Goal: Task Accomplishment & Management: Complete application form

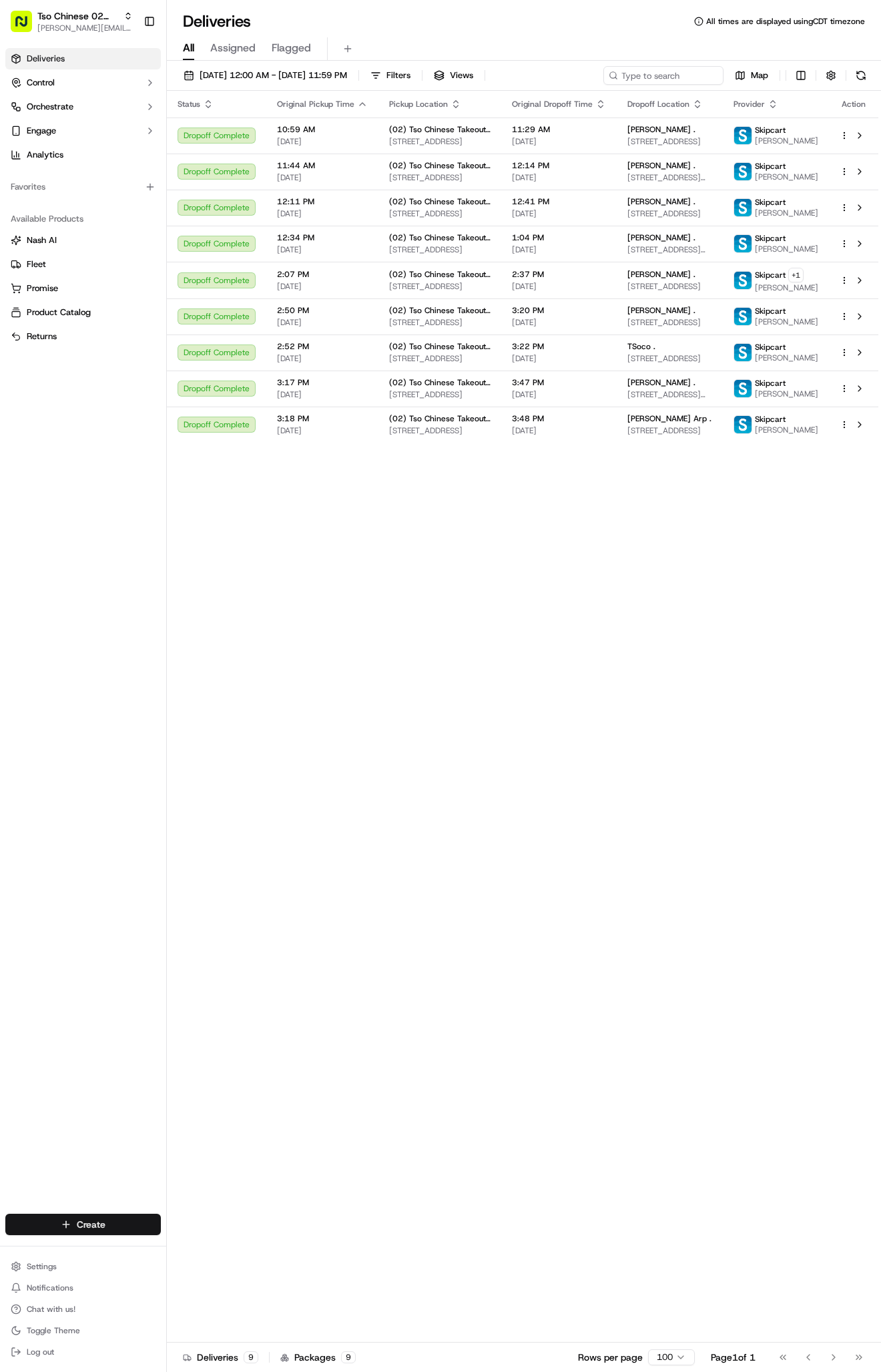
click at [70, 1228] on html "Tso Chinese 02 Arbor [PERSON_NAME][EMAIL_ADDRESS][DOMAIN_NAME] Toggle Sidebar D…" at bounding box center [440, 686] width 881 height 1372
click at [71, 1228] on html "Tso Chinese 02 Arbor [PERSON_NAME][EMAIL_ADDRESS][DOMAIN_NAME] Toggle Sidebar D…" at bounding box center [440, 686] width 881 height 1372
click at [233, 1238] on link "Delivery" at bounding box center [241, 1249] width 149 height 24
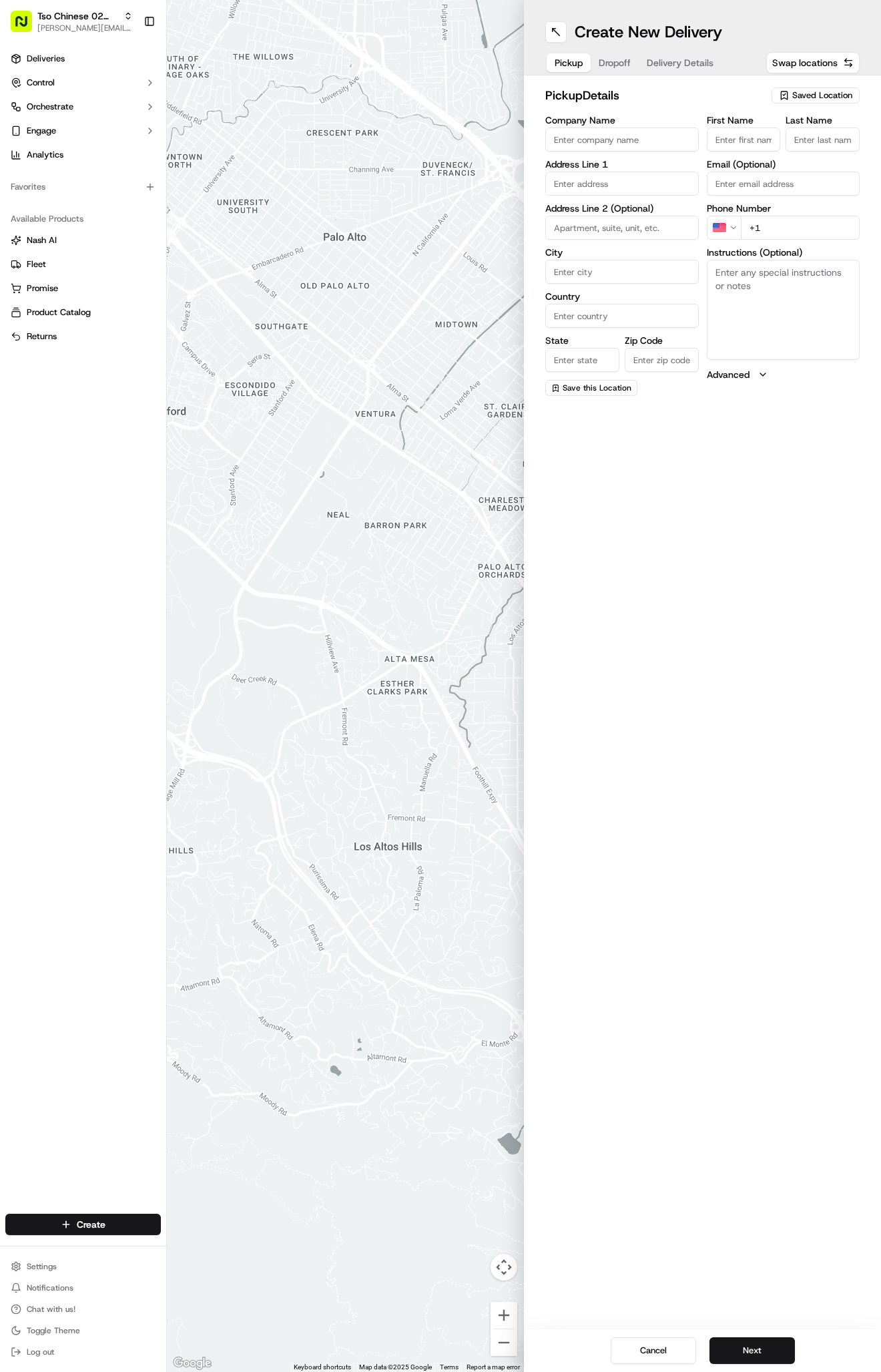
click at [802, 87] on button "Saved Location" at bounding box center [816, 95] width 88 height 18
click at [762, 162] on span "(02) Tso Chinese Takeout & Delivery [GEOGRAPHIC_DATA] (02)" at bounding box center [793, 151] width 164 height 24
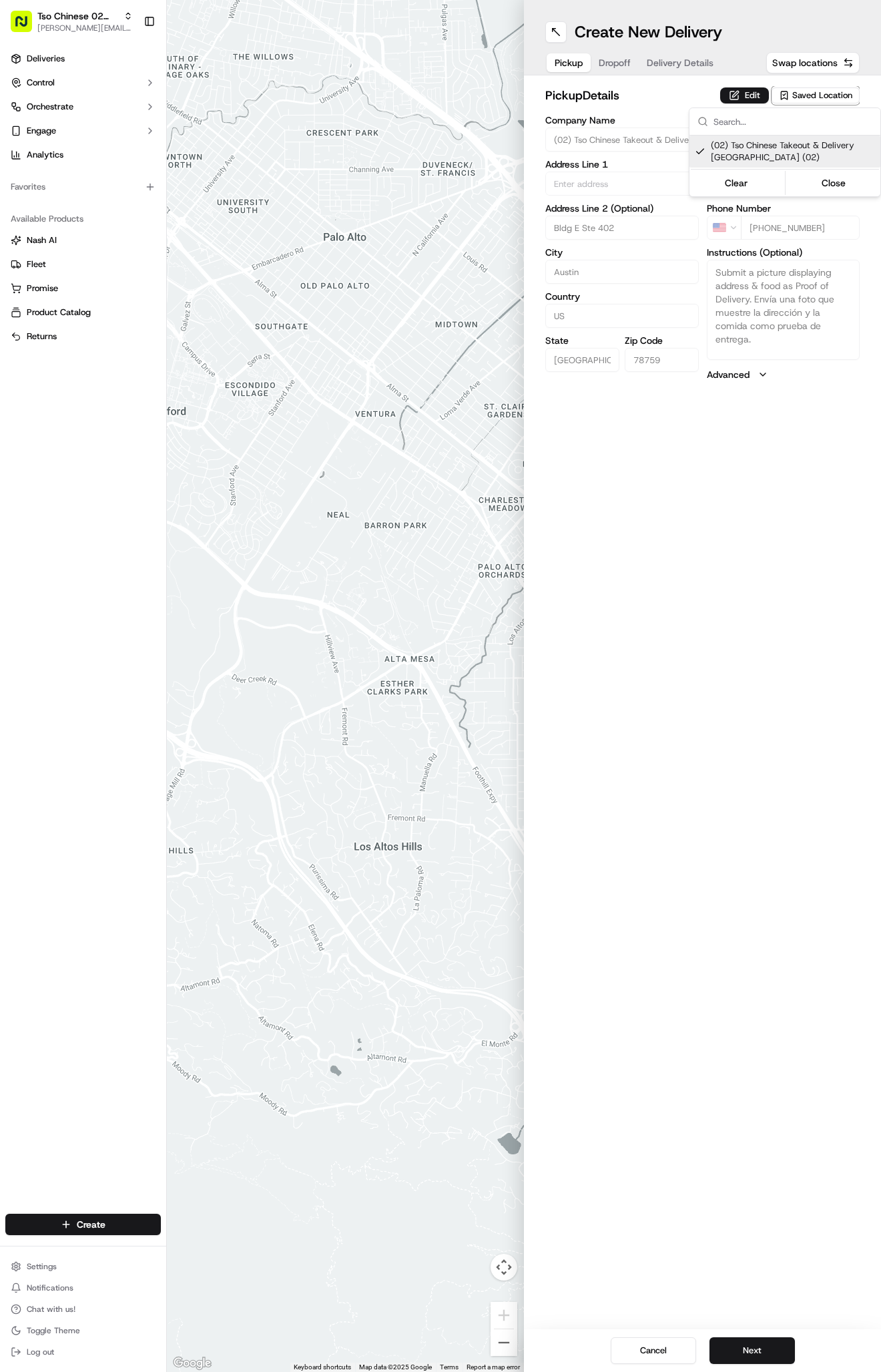
type input "(02) Tso Chinese Takeout & Delivery [GEOGRAPHIC_DATA]"
type input "Bldg E Ste 402"
type input "Austin"
type input "US"
type input "[GEOGRAPHIC_DATA]"
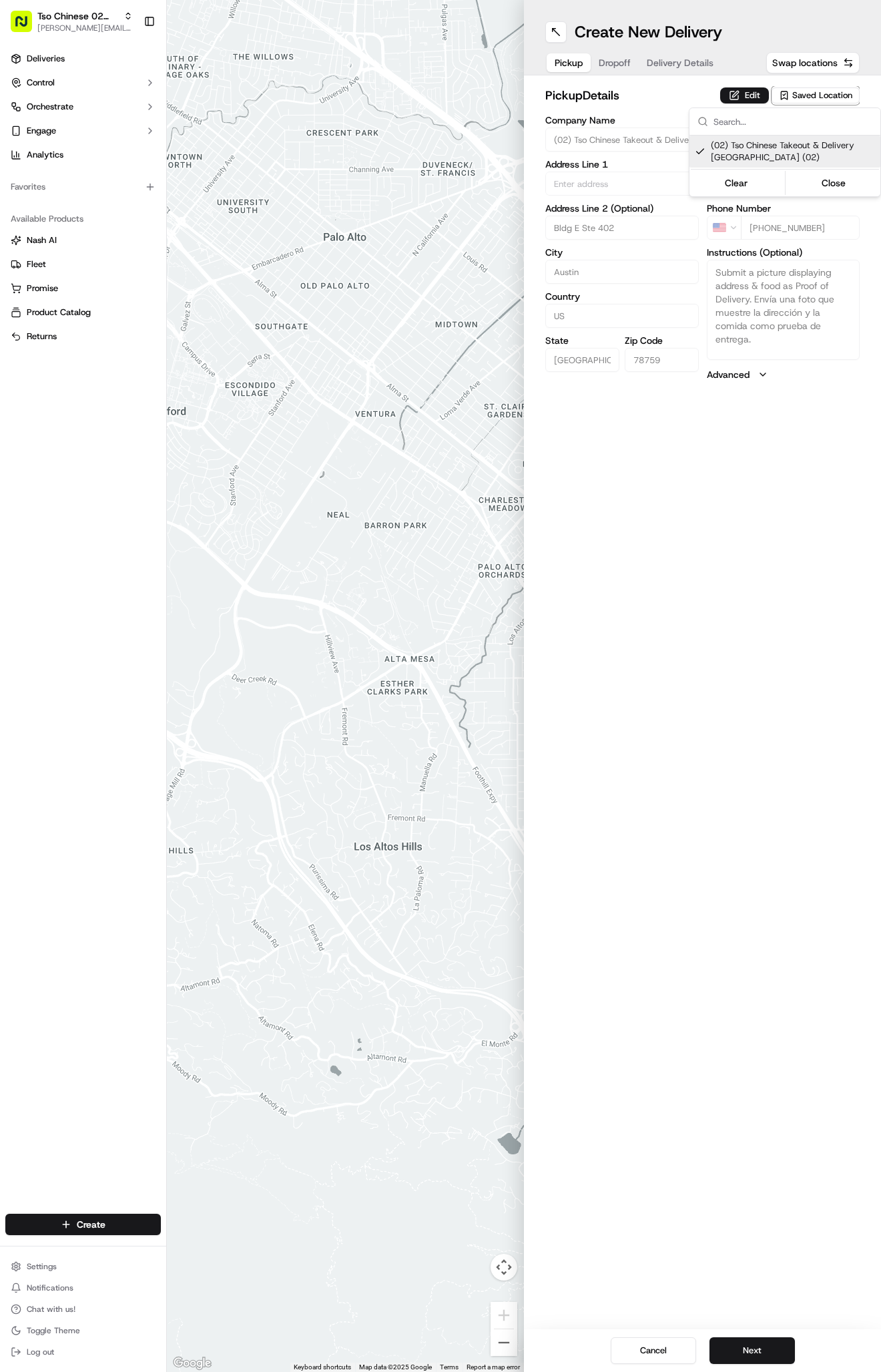
type input "78759"
type input "Tso Chinese"
type input "Arboretum Crossing Manager"
type input "[EMAIL_ADDRESS][DOMAIN_NAME]"
type input "[PHONE_NUMBER]"
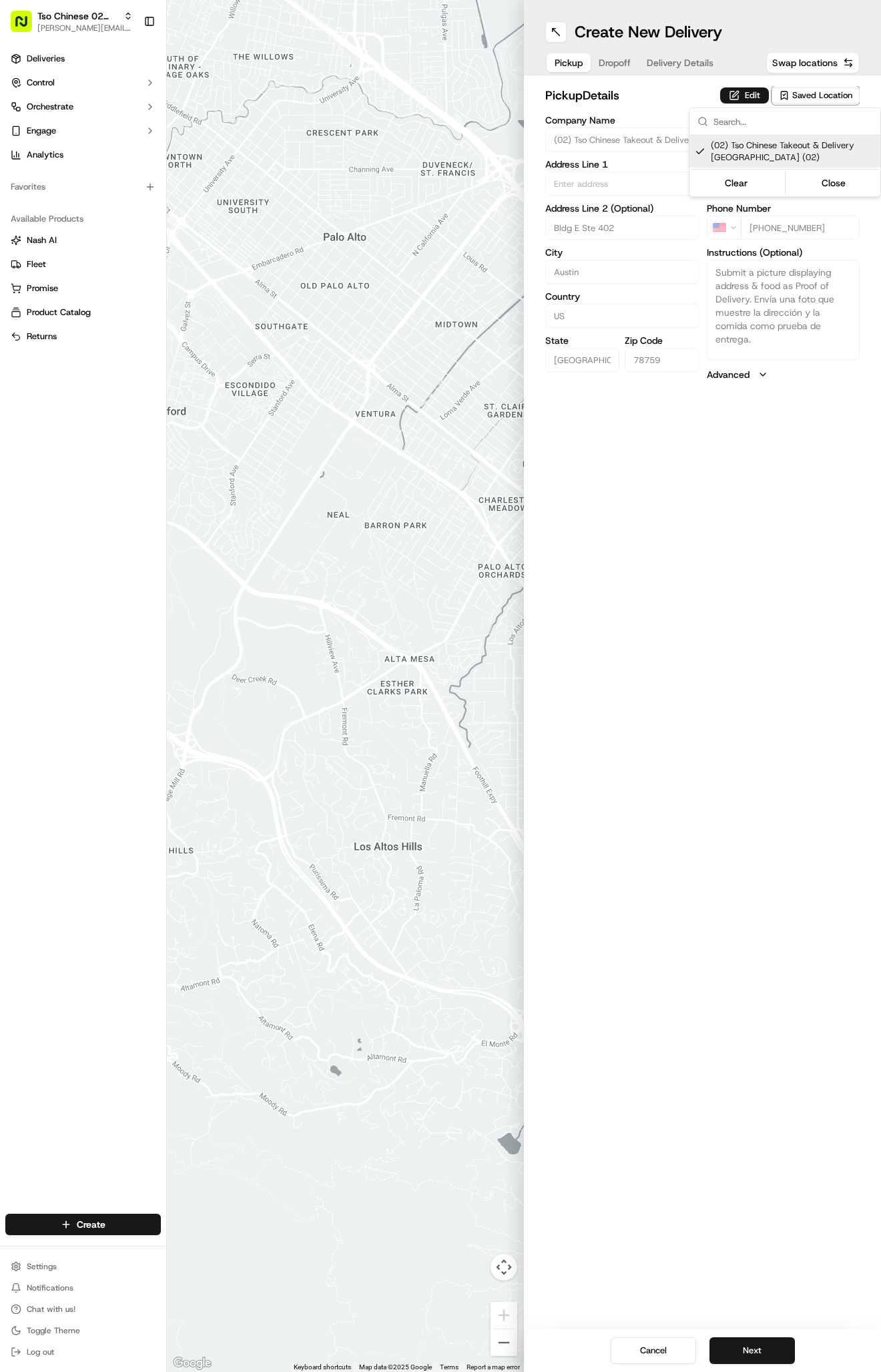
type textarea "Submit a picture displaying address & food as Proof of Delivery. Envía una foto…"
type input "[STREET_ADDRESS]"
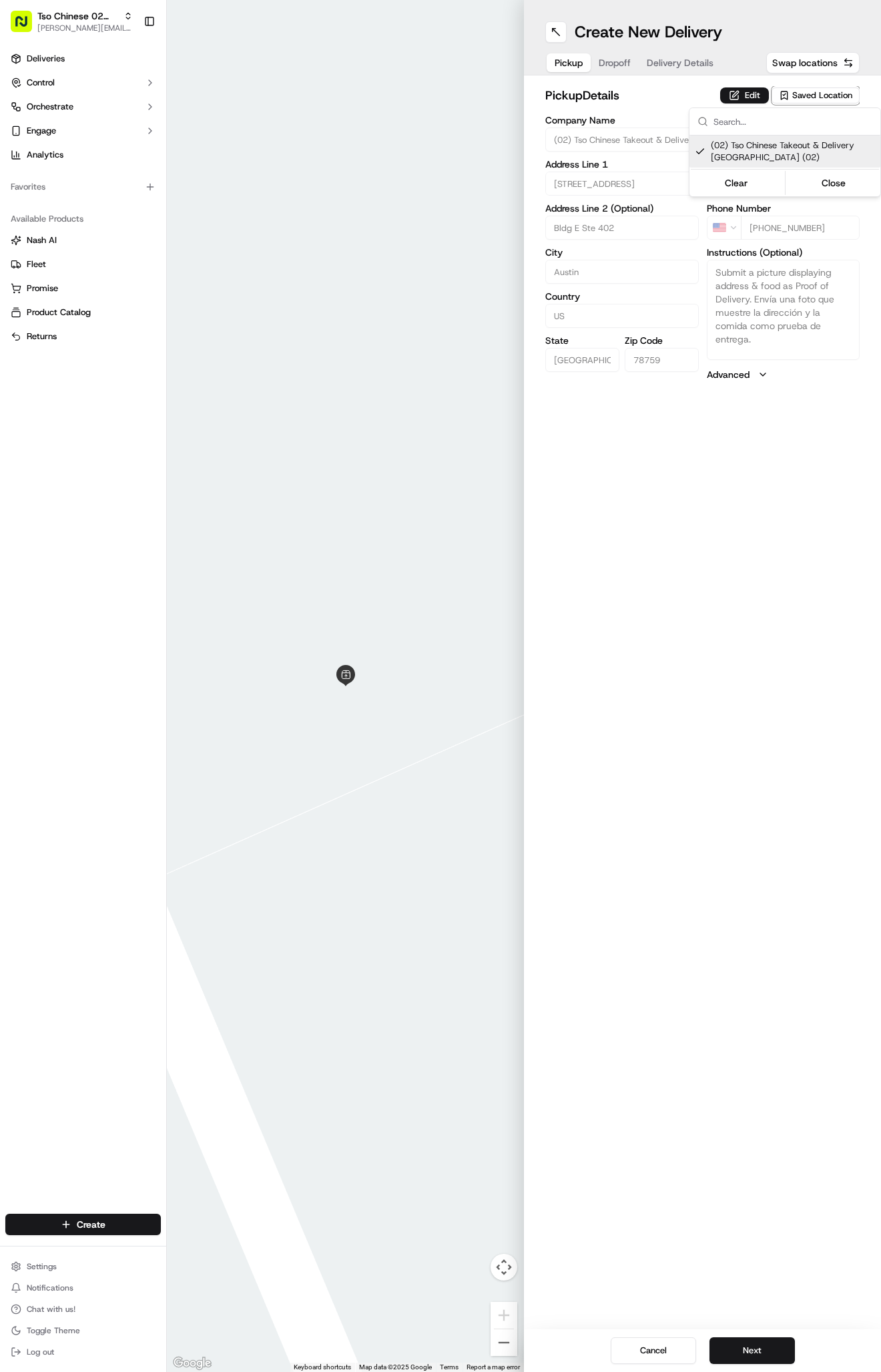
click at [670, 52] on html "Tso Chinese 02 Arbor antonia@tsochinese.com Toggle Sidebar Deliveries Control O…" at bounding box center [440, 686] width 881 height 1372
click at [670, 56] on button "Delivery Details" at bounding box center [680, 62] width 83 height 18
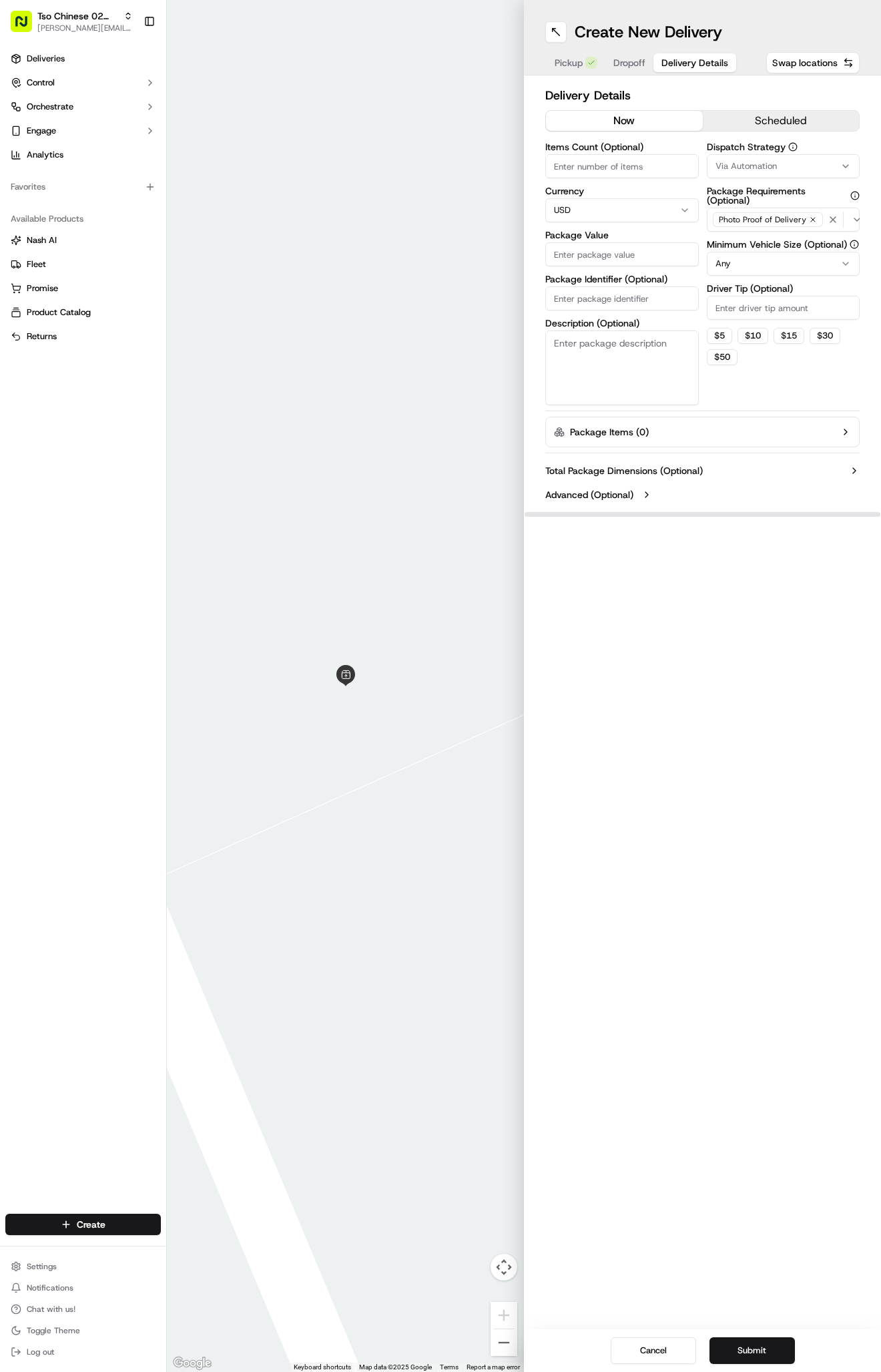
click at [761, 171] on span "Via Automation" at bounding box center [746, 166] width 61 height 12
click at [755, 242] on span "Tso Arbor Strategy" at bounding box center [793, 238] width 164 height 12
click at [754, 298] on div "Via Automation Tso Arbor Strategy ONLY SKIPCART Clear Close" at bounding box center [785, 239] width 192 height 117
click at [754, 319] on html "Tso Chinese 02 Arbor antonia@tsochinese.com Toggle Sidebar Deliveries Control O…" at bounding box center [440, 686] width 881 height 1372
click at [754, 315] on input "Driver Tip (Optional)" at bounding box center [783, 308] width 154 height 24
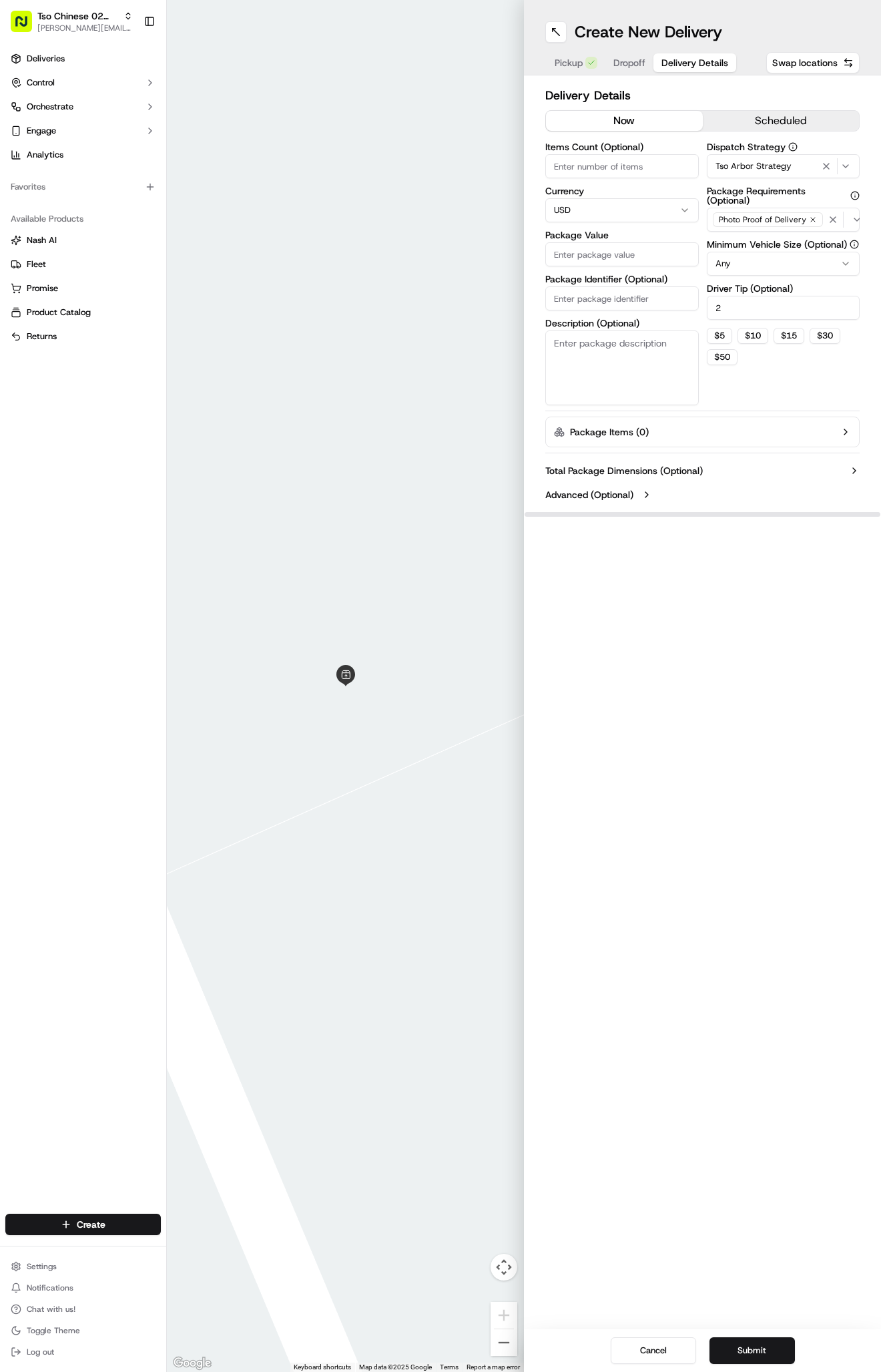
type input "2"
click at [605, 298] on input "Package Identifier (Optional)" at bounding box center [622, 298] width 154 height 24
paste input "E7A341C"
type input "E7A341C"
click at [601, 241] on div "Package Value" at bounding box center [622, 248] width 154 height 36
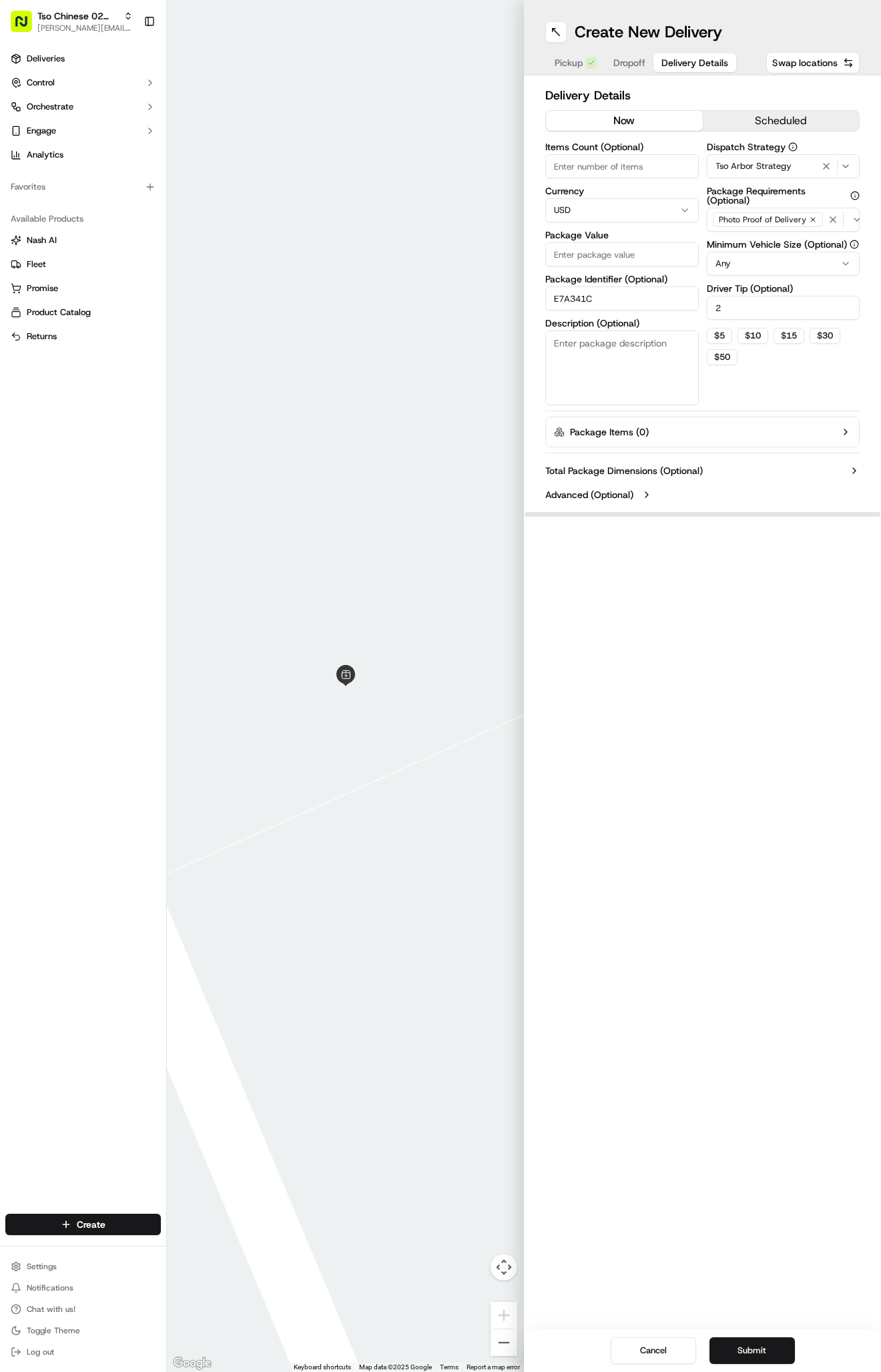
click at [603, 257] on input "Package Value" at bounding box center [622, 254] width 154 height 24
type input "51.26"
click at [628, 77] on div "Delivery Details now scheduled Items Count (Optional) Currency USD Package Valu…" at bounding box center [703, 296] width 357 height 442
click at [628, 69] on span "Dropoff" at bounding box center [629, 62] width 32 height 14
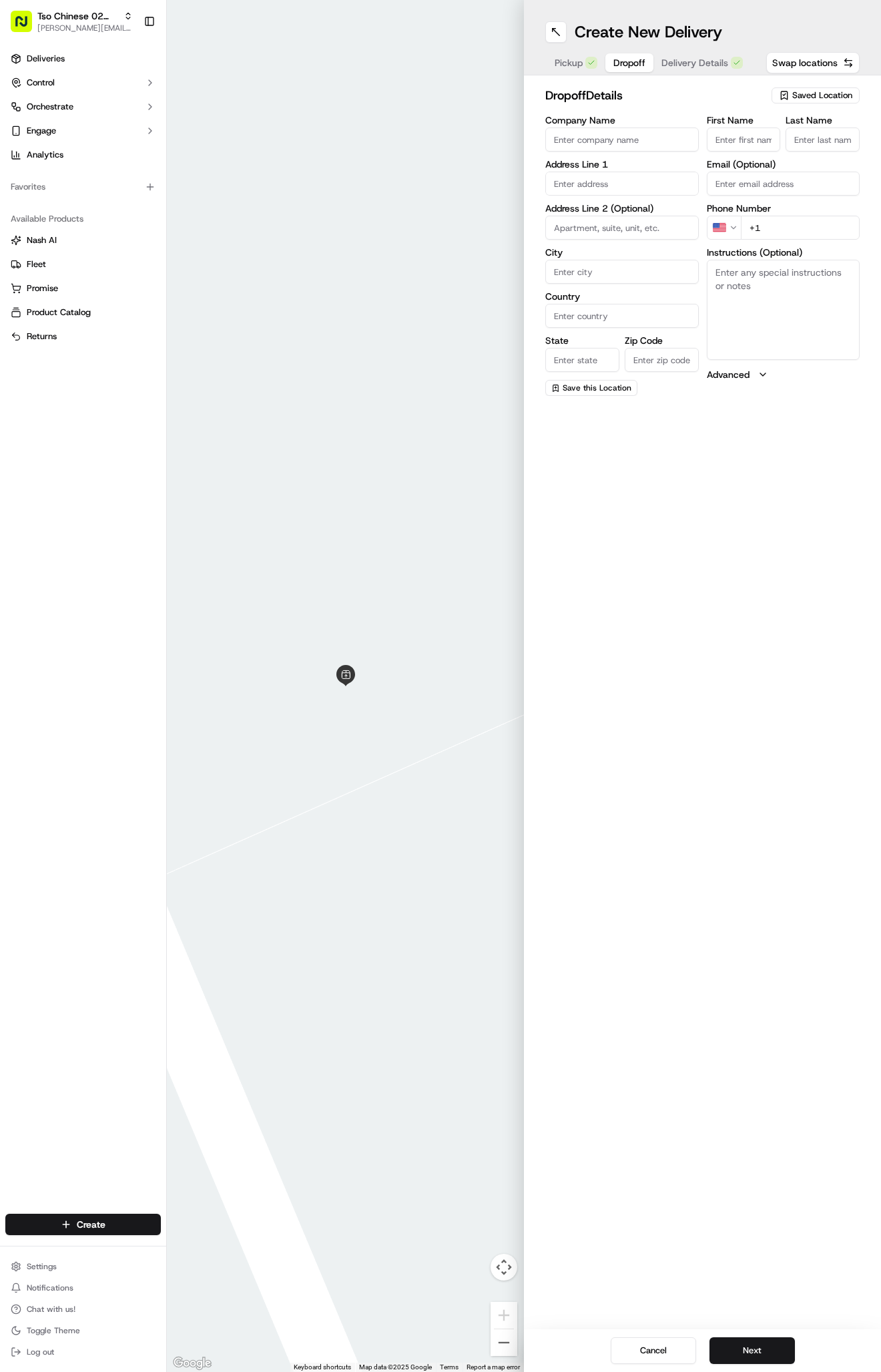
click at [747, 279] on textarea "Instructions (Optional)" at bounding box center [783, 310] width 154 height 100
paste textarea "E7A341C"
click at [800, 293] on textarea "E7A341C" at bounding box center [783, 310] width 154 height 100
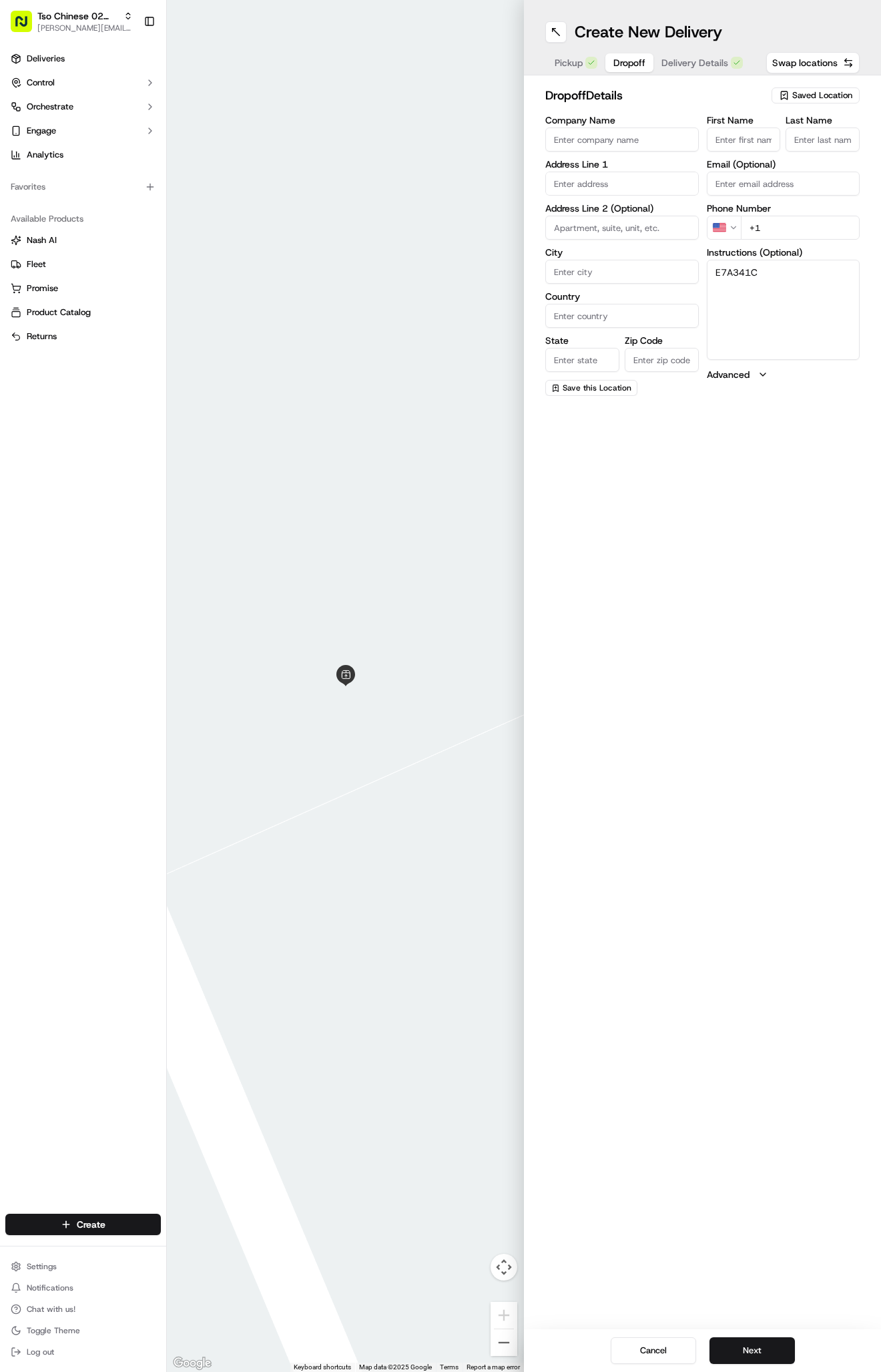
paste textarea "The address is for a townhouse. Please do not ring the doorbell (dog freaks out…"
type textarea "The address is for a townhouse. Please do not ring the doorbell (dog freaks out…"
paste input "516 652 8387"
type input "+1 516 652 8387"
paste input "909 Mountaineer Ln"
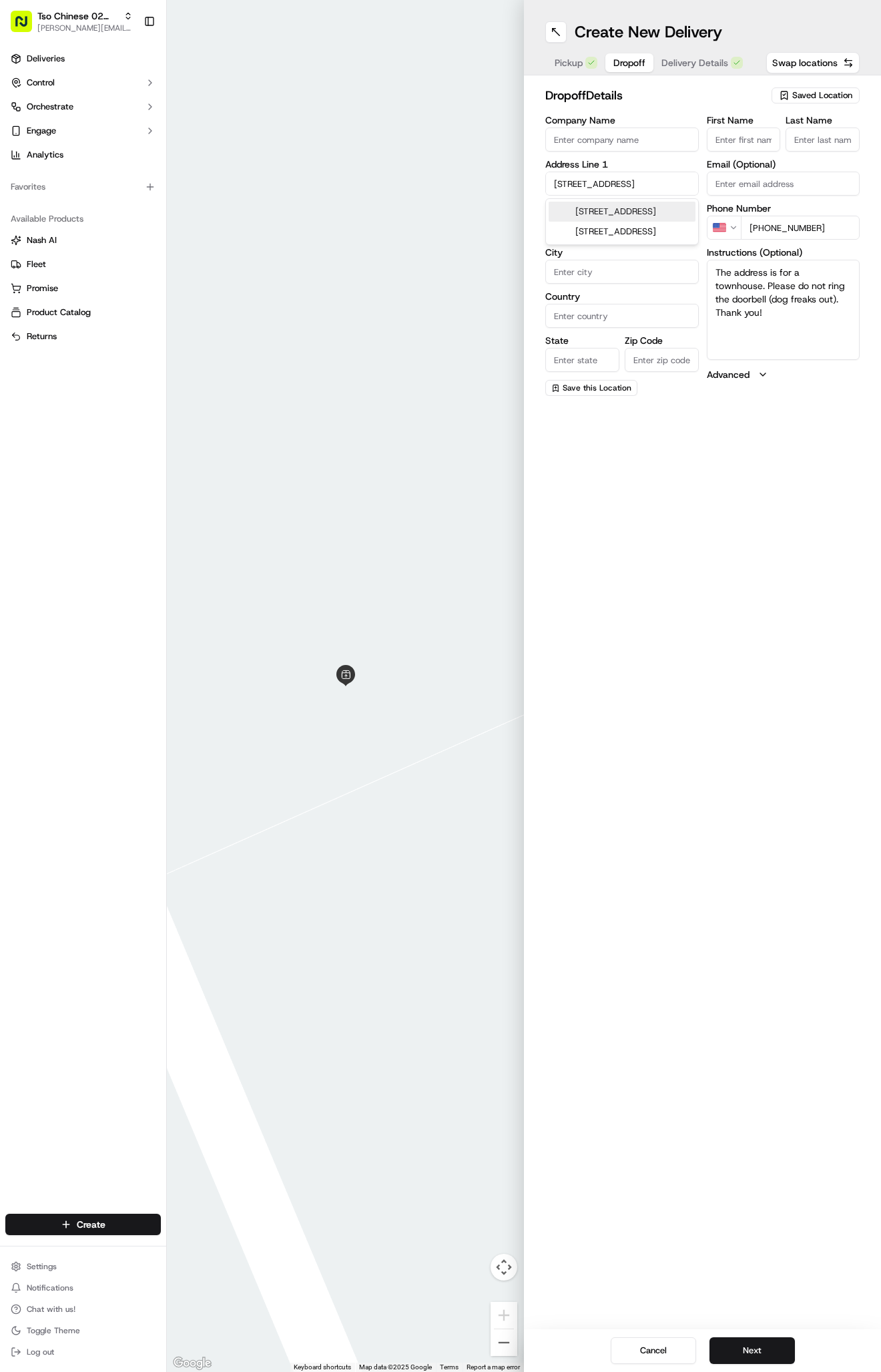
click at [640, 203] on div "909 Mountaineer Ln, Austin, TX" at bounding box center [622, 211] width 147 height 20
type input "909 Mountaineer Ln, Austin, TX 78757, USA"
type input "Austin"
type input "United States"
type input "TX"
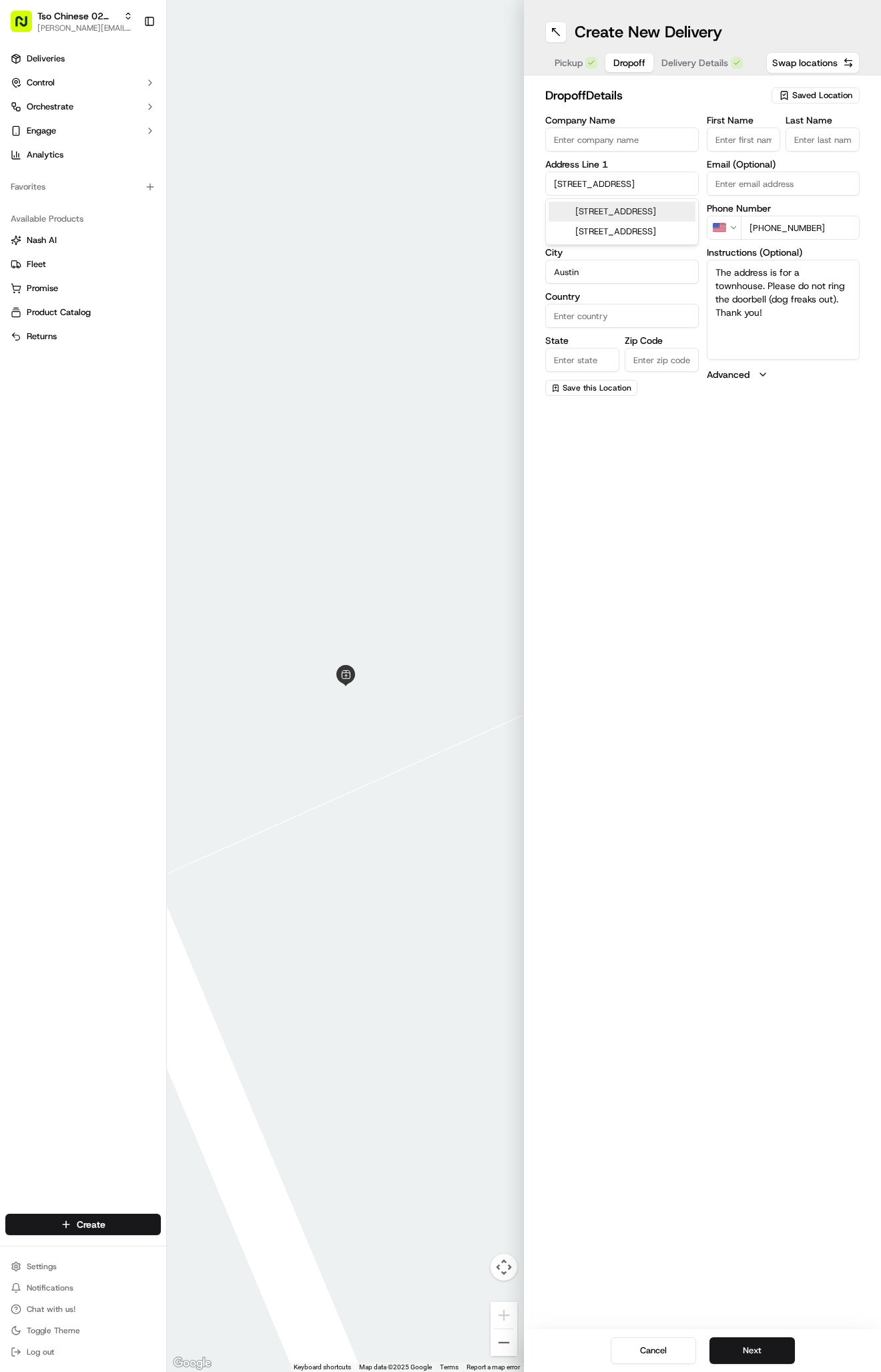
type input "78757"
type input "909 Mountaineer Lane"
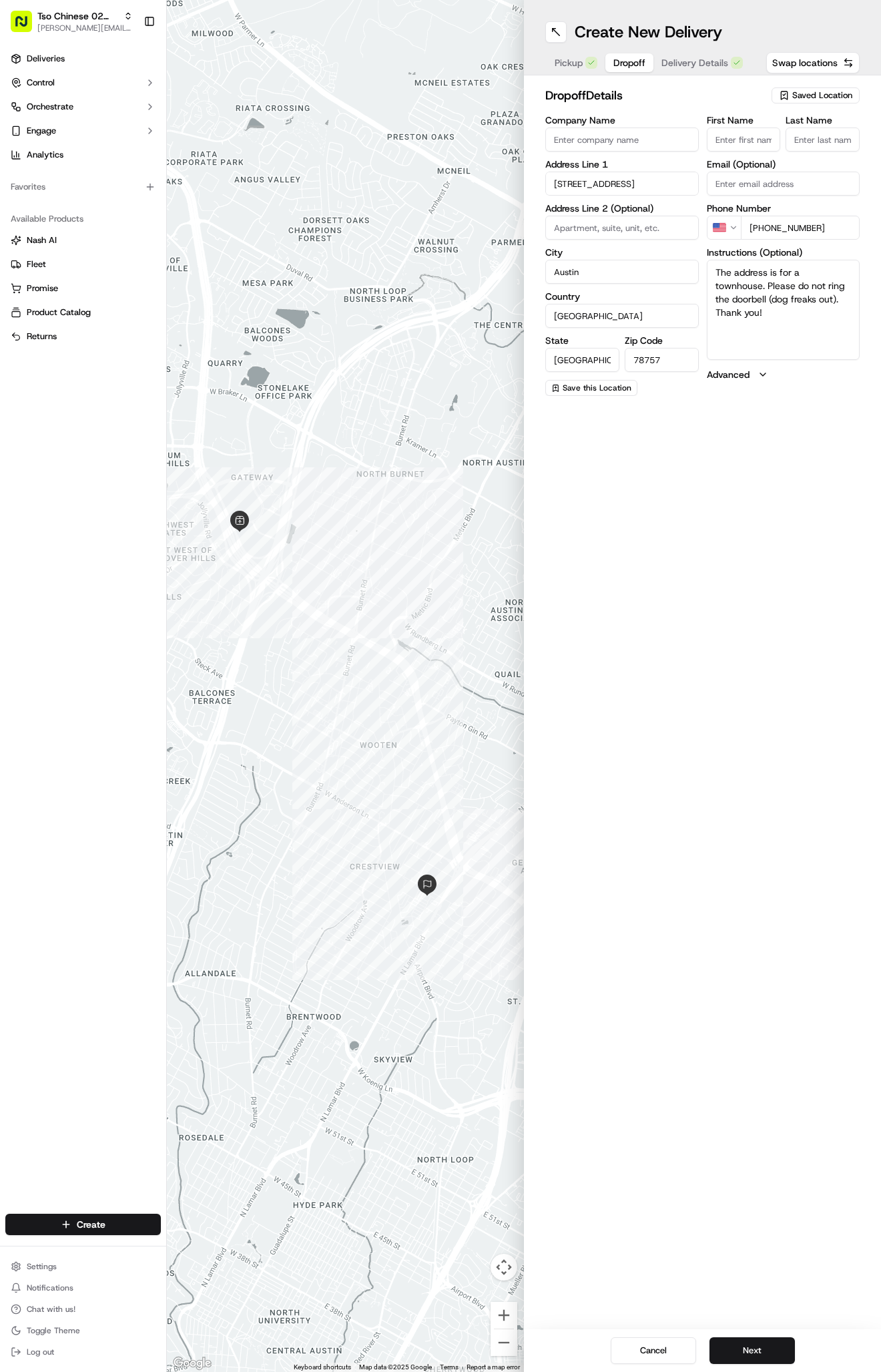
click at [768, 139] on input "First Name" at bounding box center [743, 139] width 74 height 24
paste input "Amy Rothbaum"
type input "Amy Rothbaum"
type input "."
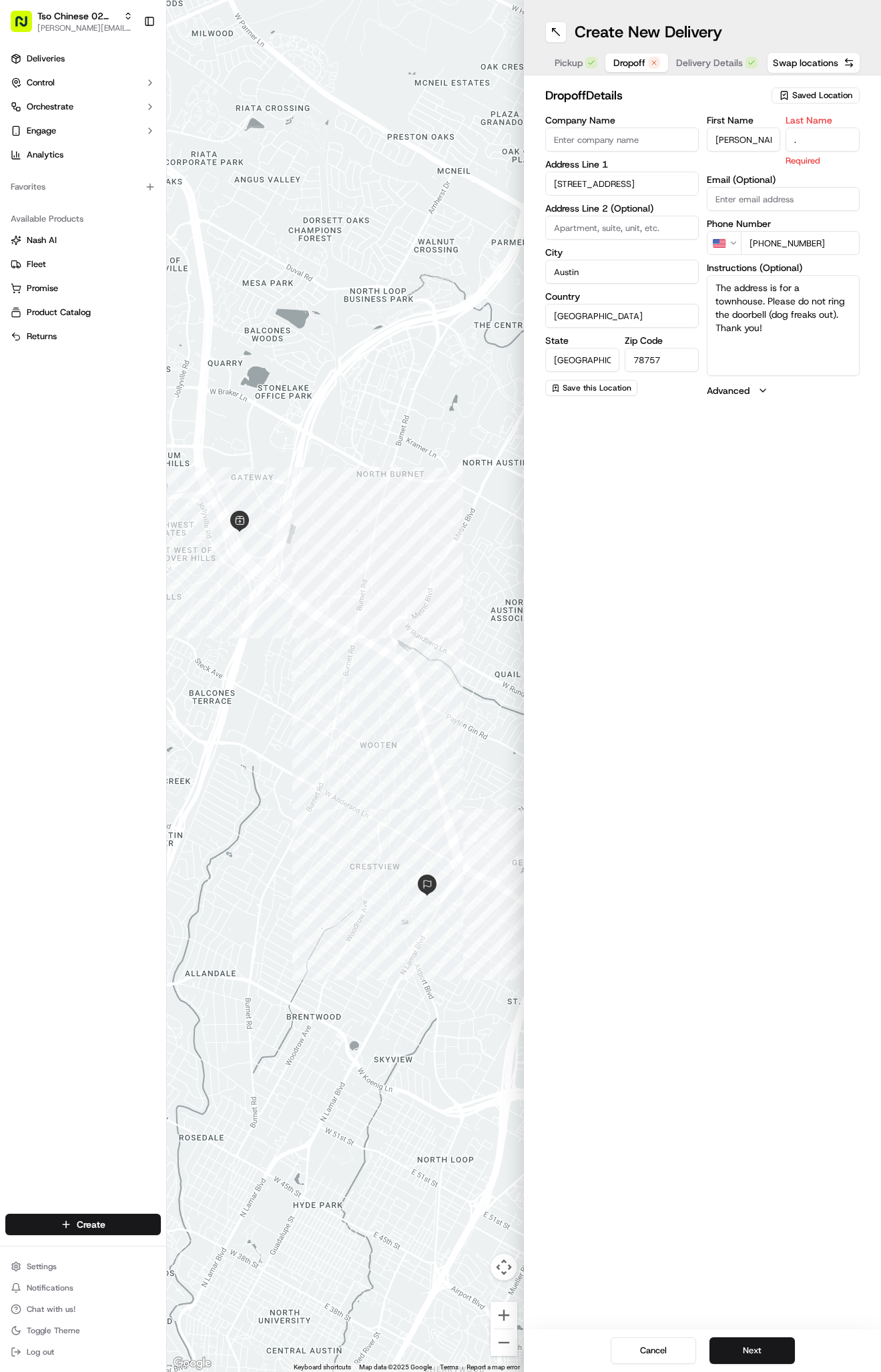
click at [734, 63] on span "Delivery Details" at bounding box center [710, 62] width 67 height 14
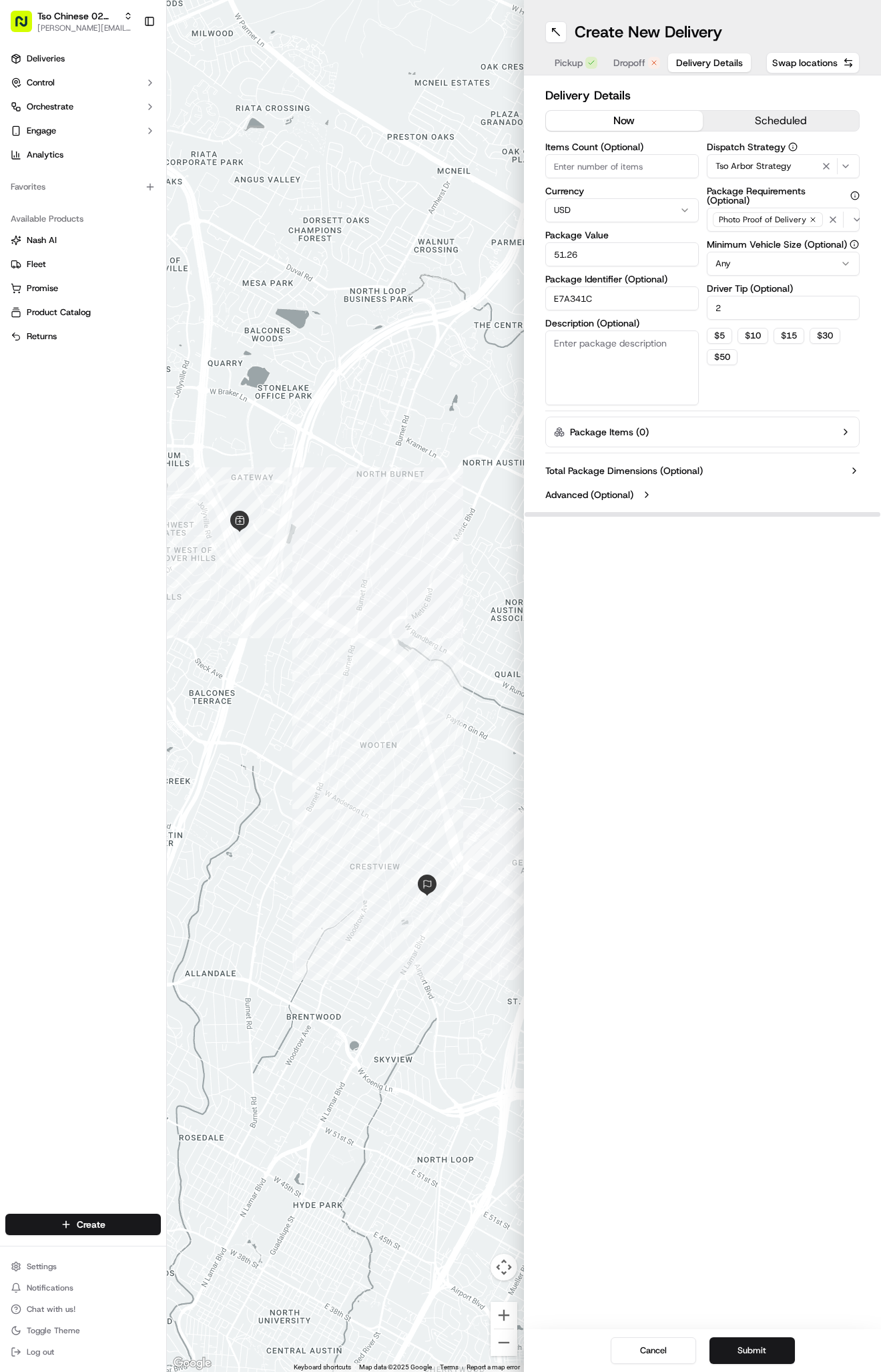
click at [625, 65] on span "Dropoff" at bounding box center [629, 62] width 32 height 14
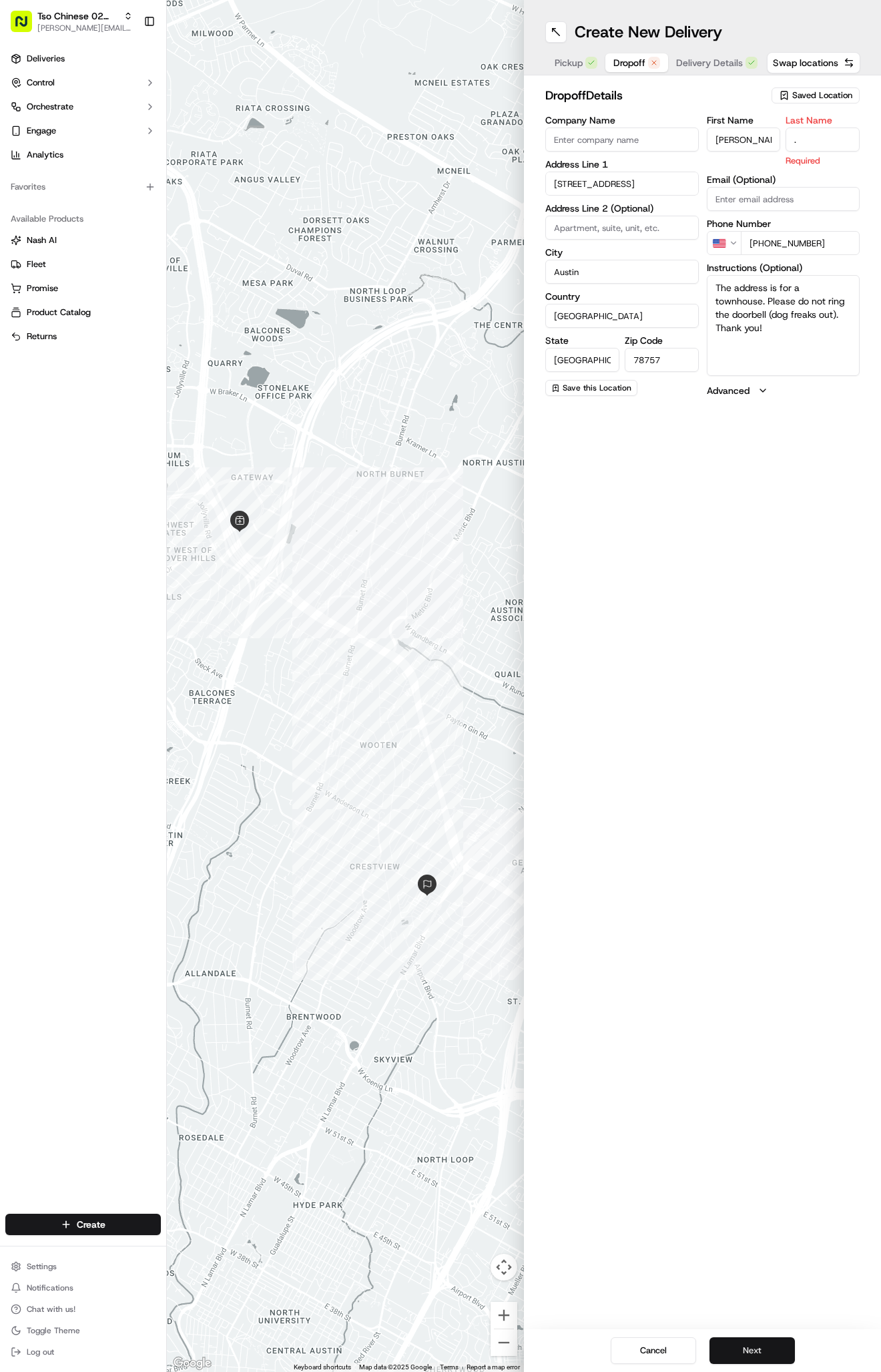
click at [750, 1348] on button "Next" at bounding box center [752, 1350] width 85 height 27
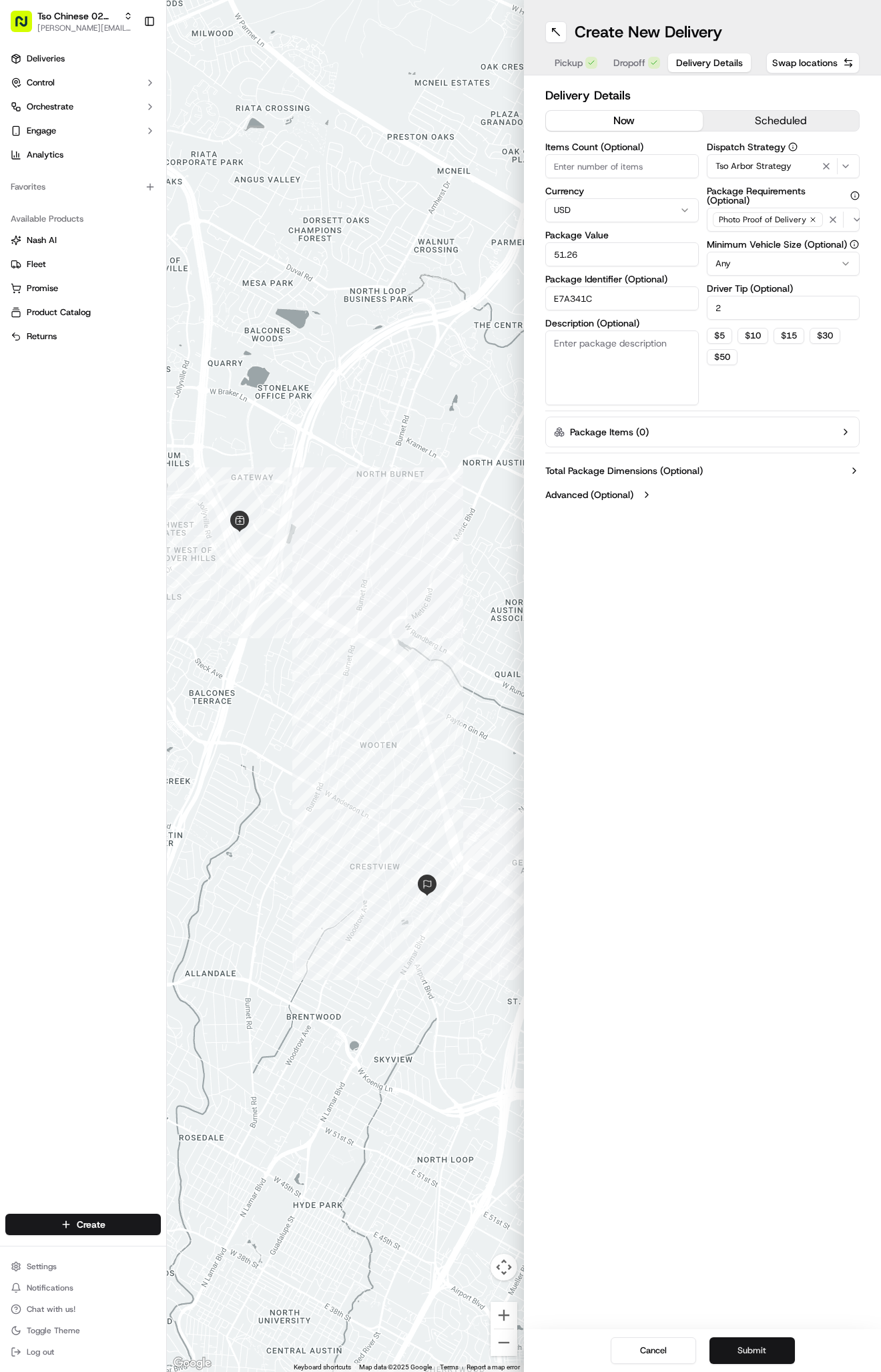
click at [750, 1348] on button "Submit" at bounding box center [752, 1350] width 85 height 27
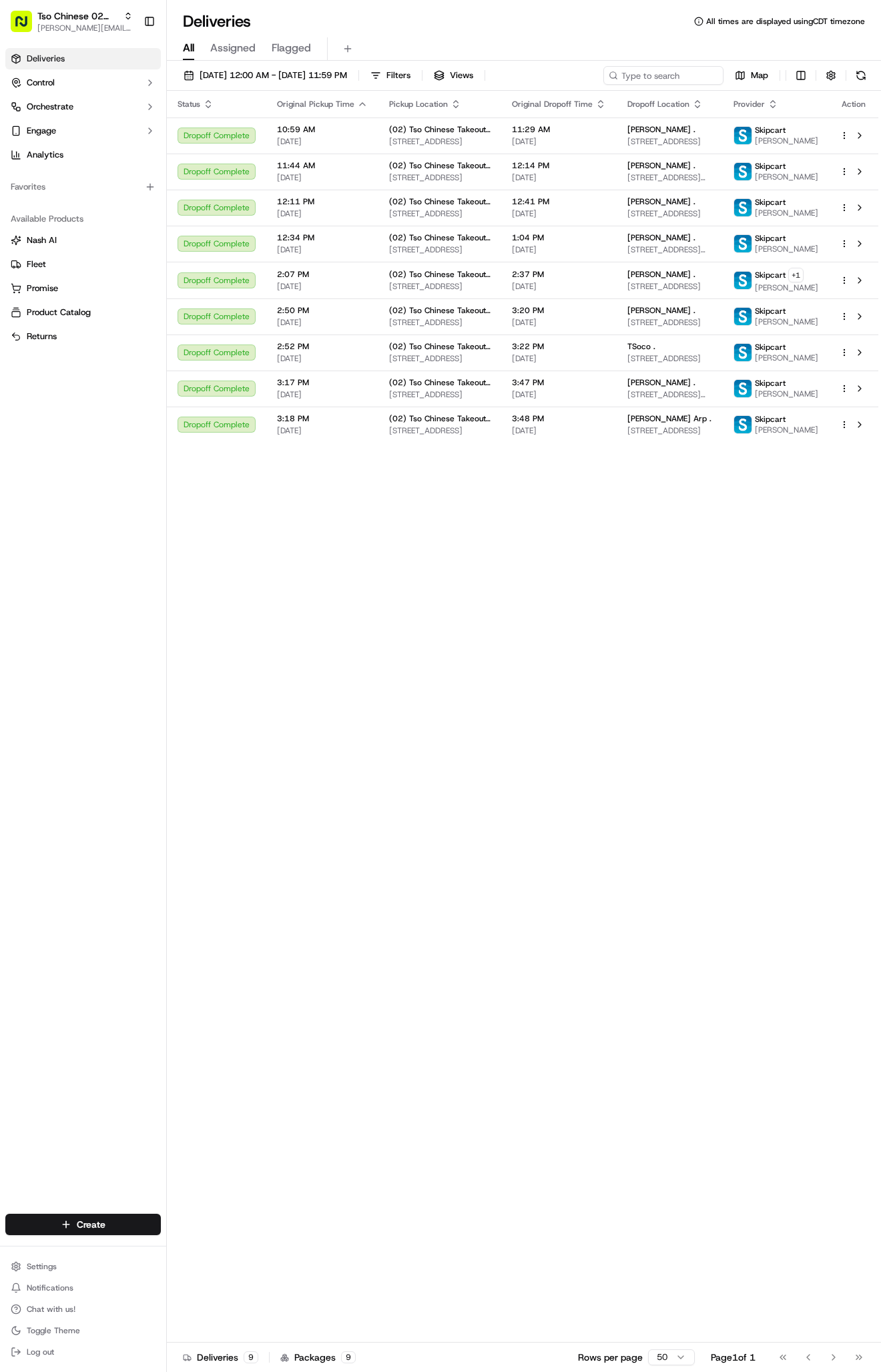
click at [116, 1238] on div "Create" at bounding box center [83, 1225] width 166 height 32
click at [121, 1215] on html "Tso Chinese 02 Arbor [PERSON_NAME][EMAIL_ADDRESS][DOMAIN_NAME] Toggle Sidebar D…" at bounding box center [440, 686] width 881 height 1372
click at [256, 1238] on link "Delivery" at bounding box center [241, 1249] width 149 height 24
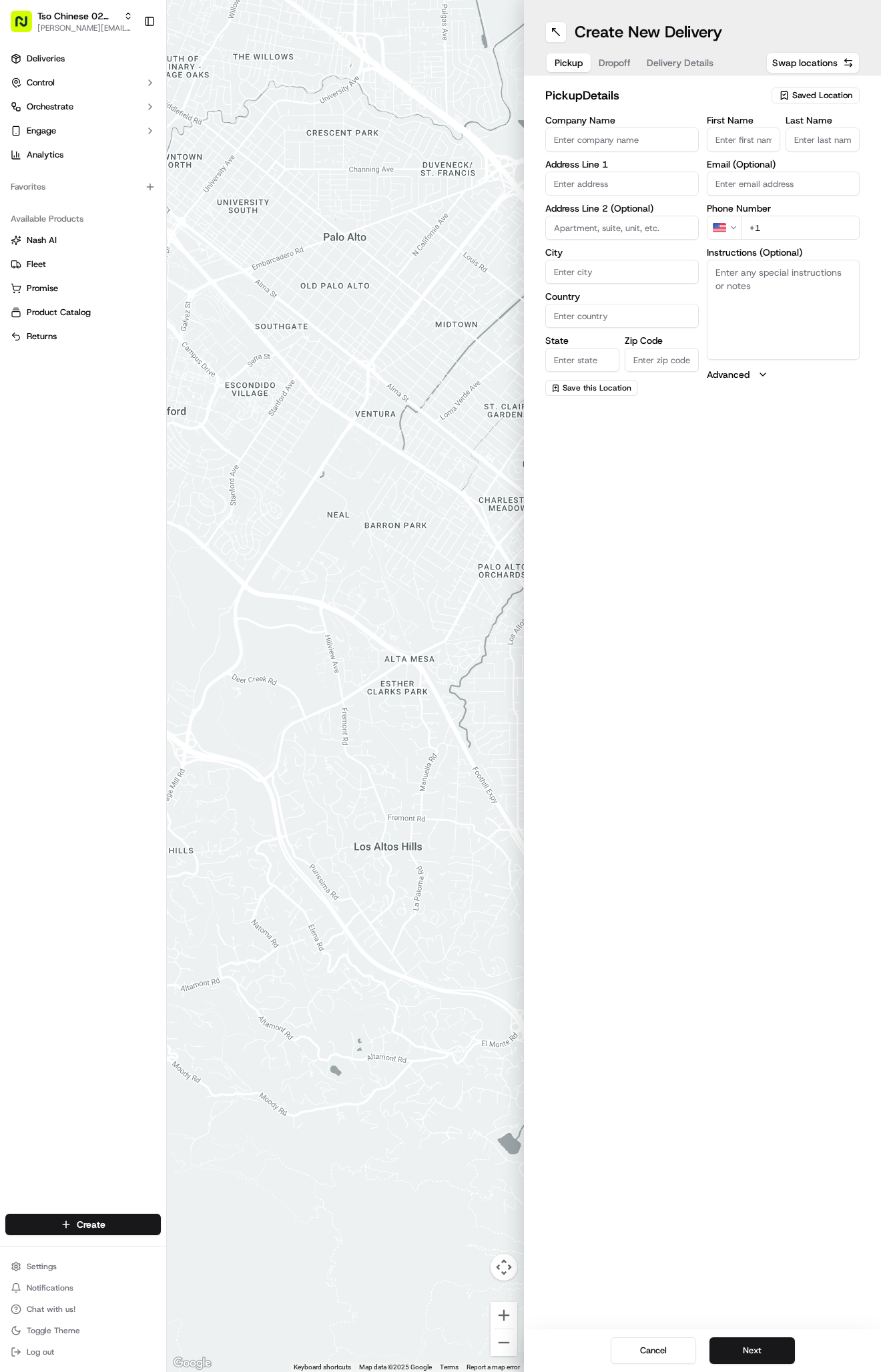
click at [812, 91] on span "Saved Location" at bounding box center [822, 95] width 60 height 12
click at [765, 154] on span "(02) Tso Chinese Takeout & Delivery Arboretum Crossing (02)" at bounding box center [793, 151] width 164 height 24
type input "(02) Tso Chinese Takeout & Delivery Arboretum Crossing"
type input "Bldg E Ste 402"
type input "Austin"
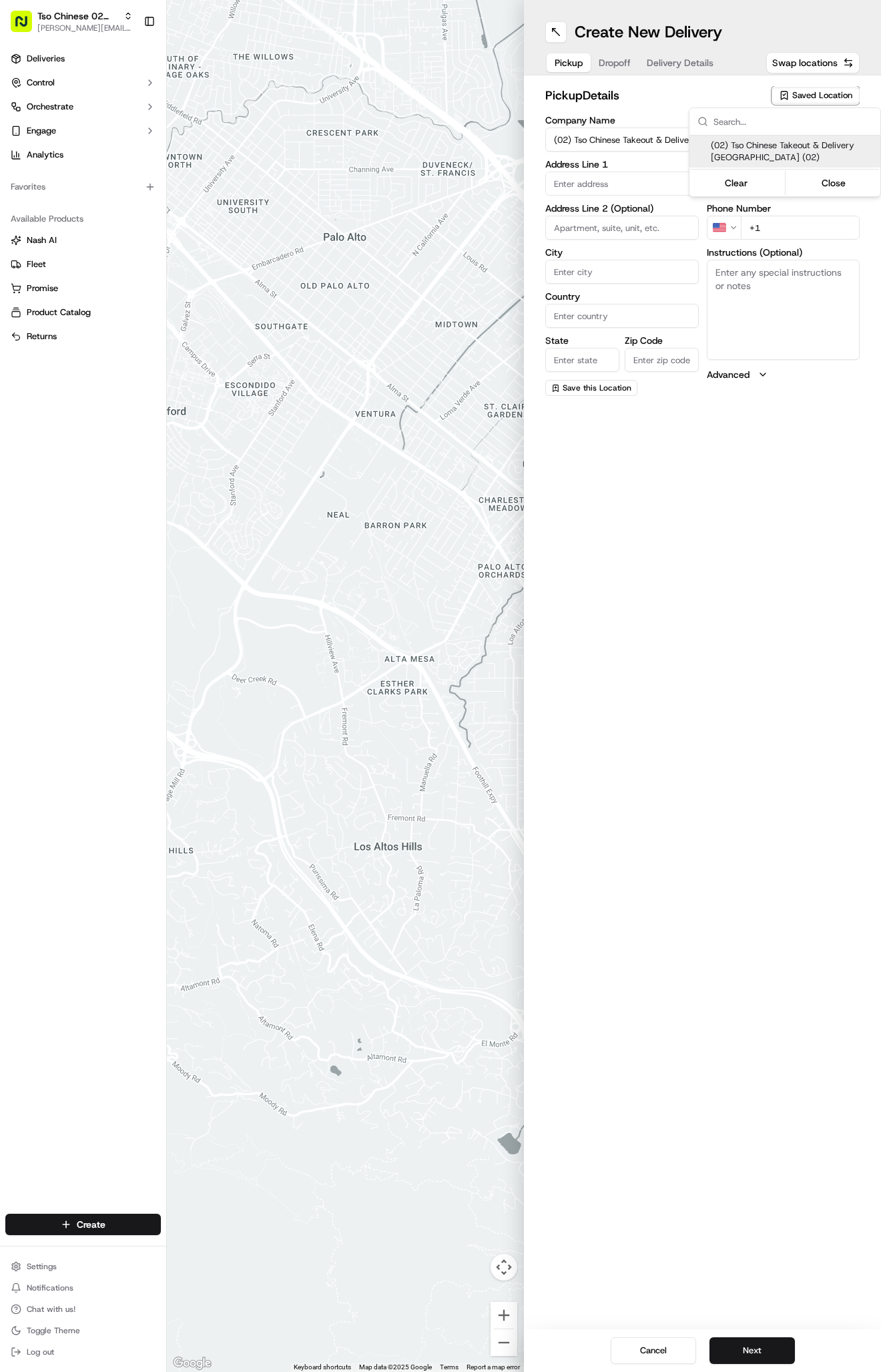
type input "US"
type input "TX"
type input "78759"
type input "Tso Chinese"
type input "Arboretum Crossing Manager"
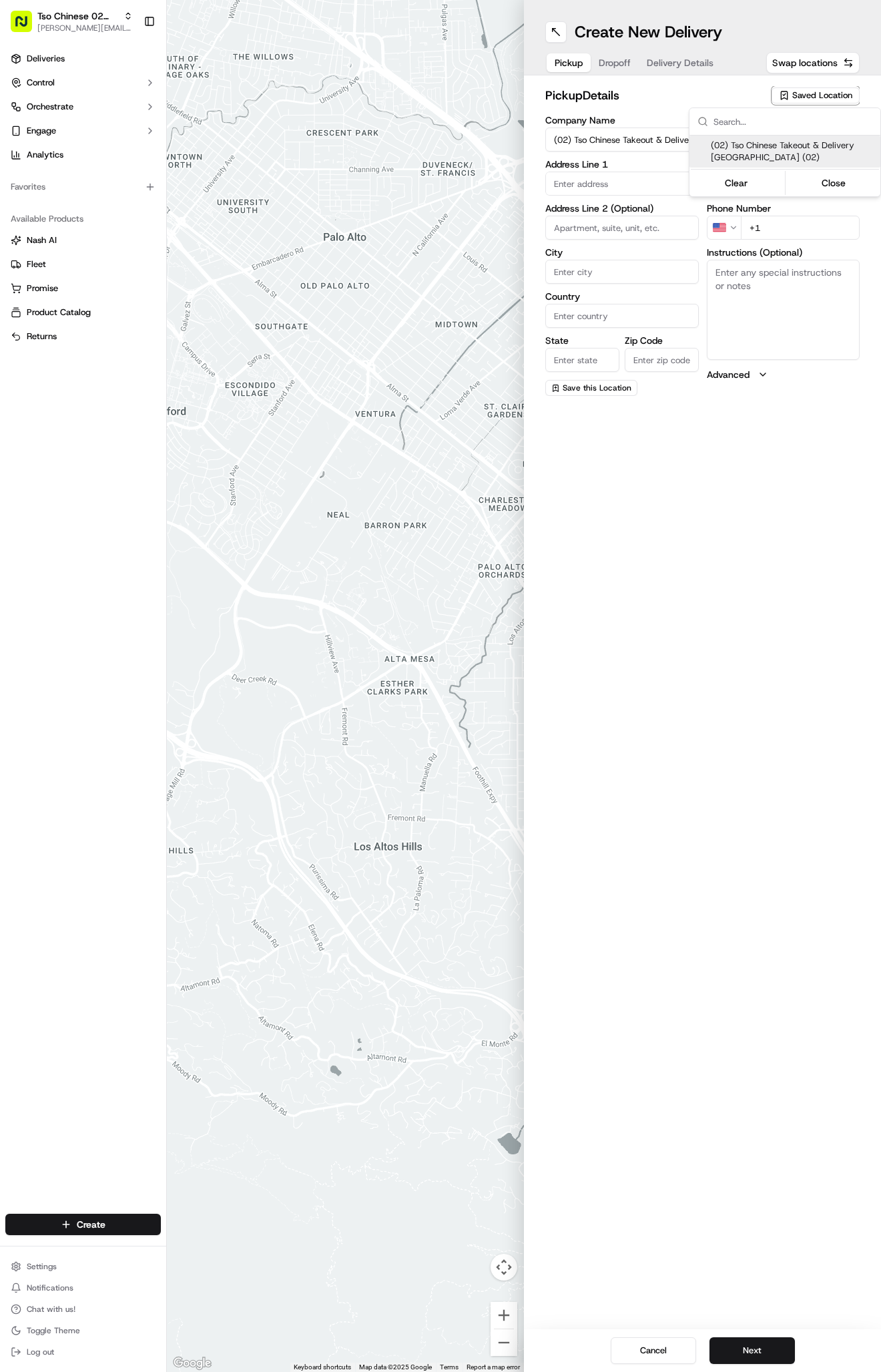
type input "arborstore@tsochinese.com"
type input "+1 512 344 9434"
type textarea "Submit a picture displaying address & food as Proof of Delivery. Envía una foto…"
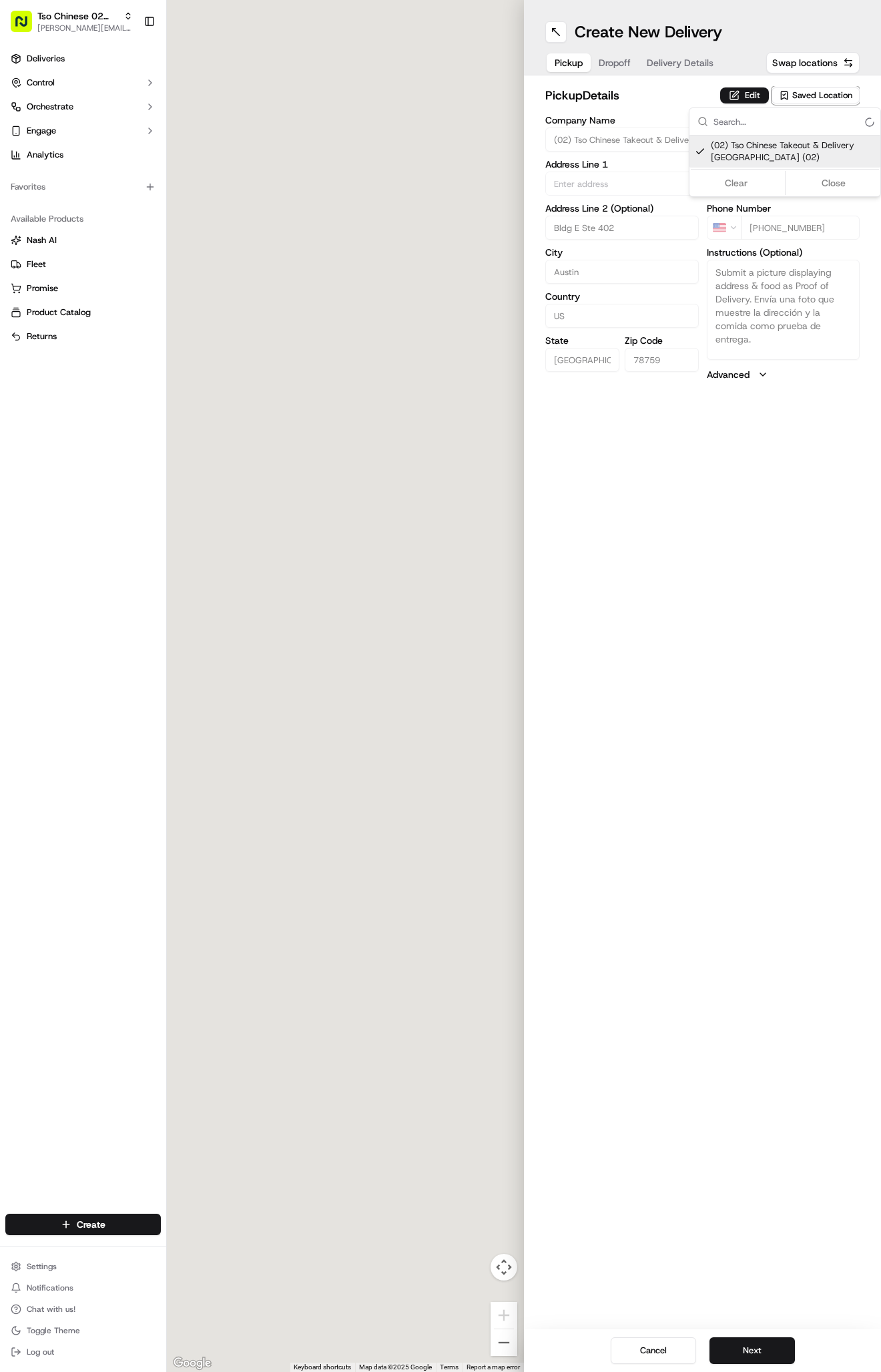
type input "9333 Research Blvd"
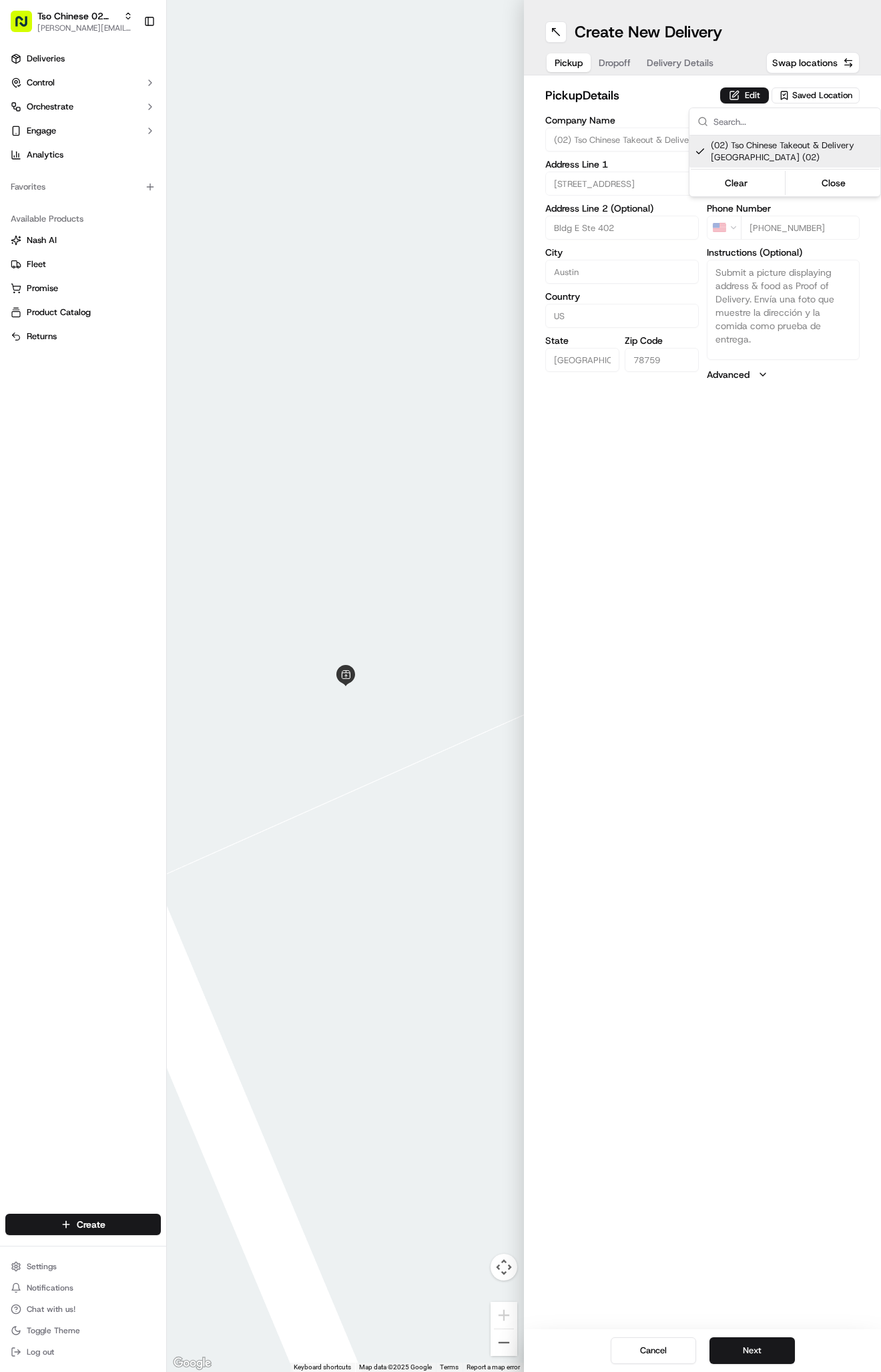
click at [664, 77] on html "Tso Chinese 02 Arbor antonia@tsochinese.com Toggle Sidebar Deliveries Control O…" at bounding box center [440, 686] width 881 height 1372
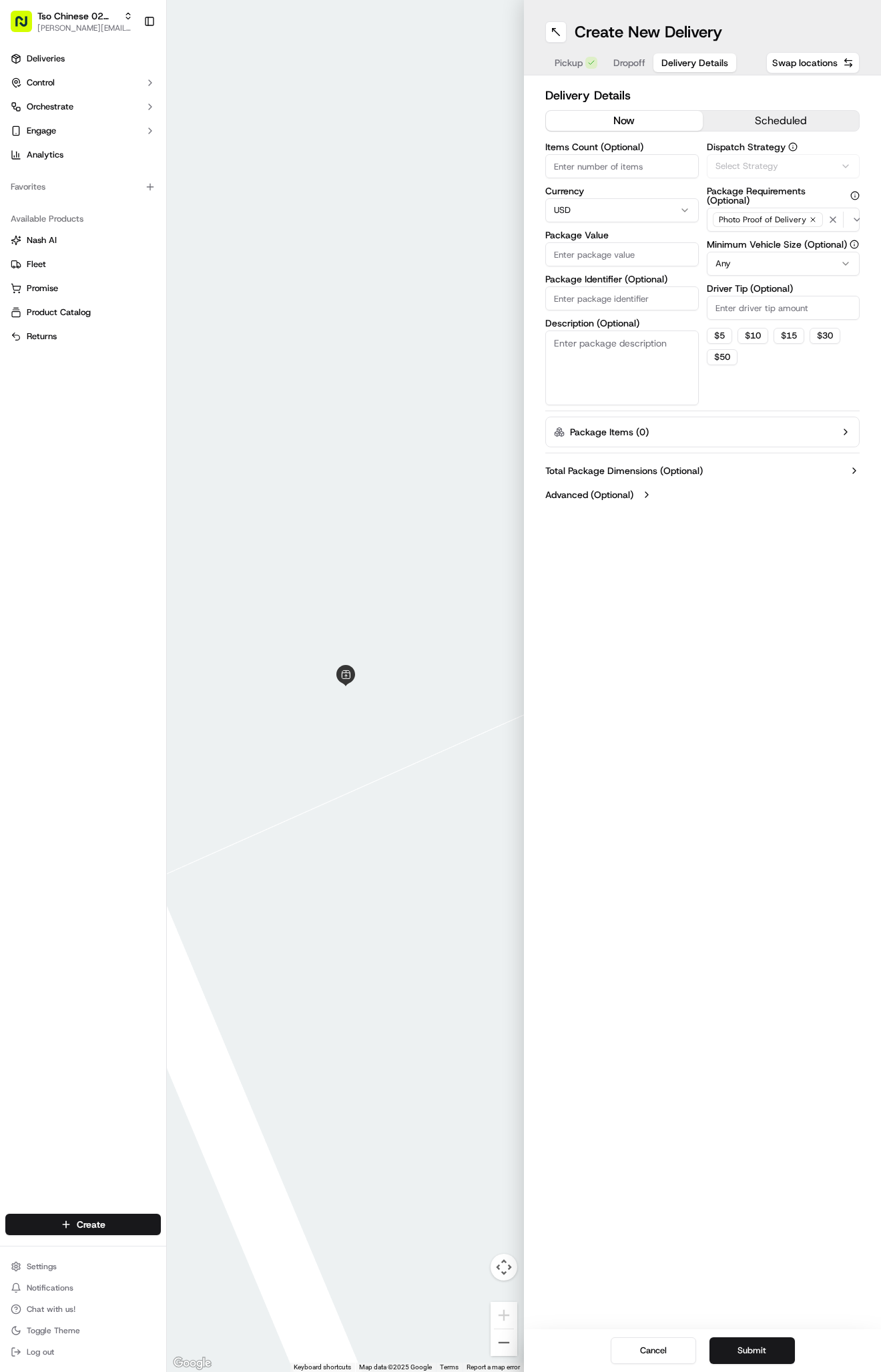
click at [664, 60] on span "Delivery Details" at bounding box center [695, 62] width 67 height 14
click at [764, 158] on button "Via Automation" at bounding box center [783, 167] width 154 height 24
click at [768, 235] on span "Tso Arbor Strategy" at bounding box center [793, 238] width 164 height 12
click at [764, 315] on html "Tso Chinese 02 Arbor antonia@tsochinese.com Toggle Sidebar Deliveries Control O…" at bounding box center [440, 686] width 881 height 1372
click at [764, 315] on input "Driver Tip (Optional)" at bounding box center [783, 308] width 154 height 24
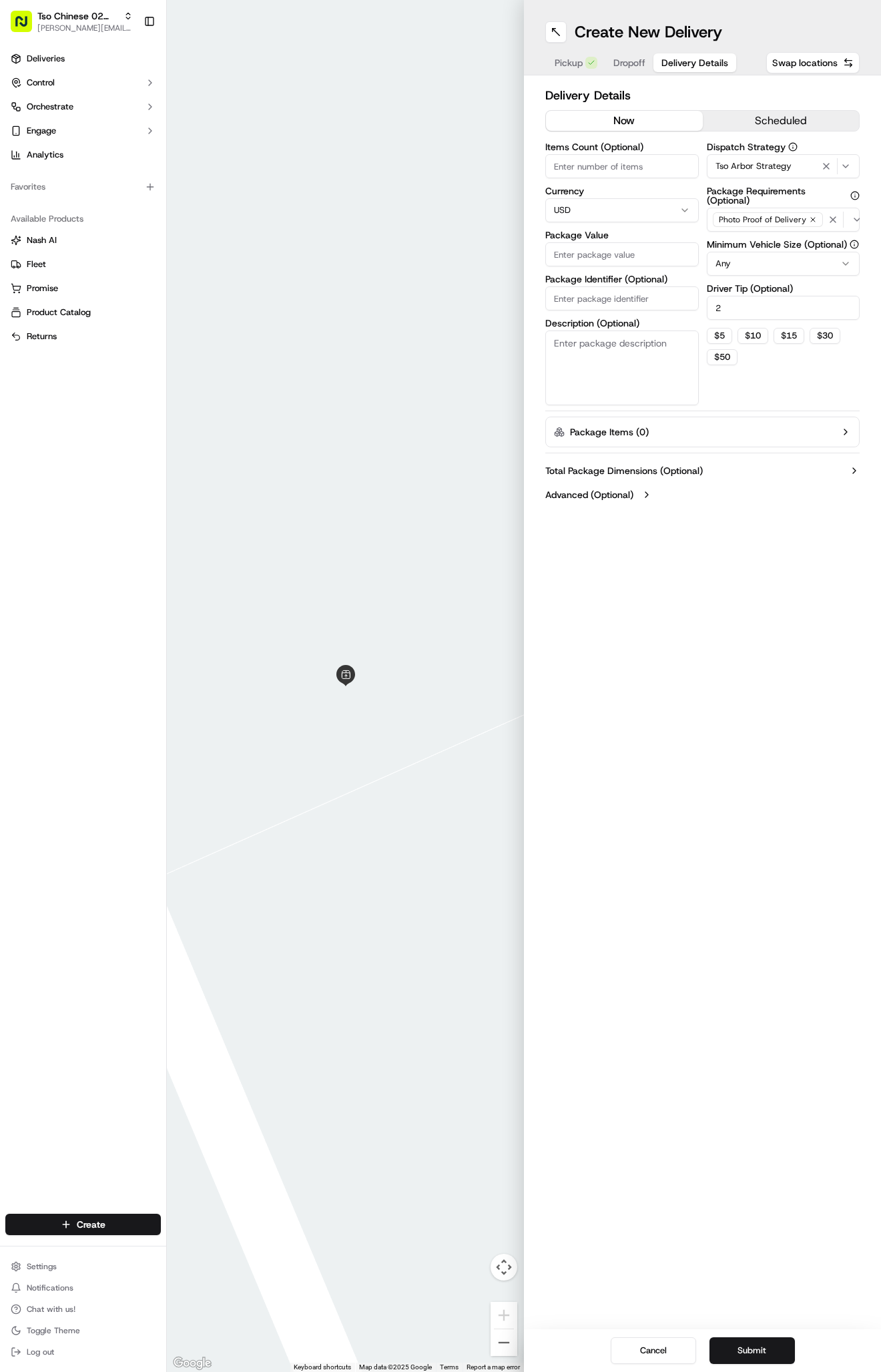
type input "2"
click at [620, 299] on input "Package Identifier (Optional)" at bounding box center [622, 298] width 154 height 24
paste input "TL2RJKO"
type input "TL2RJKO"
click at [611, 257] on input "Package Value" at bounding box center [622, 254] width 154 height 24
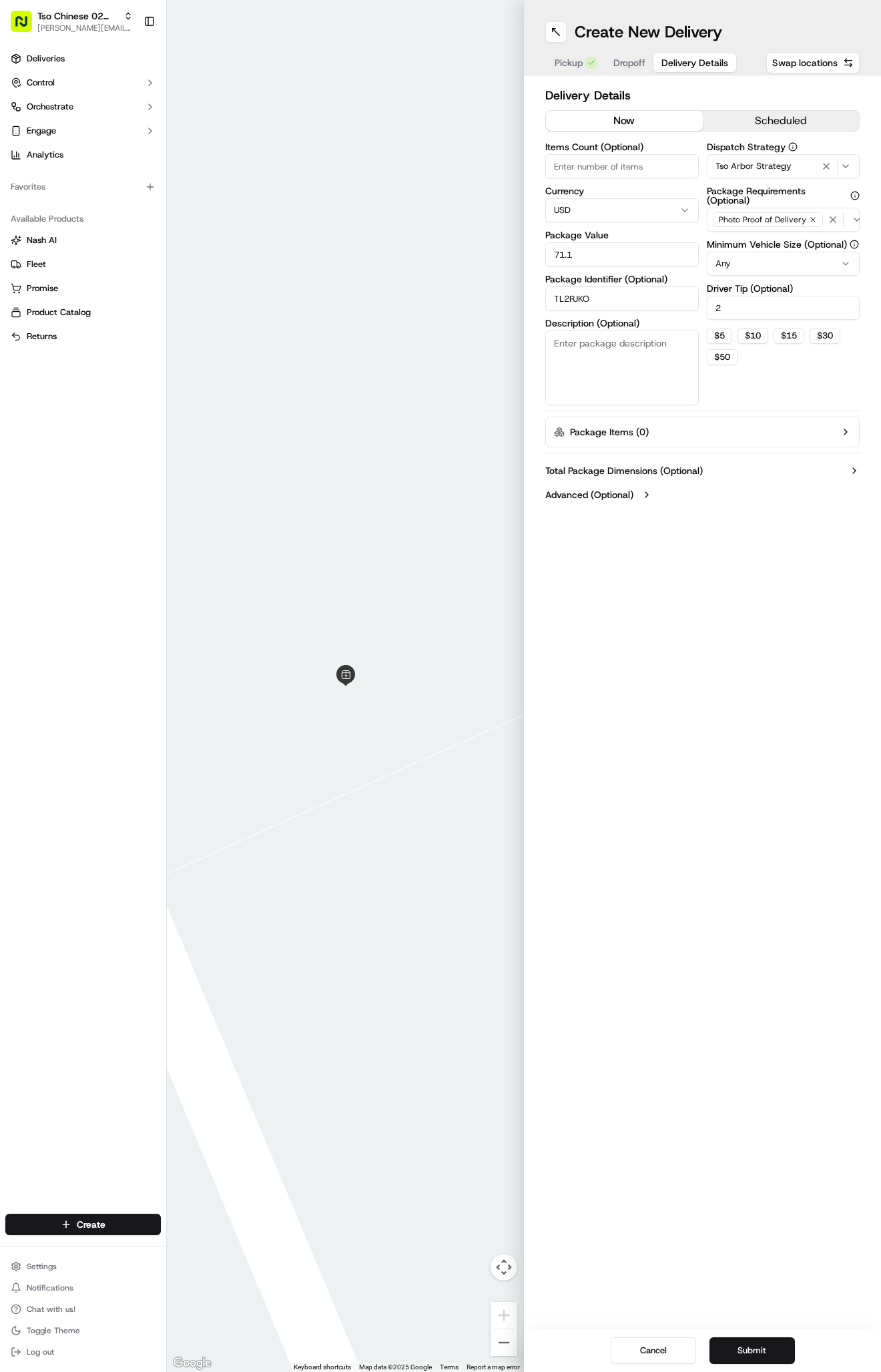
type input "71.17"
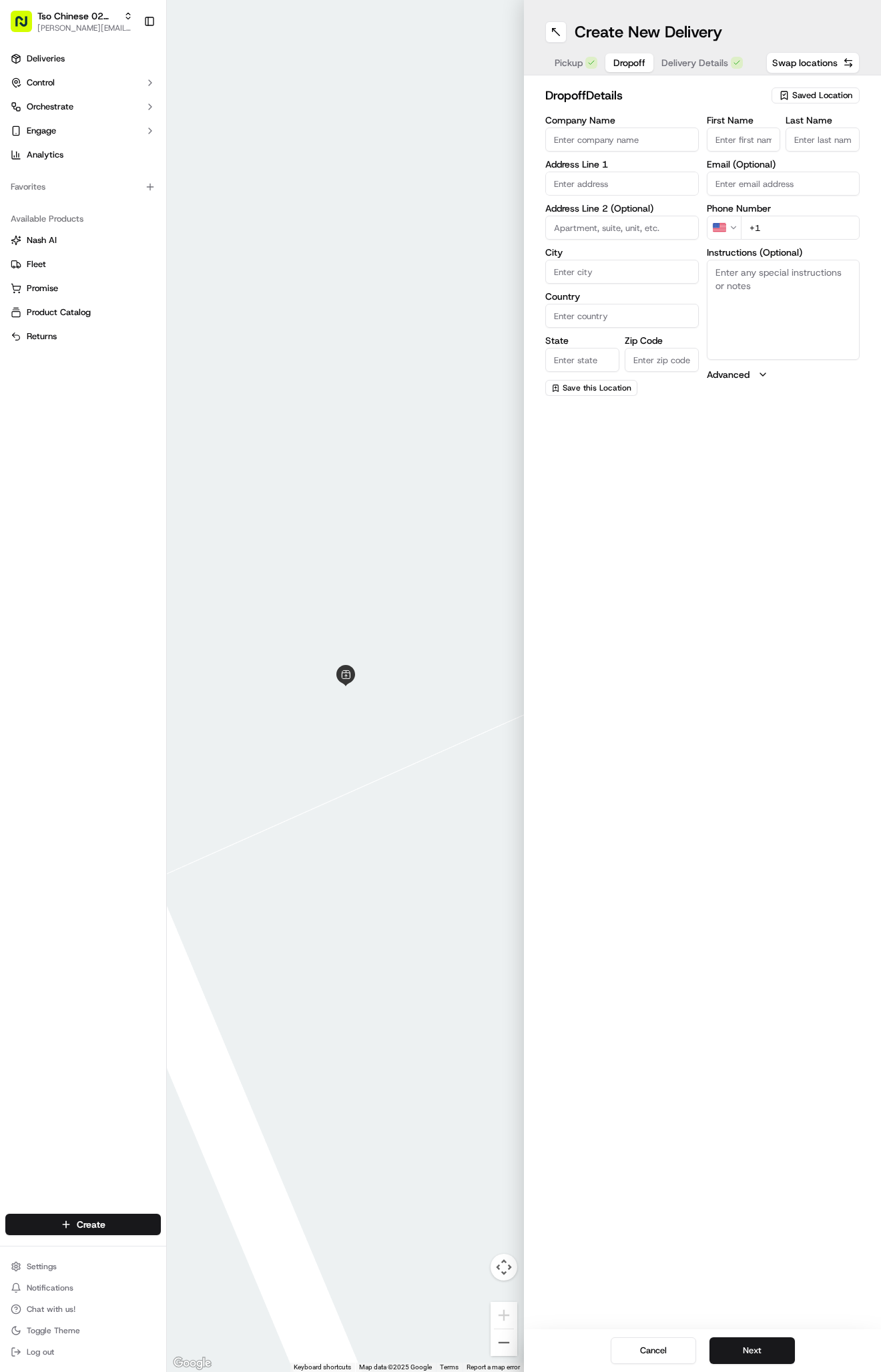
click at [623, 64] on span "Dropoff" at bounding box center [629, 62] width 32 height 14
paste input "415 279 0981"
type input "+1 415 279 0981"
paste input "10510 Weller Drive"
click at [633, 212] on div "10510 Weller Drive, Austin, TX" at bounding box center [622, 218] width 147 height 32
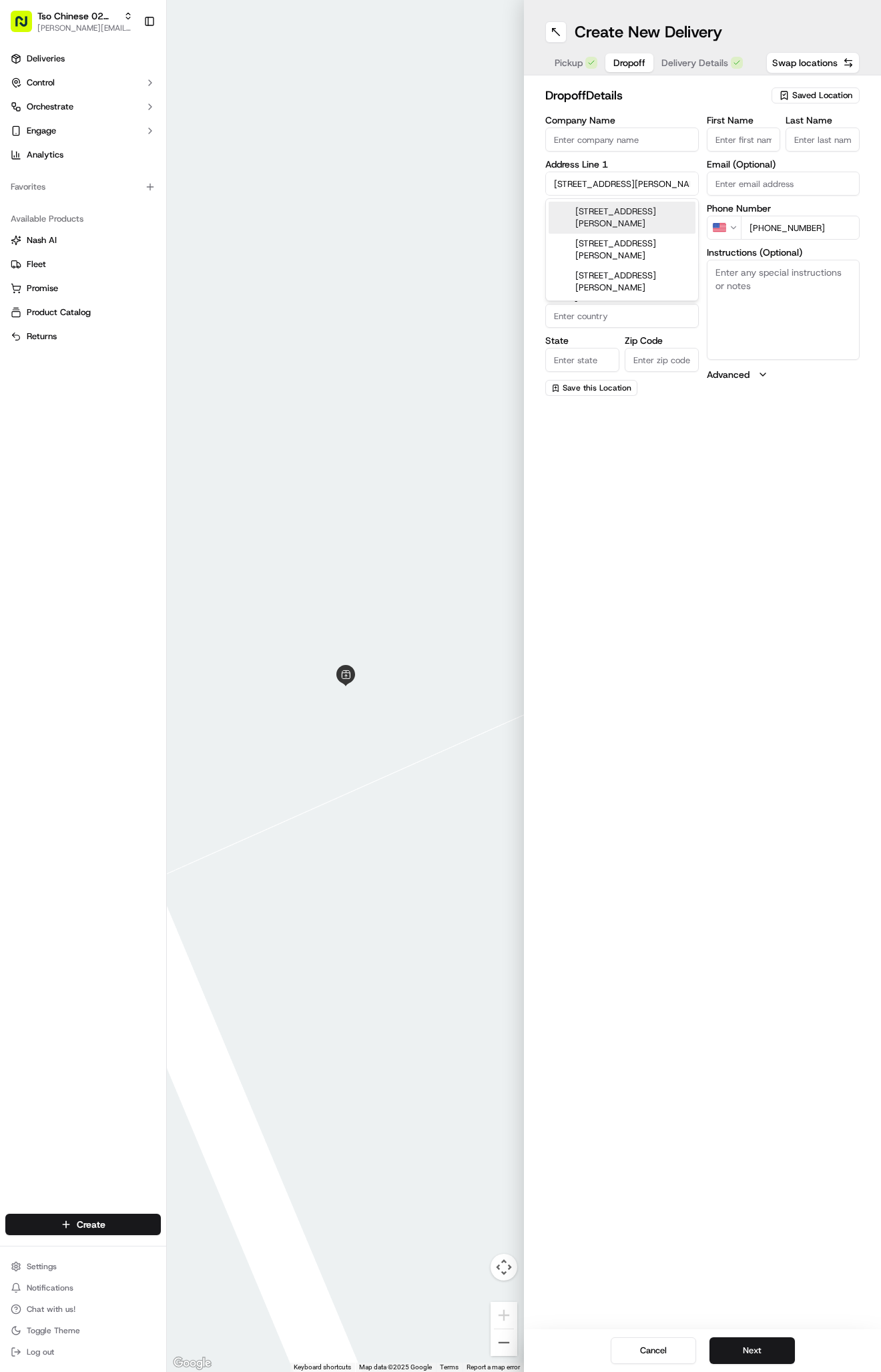
type input "10510 Weller Dr, Austin, TX 78750, USA"
type input "Austin"
type input "United States"
type input "TX"
type input "78750"
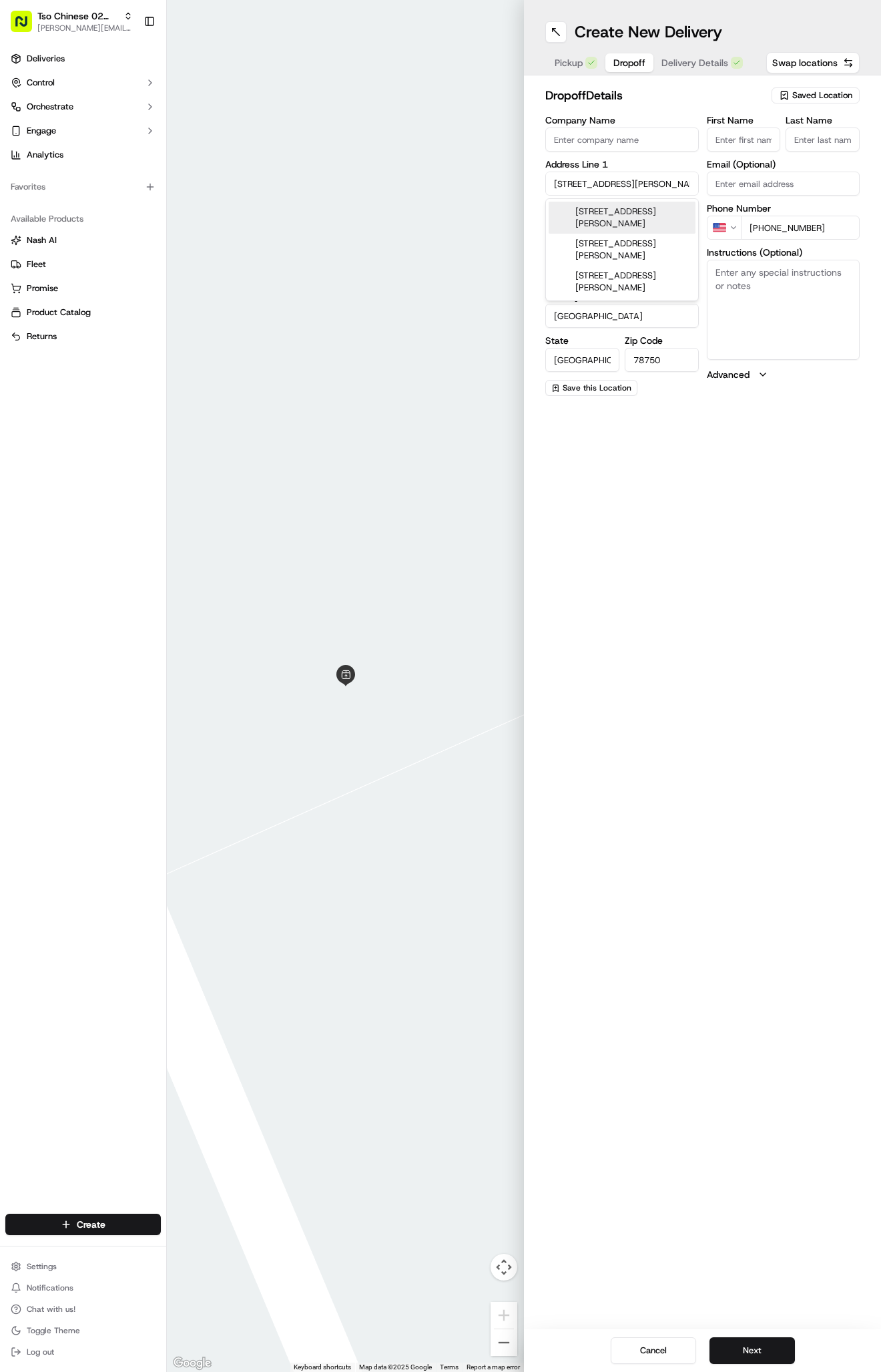
type input "10510 Weller Drive"
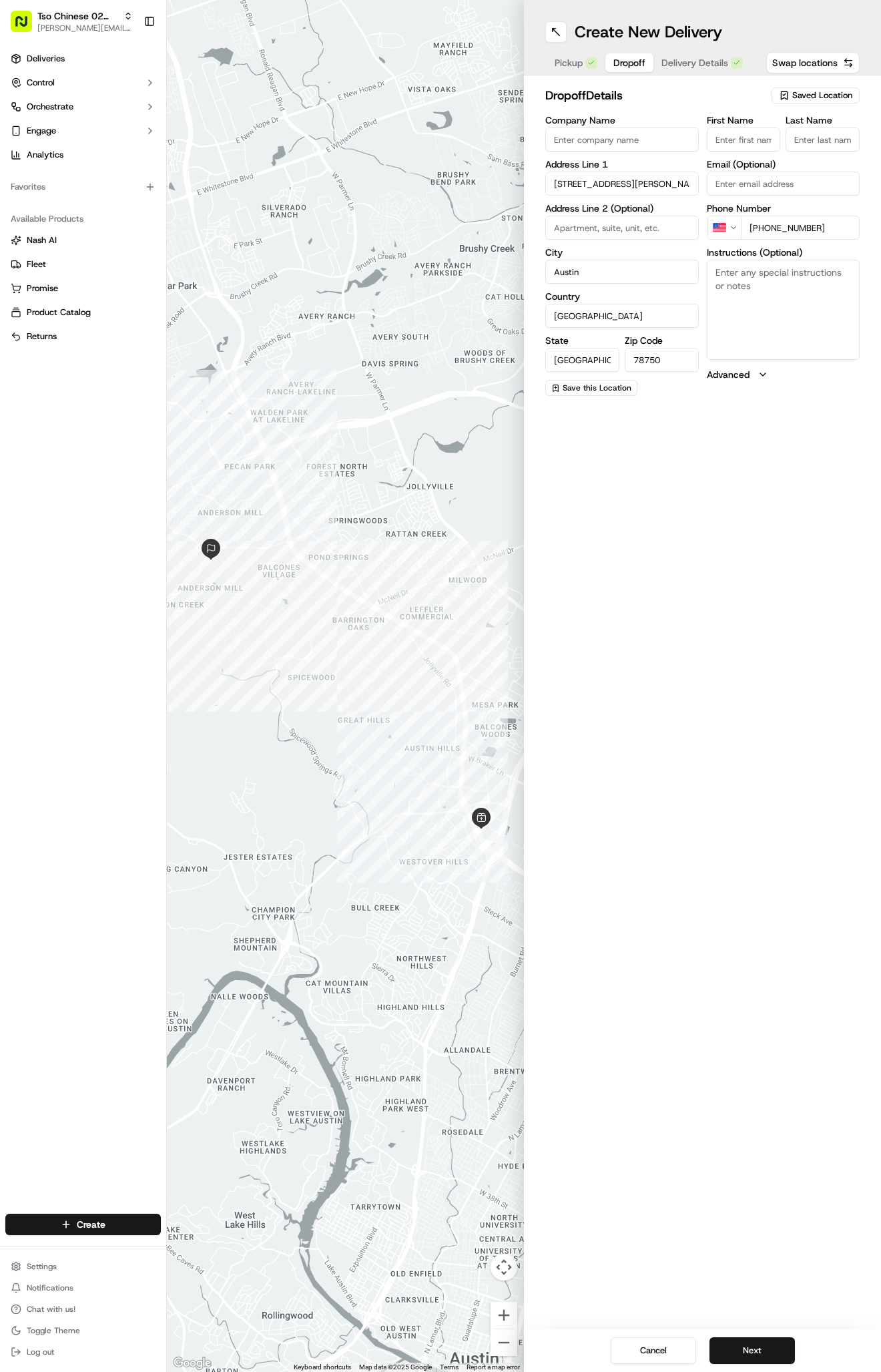
paste input "Andrew Dean"
type input "Andrew Dean"
type input "."
click at [706, 51] on div "Pickup Dropoff Delivery Details" at bounding box center [649, 63] width 207 height 24
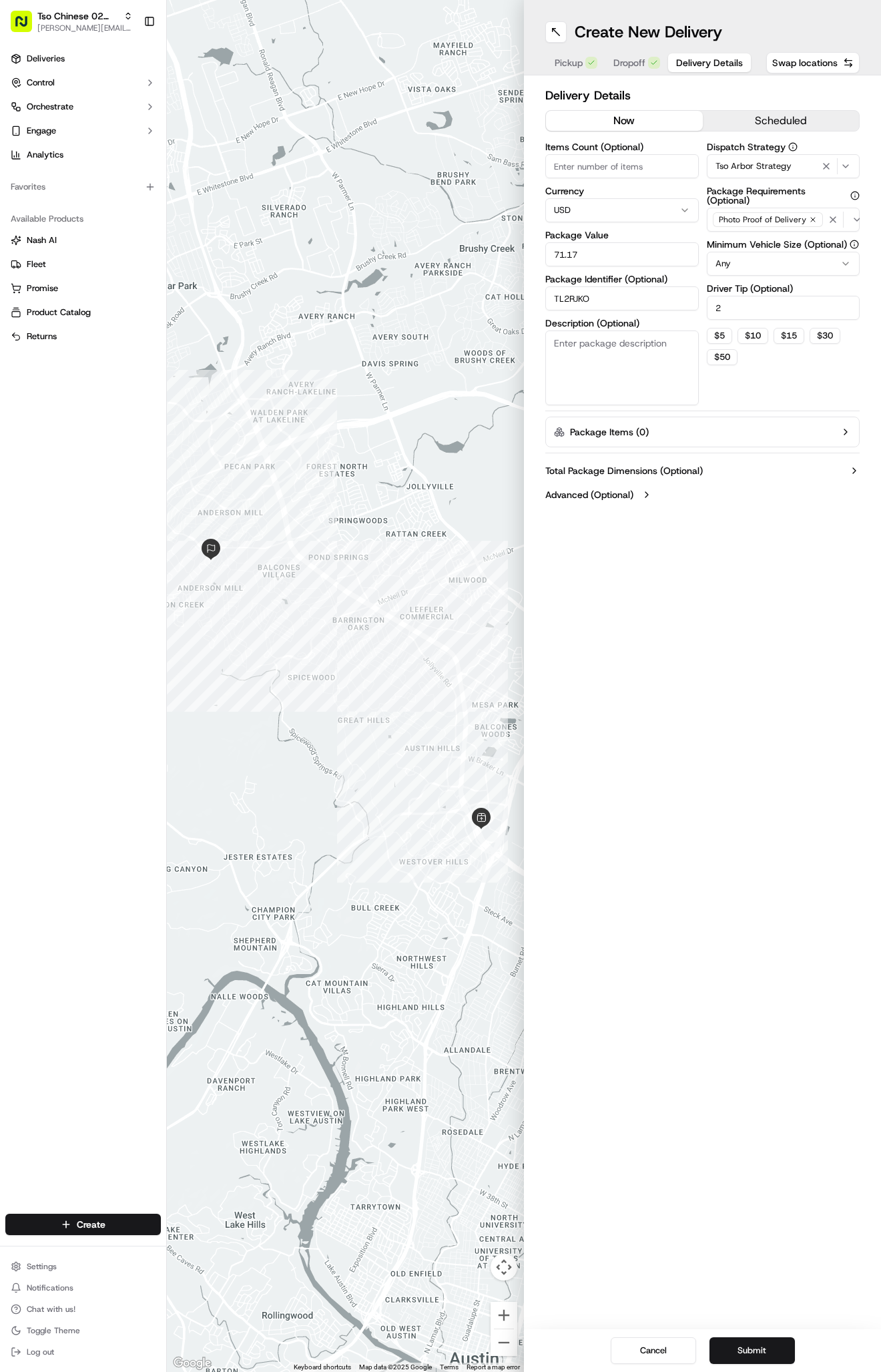
click at [706, 60] on span "Delivery Details" at bounding box center [710, 62] width 67 height 14
click at [746, 1351] on button "Submit" at bounding box center [752, 1350] width 85 height 27
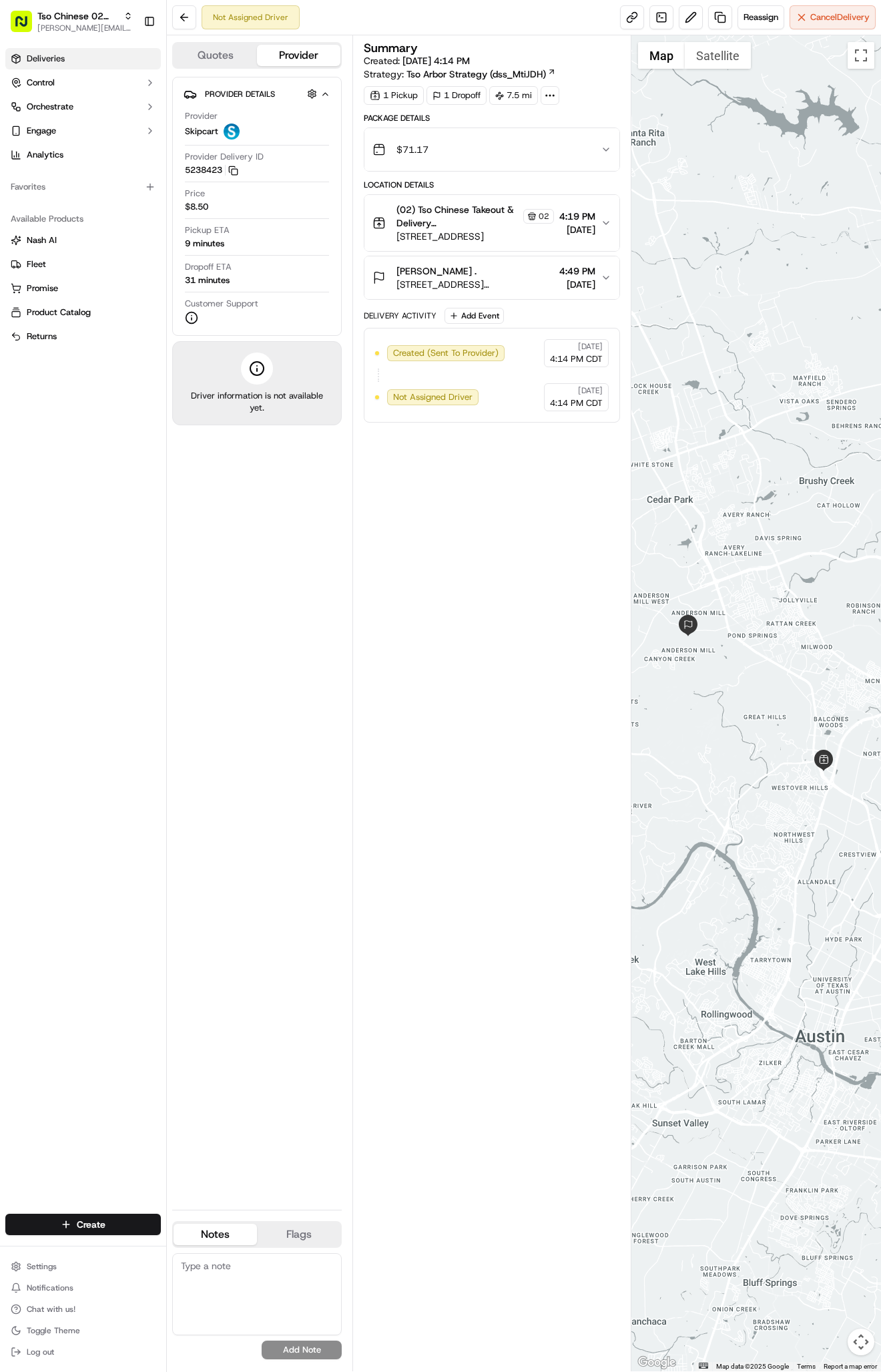
click at [55, 64] on span "Deliveries" at bounding box center [46, 58] width 38 height 12
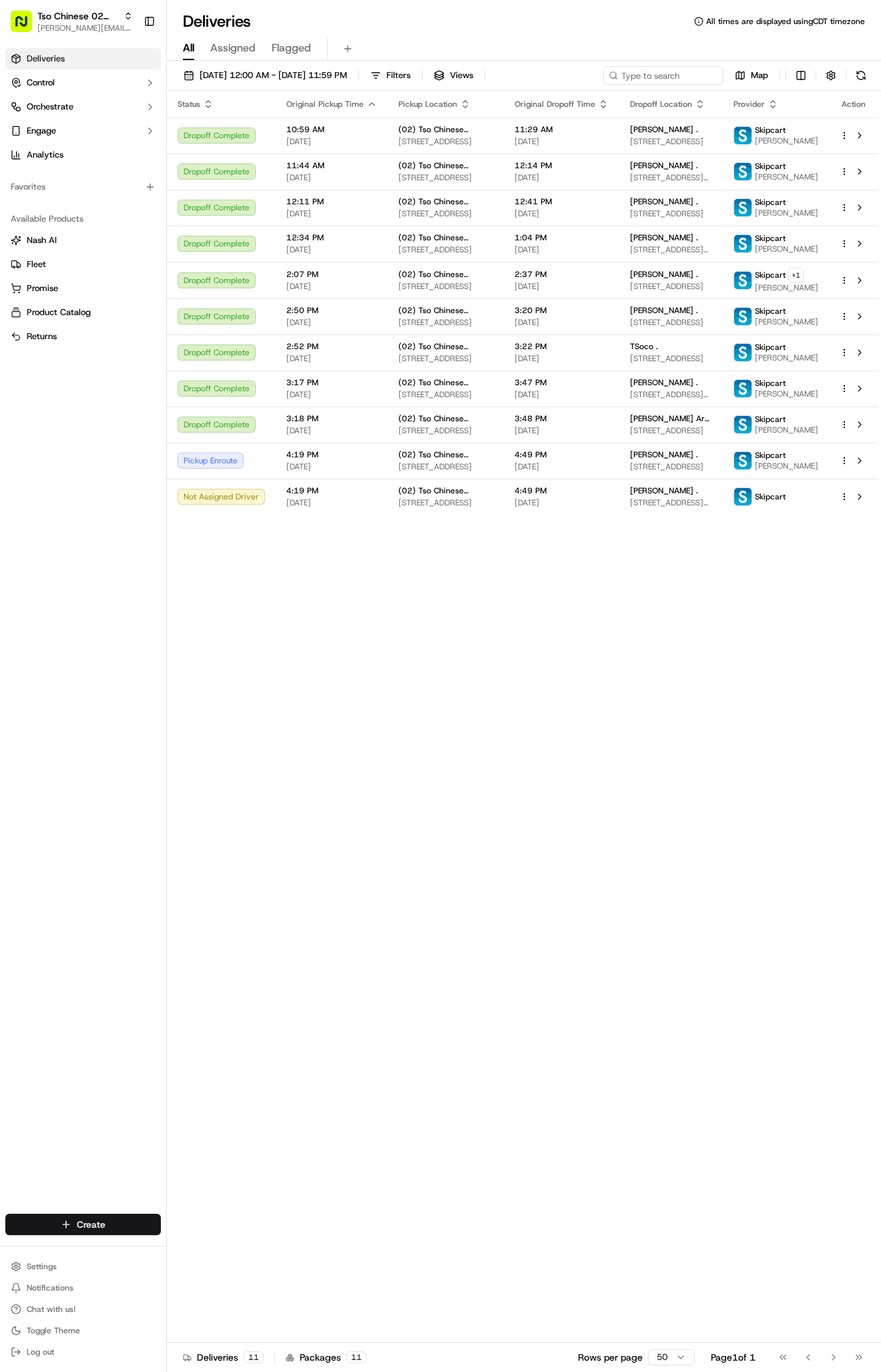
click at [75, 1219] on html "Tso Chinese 02 Arbor antonia@tsochinese.com Toggle Sidebar Deliveries Control O…" at bounding box center [440, 686] width 881 height 1372
click at [208, 1248] on link "Delivery" at bounding box center [241, 1249] width 149 height 24
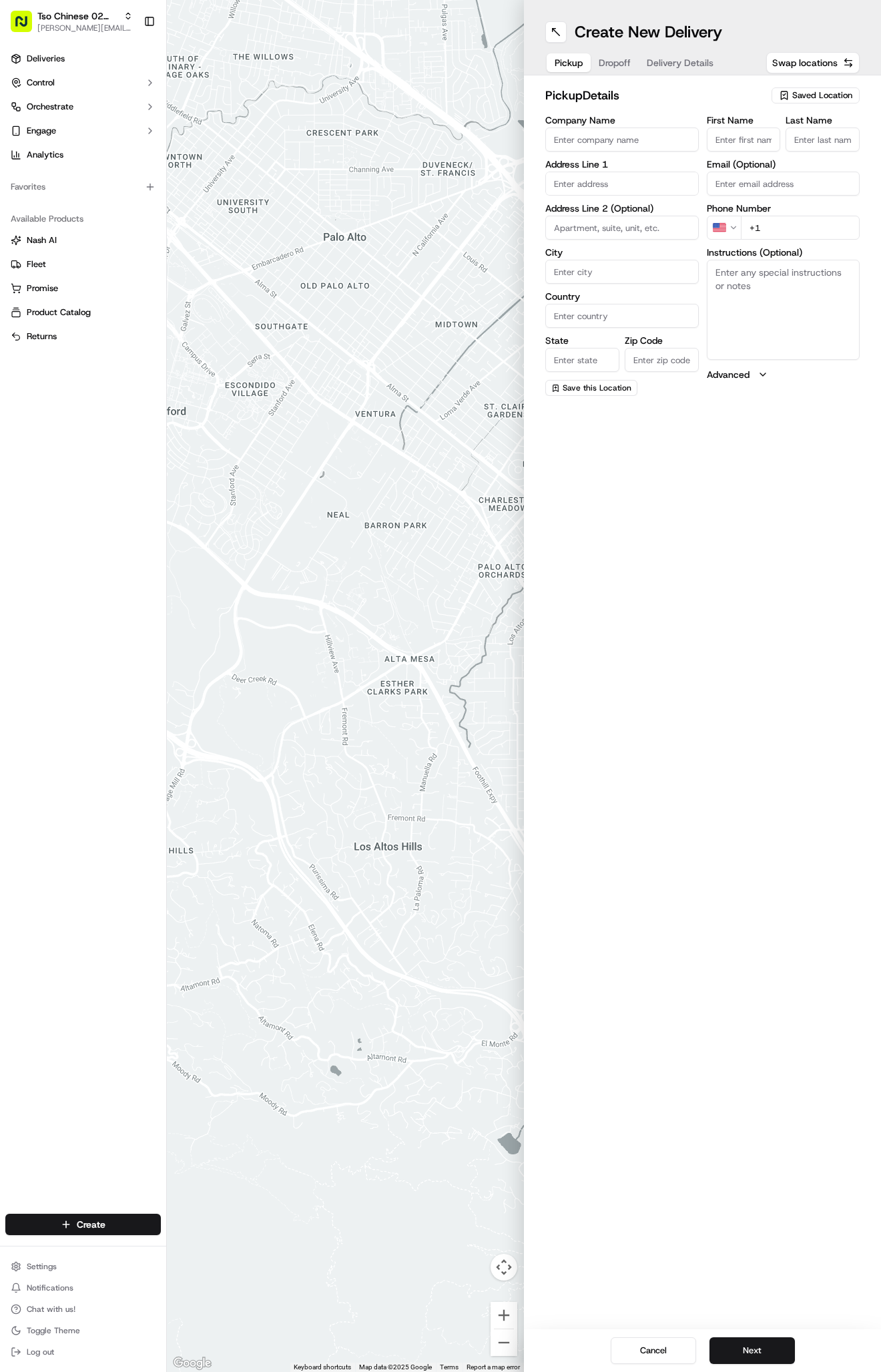
click at [805, 100] on span "Saved Location" at bounding box center [822, 95] width 60 height 12
click at [805, 133] on input "text" at bounding box center [793, 122] width 159 height 27
click at [804, 149] on span "(02) Tso Chinese Takeout & Delivery Arboretum Crossing (02)" at bounding box center [793, 151] width 164 height 24
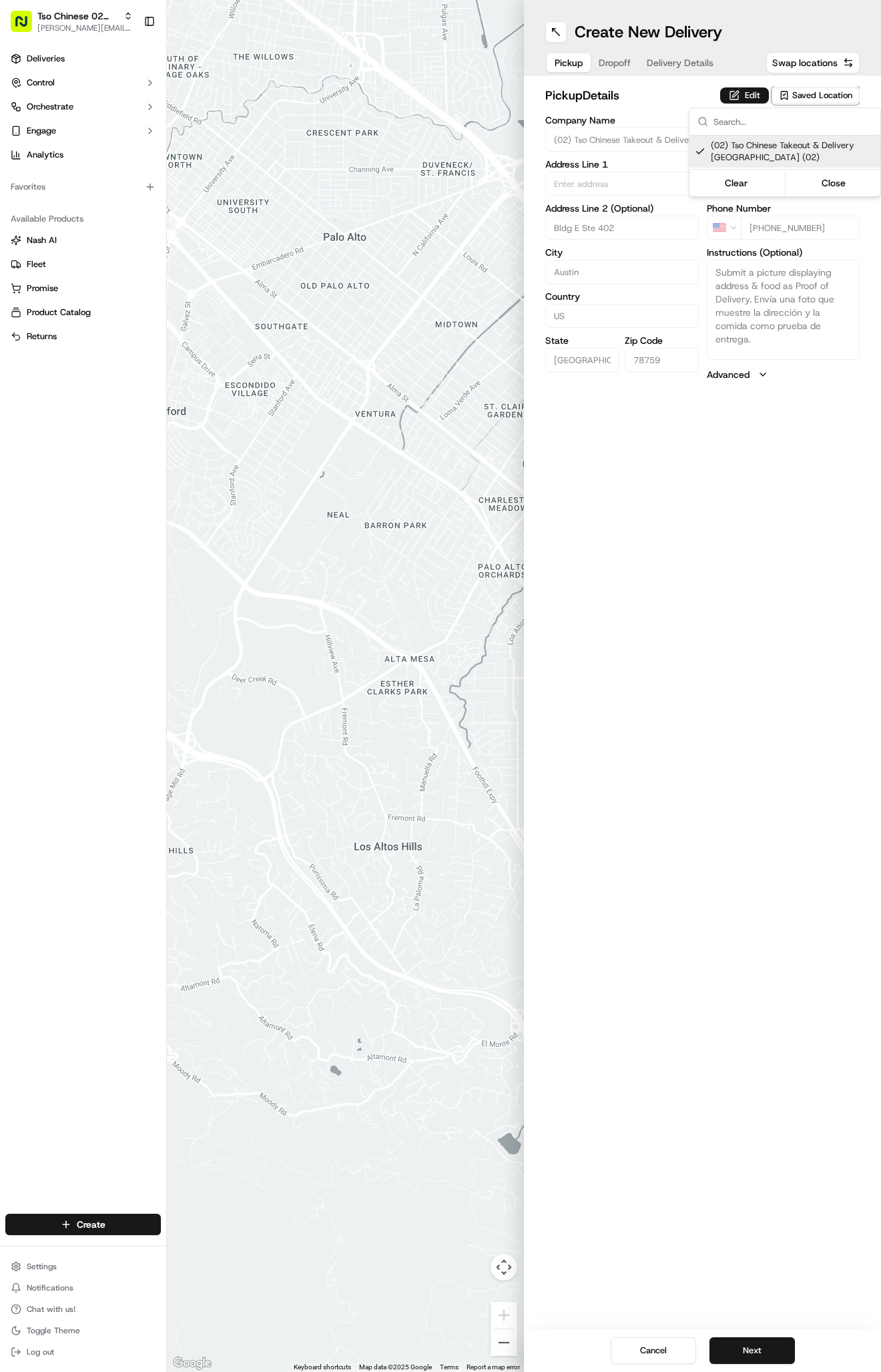
type input "(02) Tso Chinese Takeout & Delivery Arboretum Crossing"
type input "Bldg E Ste 402"
type input "Austin"
type input "US"
type input "TX"
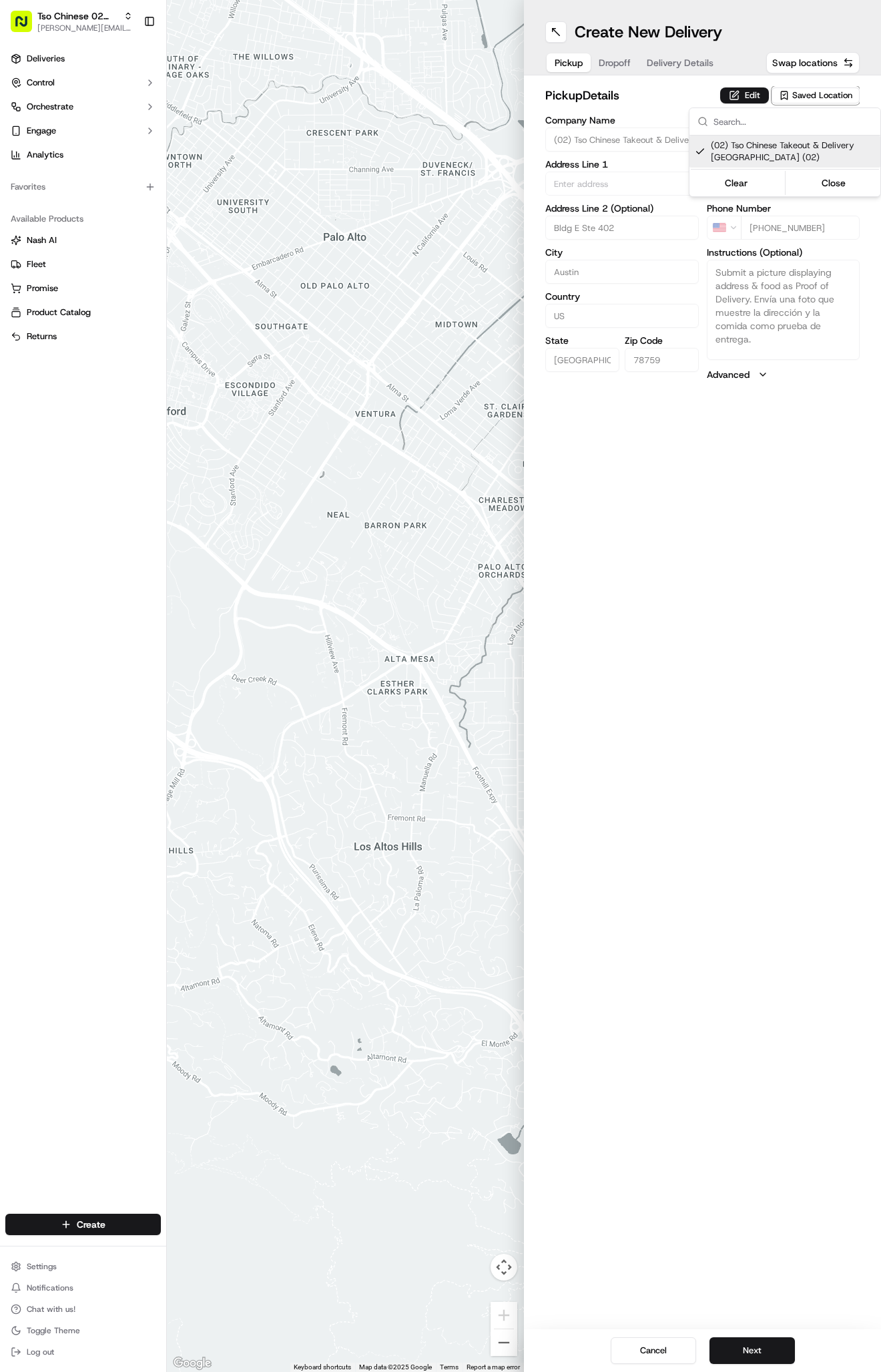
type input "78759"
type input "Tso Chinese"
type input "Arboretum Crossing Manager"
type input "arborstore@tsochinese.com"
type input "+1 512 344 9434"
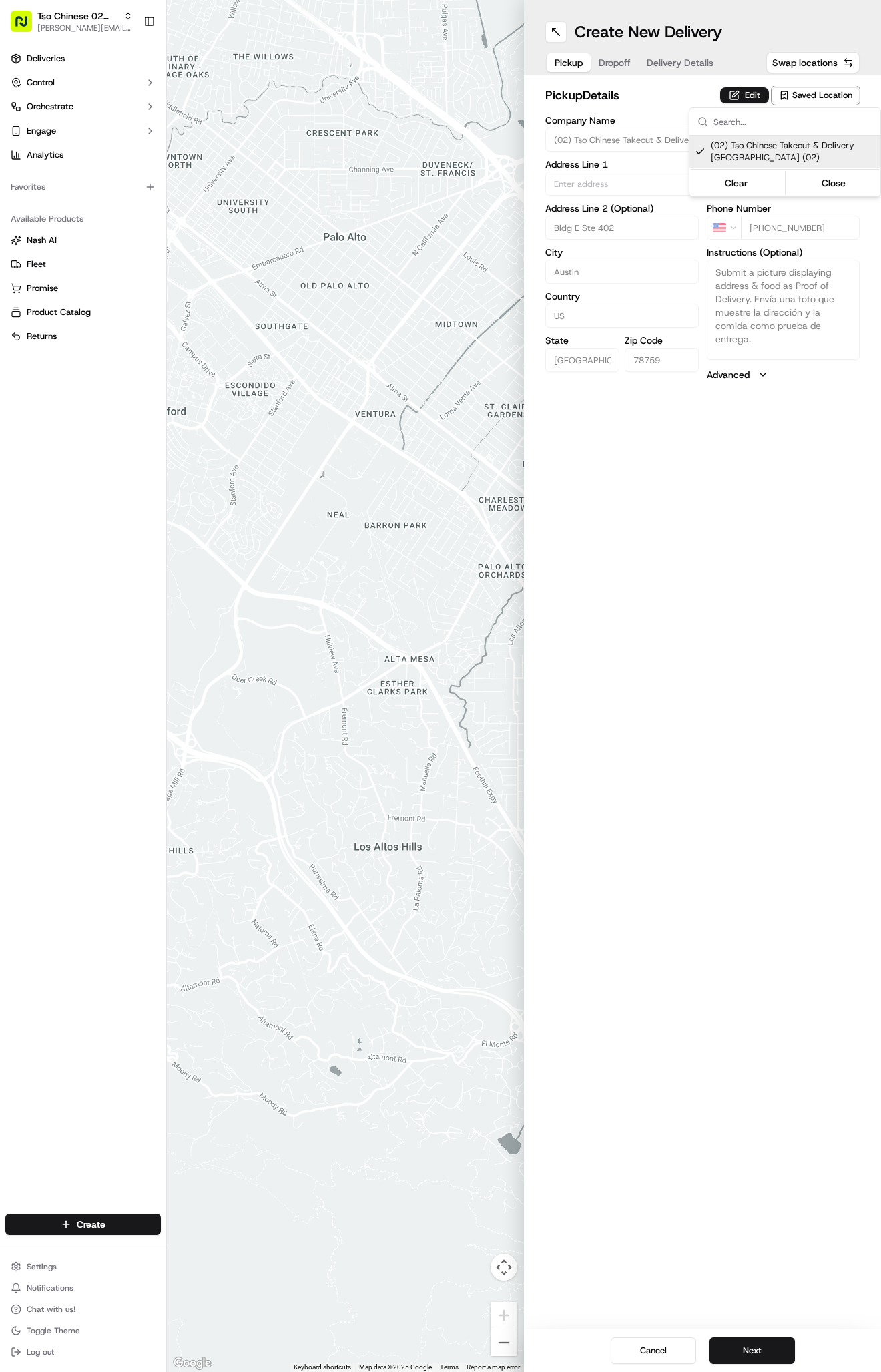
type textarea "Submit a picture displaying address & food as Proof of Delivery. Envía una foto…"
type input "9333 Research Blvd"
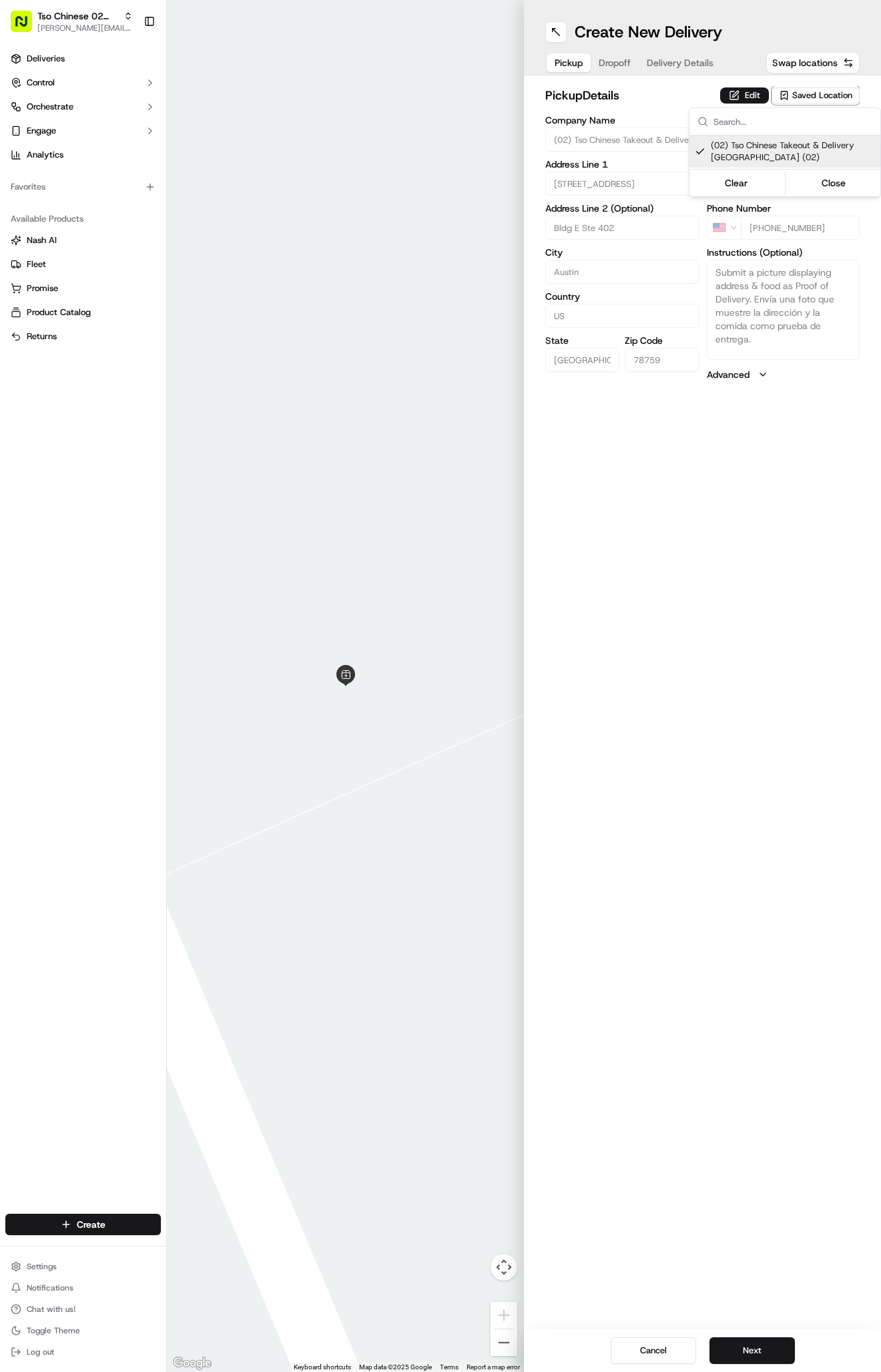
click at [694, 41] on html "Tso Chinese 02 Arbor antonia@tsochinese.com Toggle Sidebar Deliveries Control O…" at bounding box center [440, 686] width 881 height 1372
click at [673, 63] on span "Delivery Details" at bounding box center [680, 62] width 67 height 14
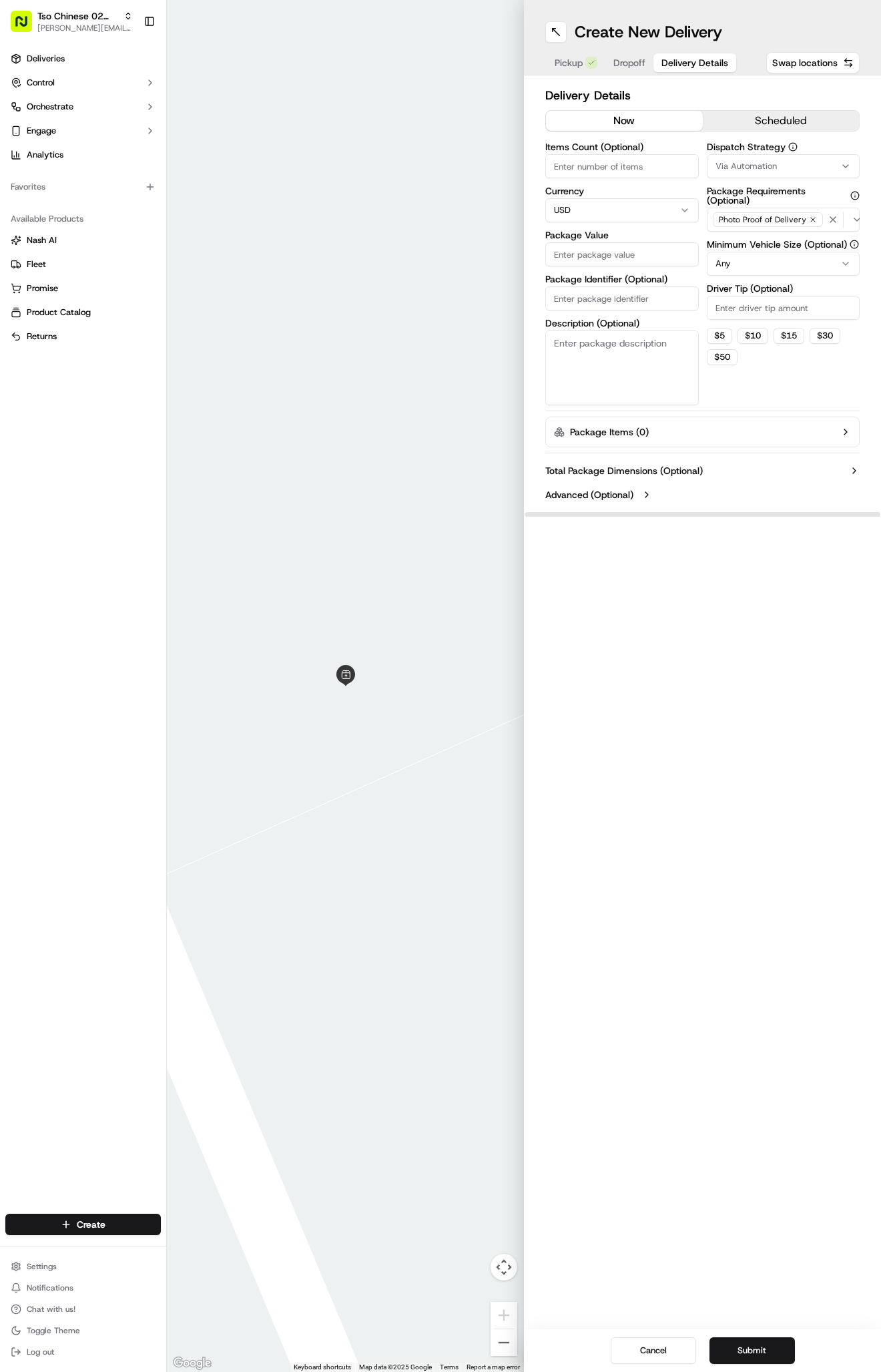
click at [786, 179] on div "Dispatch Strategy Via Automation Package Requirements (Optional) Photo Proof of…" at bounding box center [783, 273] width 154 height 263
click at [786, 178] on div "Dispatch Strategy Via Automation Package Requirements (Optional) Photo Proof of…" at bounding box center [783, 273] width 154 height 263
click at [786, 175] on button "Via Automation" at bounding box center [783, 167] width 154 height 24
click at [768, 243] on span "Tso Arbor Strategy" at bounding box center [793, 238] width 164 height 12
click at [753, 313] on html "Tso Chinese 02 Arbor antonia@tsochinese.com Toggle Sidebar Deliveries Control O…" at bounding box center [440, 686] width 881 height 1372
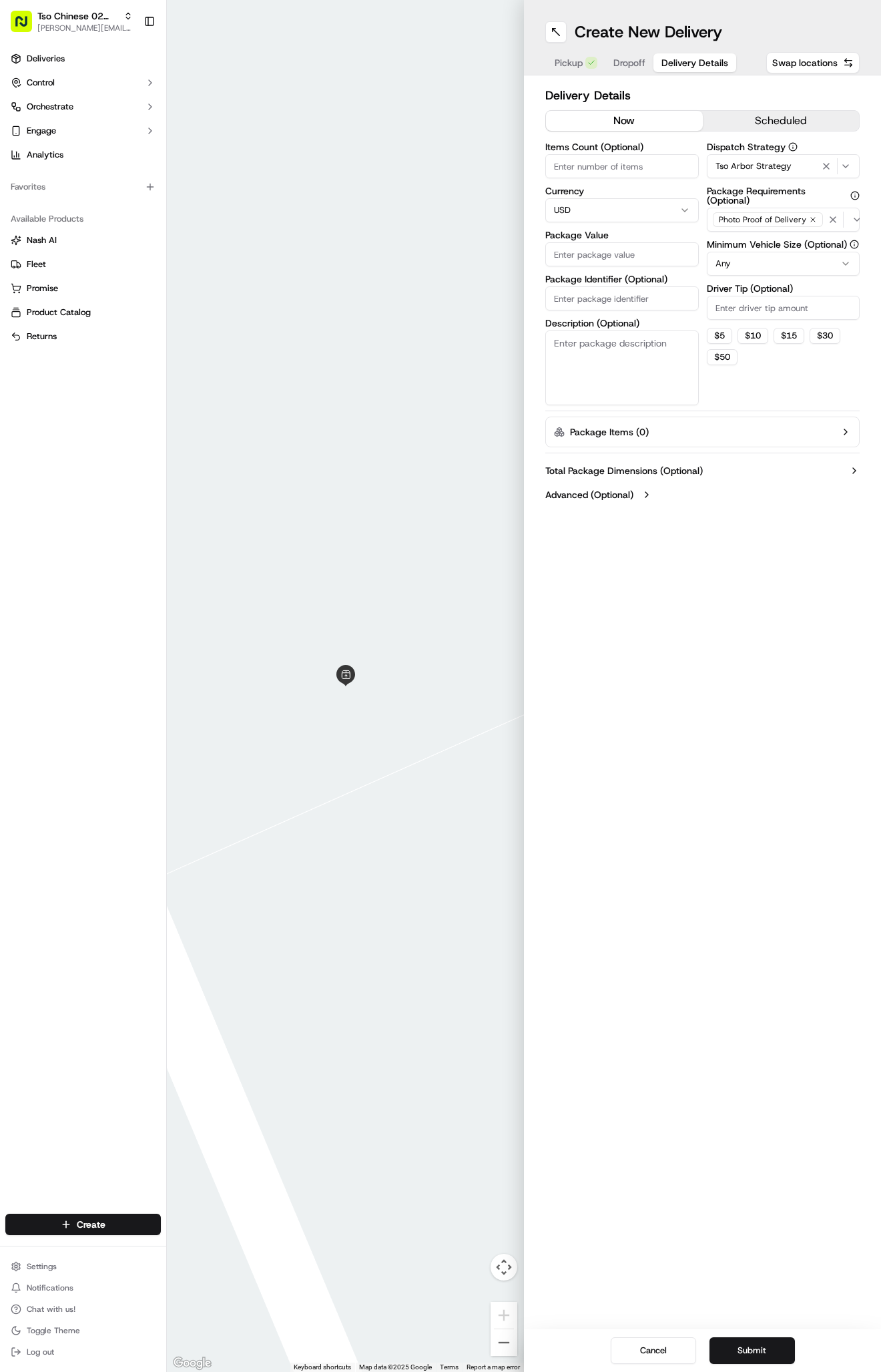
click at [753, 313] on input "Driver Tip (Optional)" at bounding box center [783, 308] width 154 height 24
type input "2"
click at [603, 319] on label "Description (Optional)" at bounding box center [622, 323] width 154 height 10
click at [603, 331] on textarea "Description (Optional)" at bounding box center [622, 368] width 154 height 75
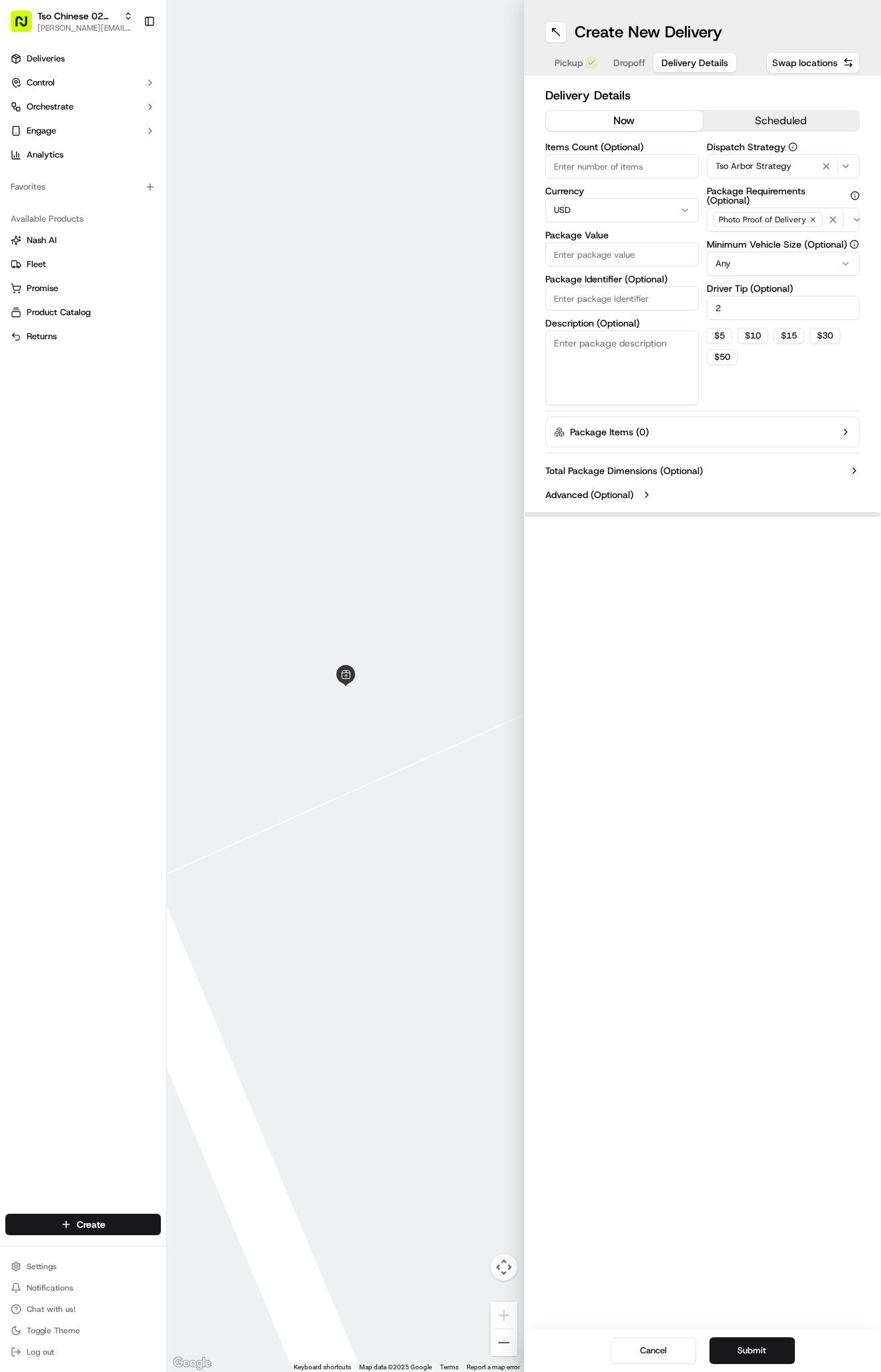
click at [603, 307] on input "Package Identifier (Optional)" at bounding box center [622, 298] width 154 height 24
paste input "TQXXRIM"
type input "TQXXRIM"
click at [621, 260] on input "Package Value" at bounding box center [622, 254] width 154 height 24
type input "29.93"
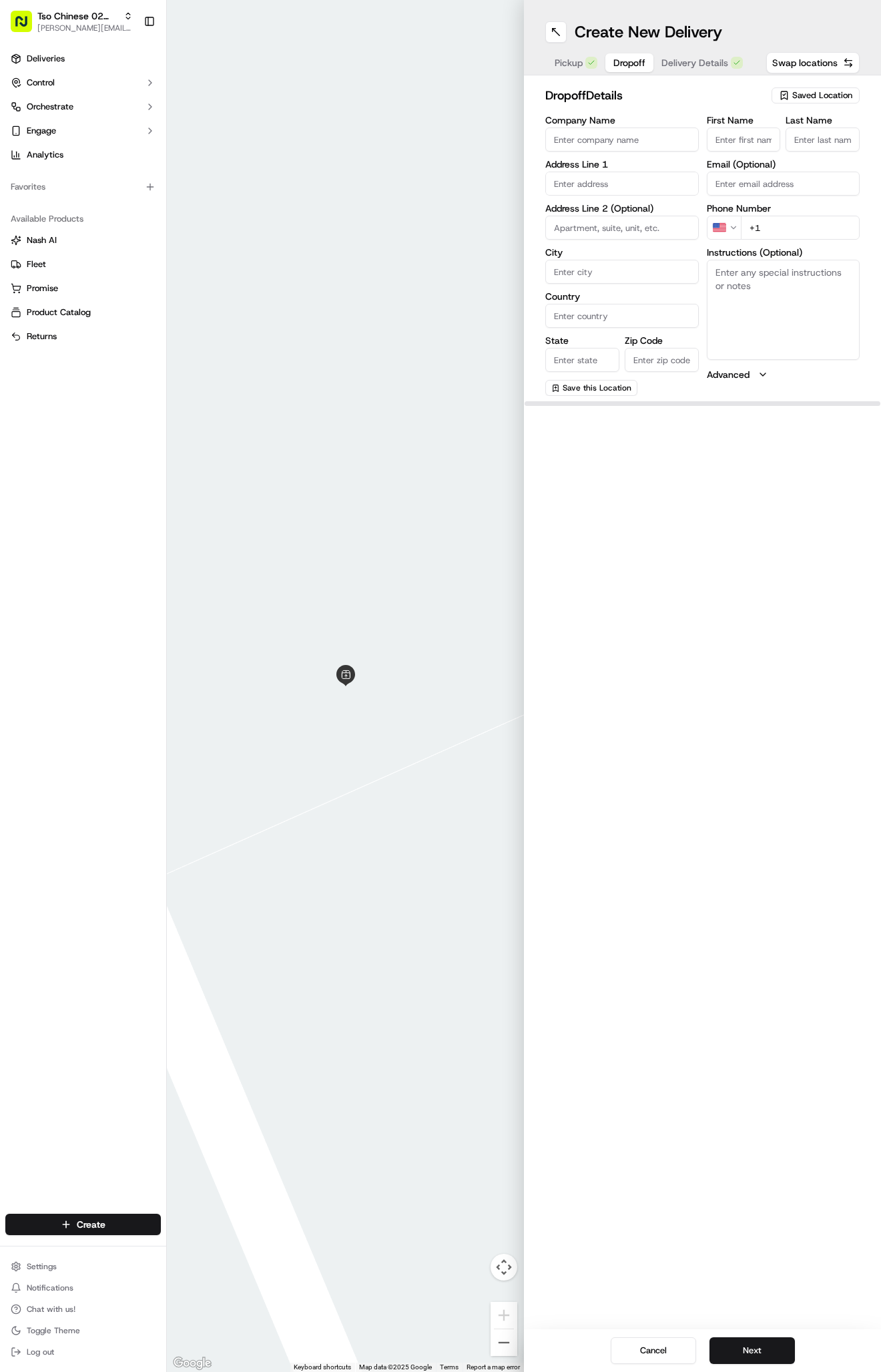
click at [632, 70] on button "Dropoff" at bounding box center [629, 62] width 48 height 18
paste input "10201 Holme Lacey Ln, Austin, TX 78750-4023, United States"
click at [677, 216] on div "10201 Holme Lacey Lane, Austin, TX" at bounding box center [622, 218] width 147 height 32
type input "10201 Holme Lacey Ln, Austin, TX 78750, USA"
type input "Austin"
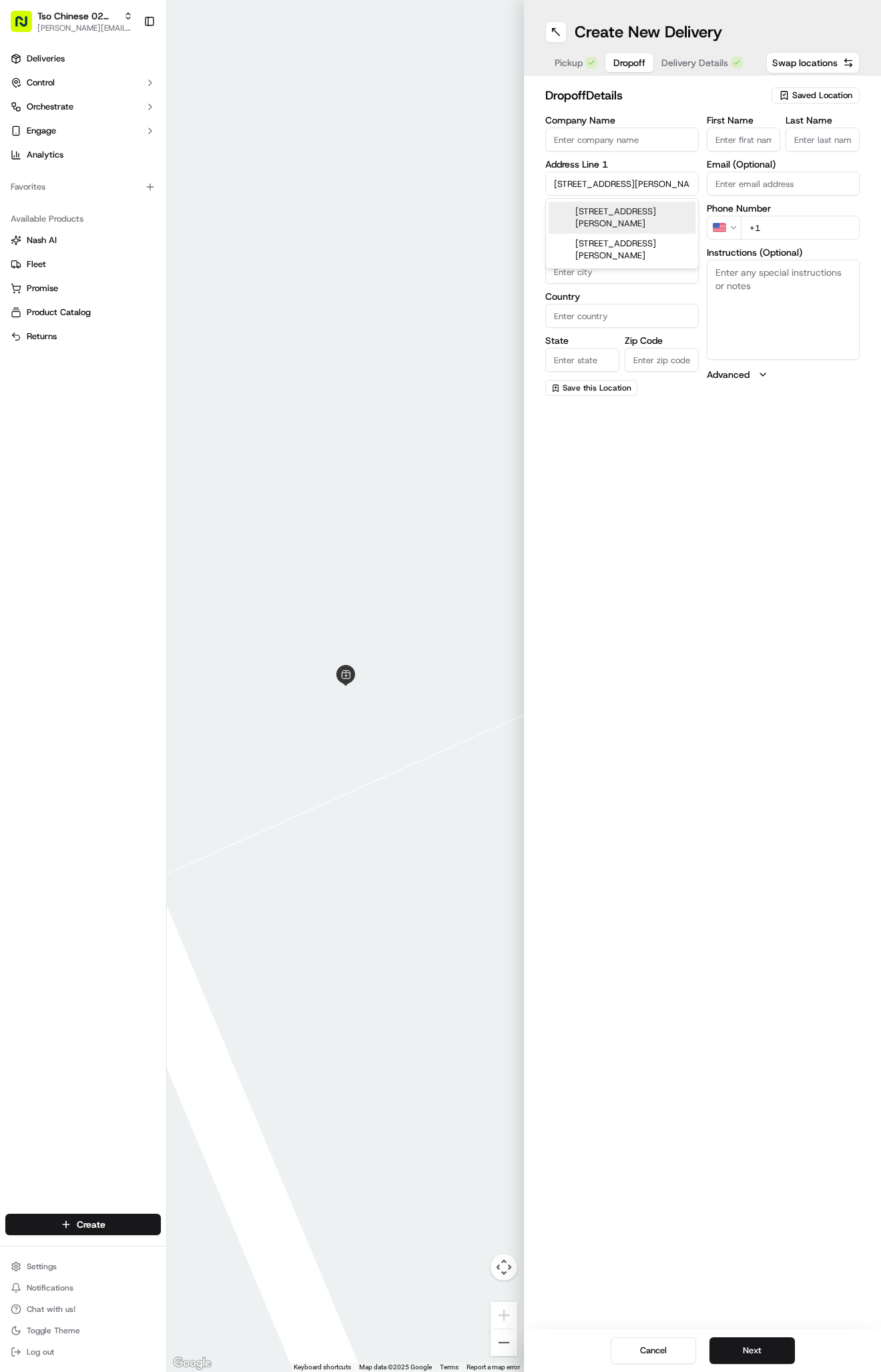
type input "United States"
type input "TX"
type input "78750"
type input "10201 Holme Lacey Lane"
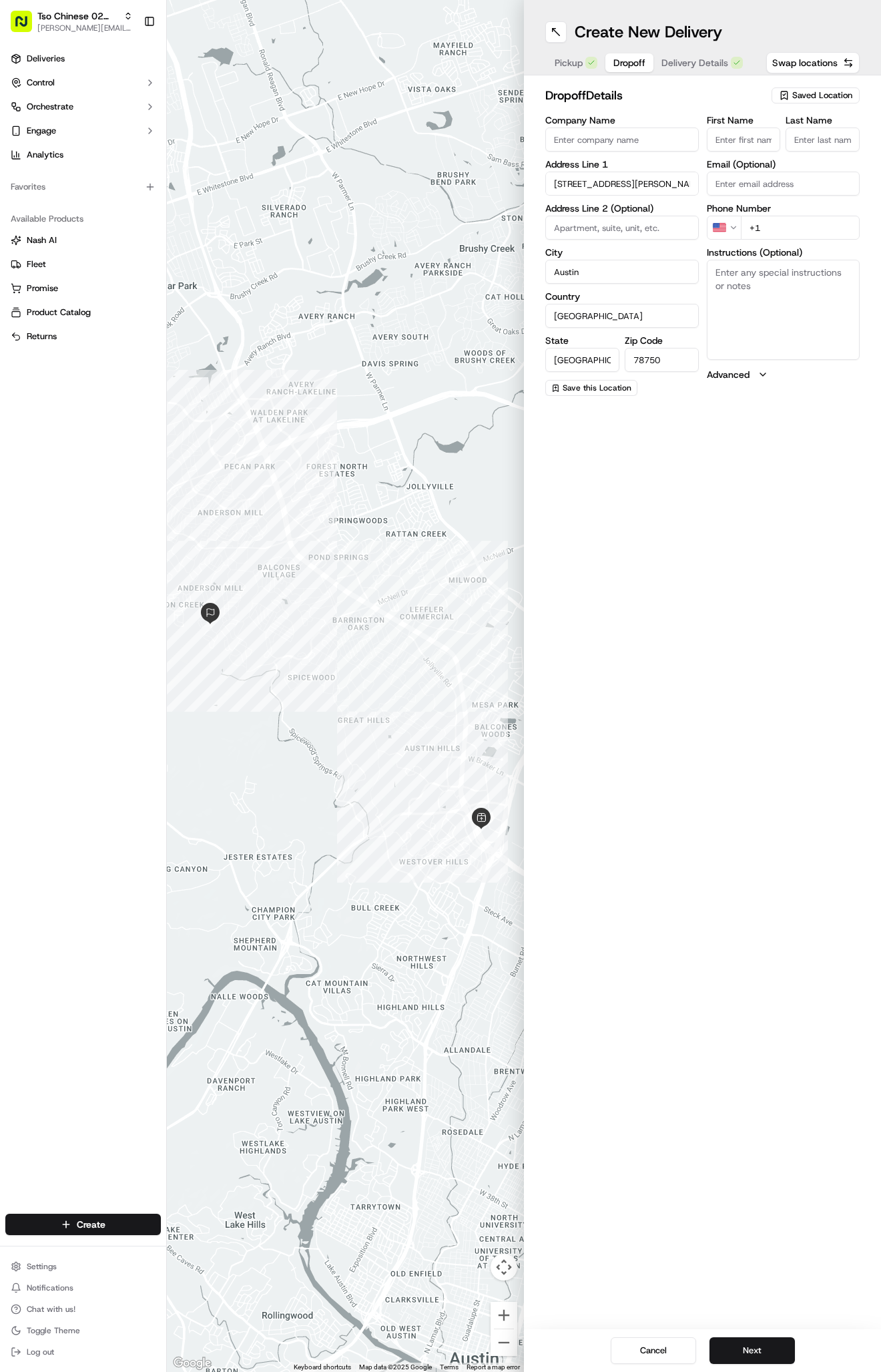
click at [769, 295] on textarea "Instructions (Optional)" at bounding box center [783, 310] width 154 height 100
paste textarea "Leave on doormat, ring bell"
type textarea "Leave on doormat, ring bell"
paste input "512 905 9915"
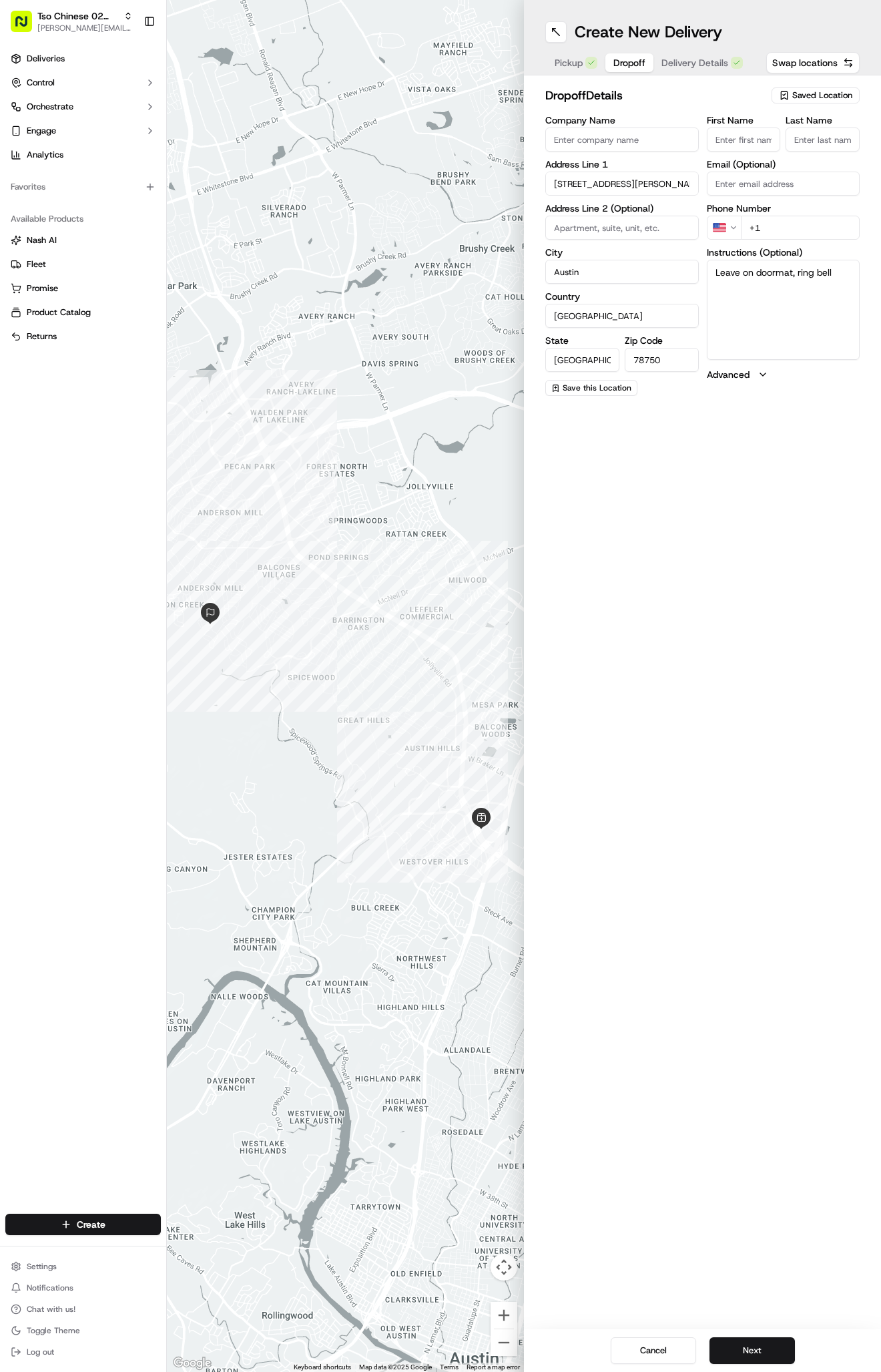
type input "+1 512 905 9915"
paste input "Kim Treadaway"
type input "Kim Treadaway"
type input "."
click at [706, 60] on span "Delivery Details" at bounding box center [710, 62] width 67 height 14
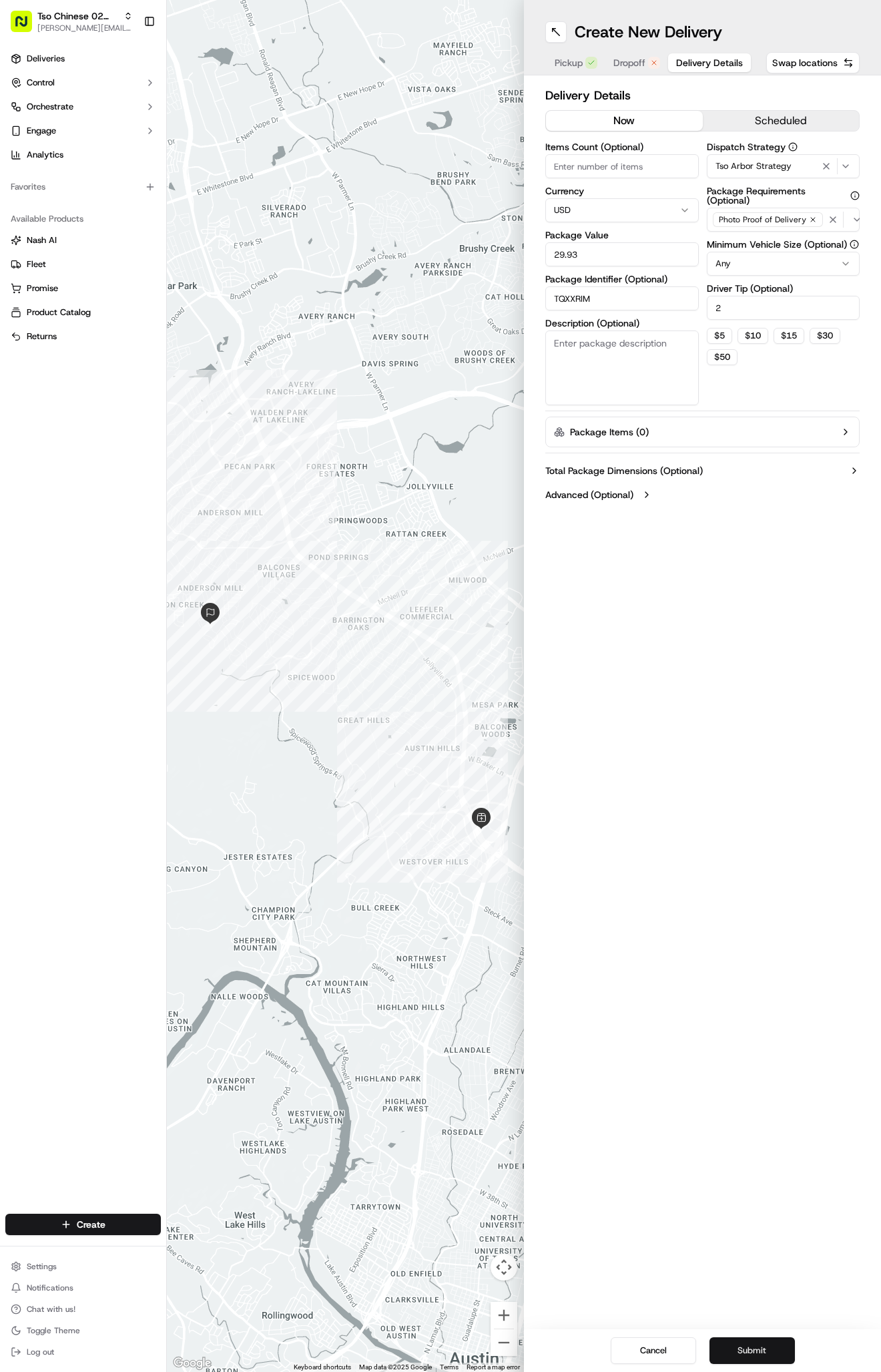
click at [751, 1351] on button "Submit" at bounding box center [752, 1350] width 85 height 27
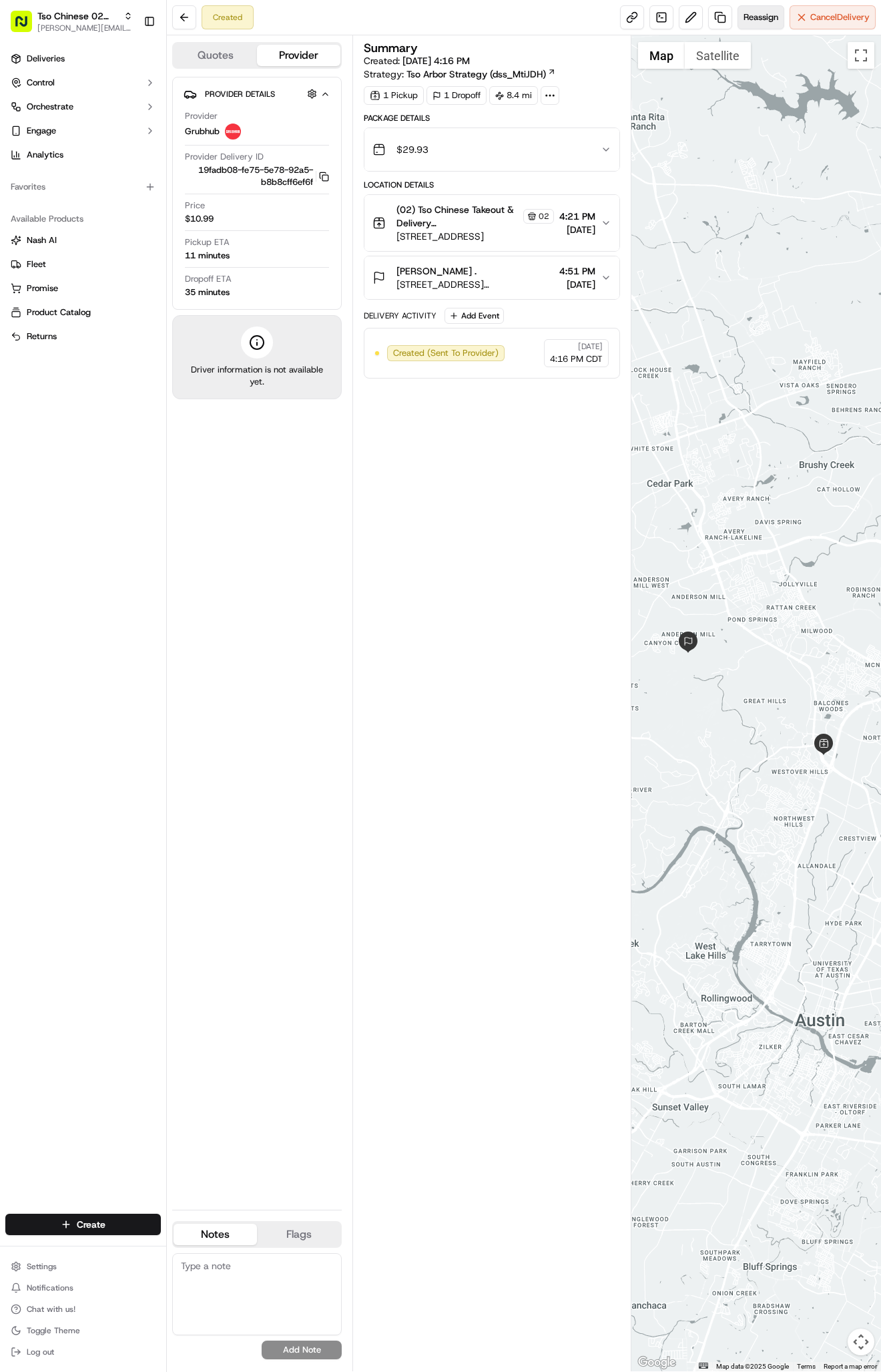
click at [759, 27] on button "Reassign" at bounding box center [761, 18] width 47 height 24
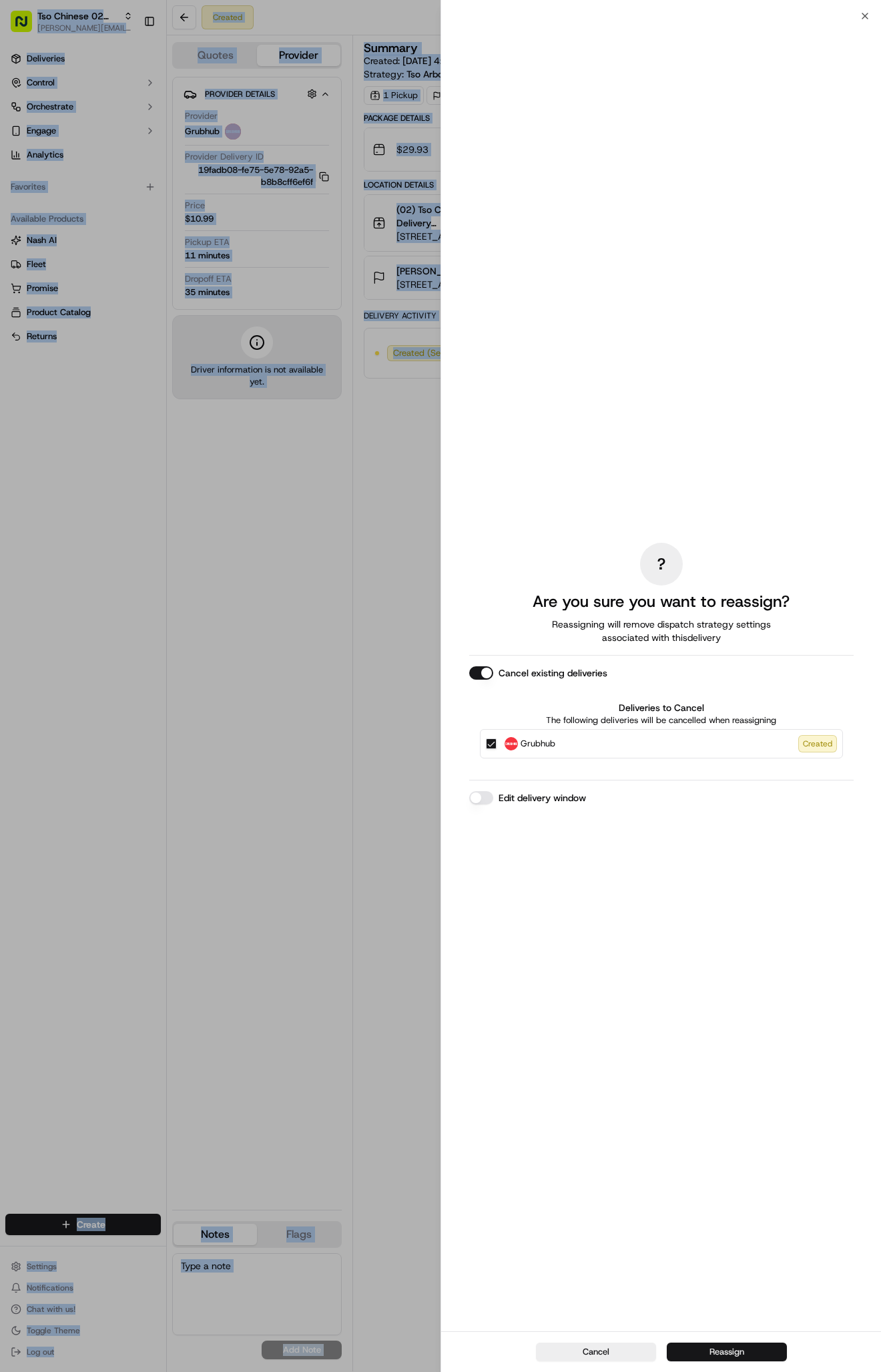
click at [713, 1346] on button "Reassign" at bounding box center [726, 1351] width 120 height 18
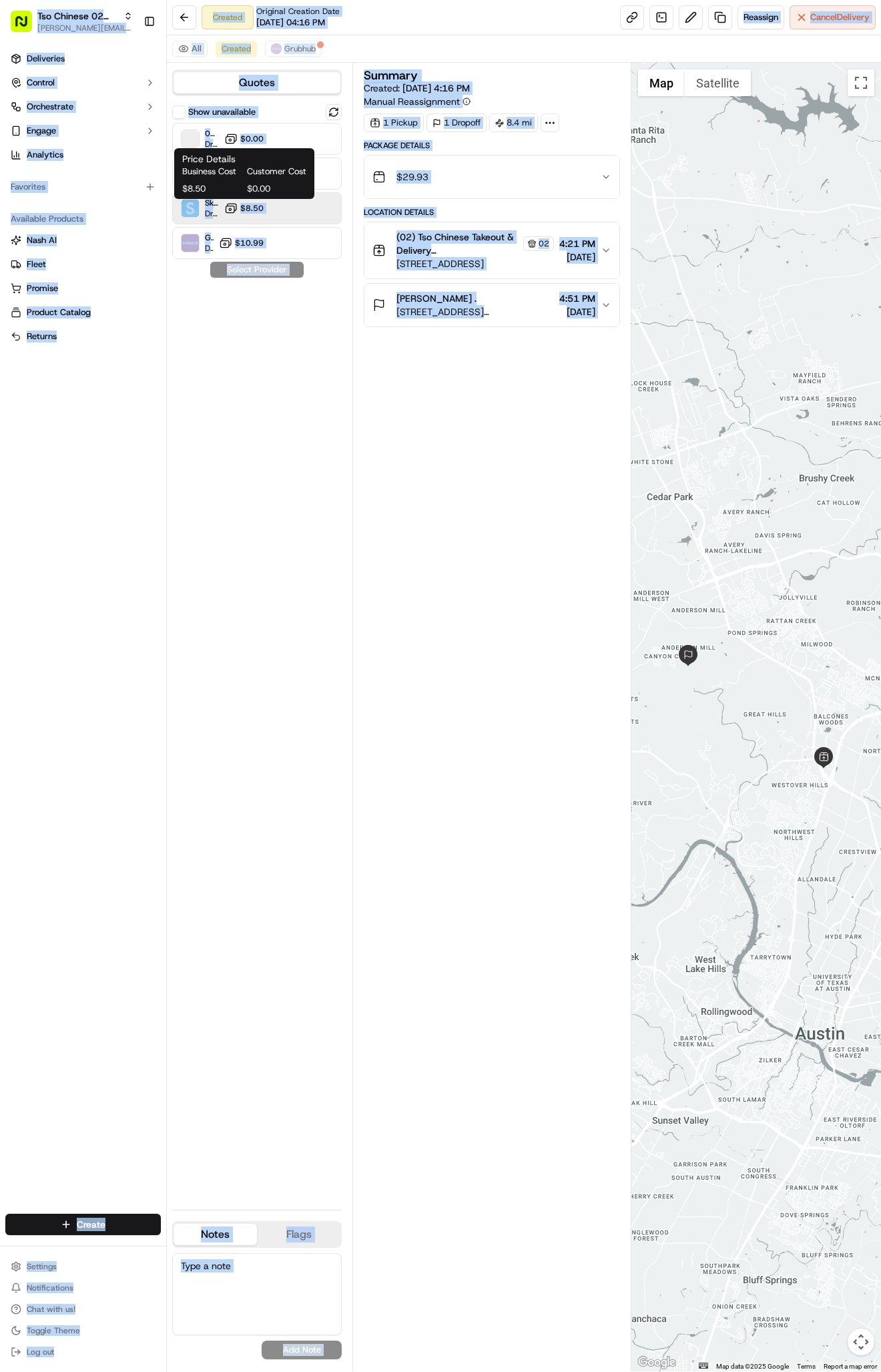
click at [260, 206] on span "$8.50" at bounding box center [252, 208] width 23 height 10
click at [268, 274] on button "Assign Provider" at bounding box center [256, 269] width 95 height 16
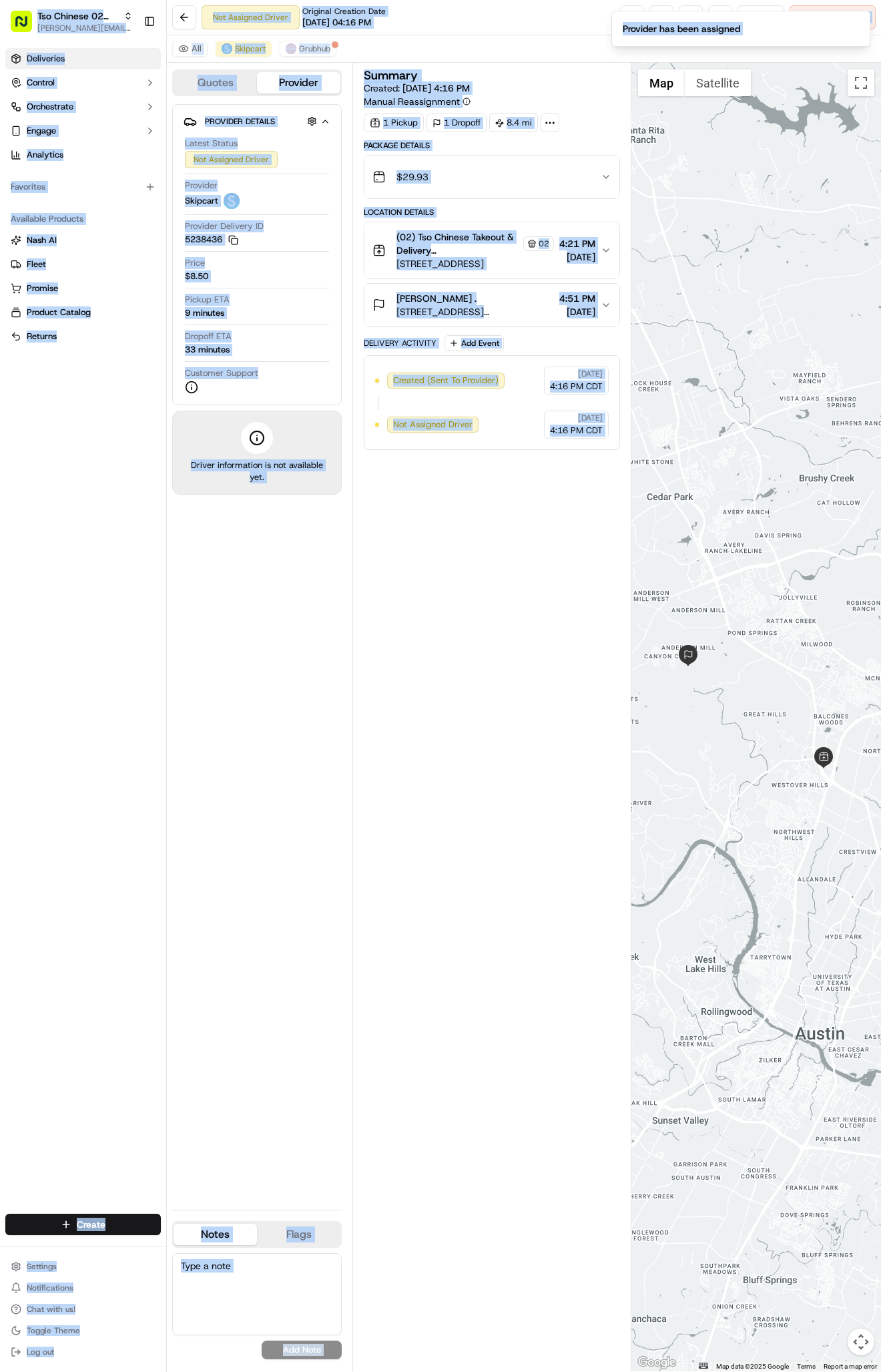
click at [94, 53] on link "Deliveries" at bounding box center [83, 58] width 155 height 22
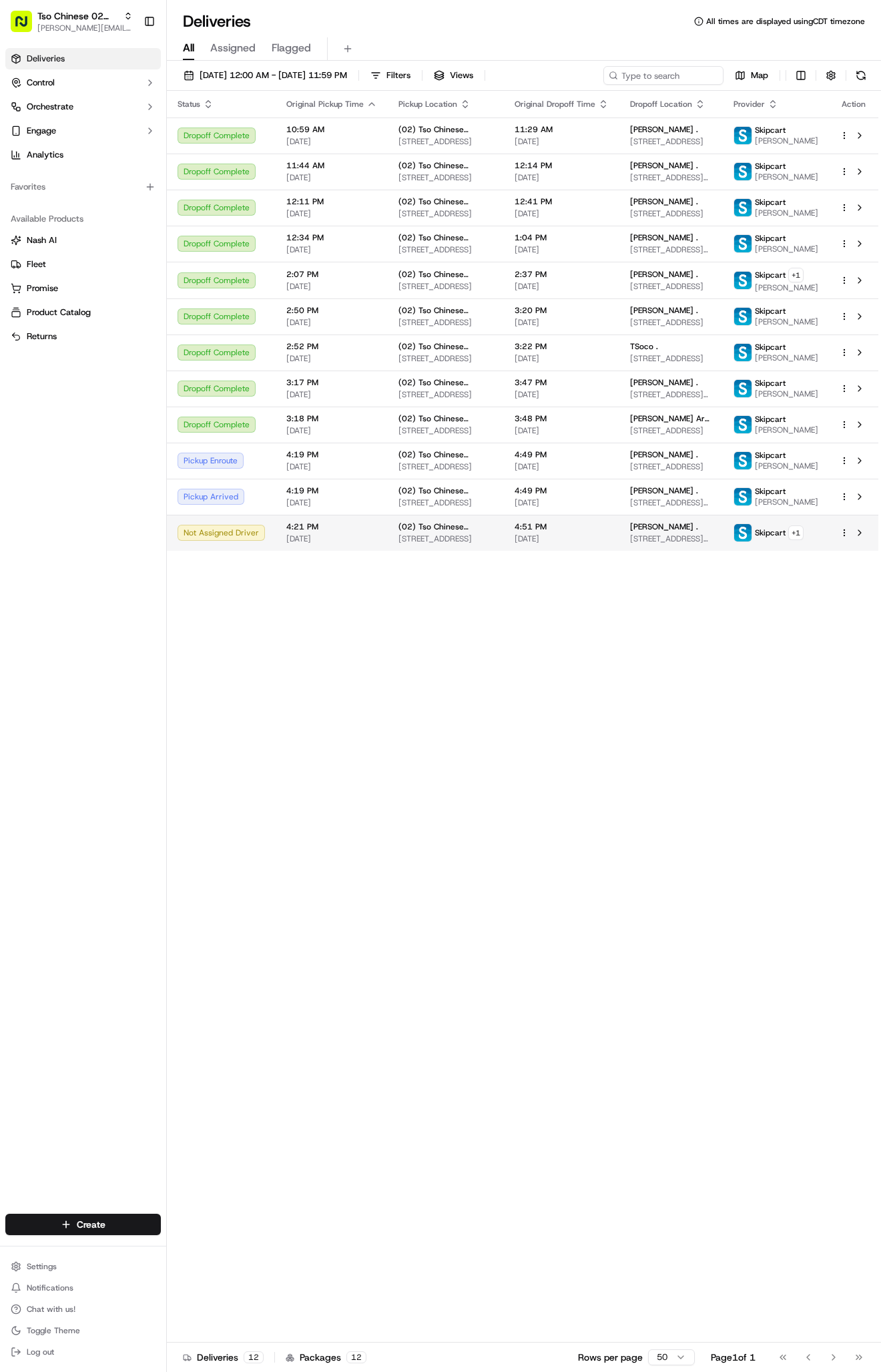
click at [425, 532] on span "(02) Tso Chinese Takeout & Delivery Arboretum Crossing" at bounding box center [445, 526] width 95 height 10
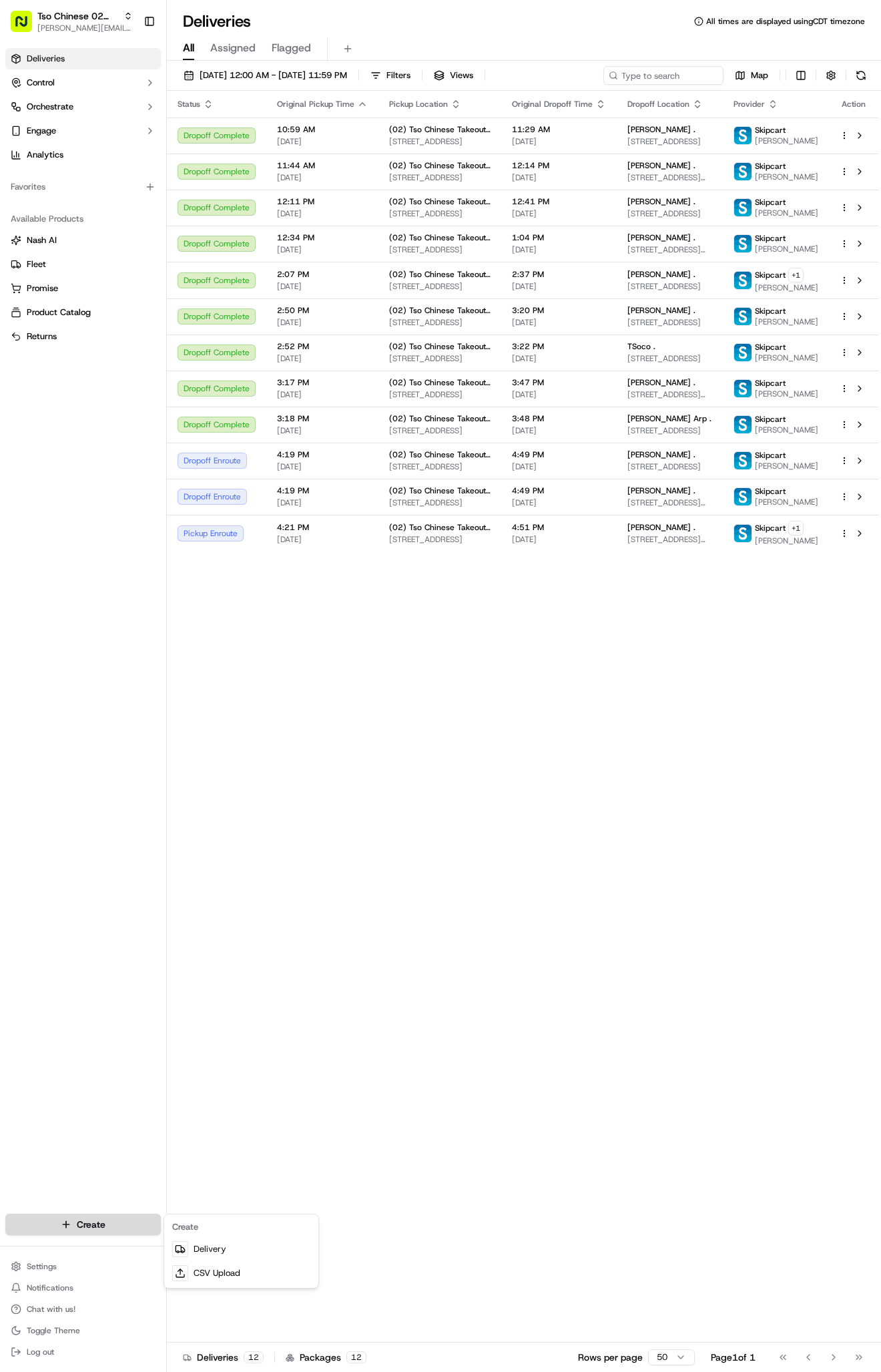
click at [119, 1234] on html "Tso Chinese 02 Arbor antonia@tsochinese.com Toggle Sidebar Deliveries Control O…" at bounding box center [440, 686] width 881 height 1372
click at [200, 1252] on link "Delivery" at bounding box center [241, 1249] width 149 height 24
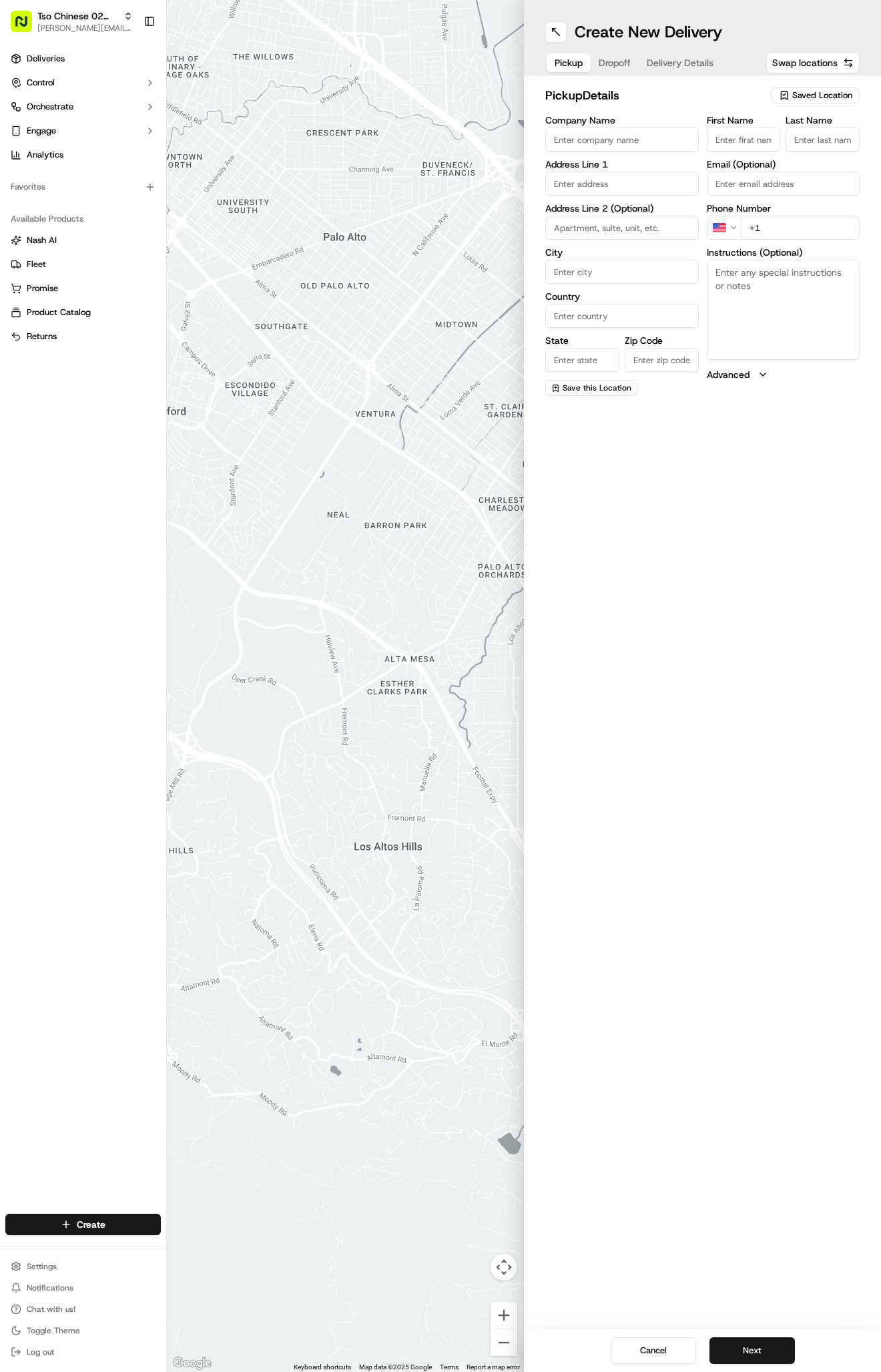
click at [793, 96] on span "Saved Location" at bounding box center [822, 95] width 60 height 12
click at [762, 155] on span "(02) Tso Chinese Takeout & Delivery Arboretum Crossing (02)" at bounding box center [793, 151] width 164 height 24
type input "(02) Tso Chinese Takeout & Delivery Arboretum Crossing"
type input "Bldg E Ste 402"
type input "Austin"
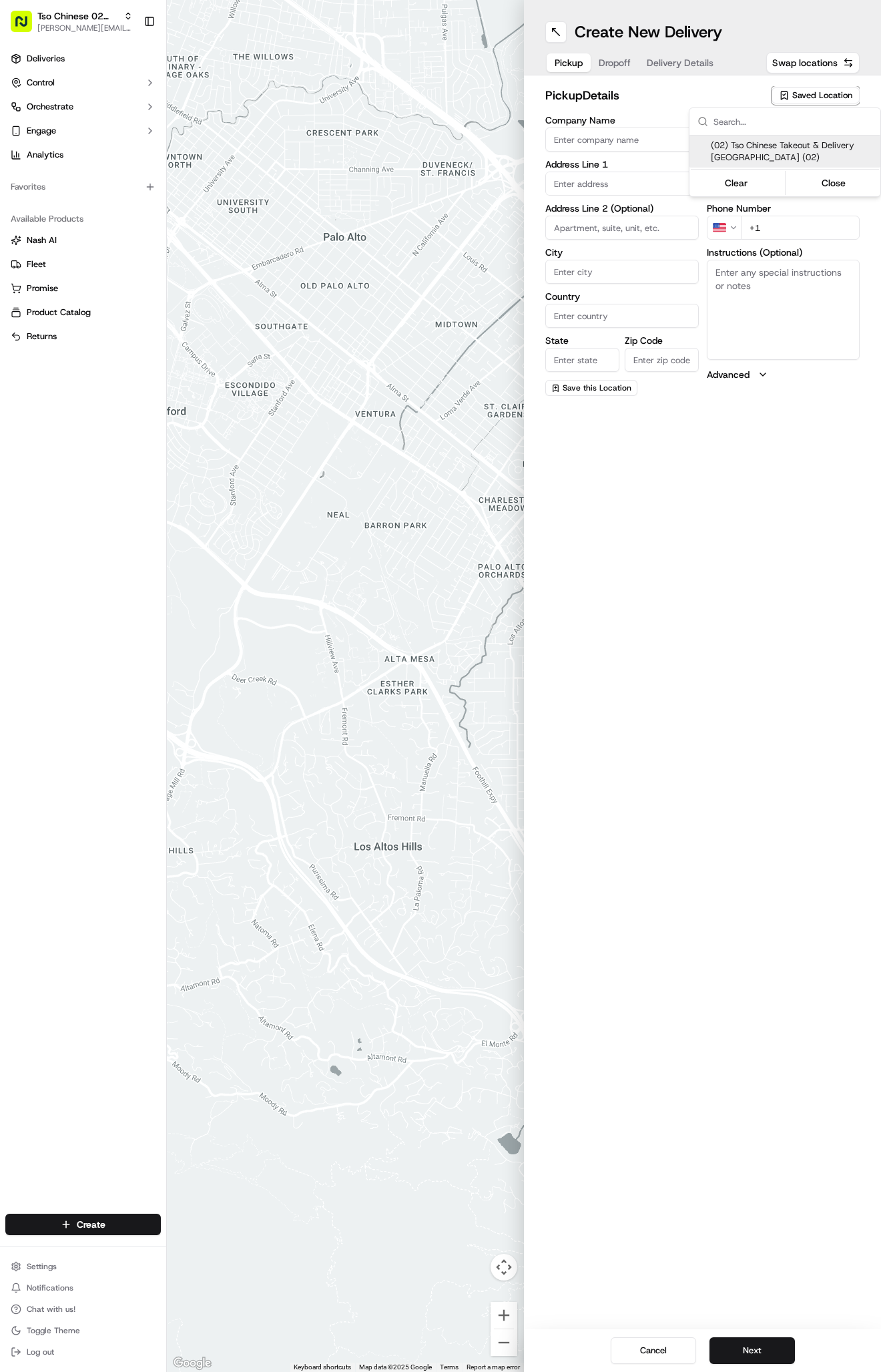
type input "US"
type input "TX"
type input "78759"
type input "Tso Chinese"
type input "Arboretum Crossing Manager"
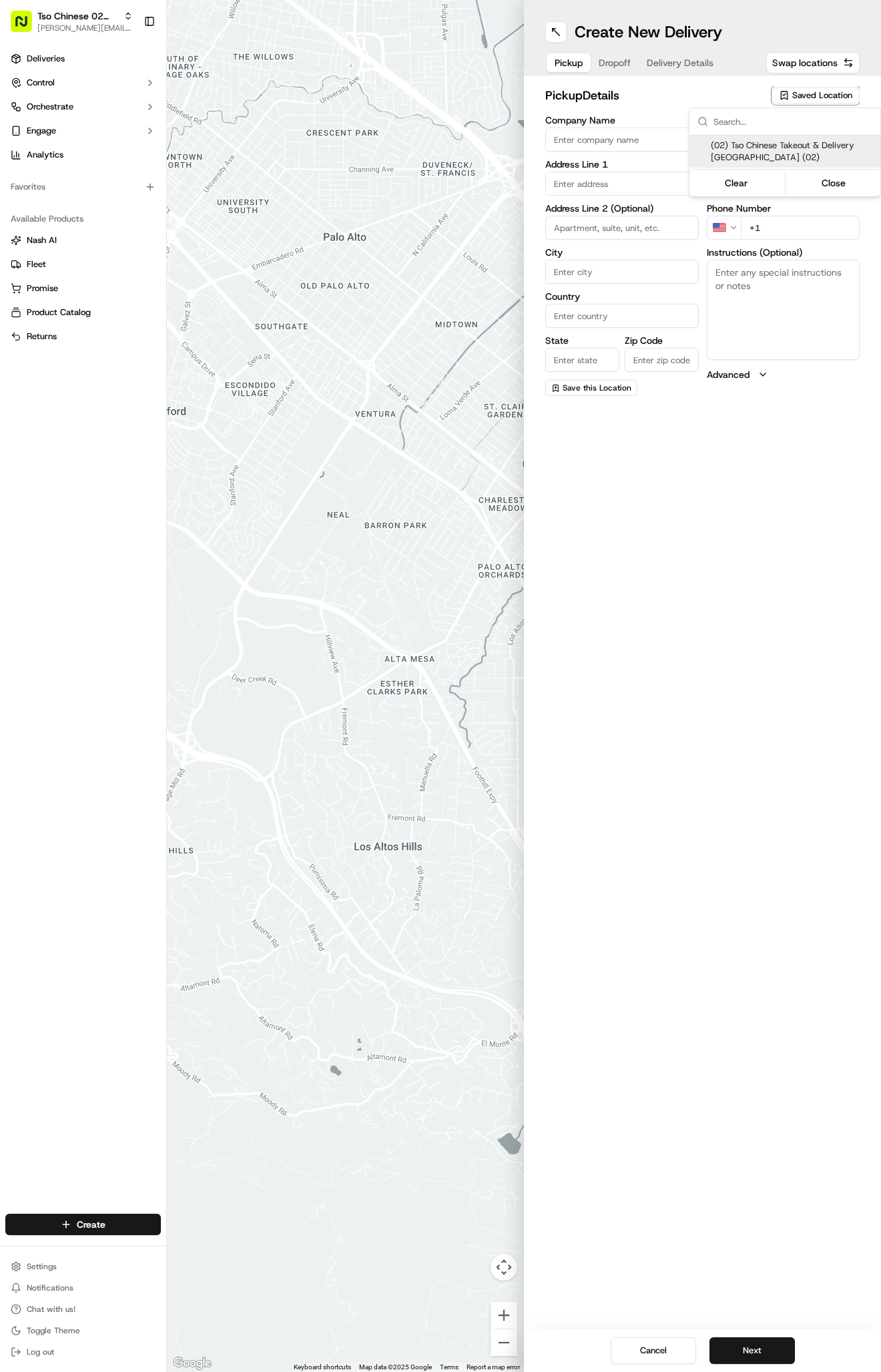
type input "arborstore@tsochinese.com"
type input "+1 512 344 9434"
type textarea "Submit a picture displaying address & food as Proof of Delivery. Envía una foto…"
type input "9333 Research Blvd"
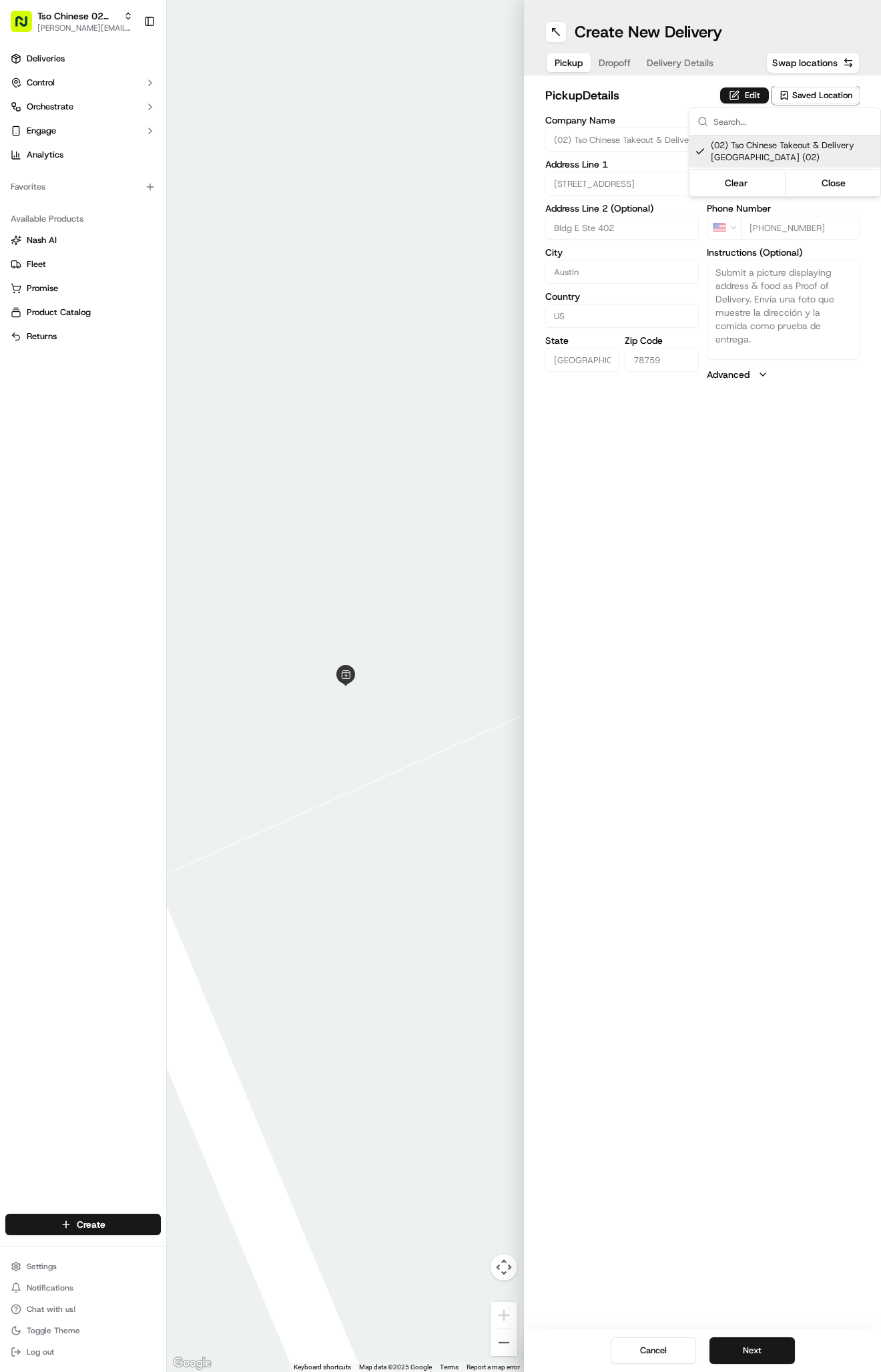
click at [664, 69] on html "Tso Chinese 02 Arbor antonia@tsochinese.com Toggle Sidebar Deliveries Control O…" at bounding box center [440, 686] width 881 height 1372
click at [668, 60] on span "Delivery Details" at bounding box center [680, 62] width 67 height 14
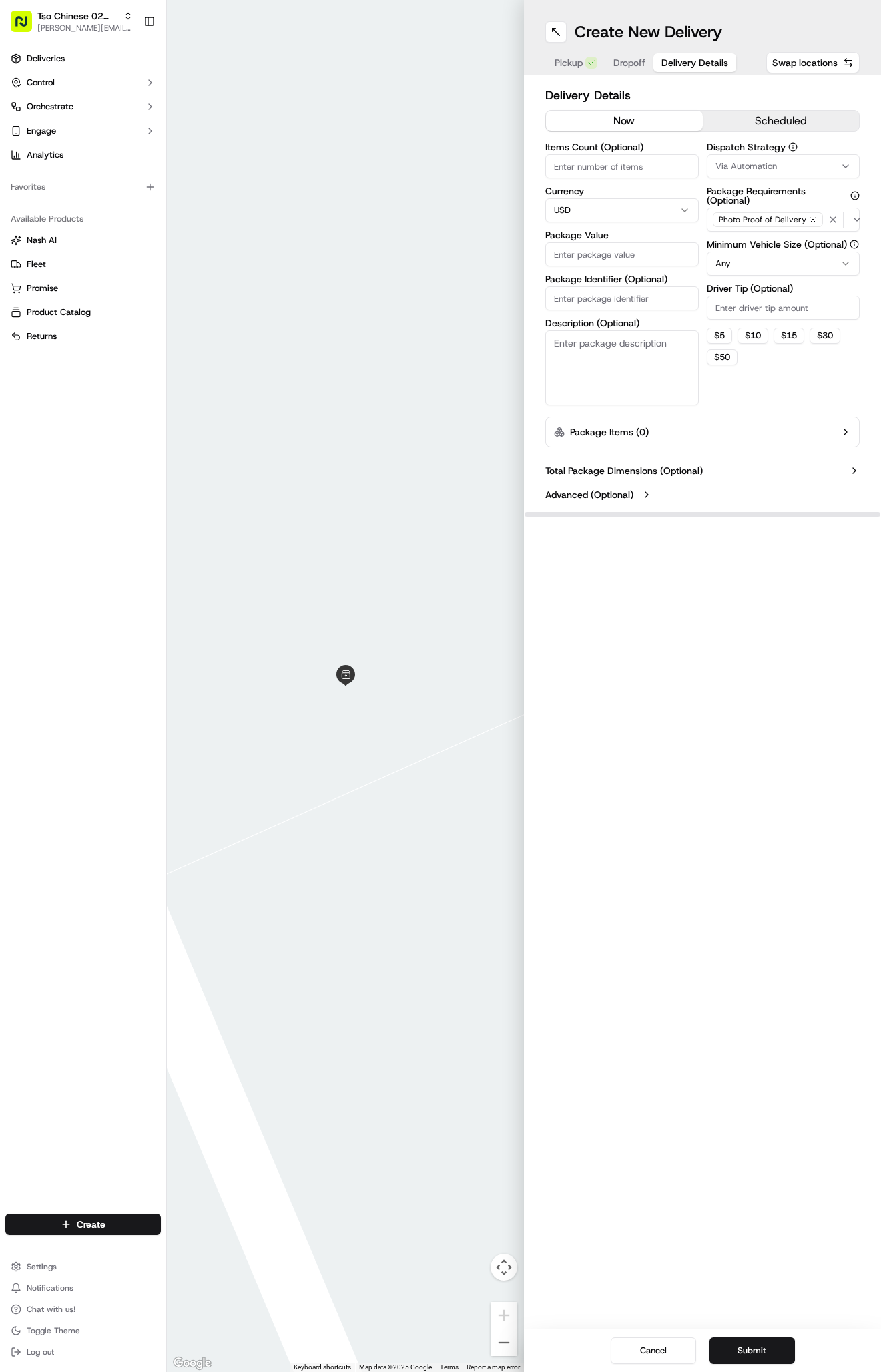
click at [739, 158] on button "Via Automation" at bounding box center [783, 167] width 154 height 24
click at [738, 249] on div "ONLY SKIPCART" at bounding box center [785, 259] width 191 height 20
click at [732, 285] on button "Clear" at bounding box center [736, 284] width 92 height 18
click at [722, 241] on span "Tso Arbor Strategy" at bounding box center [793, 238] width 164 height 12
click at [722, 321] on html "Tso Chinese 02 Arbor antonia@tsochinese.com Toggle Sidebar Deliveries Control O…" at bounding box center [440, 686] width 881 height 1372
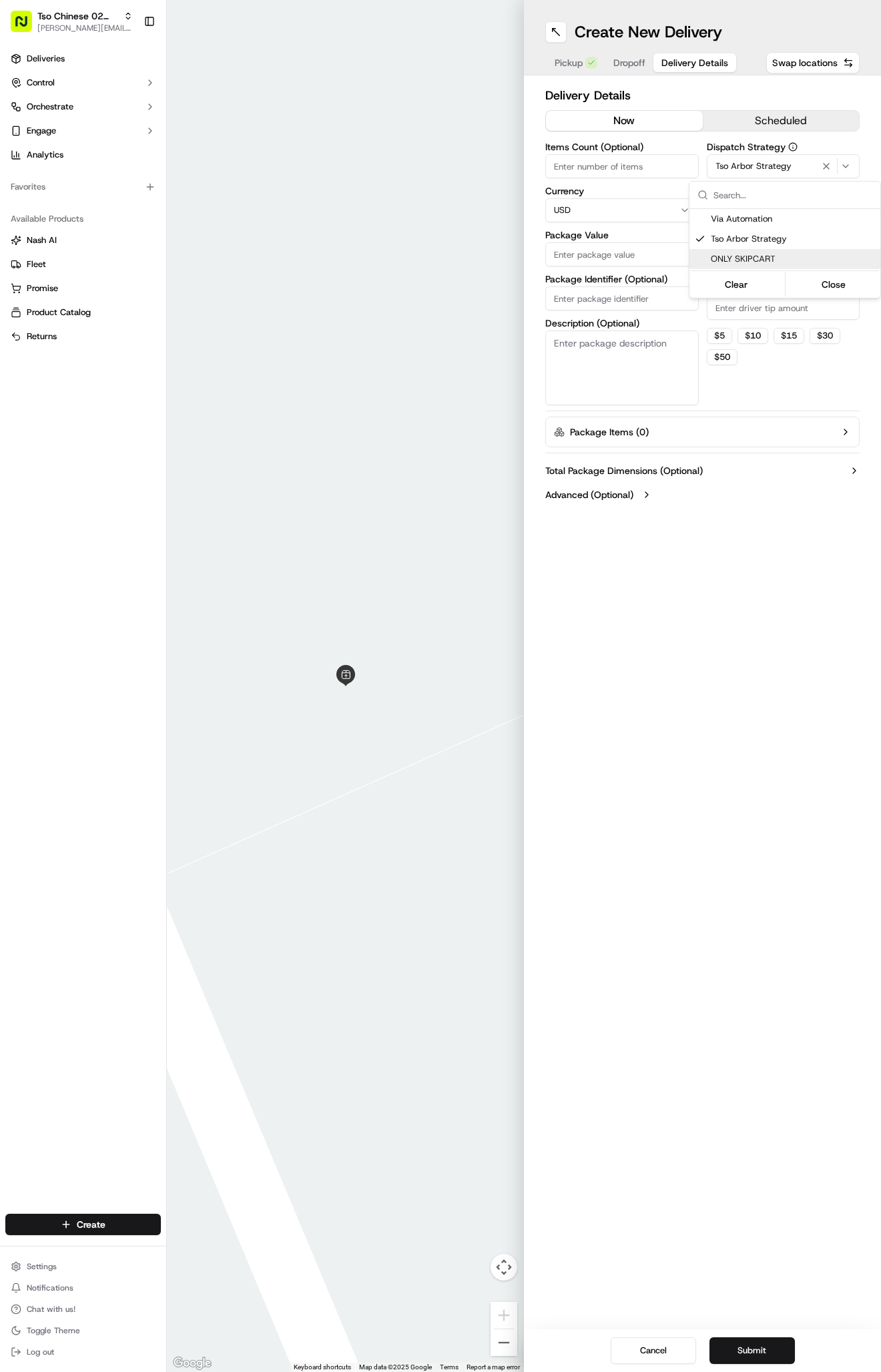
click at [722, 314] on input "Driver Tip (Optional)" at bounding box center [783, 308] width 154 height 24
type input "2"
click at [605, 297] on input "Package Identifier (Optional)" at bounding box center [622, 298] width 154 height 24
paste input "NCGWCHS"
type input "NCGWCHS"
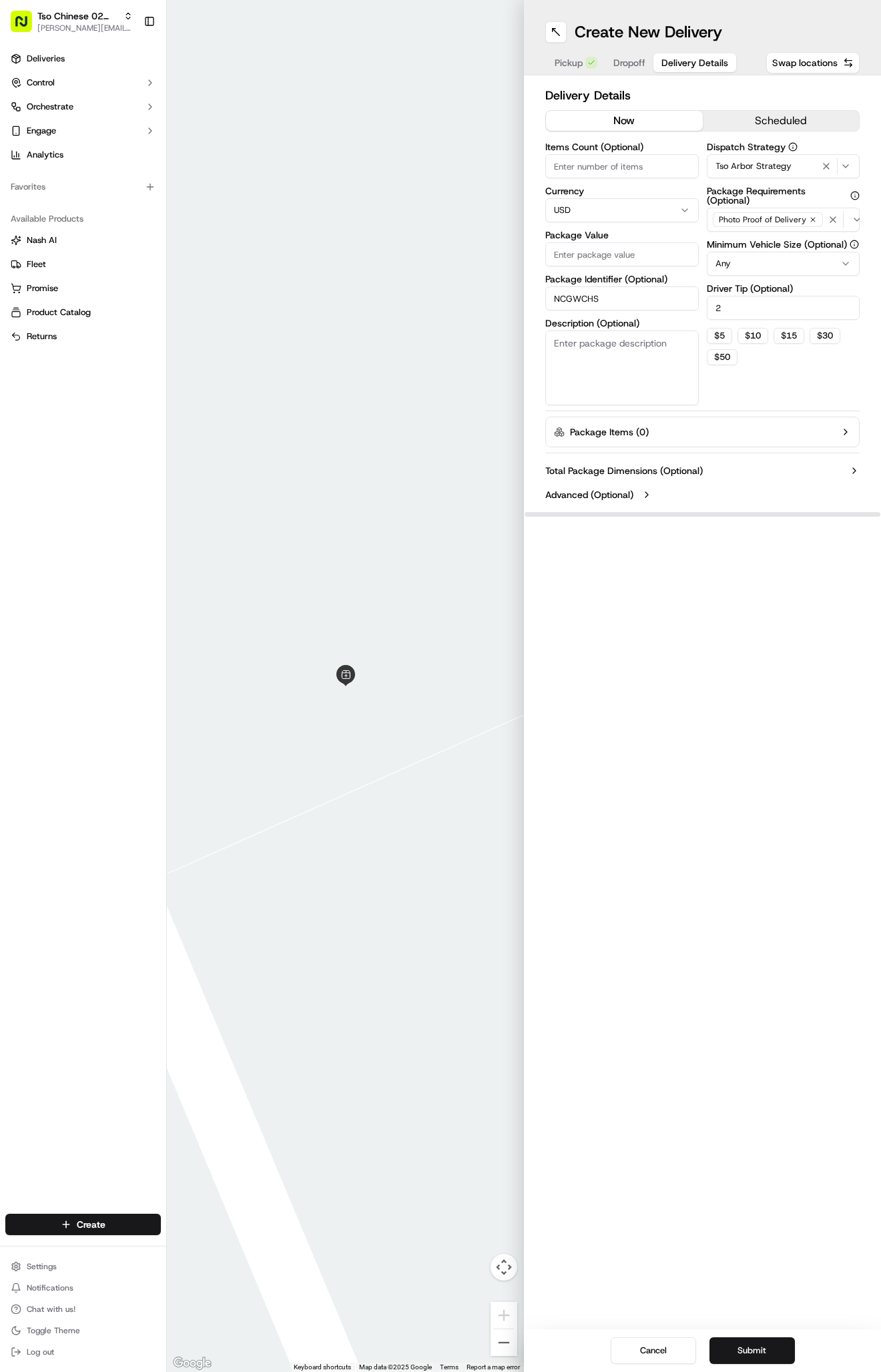
click at [593, 237] on label "Package Value" at bounding box center [622, 235] width 154 height 10
click at [593, 242] on input "Package Value" at bounding box center [622, 254] width 154 height 24
click at [594, 248] on input "Package Value" at bounding box center [622, 254] width 154 height 24
type input "33.99"
click at [622, 69] on button "Dropoff" at bounding box center [629, 62] width 48 height 18
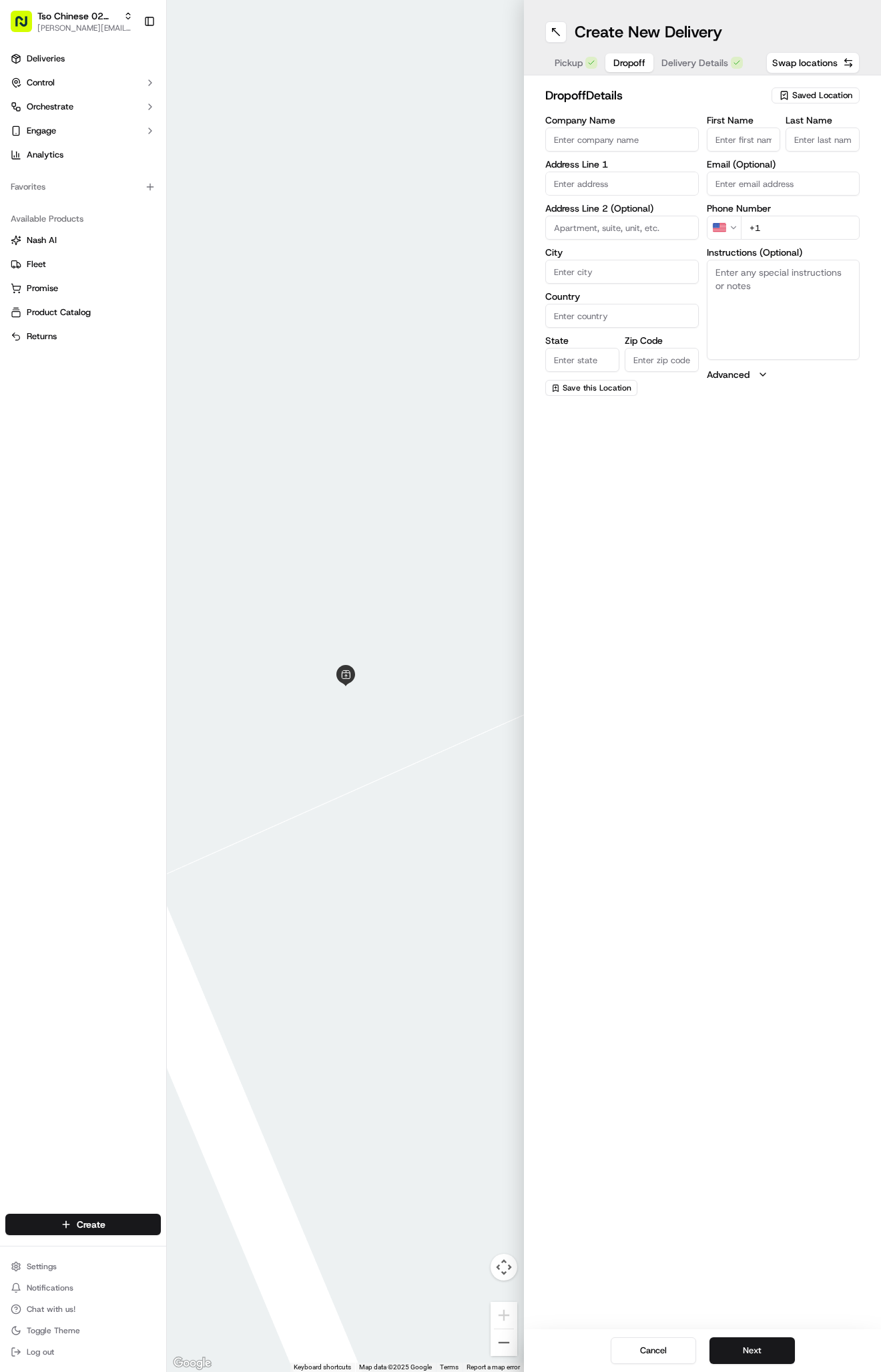
click at [789, 307] on textarea "Instructions (Optional)" at bounding box center [783, 310] width 154 height 100
paste textarea "Left side of duplex when looking at property, no car in driveway"
type textarea "Left side of duplex when looking at property, no car in driveway"
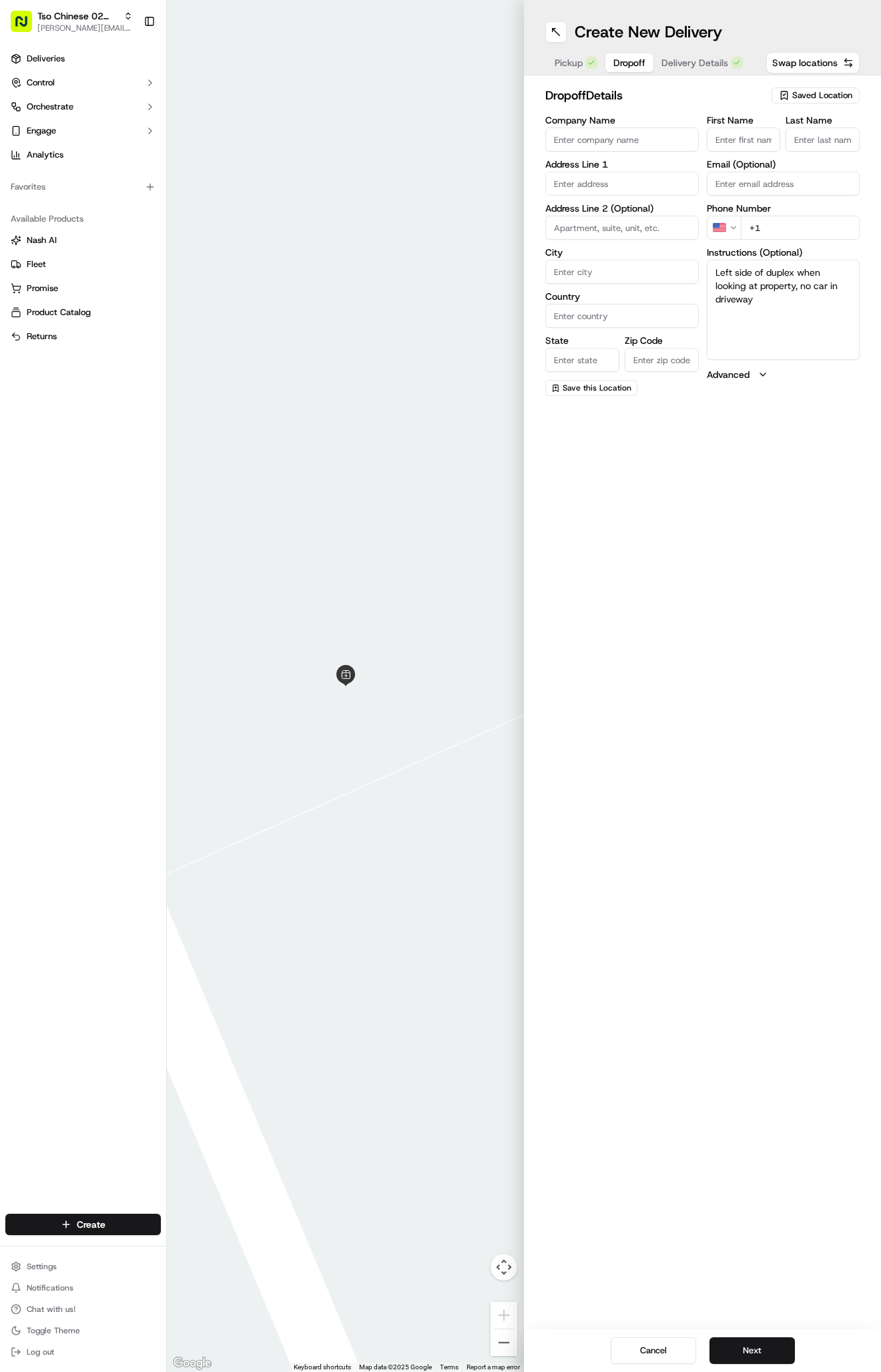
click at [600, 185] on input "text" at bounding box center [622, 183] width 154 height 24
paste input "12210 Alderbrook Dr"
click at [632, 211] on div "12210 Alderbrook Drive, Austin, TX" at bounding box center [622, 211] width 147 height 20
type input "12210 Alderbrook Dr, Austin, TX 78758, USA"
type input "Austin"
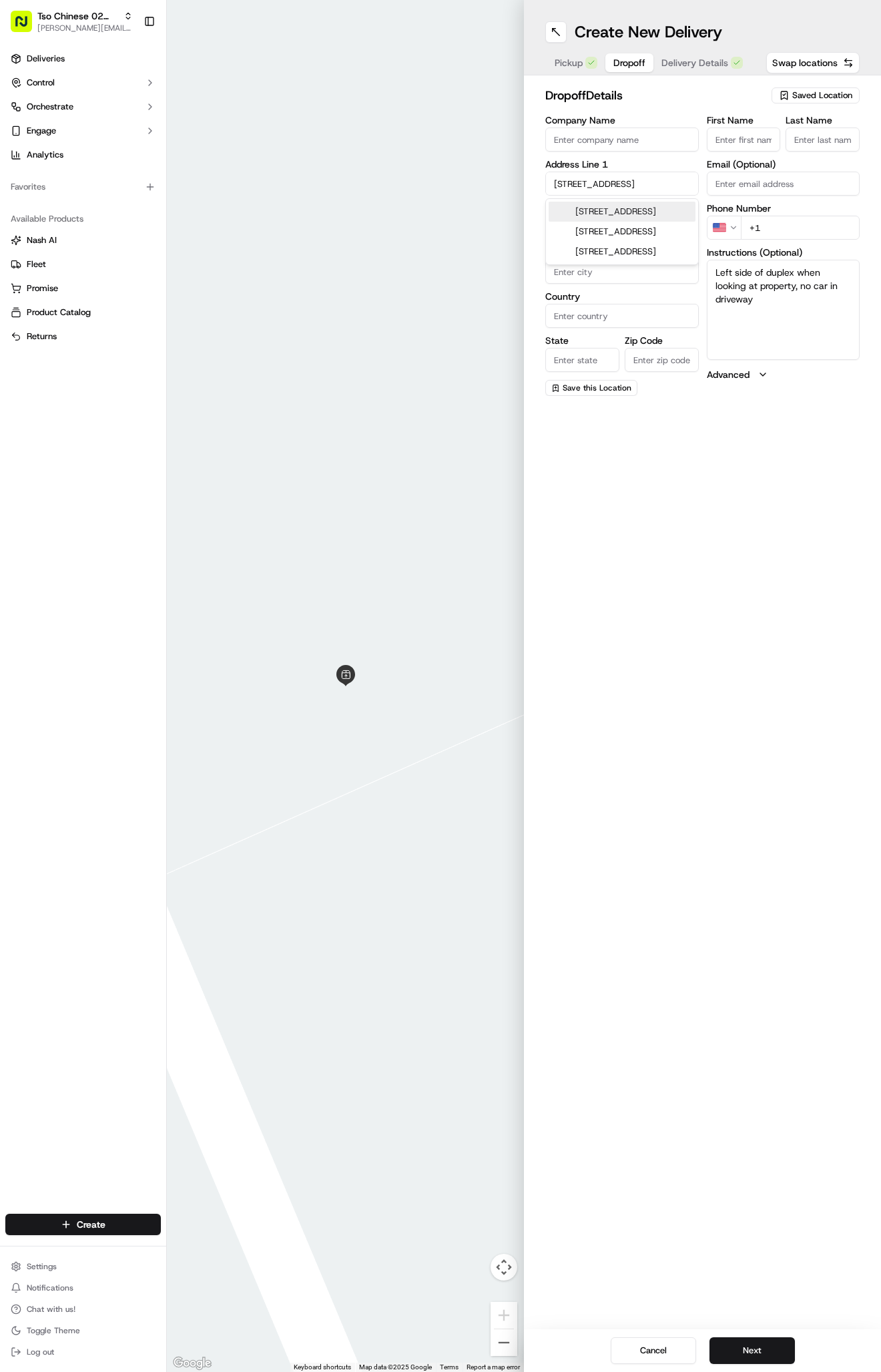
type input "United States"
type input "TX"
type input "78758"
type input "12210 Alderbrook Drive"
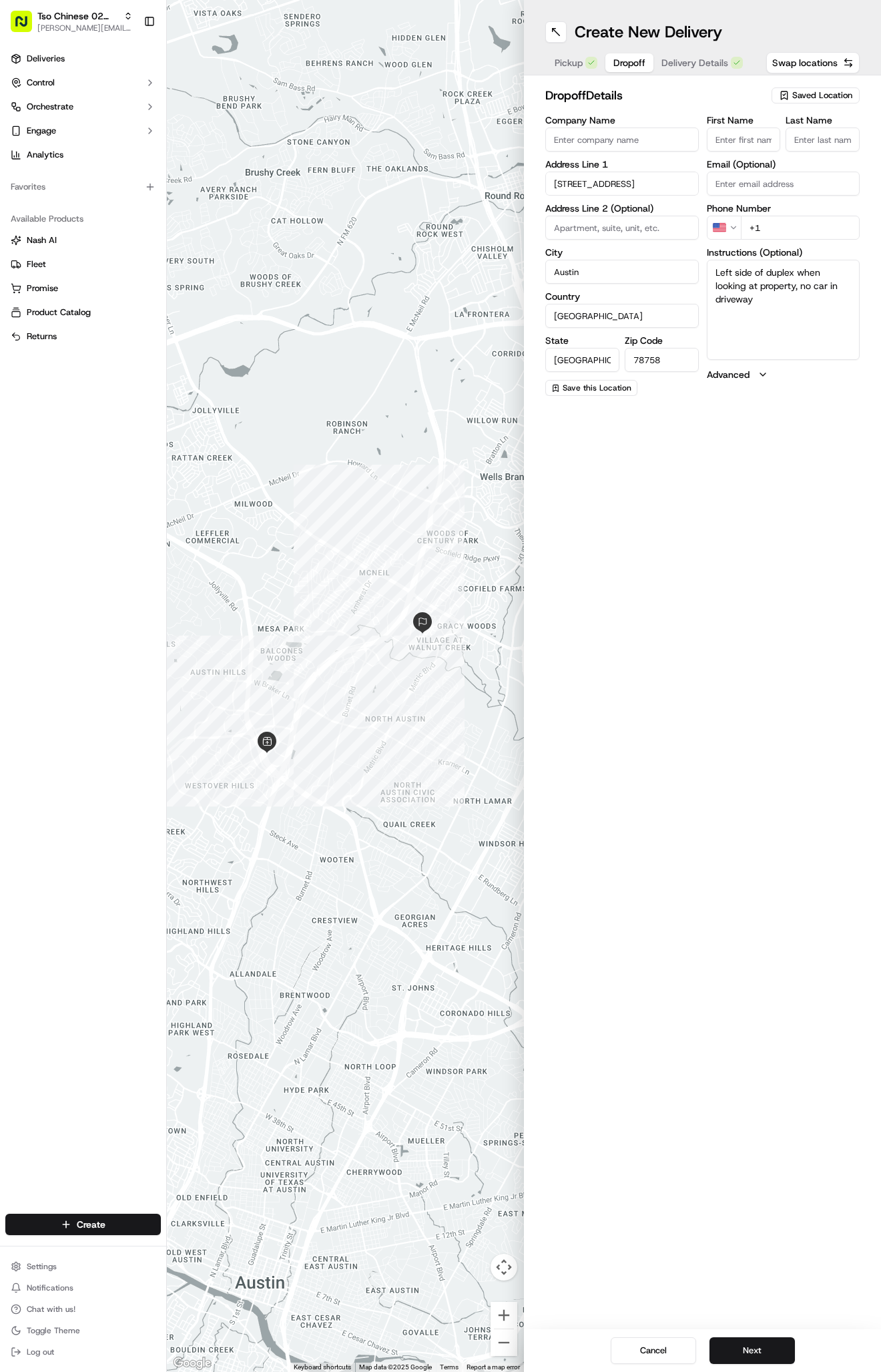
click at [742, 331] on textarea "Left side of duplex when looking at property, no car in driveway" at bounding box center [783, 310] width 154 height 100
paste textarea "A"
type textarea "Left side of duplex when looking at property, no car in driveway A"
paste input "512 840 9390"
type input "+1 512 840 9390"
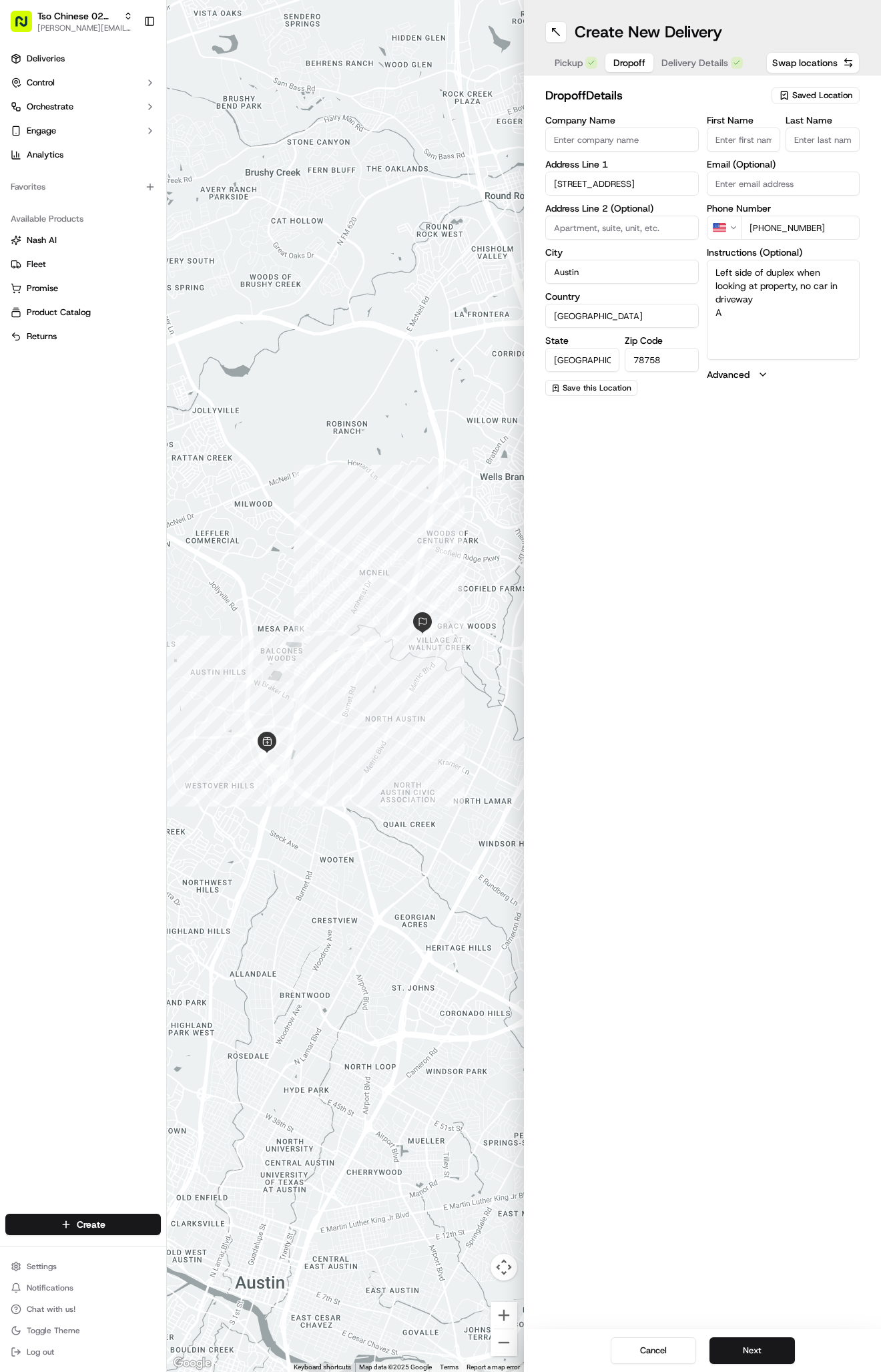
paste input "jake smith"
type input "jake smith"
type input "."
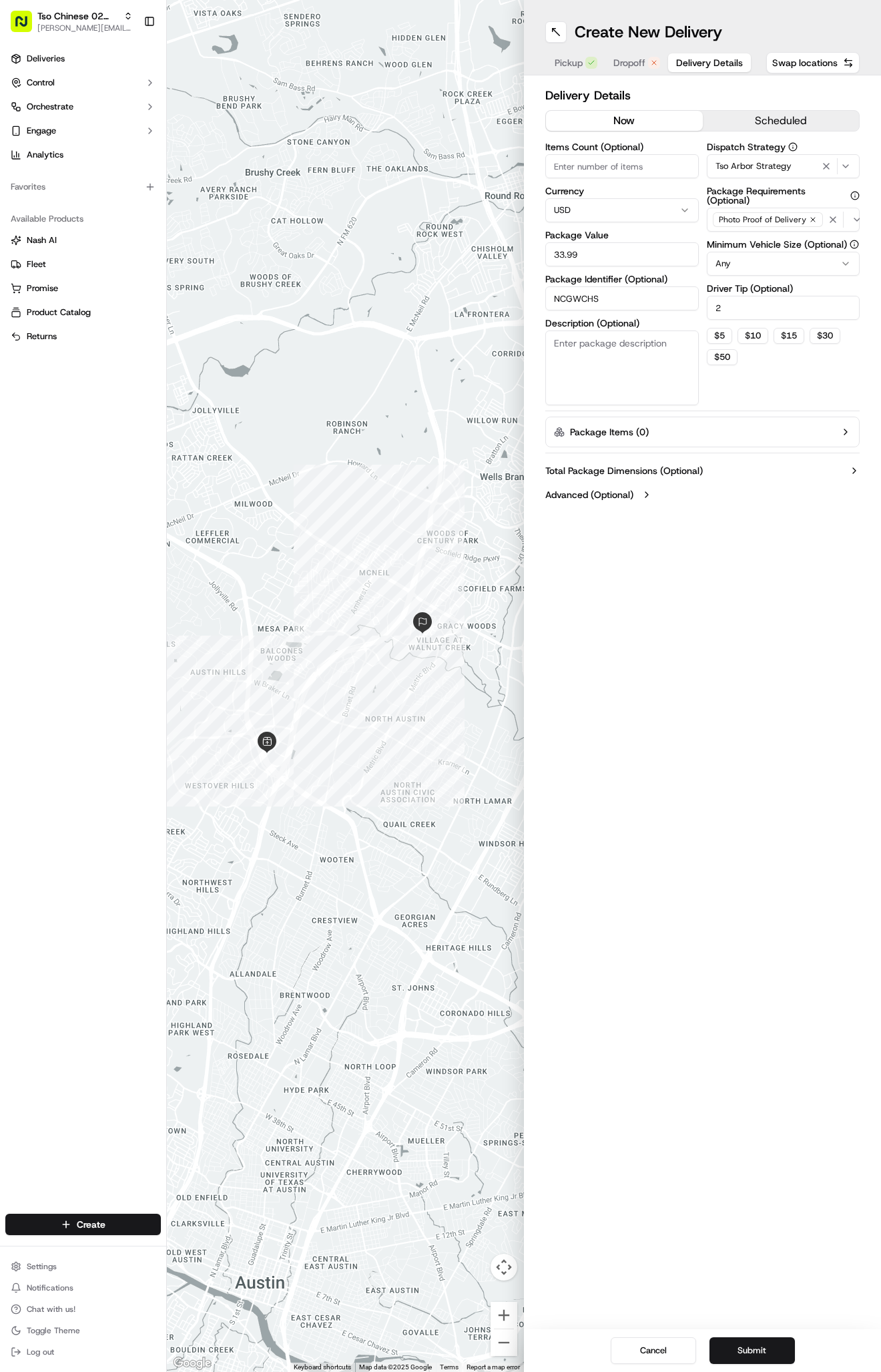
click at [726, 64] on span "Delivery Details" at bounding box center [710, 62] width 67 height 14
click at [763, 1348] on button "Submit" at bounding box center [752, 1350] width 85 height 27
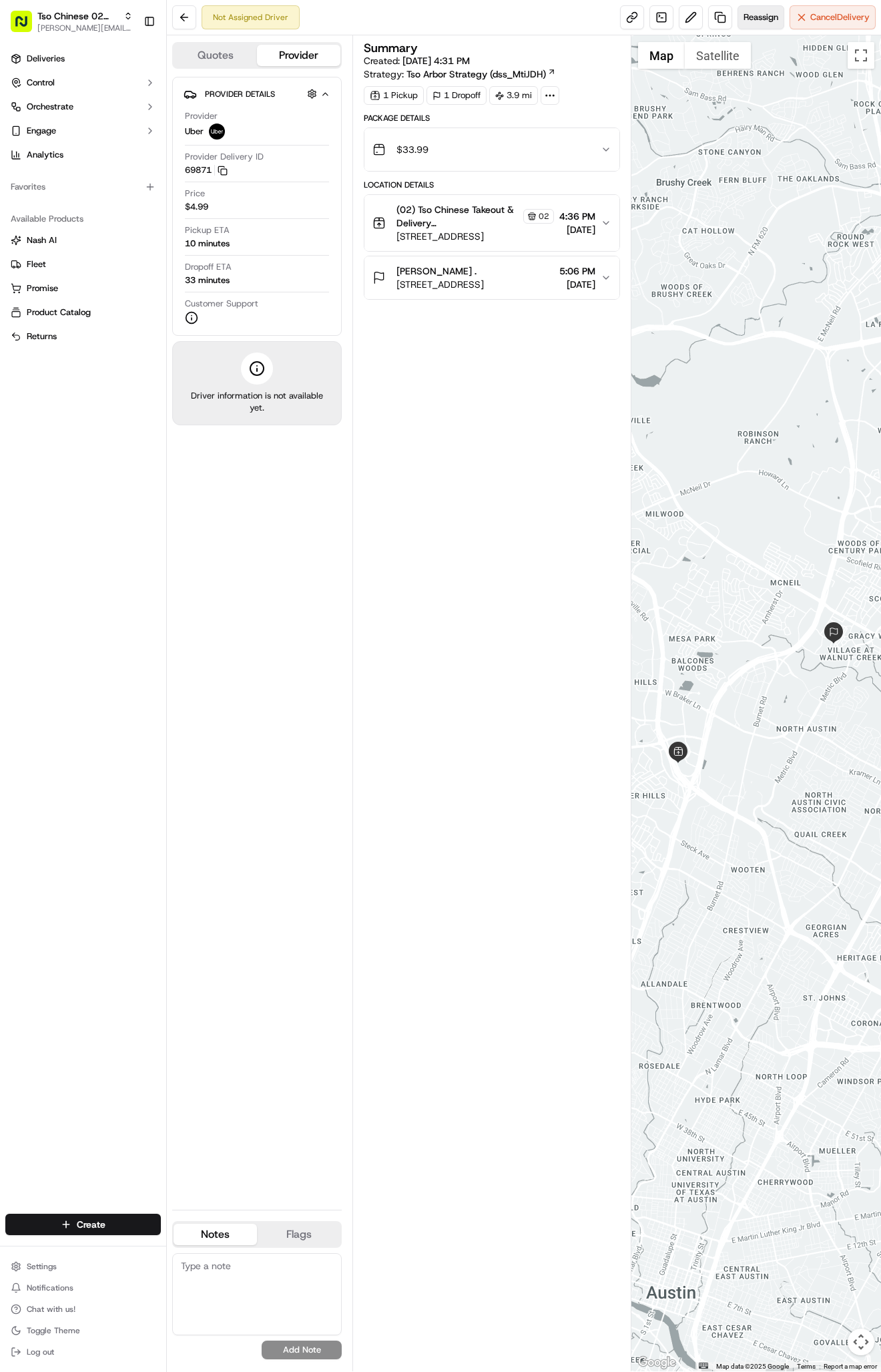
click at [752, 6] on button "Reassign" at bounding box center [761, 18] width 47 height 24
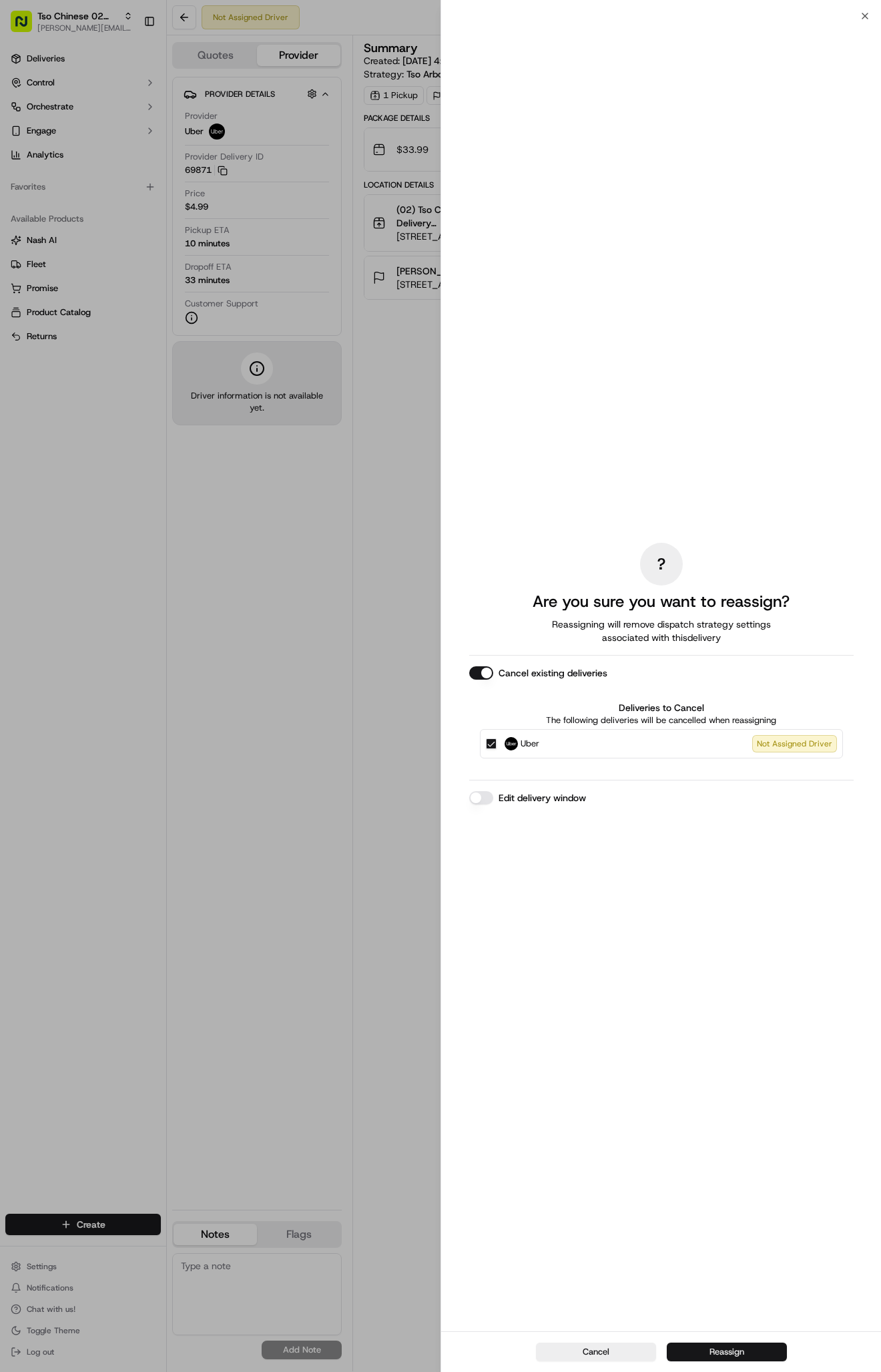
click at [718, 1353] on button "Reassign" at bounding box center [726, 1351] width 120 height 18
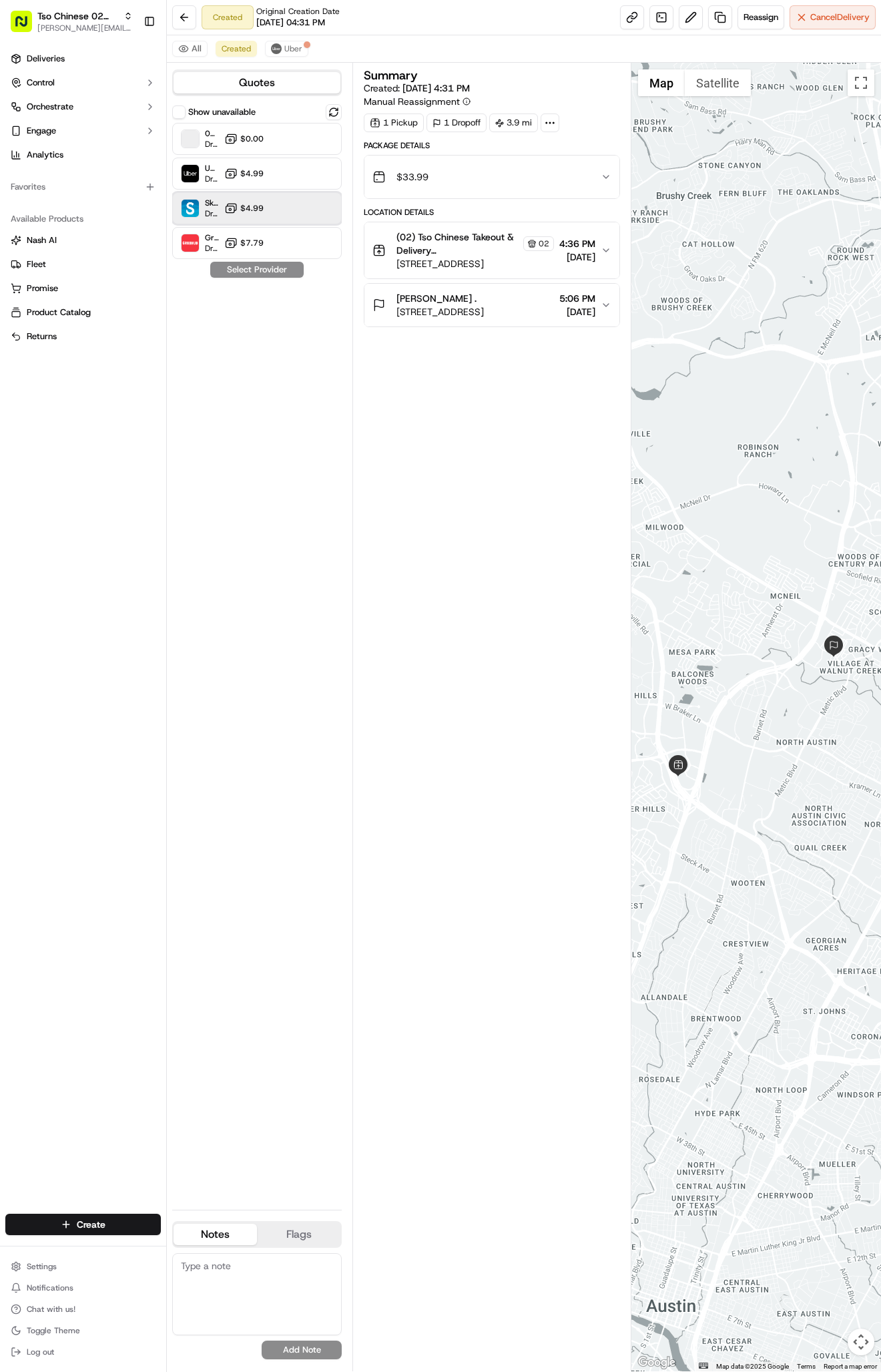
click at [223, 204] on div "Skipcart Dropoff ETA 27 minutes $4.99" at bounding box center [256, 208] width 170 height 32
click at [274, 272] on button "Assign Provider" at bounding box center [256, 269] width 95 height 16
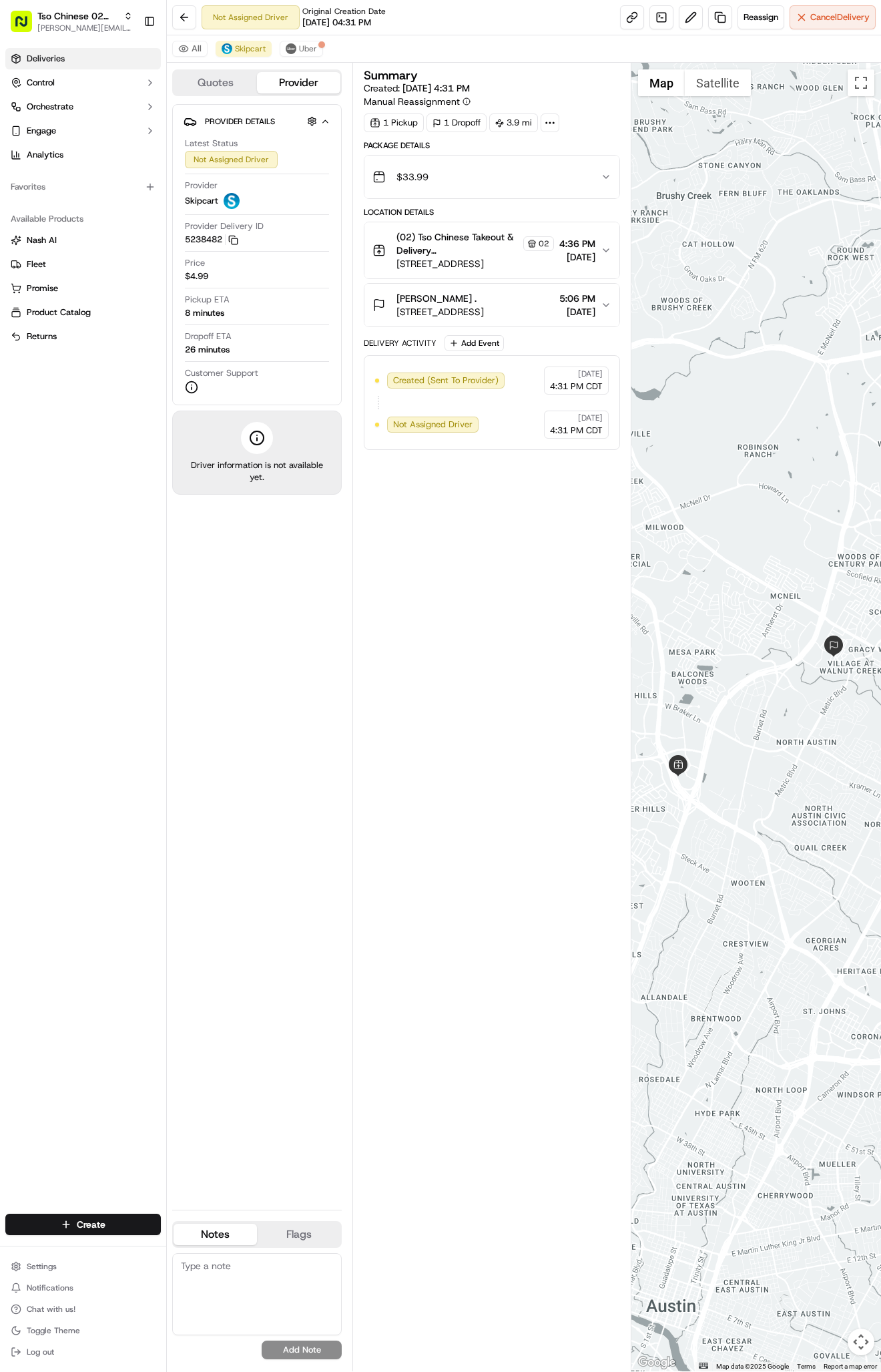
click at [55, 60] on span "Deliveries" at bounding box center [46, 58] width 38 height 12
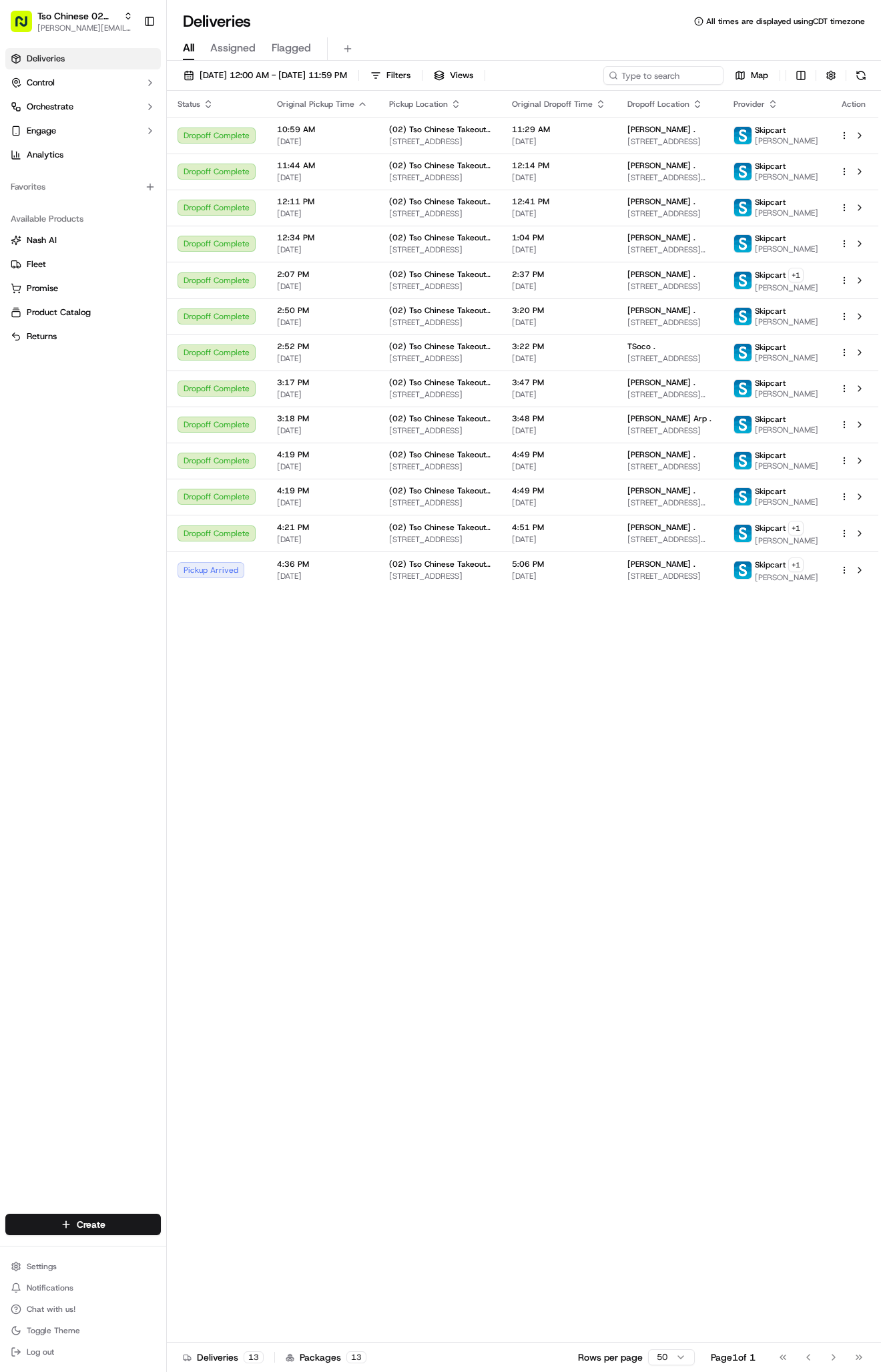
click at [119, 1183] on div "Deliveries Control Orchestrate Engage Analytics Favorites Available Products Na…" at bounding box center [83, 623] width 166 height 1160
click at [121, 1208] on div "Create Settings Notifications Chat with us! Toggle Theme Log out" at bounding box center [83, 1288] width 166 height 169
click at [124, 1224] on html "Tso Chinese 02 Arbor antonia@tsochinese.com Toggle Sidebar Deliveries Control O…" at bounding box center [440, 686] width 881 height 1372
click at [198, 1250] on link "Delivery" at bounding box center [241, 1249] width 149 height 24
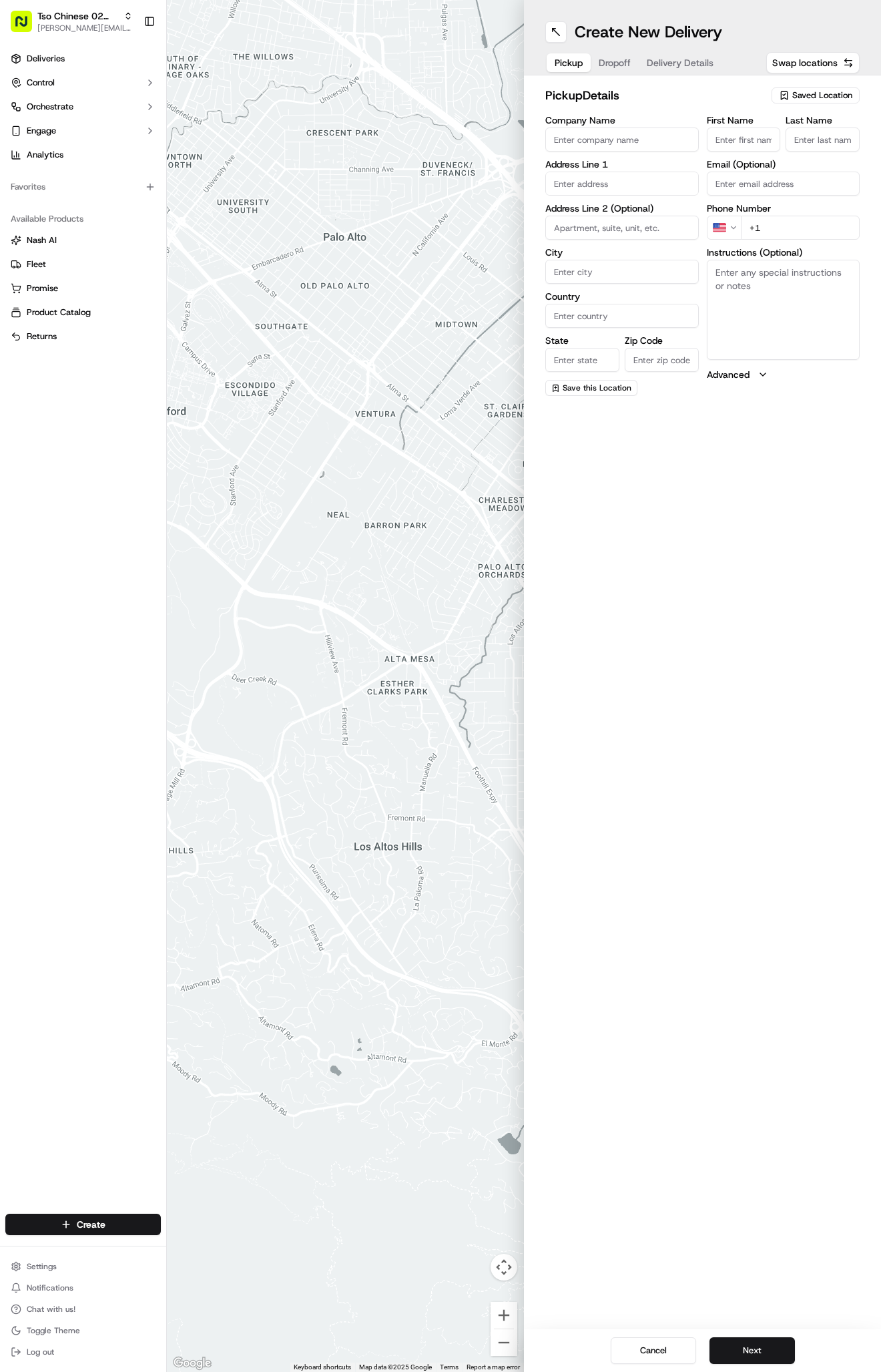
click at [832, 98] on span "Saved Location" at bounding box center [822, 95] width 60 height 12
click at [801, 156] on span "(02) Tso Chinese Takeout & Delivery Arboretum Crossing (02)" at bounding box center [793, 151] width 164 height 24
type input "(02) Tso Chinese Takeout & Delivery Arboretum Crossing"
type input "Bldg E Ste 402"
type input "Austin"
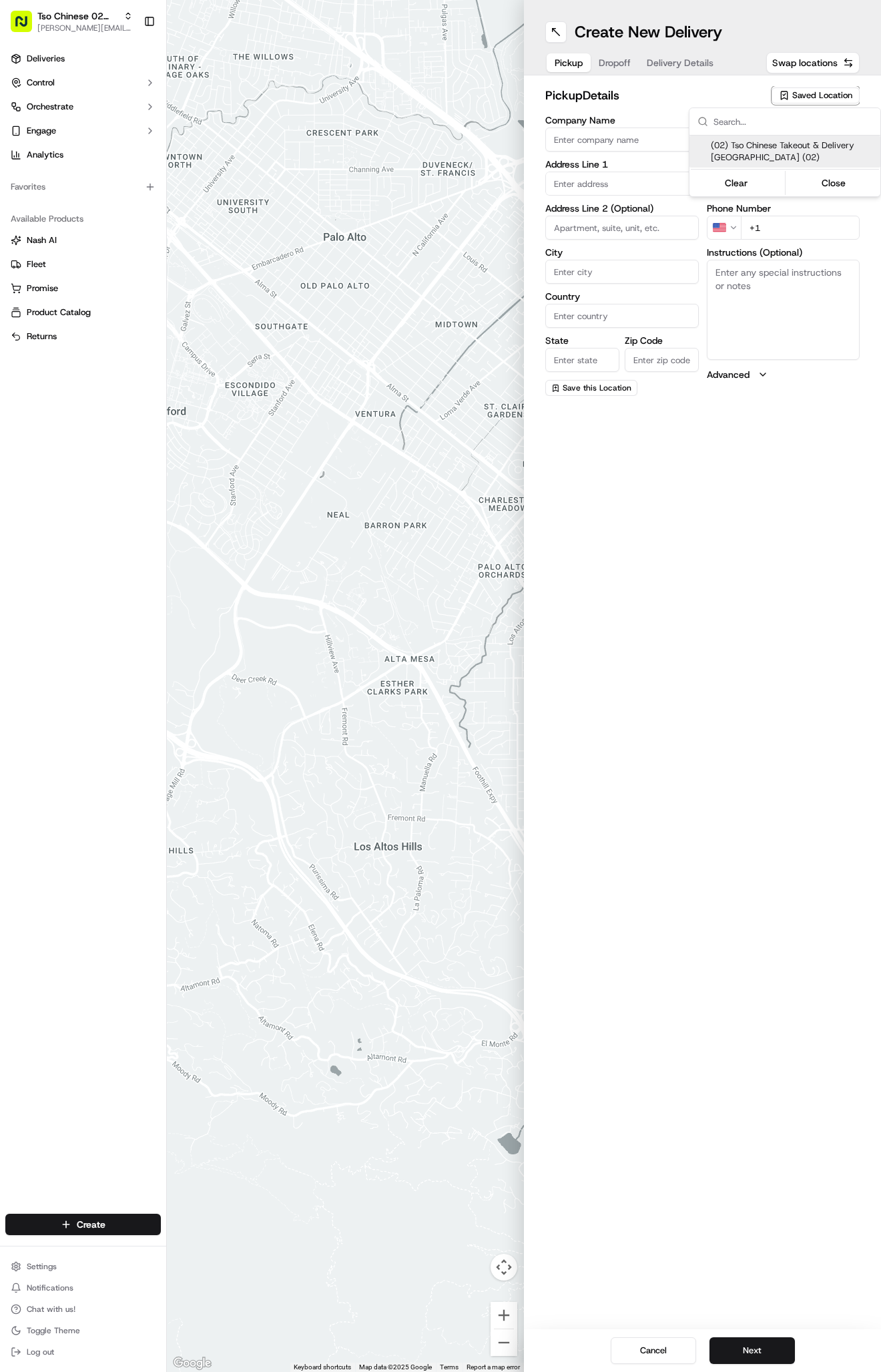
type input "US"
type input "TX"
type input "78759"
type input "Tso Chinese"
type input "Arboretum Crossing Manager"
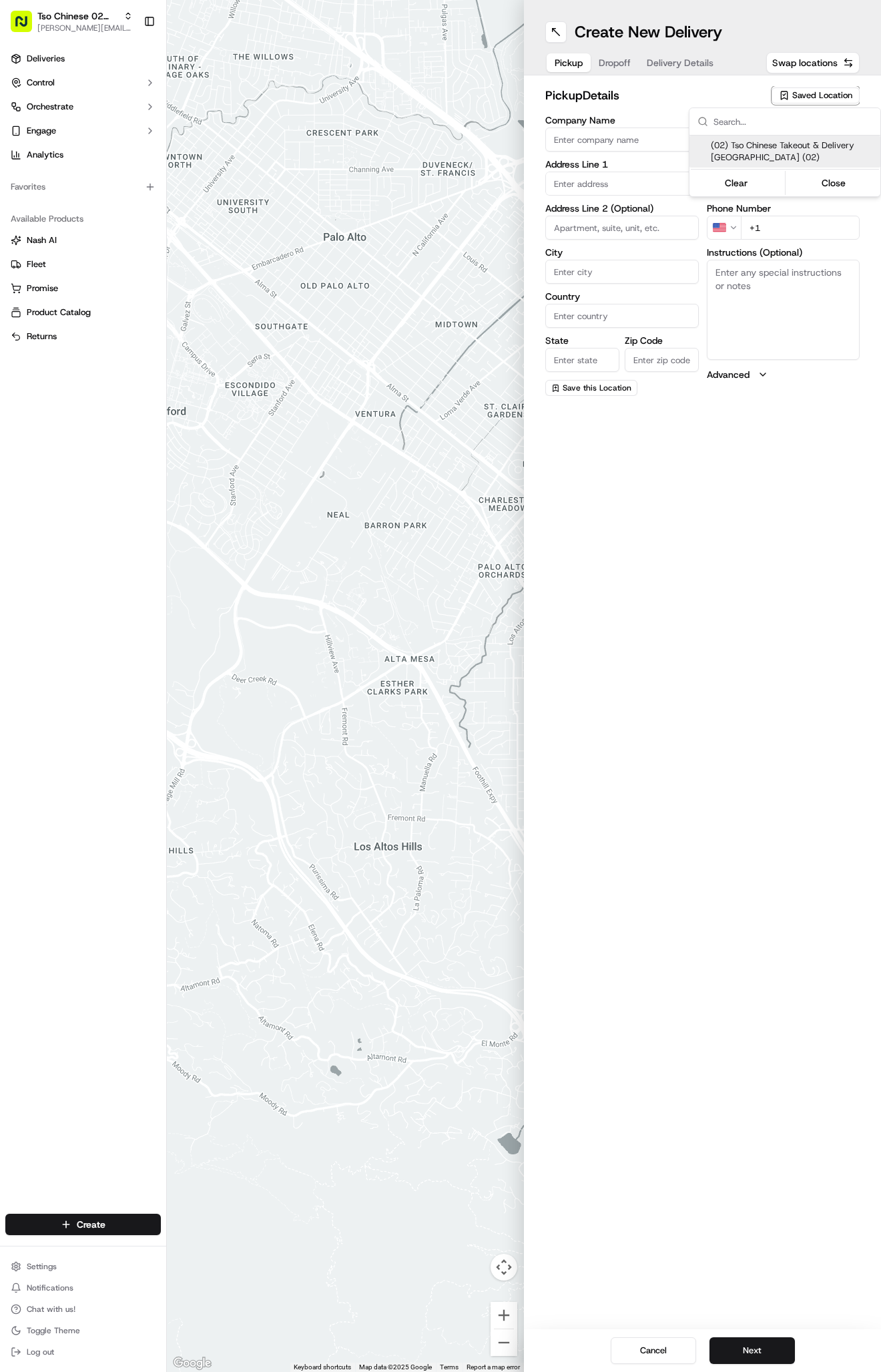
type input "arborstore@tsochinese.com"
type input "+1 512 344 9434"
type textarea "Submit a picture displaying address & food as Proof of Delivery. Envía una foto…"
type input "9333 Research Blvd"
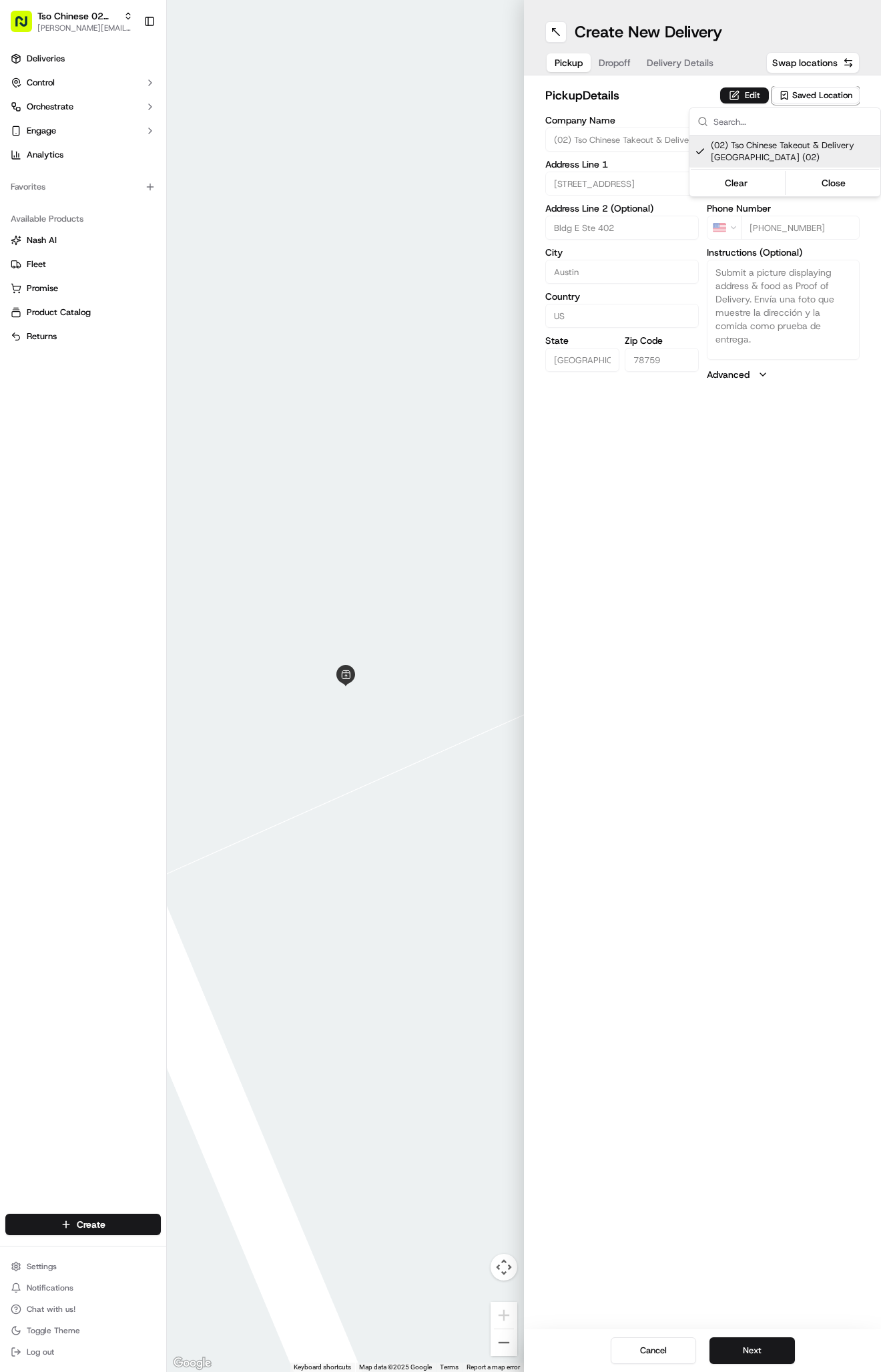
click at [695, 72] on html "Tso Chinese 02 Arbor antonia@tsochinese.com Toggle Sidebar Deliveries Control O…" at bounding box center [440, 686] width 881 height 1372
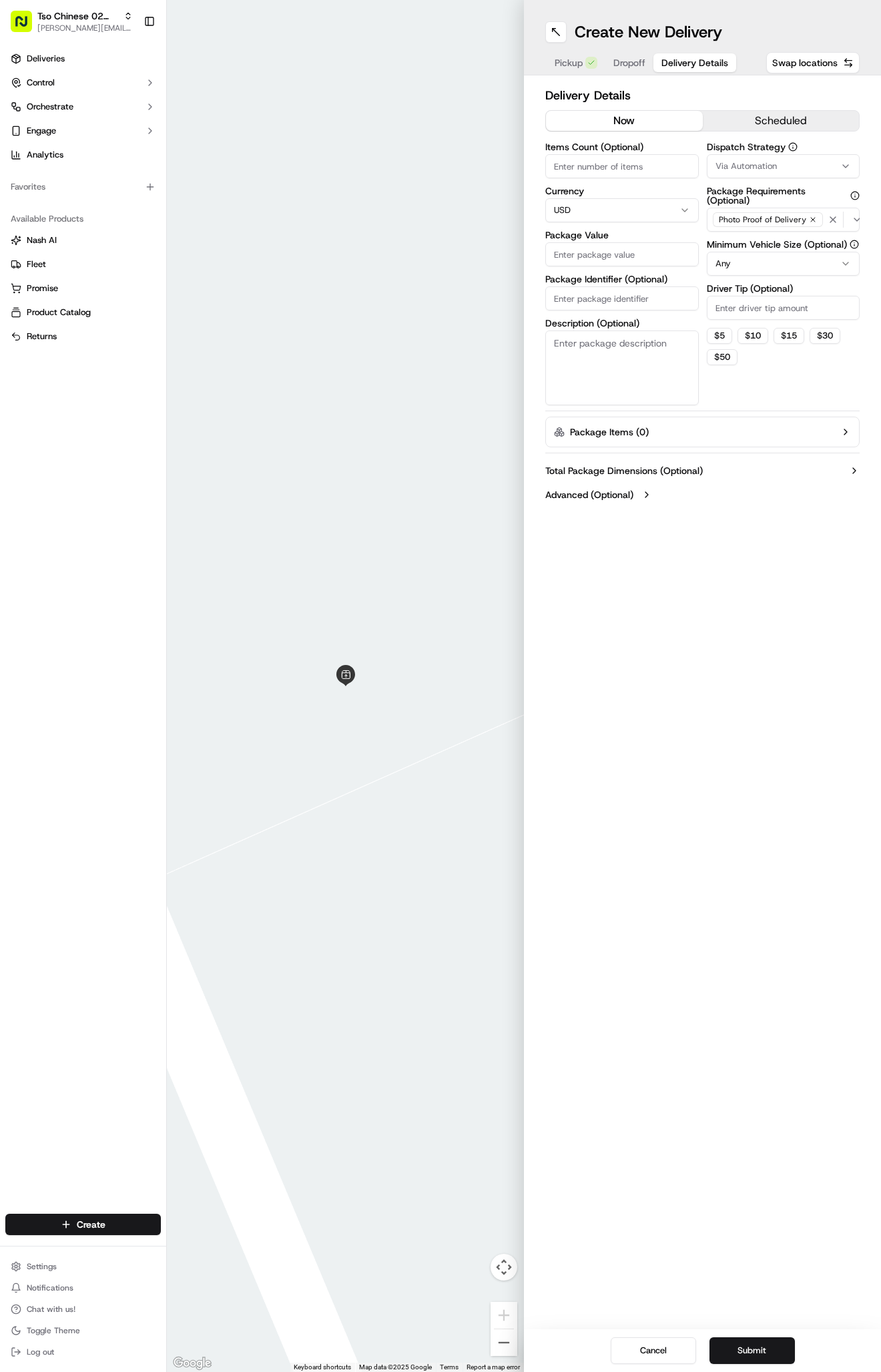
click at [695, 72] on button "Delivery Details" at bounding box center [695, 62] width 83 height 18
click at [739, 159] on button "Via Automation" at bounding box center [783, 167] width 154 height 24
click at [747, 237] on span "Tso Arbor Strategy" at bounding box center [793, 238] width 164 height 12
click at [739, 311] on html "Tso Chinese 02 Arbor antonia@tsochinese.com Toggle Sidebar Deliveries Control O…" at bounding box center [440, 686] width 881 height 1372
click at [739, 311] on input "Driver Tip (Optional)" at bounding box center [783, 308] width 154 height 24
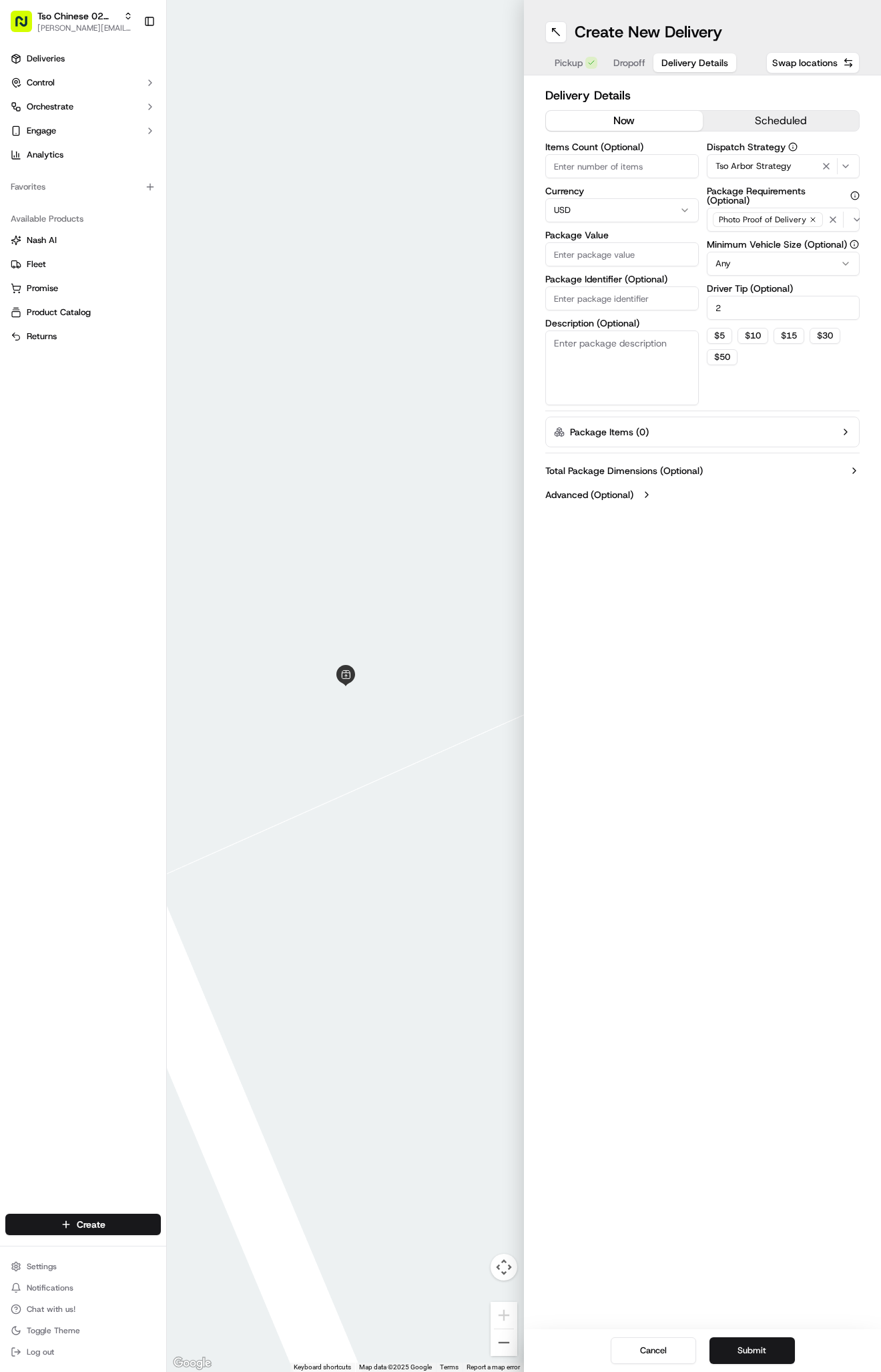
type input "2"
click at [572, 292] on input "Package Identifier (Optional)" at bounding box center [622, 298] width 154 height 24
paste input "Ashley Poulin"
type input "Ashley Poulin"
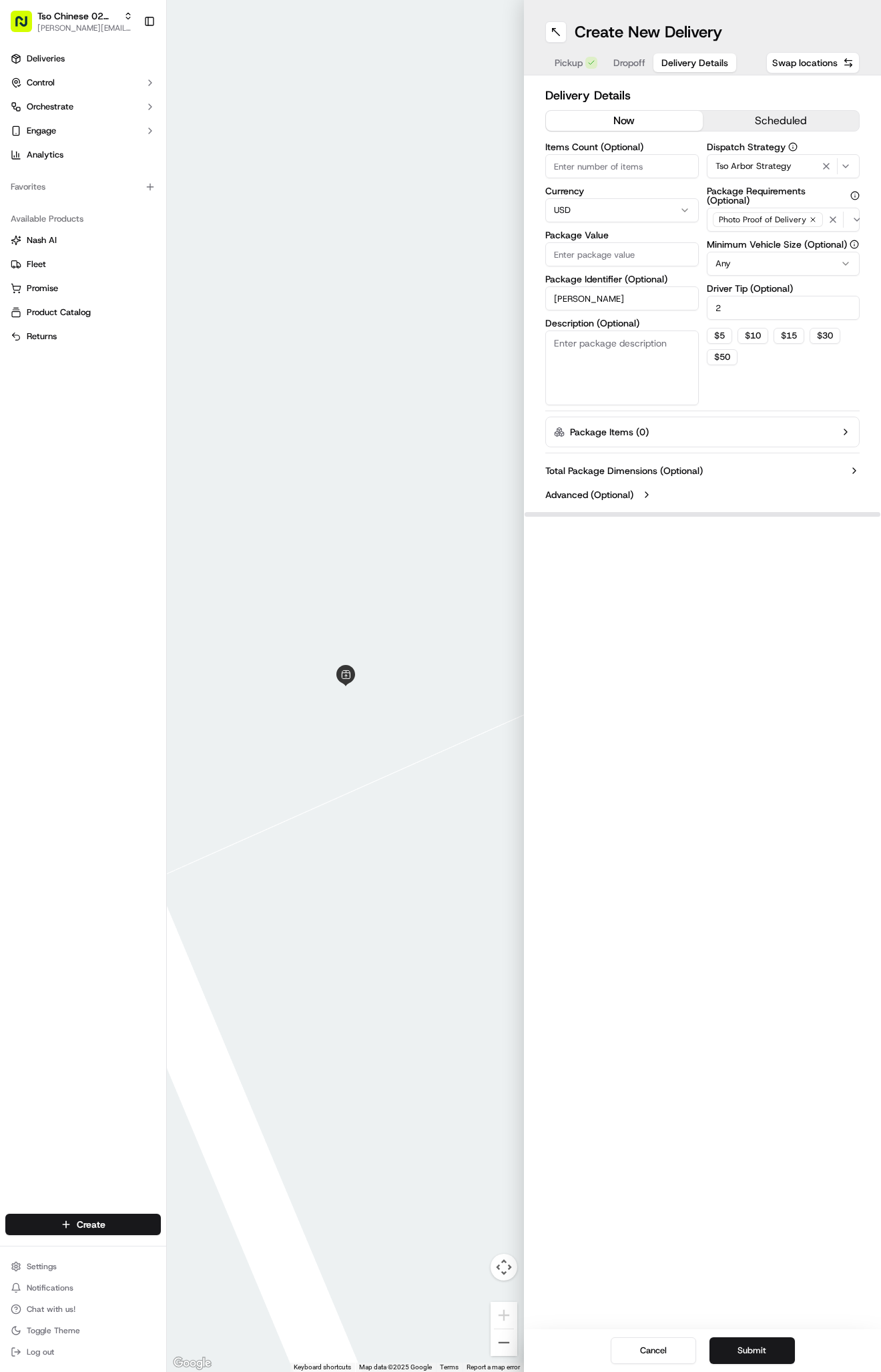
click at [581, 262] on input "Package Value" at bounding box center [622, 254] width 154 height 24
type input "35.61"
click at [636, 61] on span "Dropoff" at bounding box center [629, 62] width 32 height 14
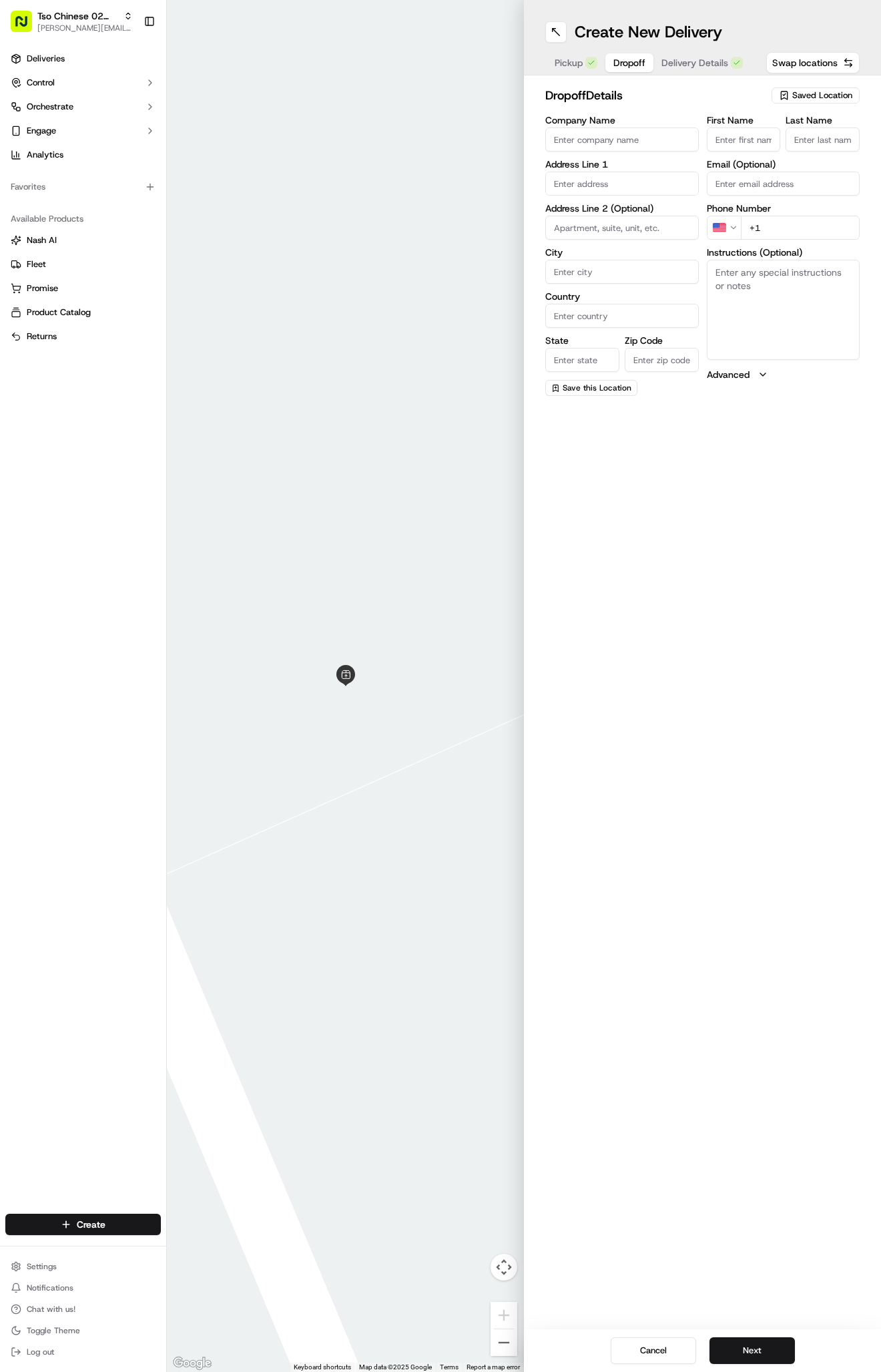
click at [774, 316] on textarea "Instructions (Optional)" at bounding box center [783, 310] width 154 height 100
paste textarea "Ring the doorbell and leave at the front door. Thanks!"
type textarea "Ring the doorbell and leave at the front door. Thanks!"
paste input "4911 Bob Cat Run"
click at [636, 210] on div "4911 Bob Cat Run, Austin, TX" at bounding box center [622, 218] width 147 height 32
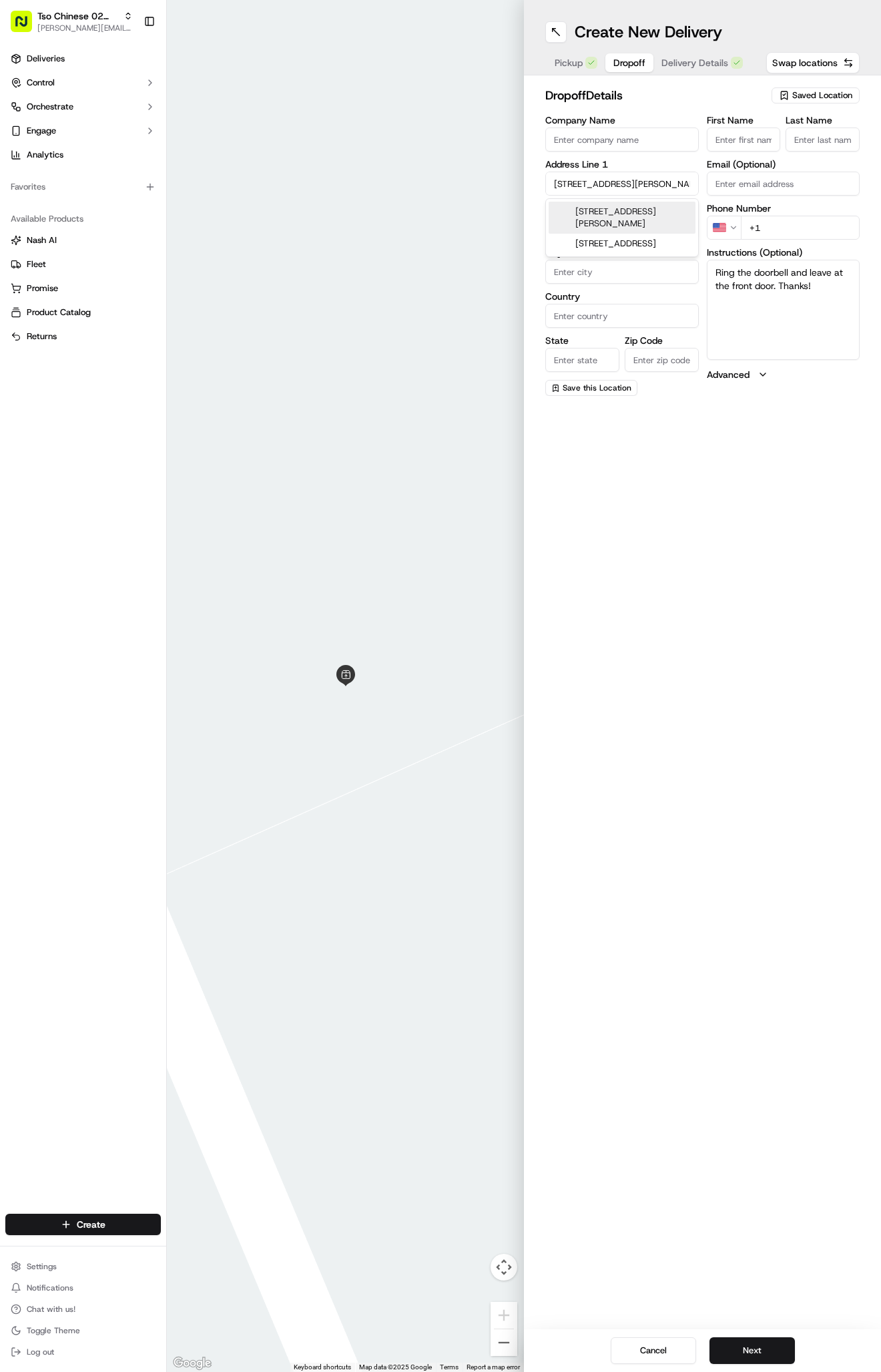
type input "4911 Bob Cat Run, Austin, TX 78731, USA"
type input "Austin"
type input "United States"
type input "TX"
type input "78731"
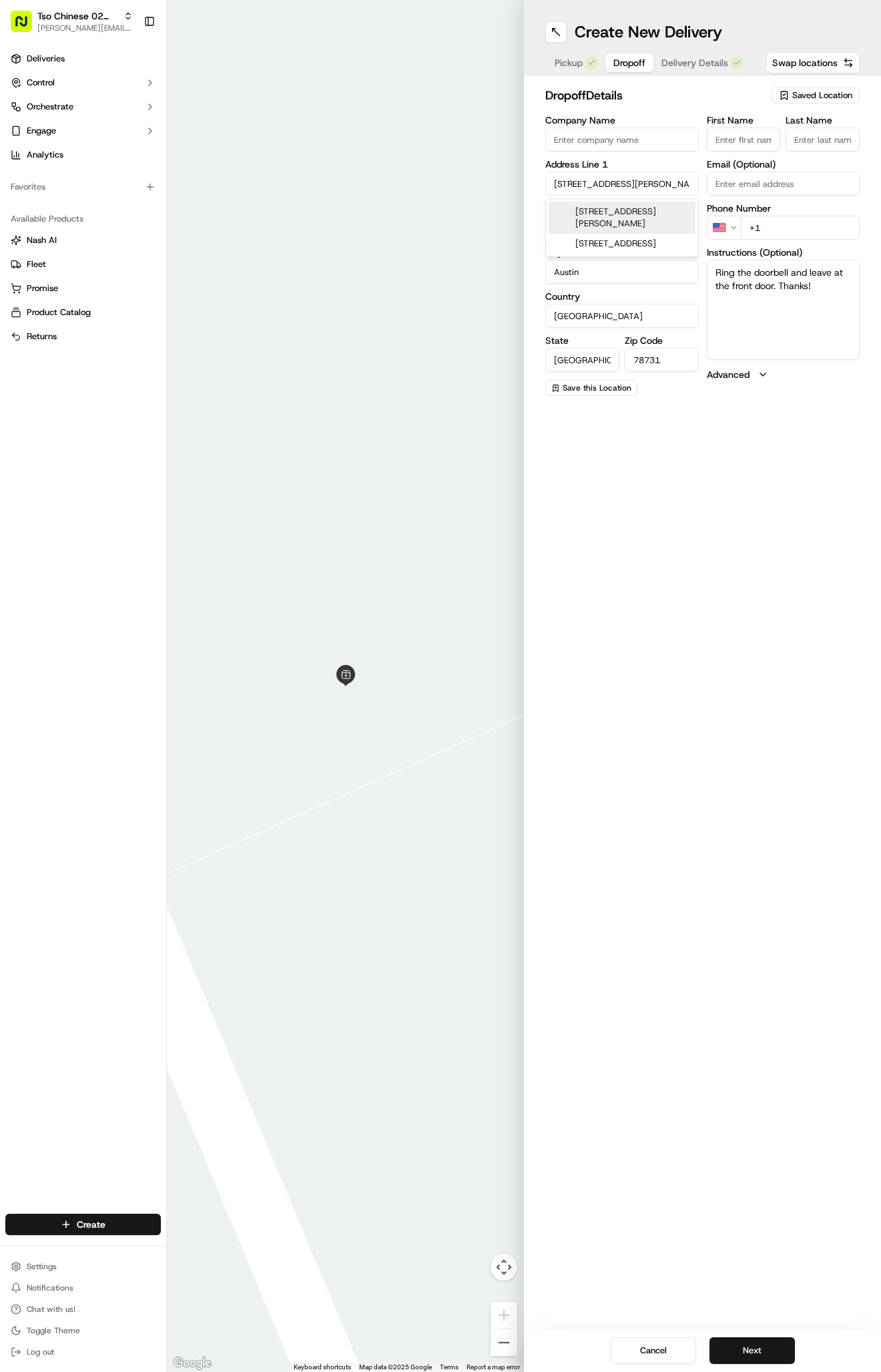
type input "4911 Bob Cat Run"
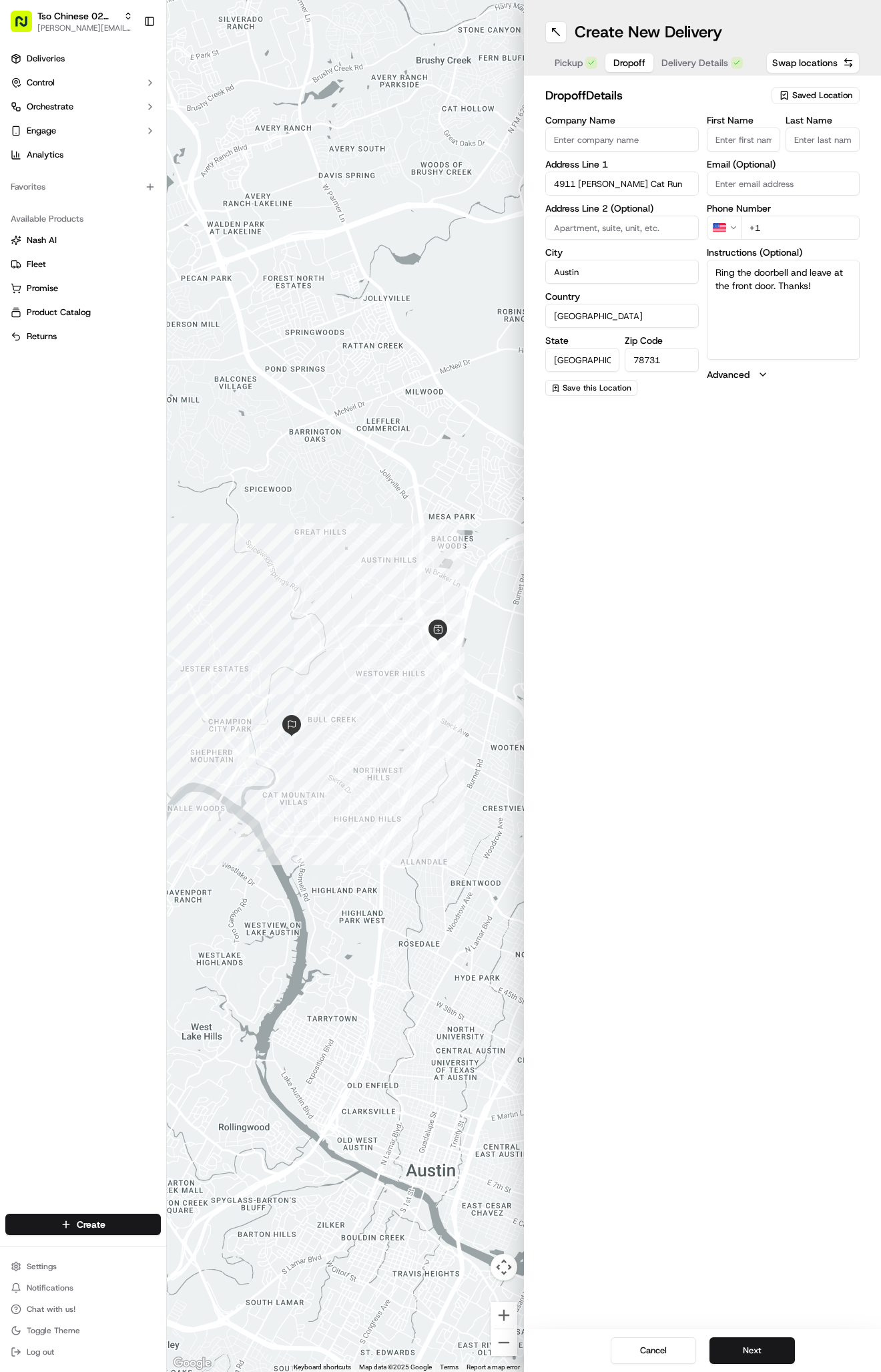
paste input "Ellen Kunish"
type input "Ellen Kunish"
type input "."
paste input "512 913 6715"
type input "+1 512 913 6715"
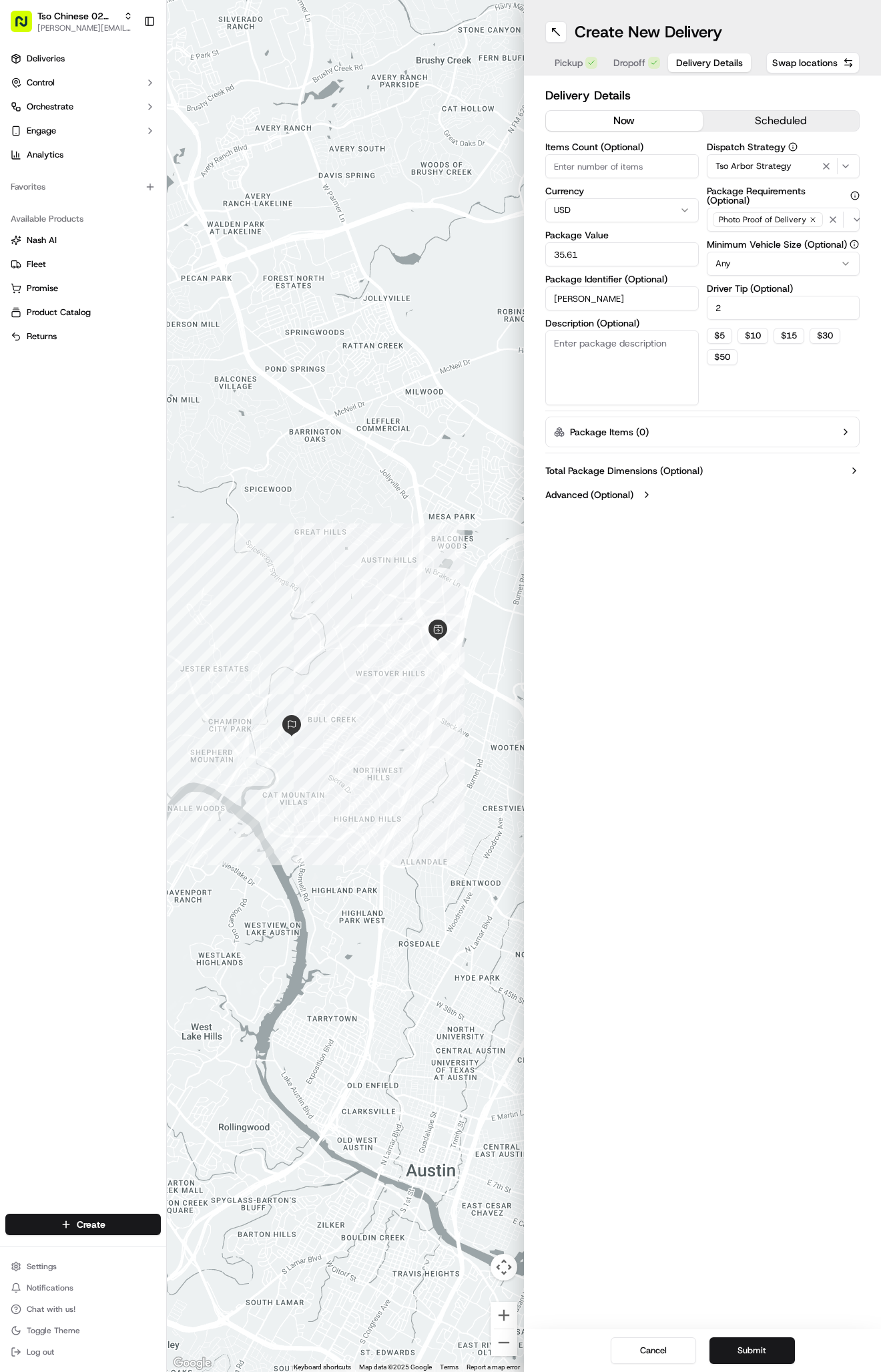
click at [706, 64] on span "Delivery Details" at bounding box center [710, 62] width 67 height 14
click at [635, 58] on span "Dropoff" at bounding box center [629, 62] width 32 height 14
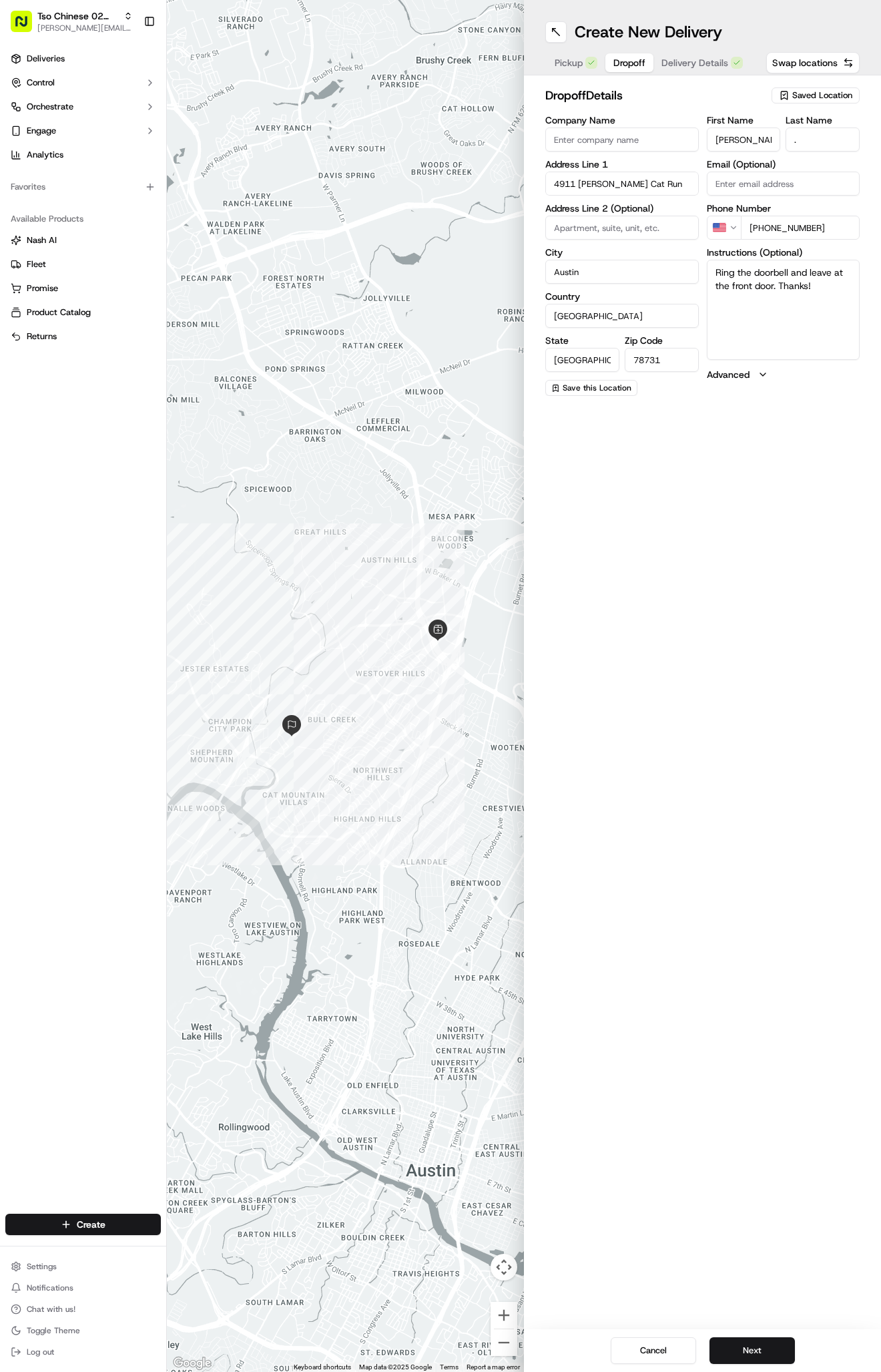
click at [635, 57] on span "Dropoff" at bounding box center [629, 62] width 32 height 14
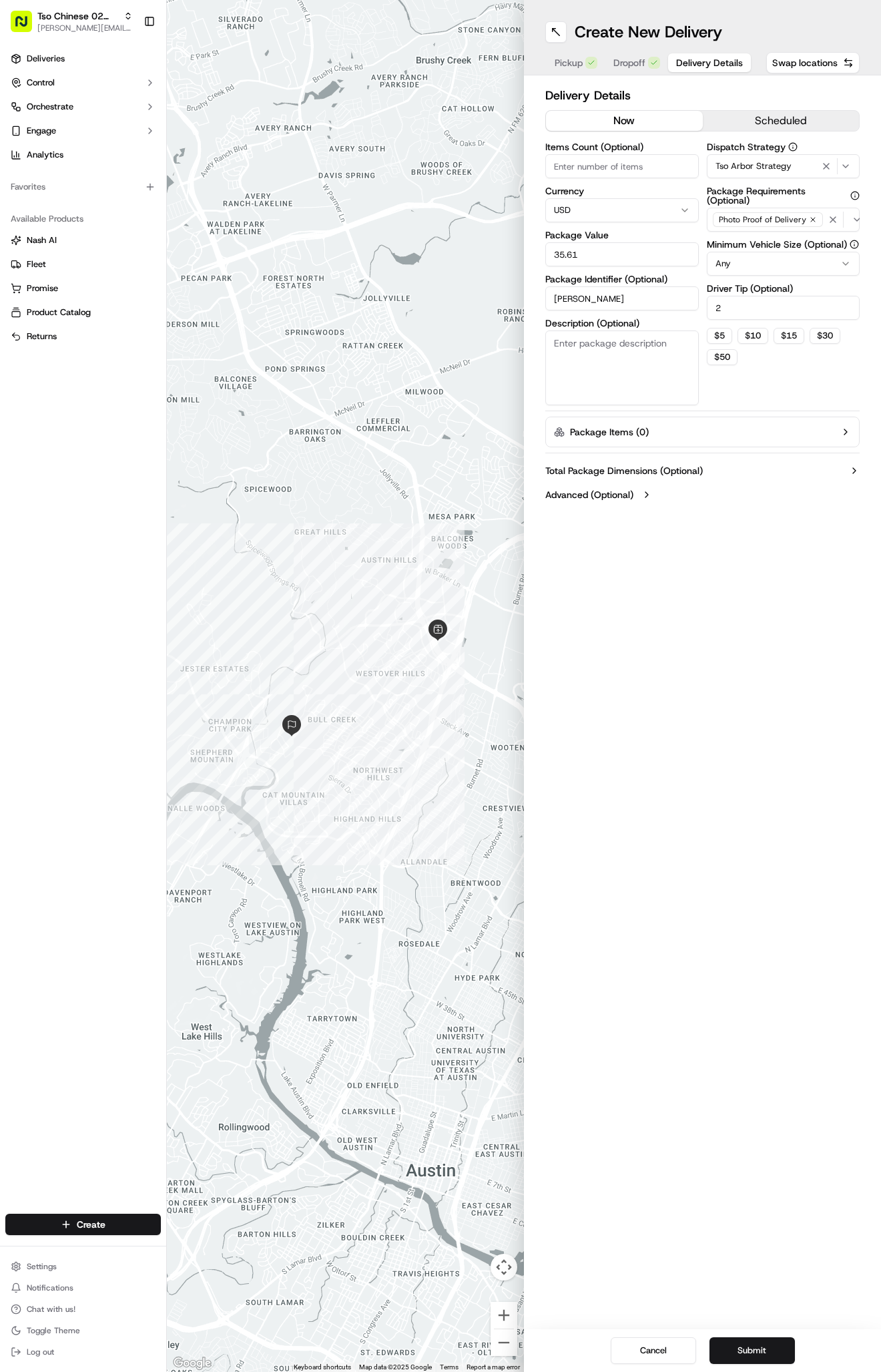
click at [681, 66] on span "Delivery Details" at bounding box center [710, 62] width 67 height 14
click at [628, 287] on input "Ashley Poulin" at bounding box center [622, 298] width 154 height 24
click at [628, 292] on input "Ashley Poulin" at bounding box center [622, 298] width 154 height 24
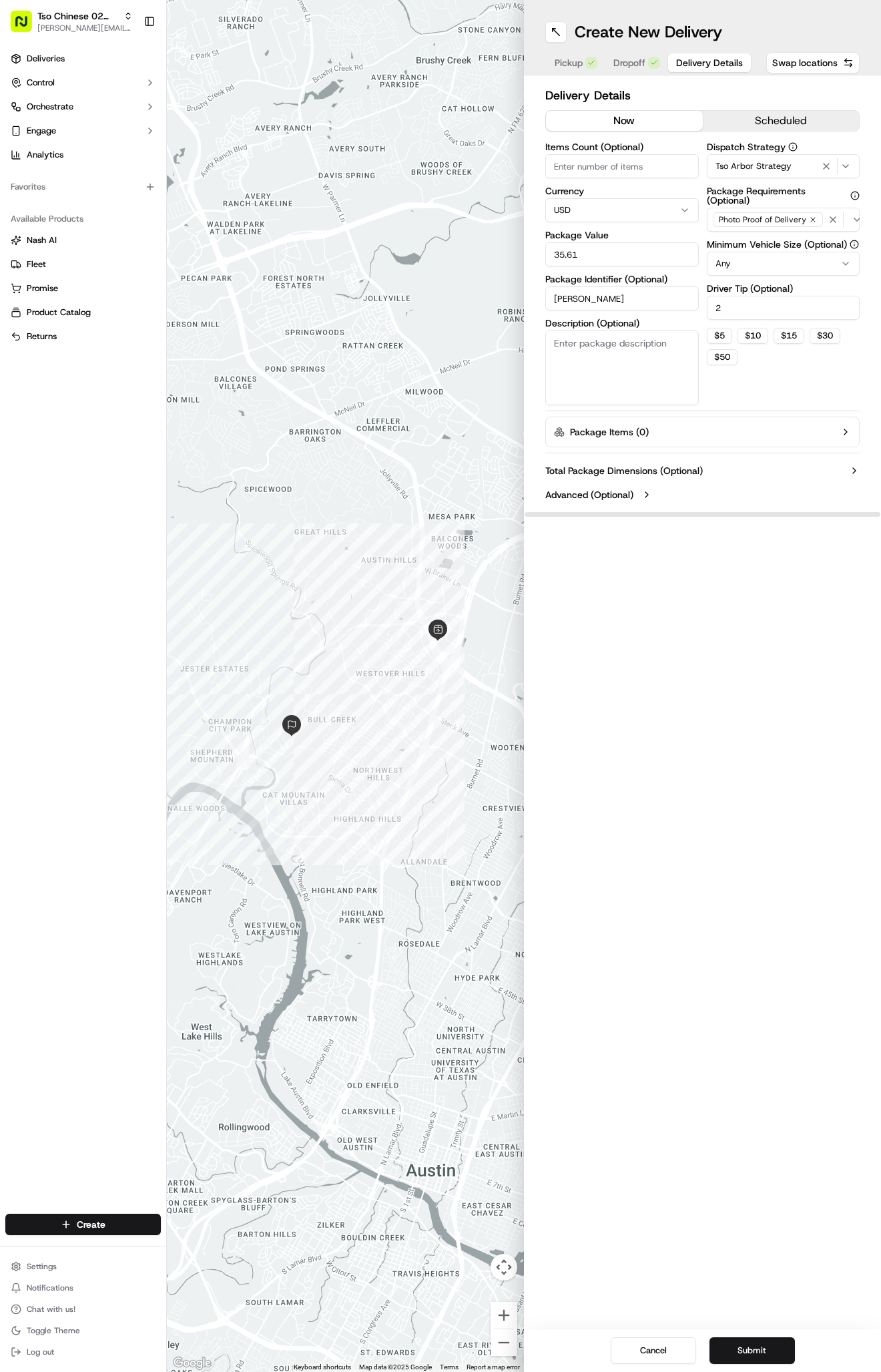
paste input "KUAGCRE"
type input "KUAGCRE"
click at [747, 1350] on button "Submit" at bounding box center [752, 1350] width 85 height 27
click at [747, 1350] on div "Cancel Submit" at bounding box center [703, 1350] width 357 height 43
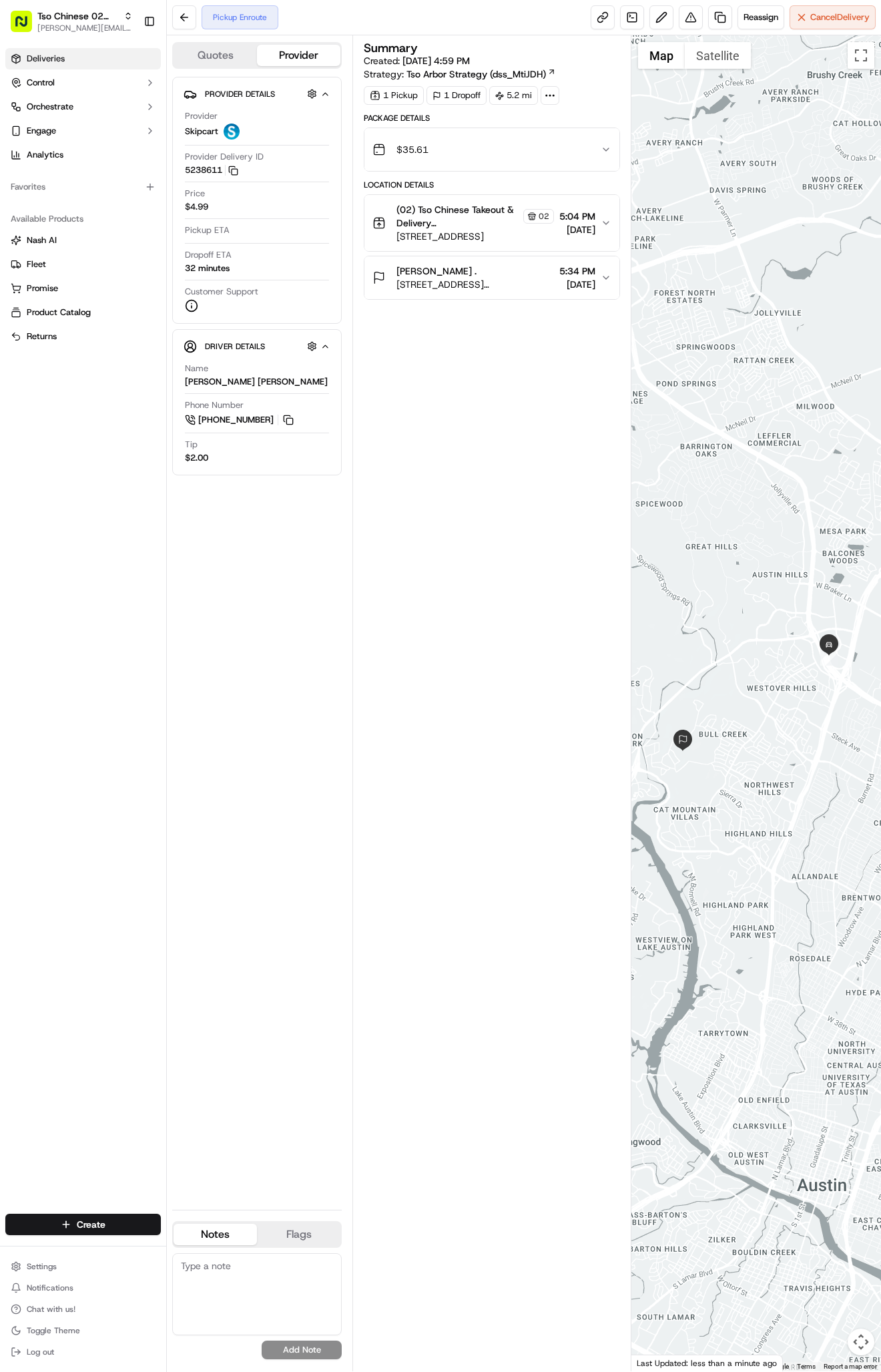
click at [57, 52] on link "Deliveries" at bounding box center [83, 58] width 155 height 22
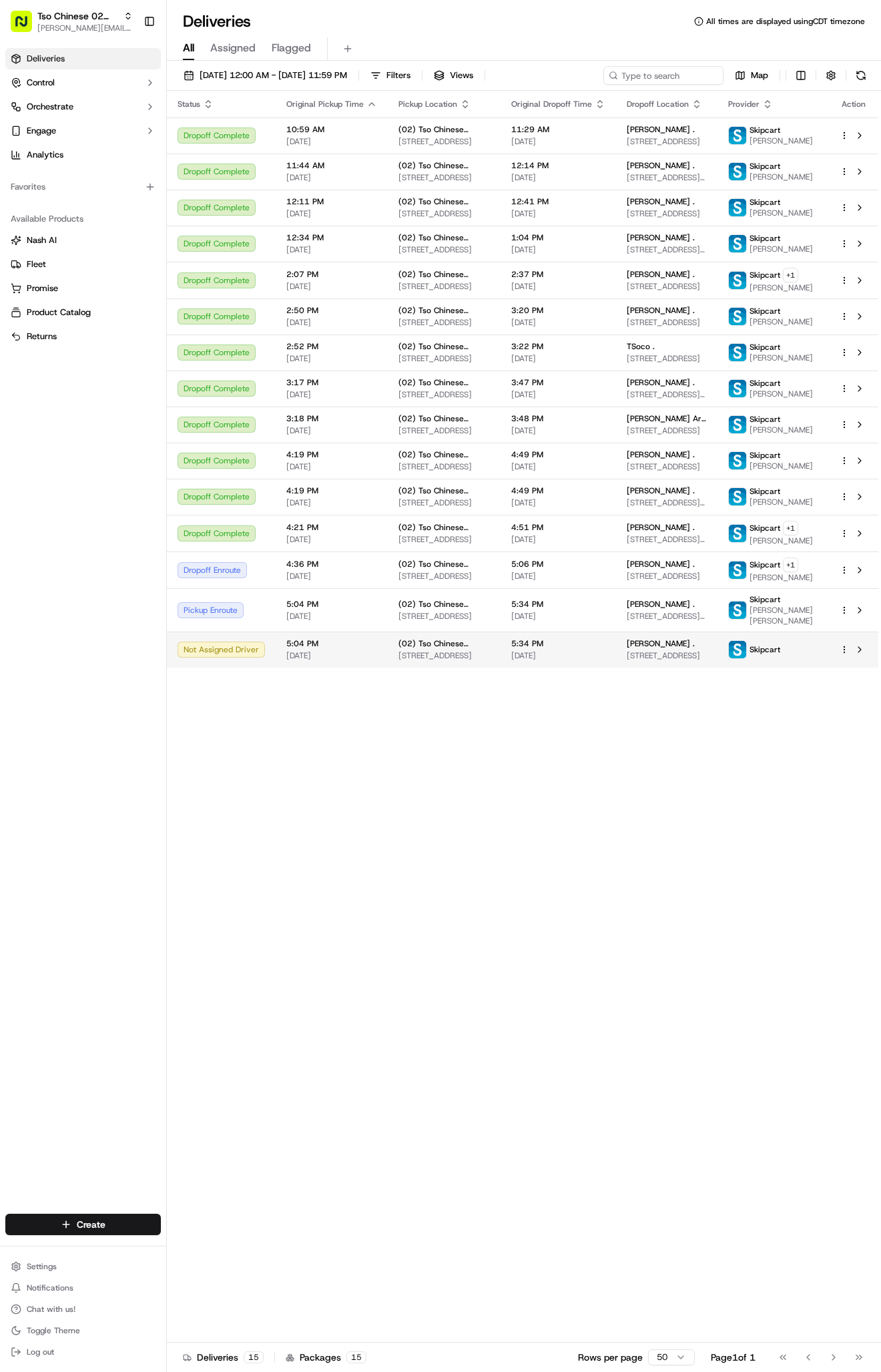
click at [718, 668] on td "Ashley Poulin . 8506A Cima Oak Ln, Austin, TX 78759, USA" at bounding box center [666, 649] width 101 height 36
click at [80, 1227] on html "Tso Chinese 02 Arbor antonia@tsochinese.com Toggle Sidebar Deliveries Control O…" at bounding box center [440, 686] width 881 height 1372
click at [225, 1253] on link "Delivery" at bounding box center [241, 1249] width 149 height 24
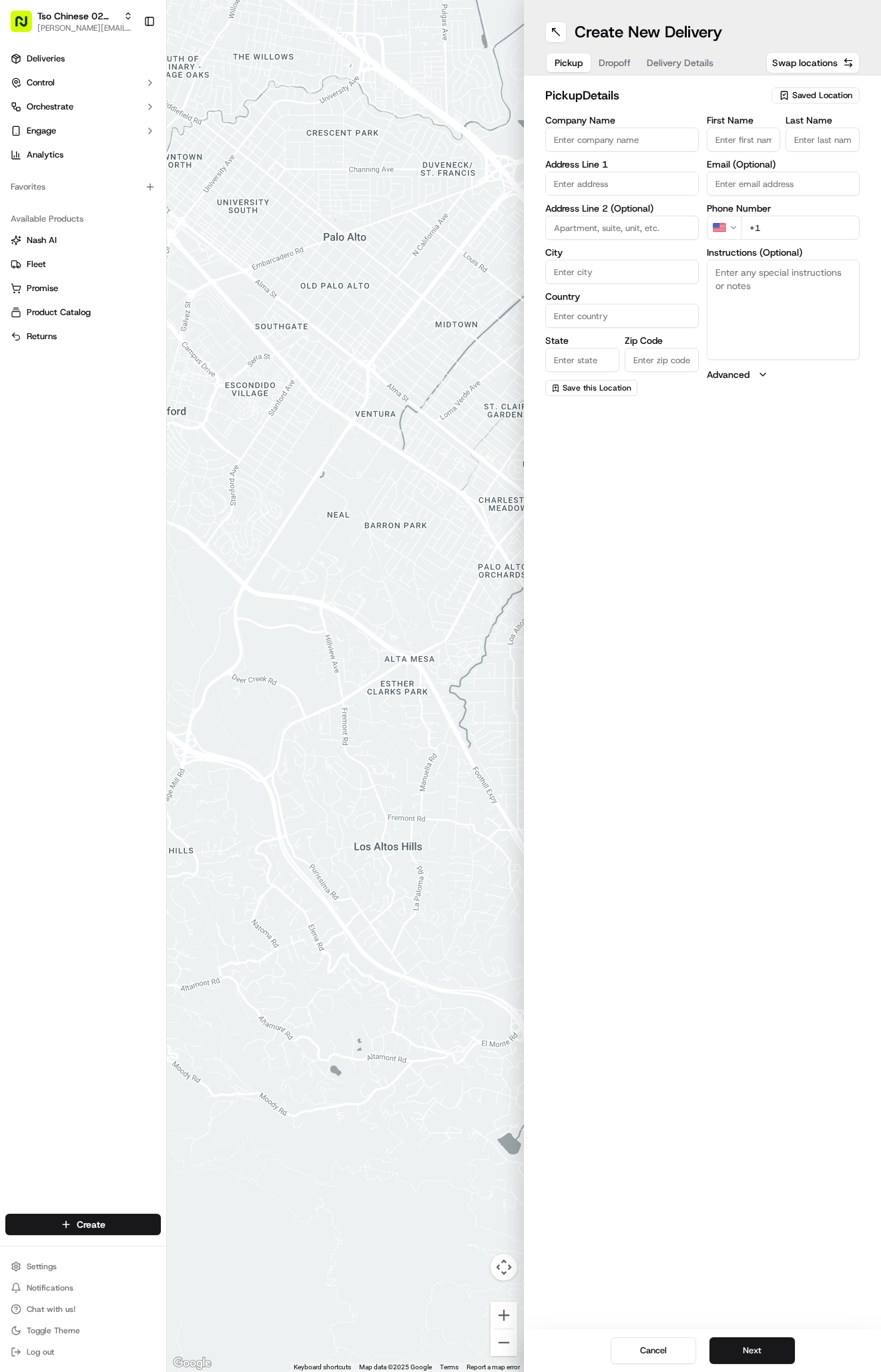
click at [796, 104] on button "Saved Location" at bounding box center [816, 95] width 88 height 18
click at [780, 140] on span "(02) Tso Chinese Takeout & Delivery Arboretum Crossing (02)" at bounding box center [793, 151] width 164 height 24
type input "(02) Tso Chinese Takeout & Delivery Arboretum Crossing"
type input "Bldg E Ste 402"
type input "Austin"
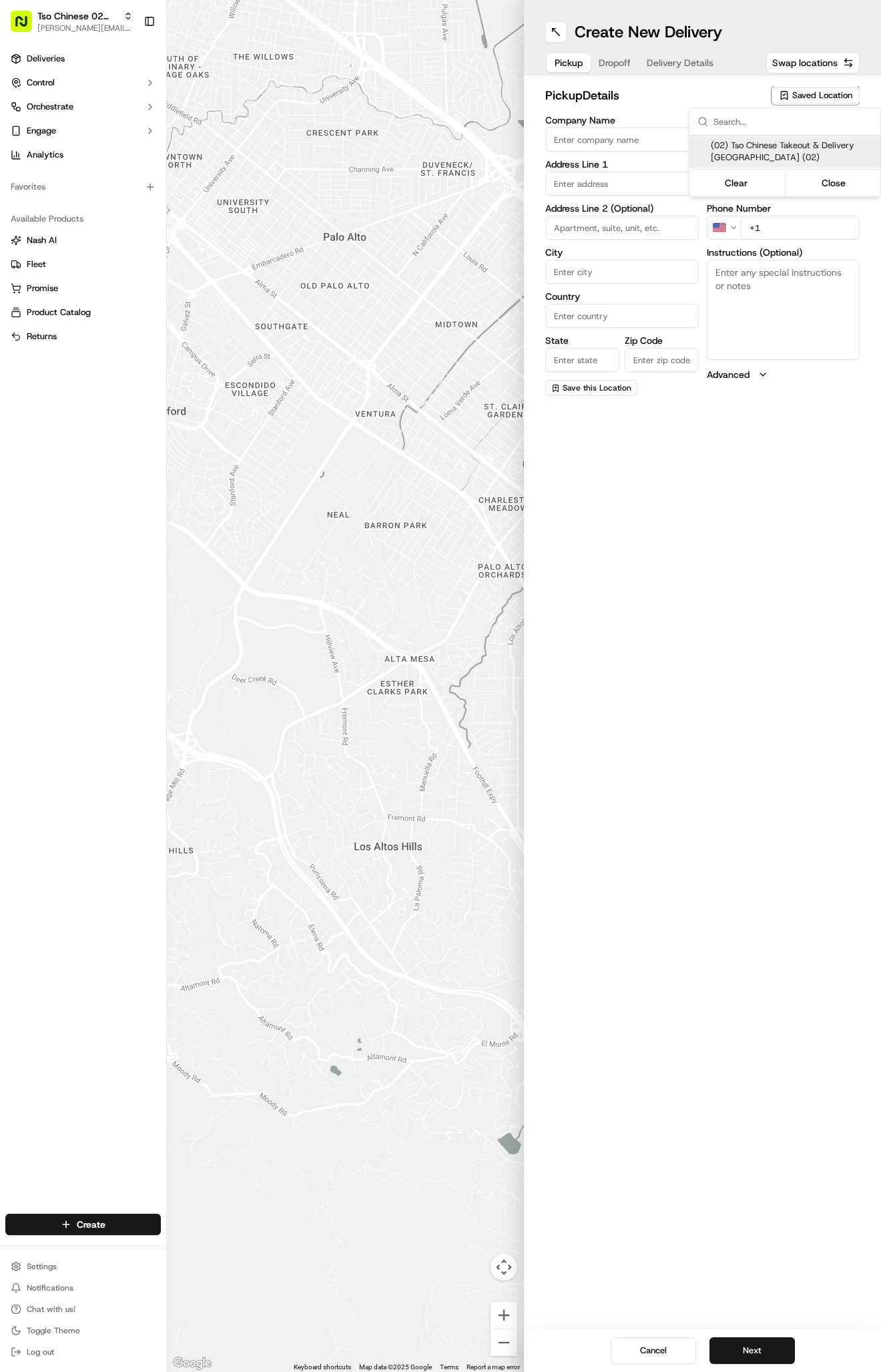
type input "US"
type input "TX"
type input "78759"
type input "Tso Chinese"
type input "Arboretum Crossing Manager"
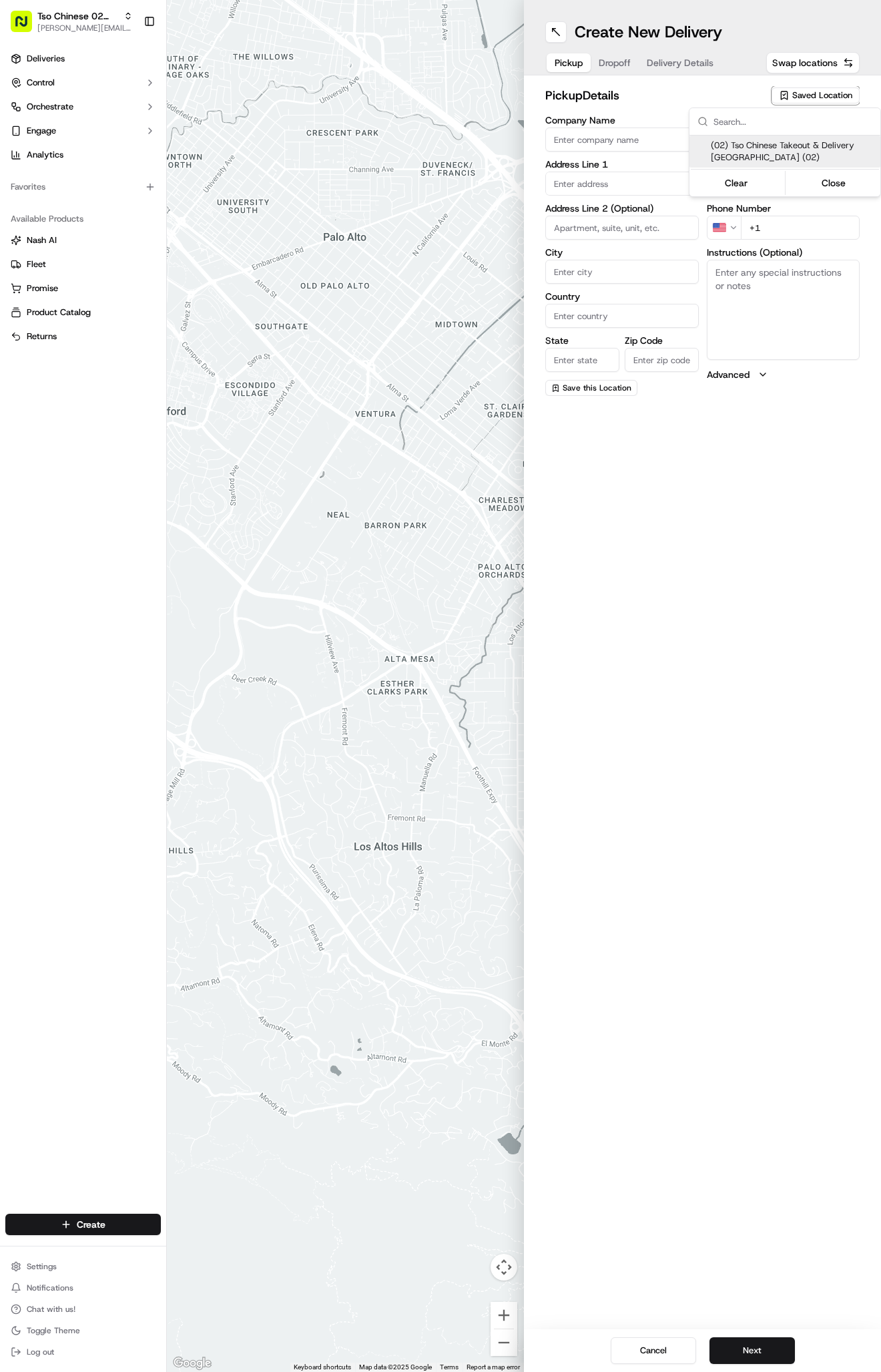
type input "arborstore@tsochinese.com"
type input "+1 512 344 9434"
type textarea "Submit a picture displaying address & food as Proof of Delivery. Envía una foto…"
type input "9333 Research Blvd"
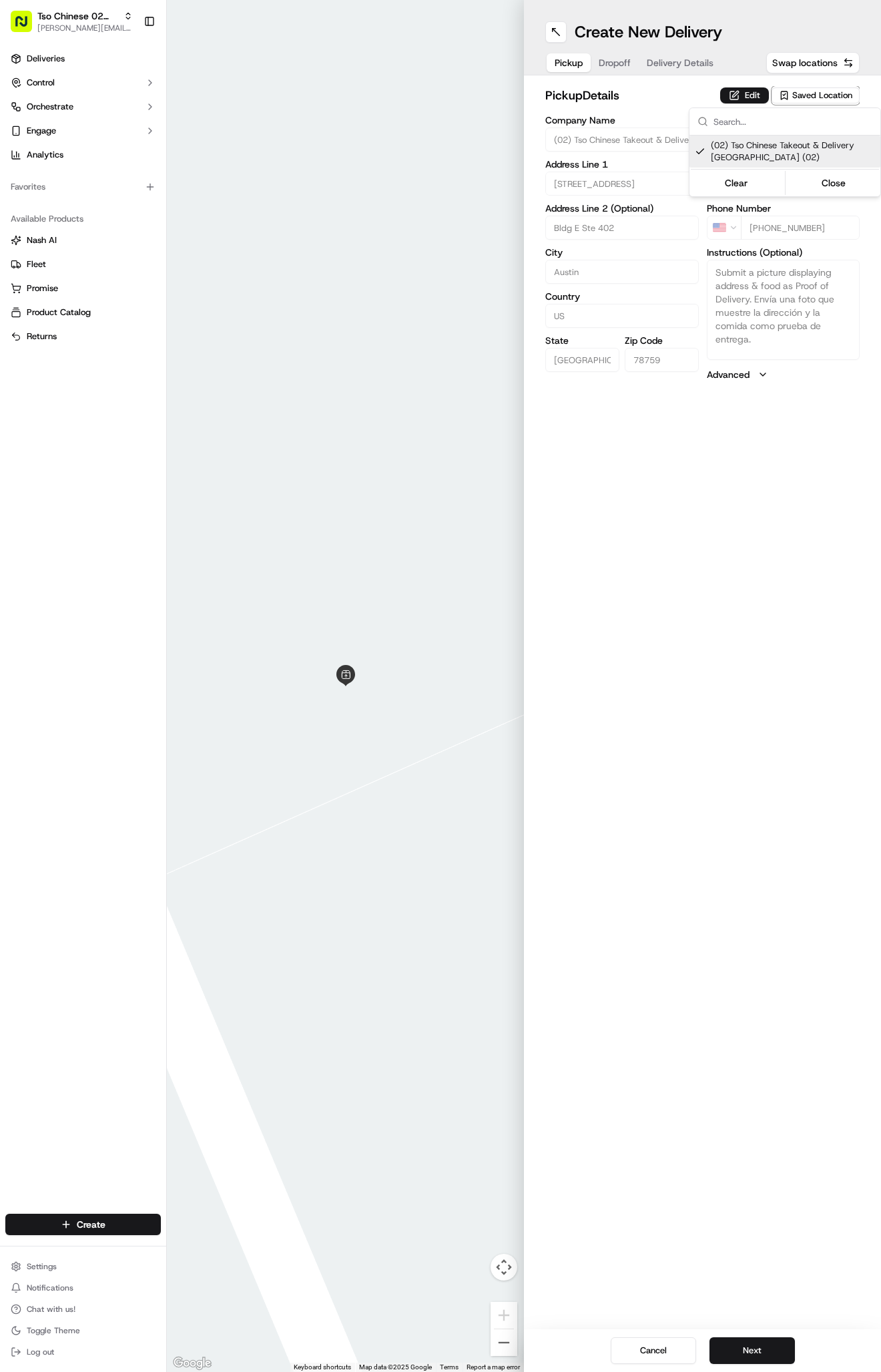
click at [632, 65] on html "Tso Chinese 02 Arbor antonia@tsochinese.com Toggle Sidebar Deliveries Control O…" at bounding box center [440, 686] width 881 height 1372
click at [673, 65] on span "Delivery Details" at bounding box center [680, 62] width 67 height 14
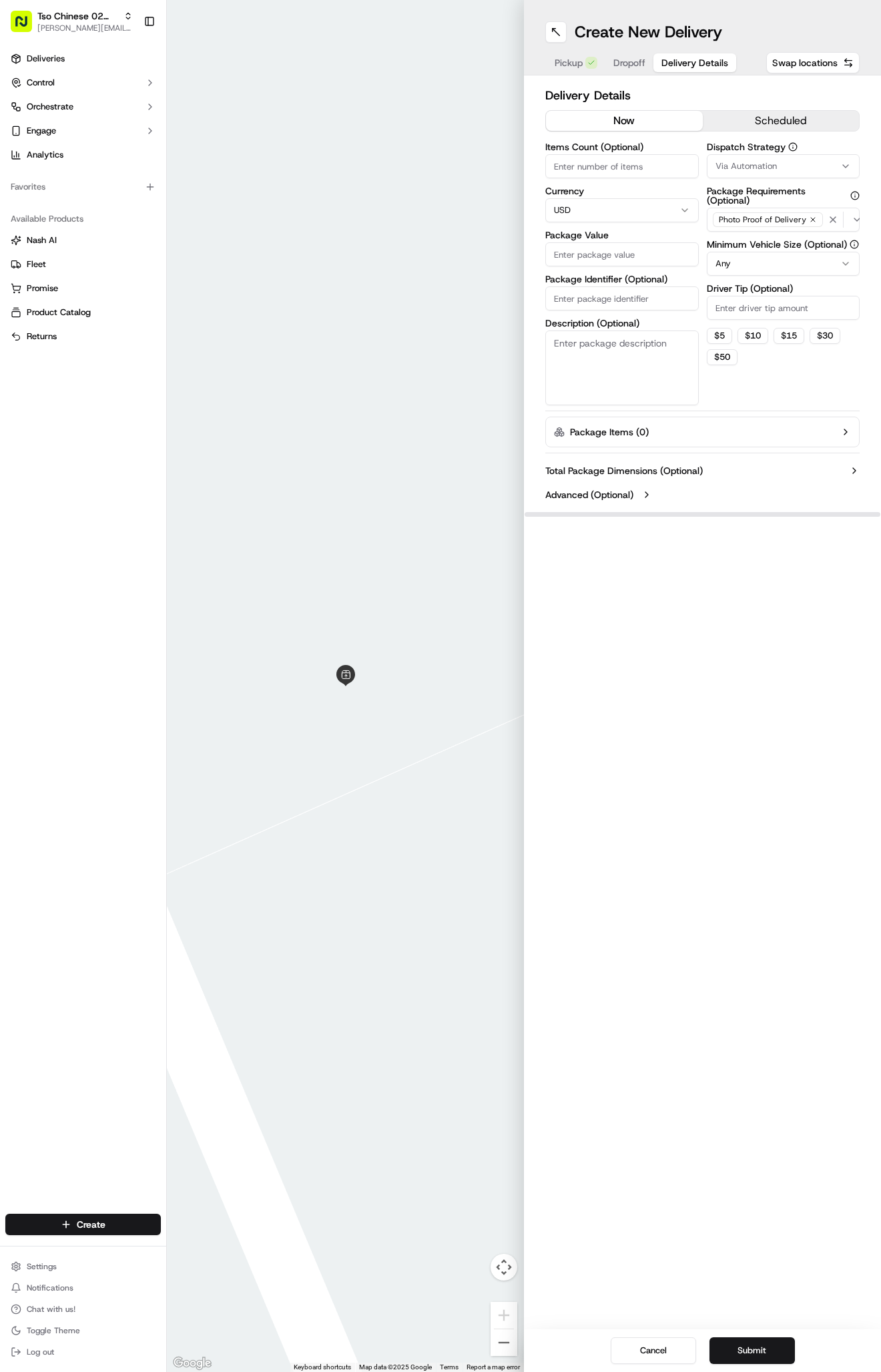
click at [741, 160] on span "Via Automation" at bounding box center [746, 166] width 61 height 12
click at [767, 244] on span "Tso Arbor Strategy" at bounding box center [793, 238] width 164 height 12
click at [764, 299] on html "Tso Chinese 02 Arbor antonia@tsochinese.com Toggle Sidebar Deliveries Control O…" at bounding box center [440, 686] width 881 height 1372
click at [764, 307] on input "Driver Tip (Optional)" at bounding box center [783, 308] width 154 height 24
type input "2"
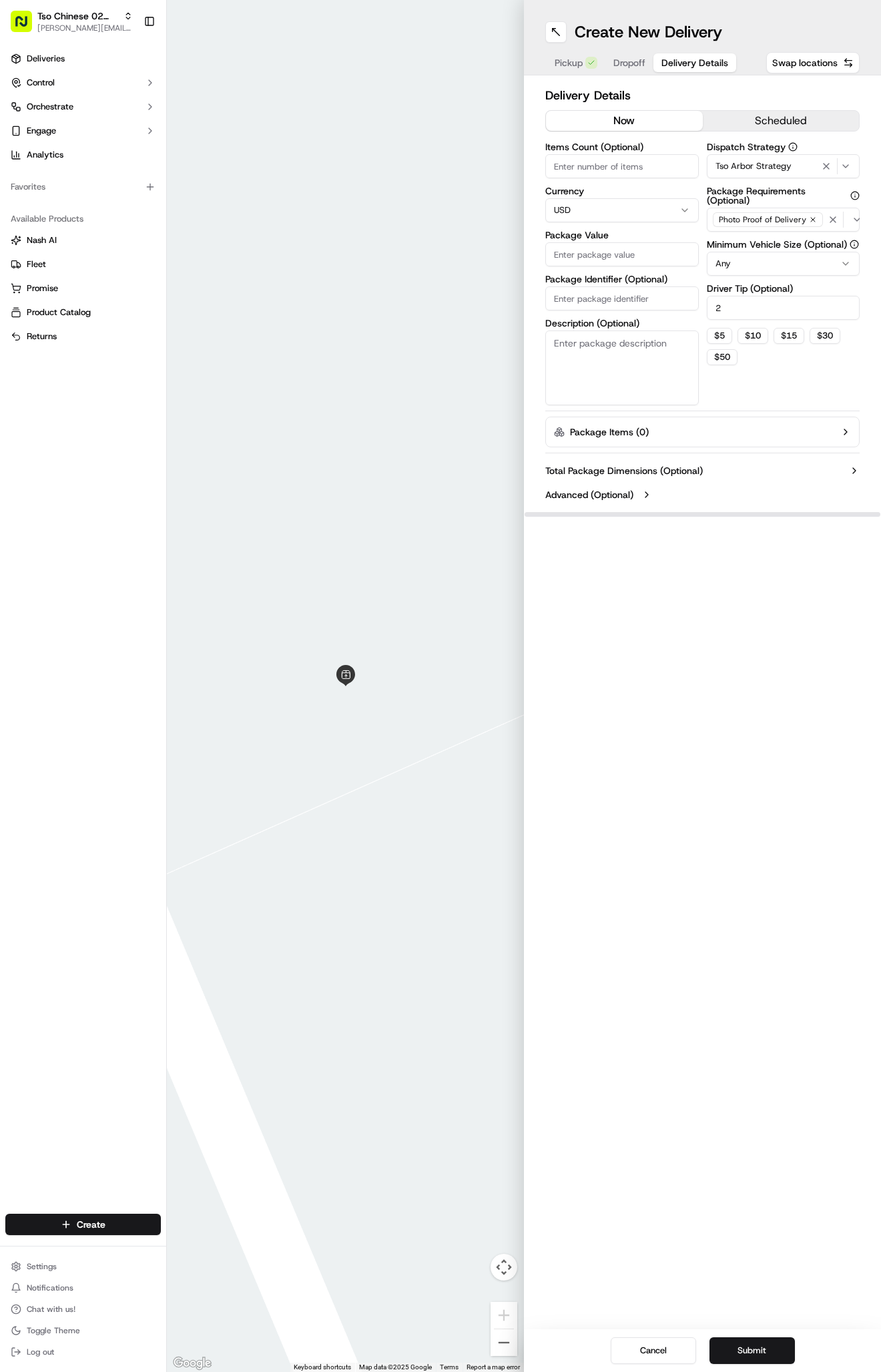
click at [636, 295] on input "Package Identifier (Optional)" at bounding box center [622, 298] width 154 height 24
paste input "VURNUCZ"
type input "VURNUCZ"
click at [627, 261] on input "Package Value" at bounding box center [622, 254] width 154 height 24
type input "56.07"
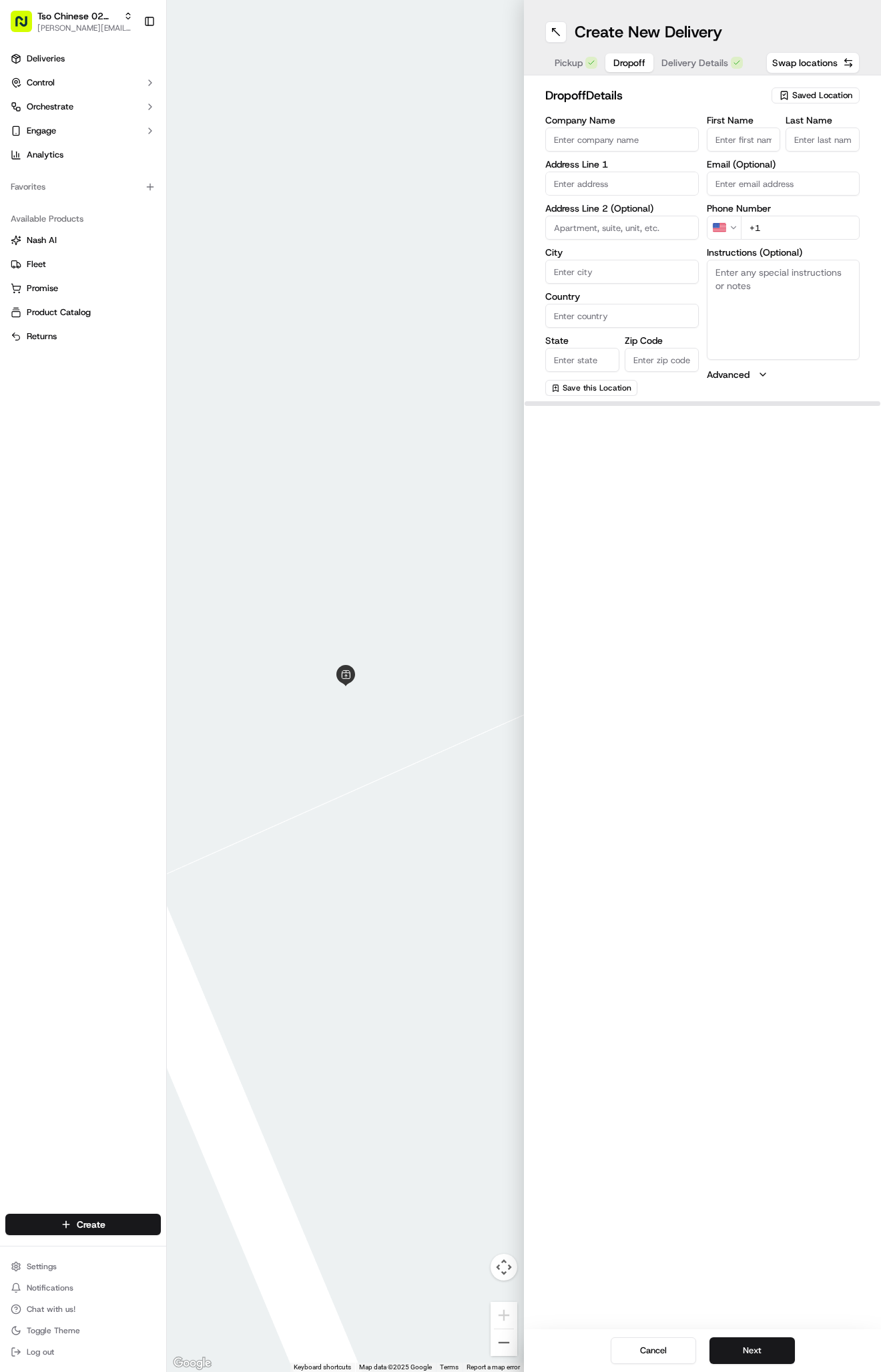
click at [635, 64] on span "Dropoff" at bounding box center [629, 62] width 32 height 14
click at [590, 176] on input "text" at bounding box center [622, 183] width 154 height 24
paste input "10102 Floyd Dr"
click at [636, 210] on div "10102 Floyd Dr, Austin, TX" at bounding box center [622, 218] width 147 height 32
type input "10102 Floyd Dr, Austin, TX 78753, USA"
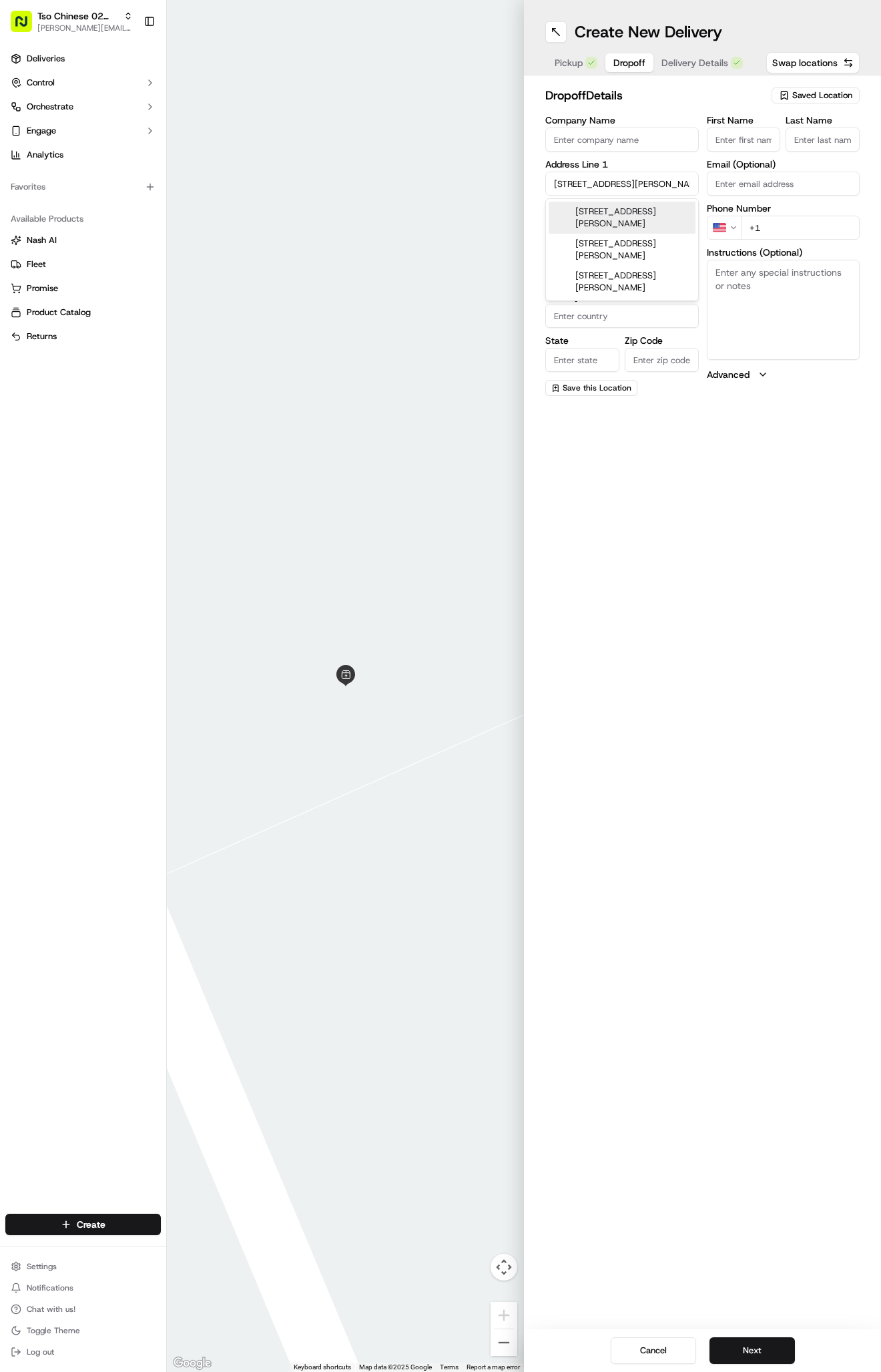
type input "Austin"
type input "United States"
type input "TX"
type input "78753"
type input "10102 Floyd Drive"
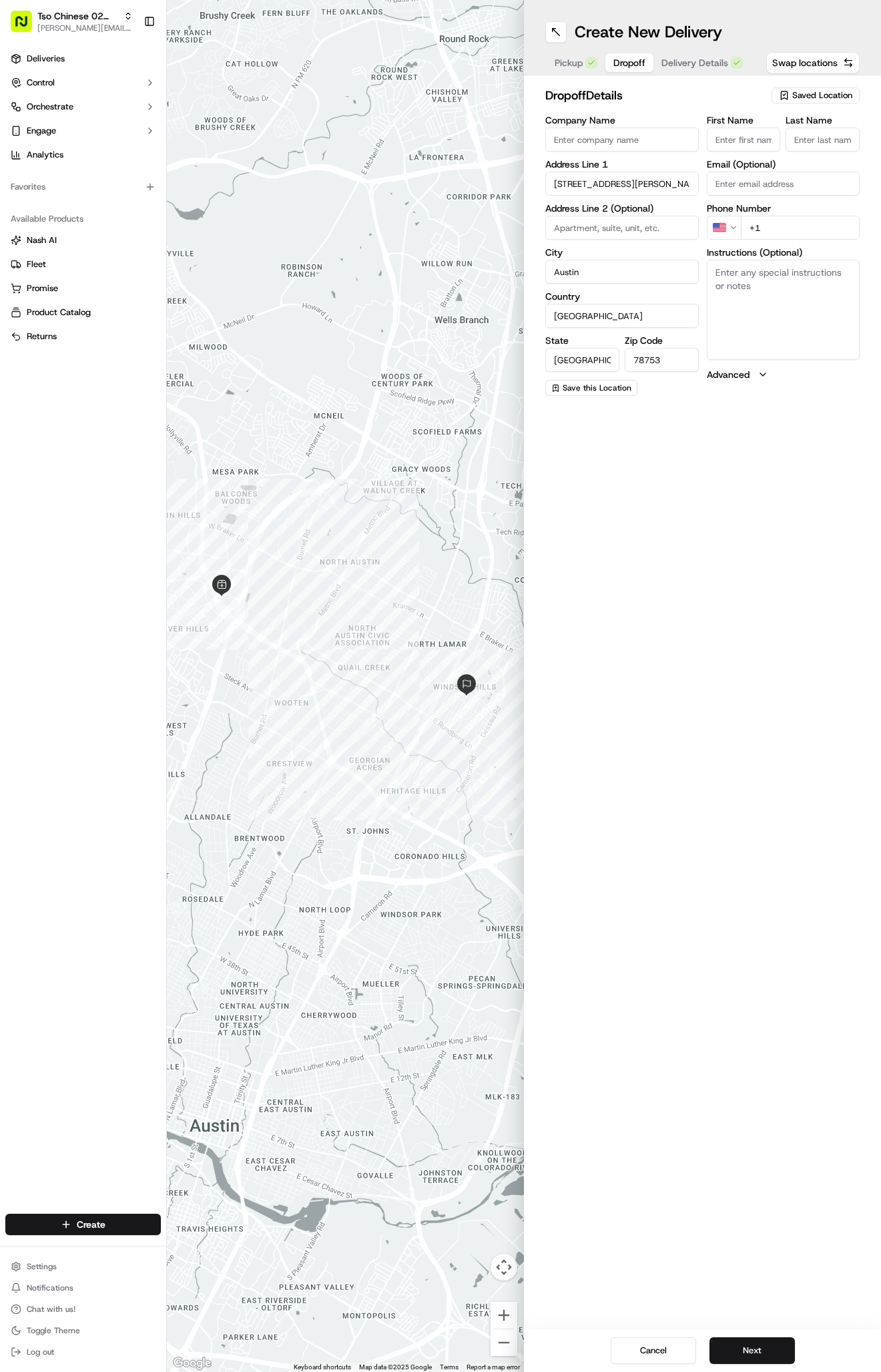
click at [737, 311] on textarea "Instructions (Optional)" at bounding box center [783, 310] width 154 height 100
paste textarea "Leave at front door. No need to ring doorbell."
type textarea "Leave at front door. No need to ring doorbell."
paste input "Aaron Pratt"
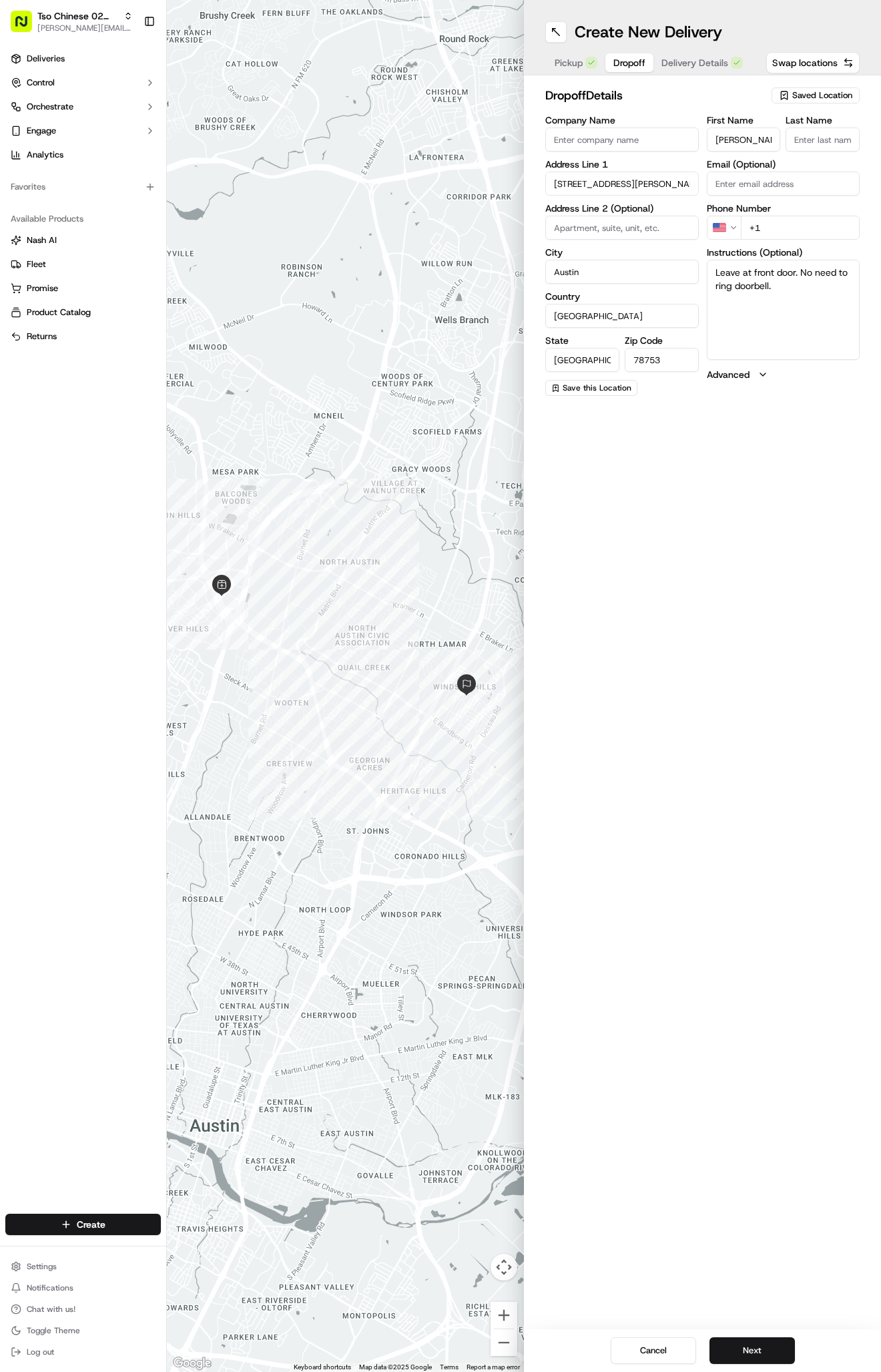
type input "Aaron Pratt"
type input "."
paste input "614 746 2460"
type input "+1 614 746 2460"
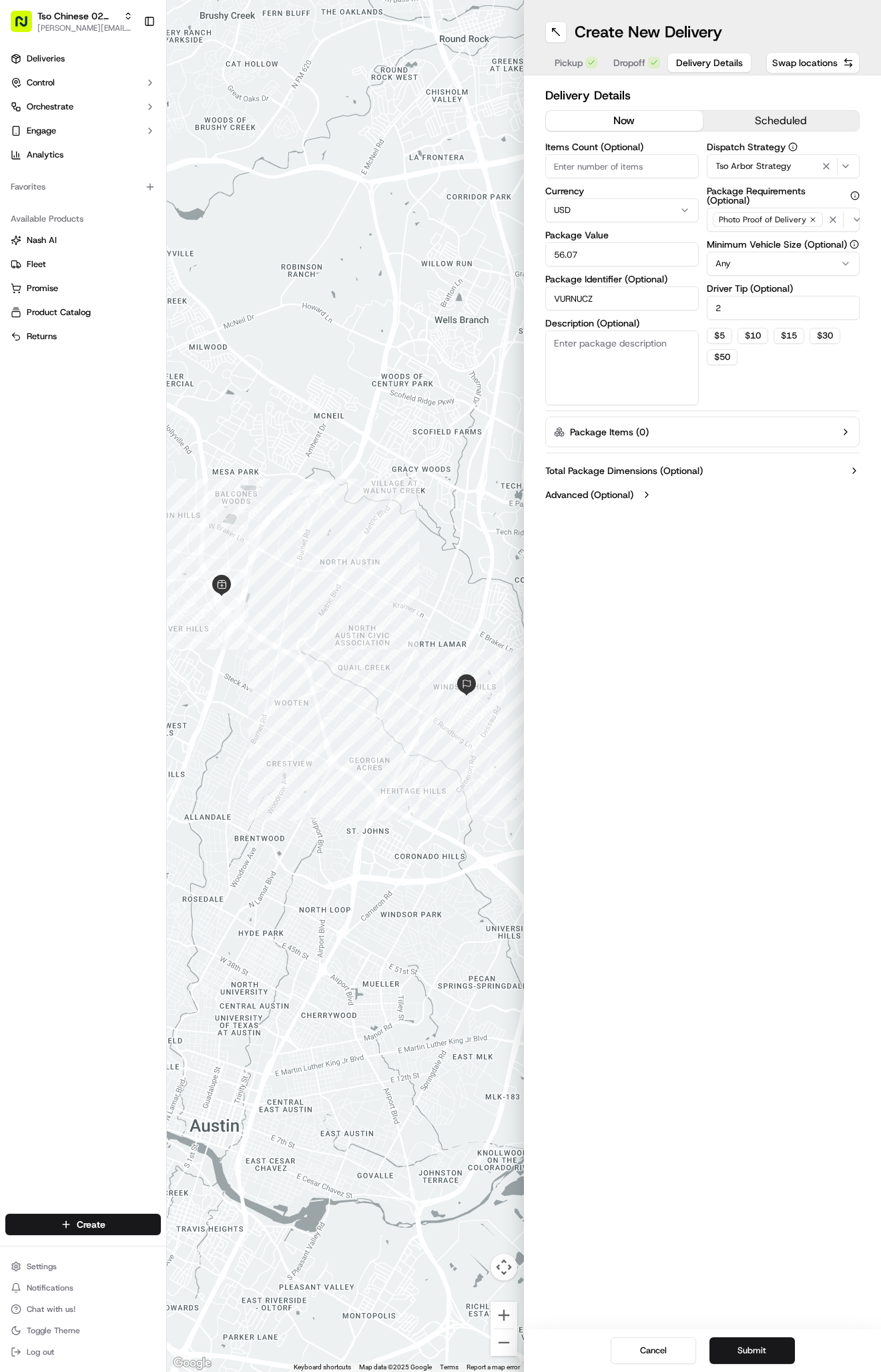
click at [674, 64] on button "Delivery Details" at bounding box center [710, 62] width 83 height 18
click at [731, 1344] on button "Submit" at bounding box center [752, 1350] width 85 height 27
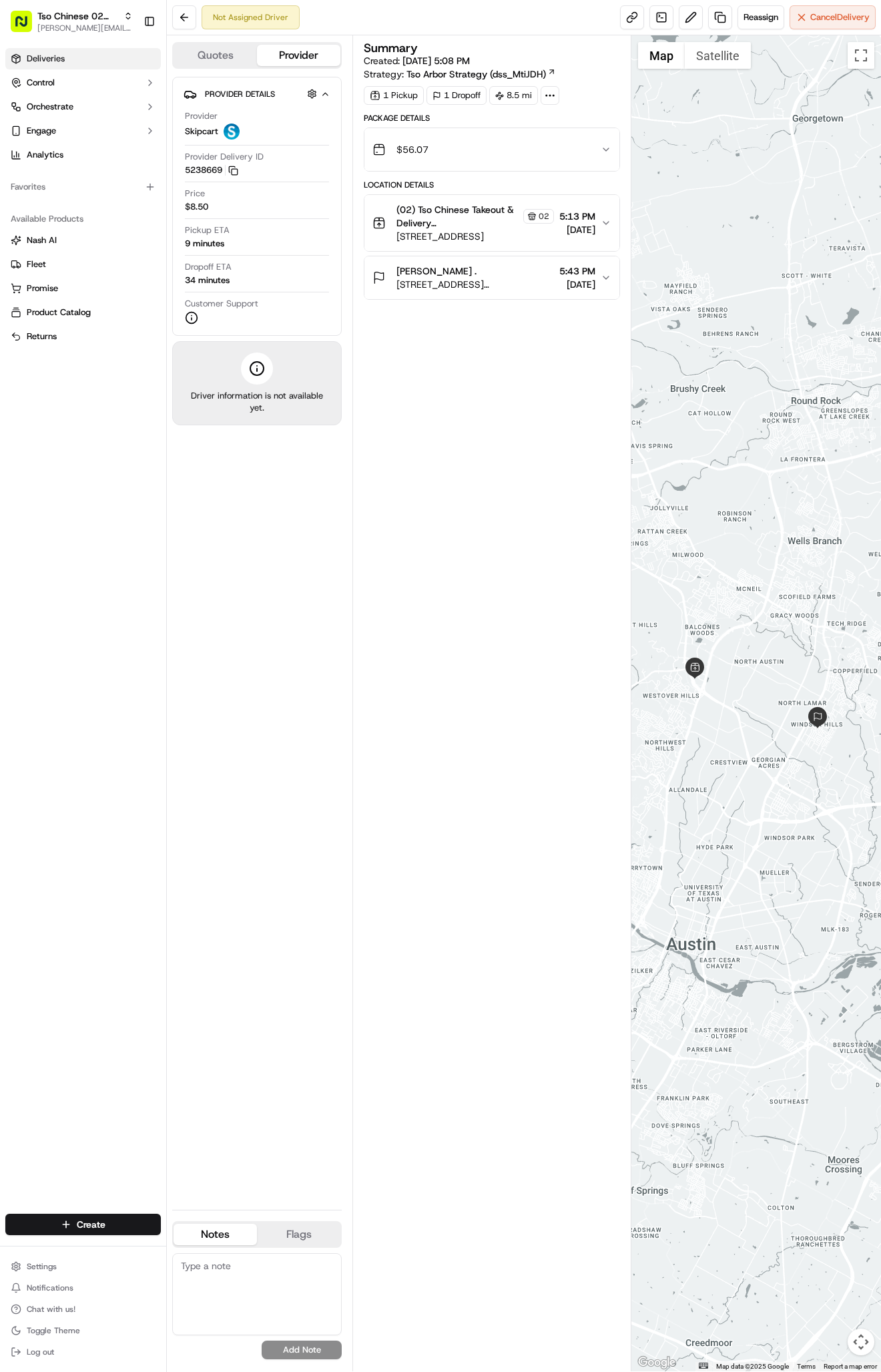
click at [72, 57] on link "Deliveries" at bounding box center [83, 58] width 155 height 22
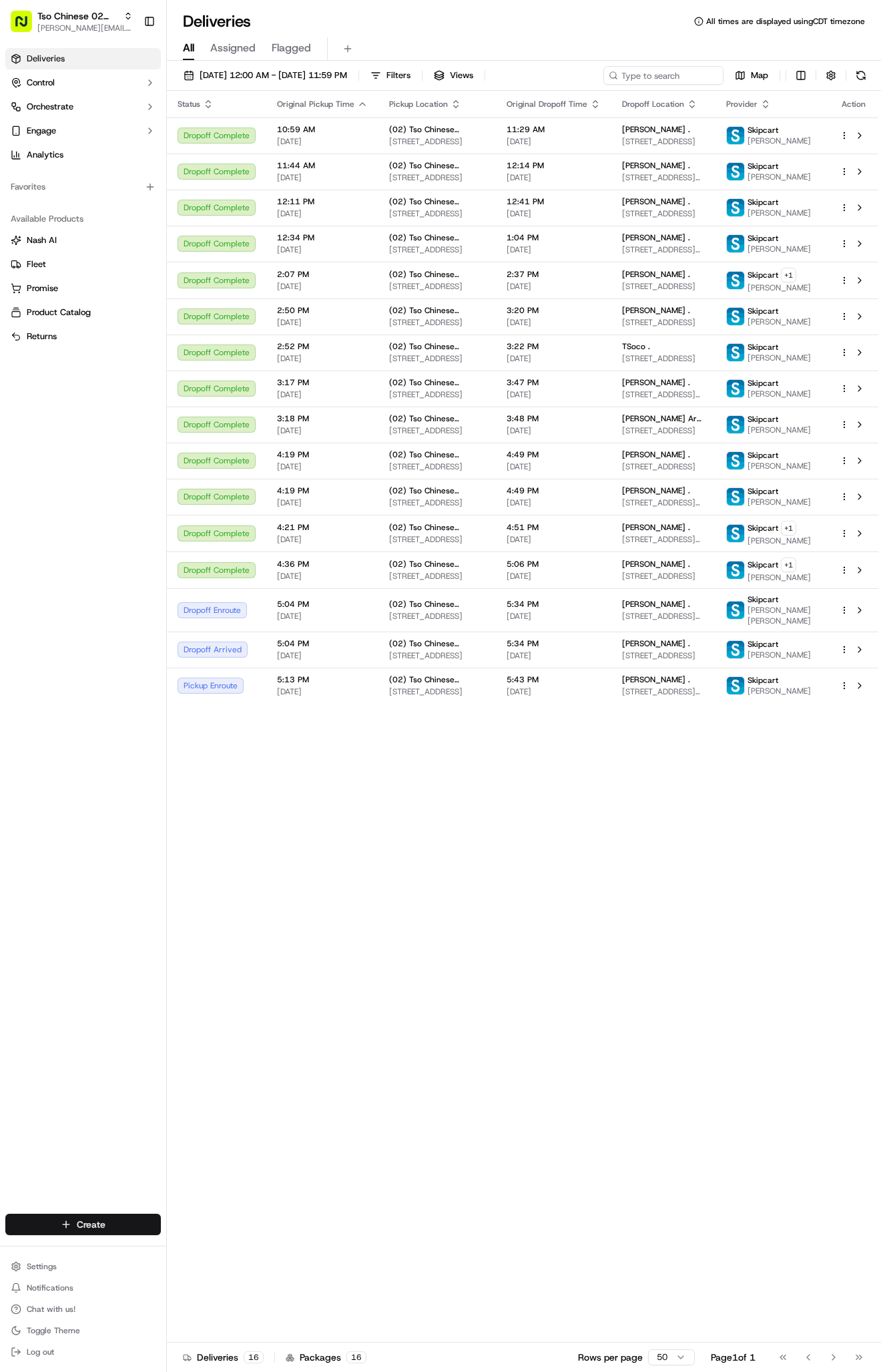
click at [81, 1235] on html "Tso Chinese 02 Arbor antonia@tsochinese.com Toggle Sidebar Deliveries Control O…" at bounding box center [440, 686] width 881 height 1372
click at [210, 1245] on link "Delivery" at bounding box center [241, 1249] width 149 height 24
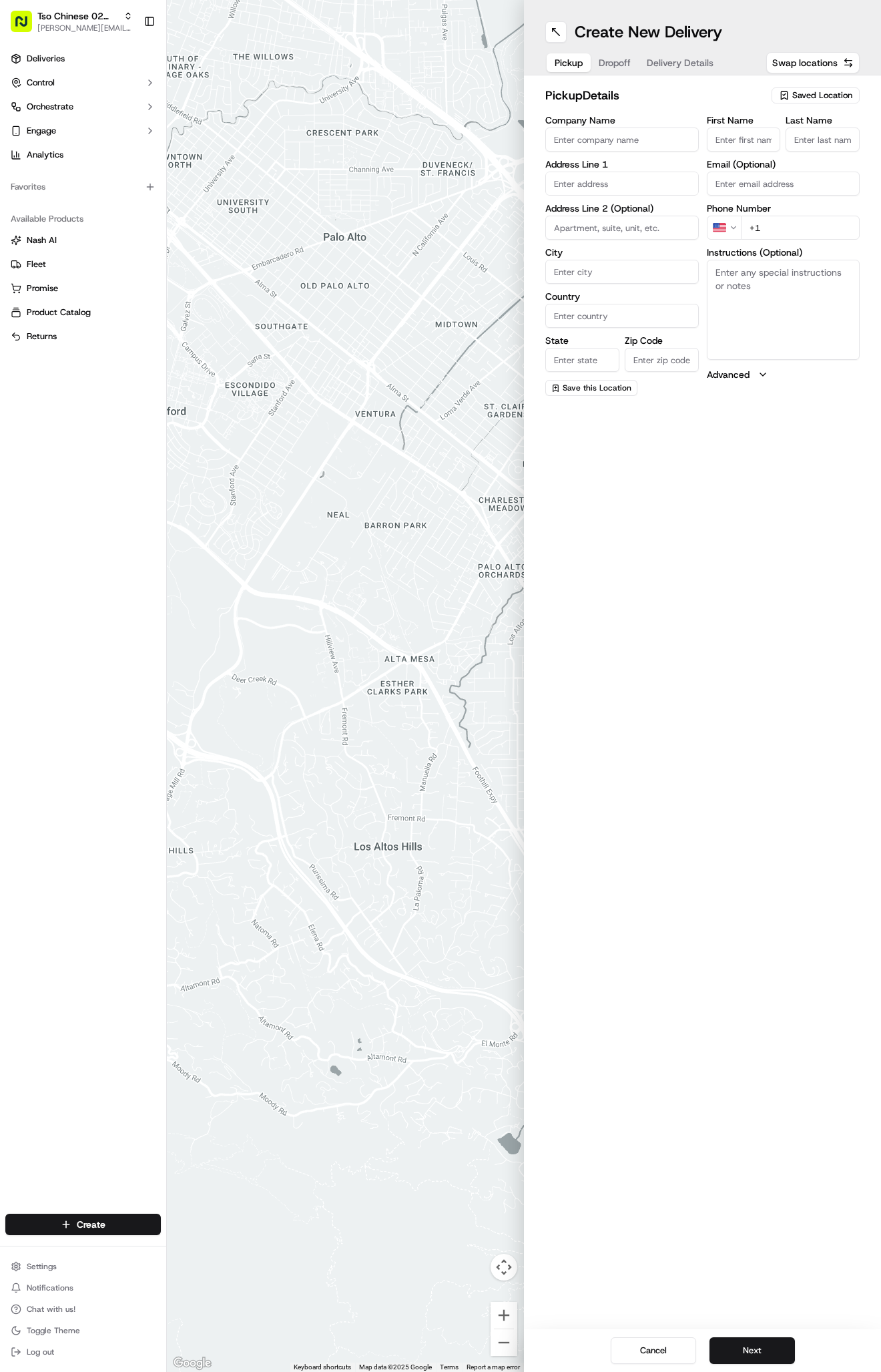
click at [812, 96] on span "Saved Location" at bounding box center [822, 95] width 60 height 12
click at [832, 155] on span "(02) Tso Chinese Takeout & Delivery Arboretum Crossing (02)" at bounding box center [793, 151] width 164 height 24
type input "(02) Tso Chinese Takeout & Delivery Arboretum Crossing"
type input "Bldg E Ste 402"
type input "Austin"
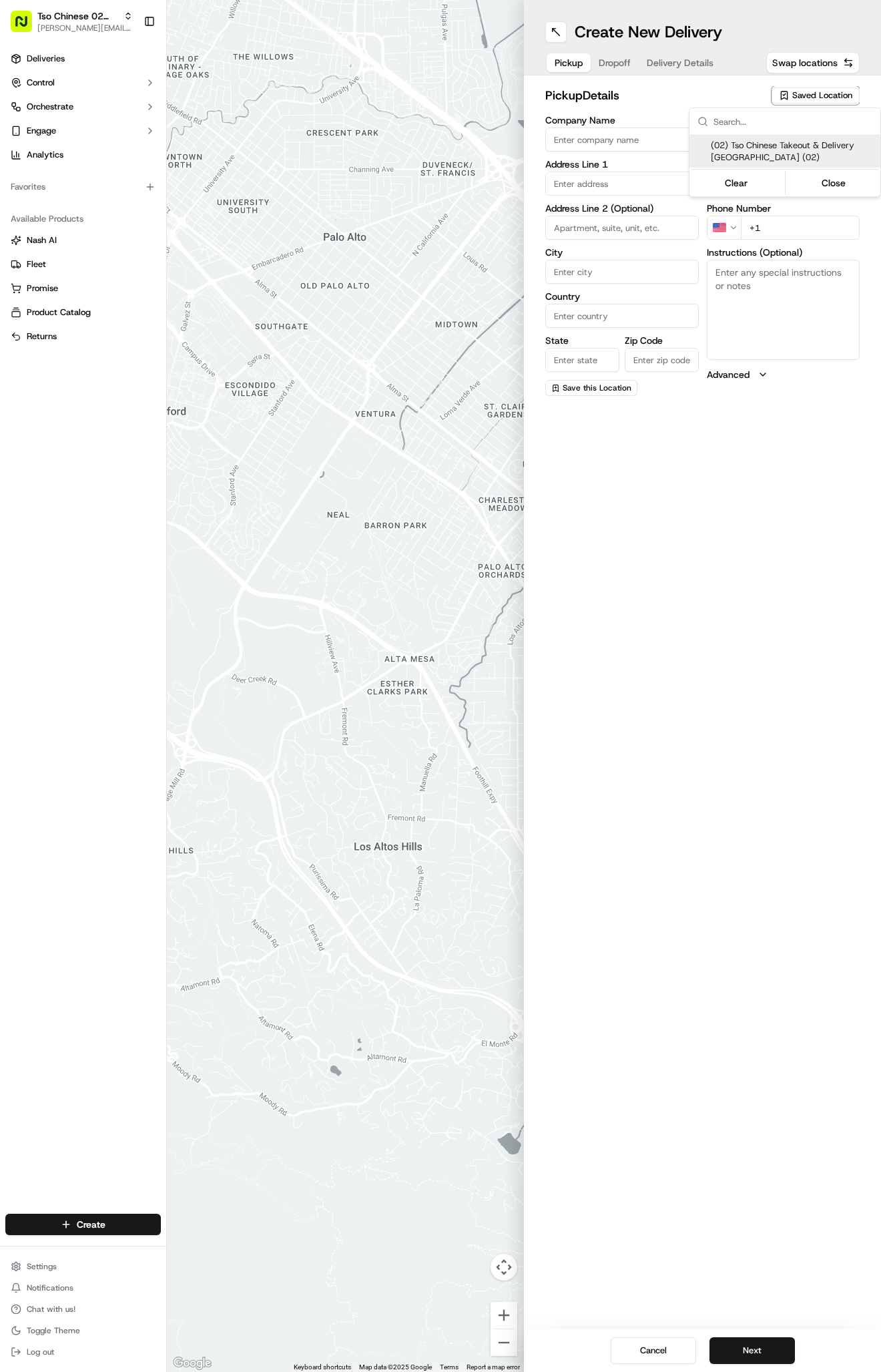
type input "US"
type input "TX"
type input "78759"
type input "Tso Chinese"
type input "Arboretum Crossing Manager"
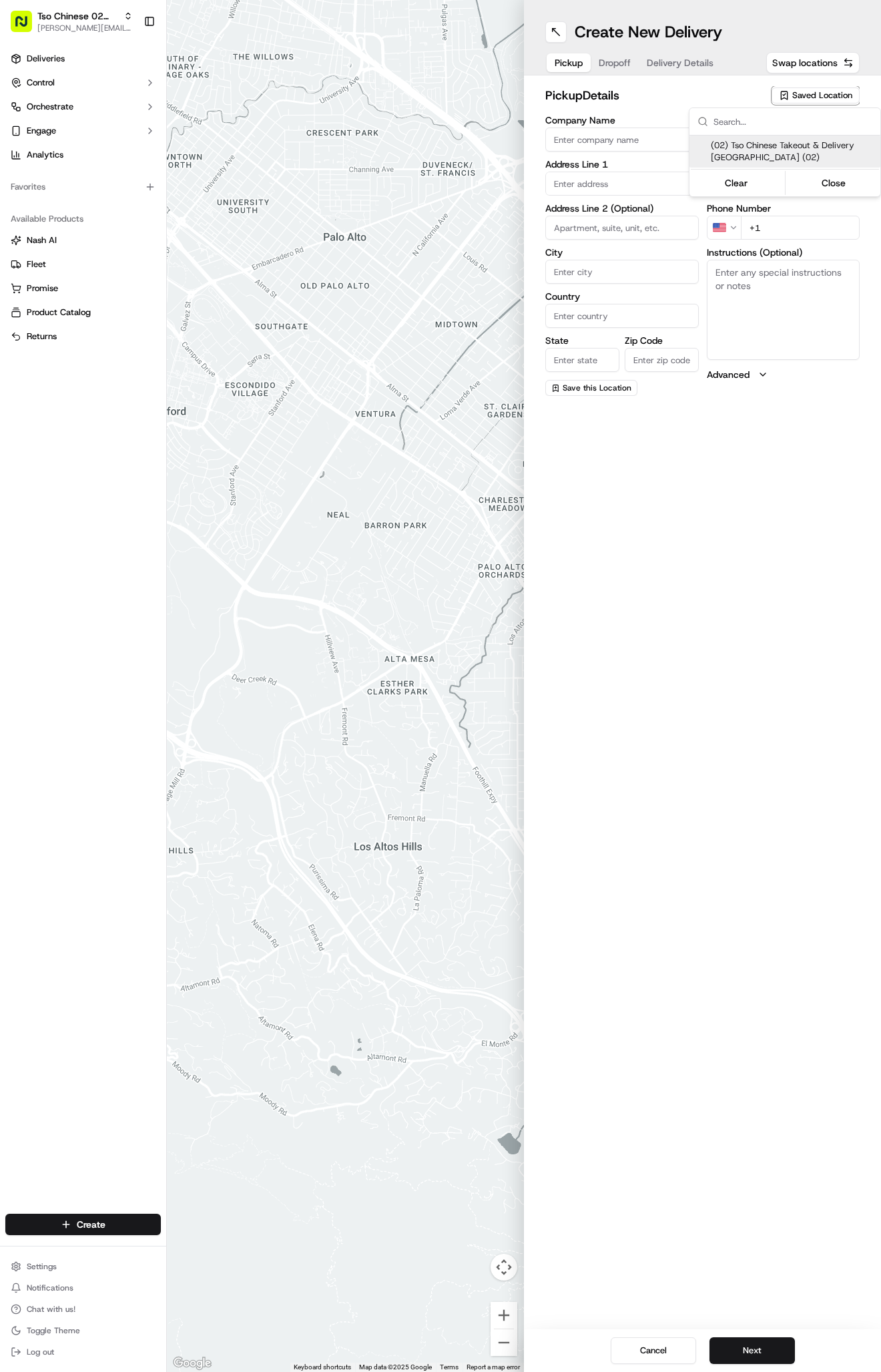
type input "arborstore@tsochinese.com"
type input "+1 512 344 9434"
type textarea "Submit a picture displaying address & food as Proof of Delivery. Envía una foto…"
type input "9333 Research Blvd"
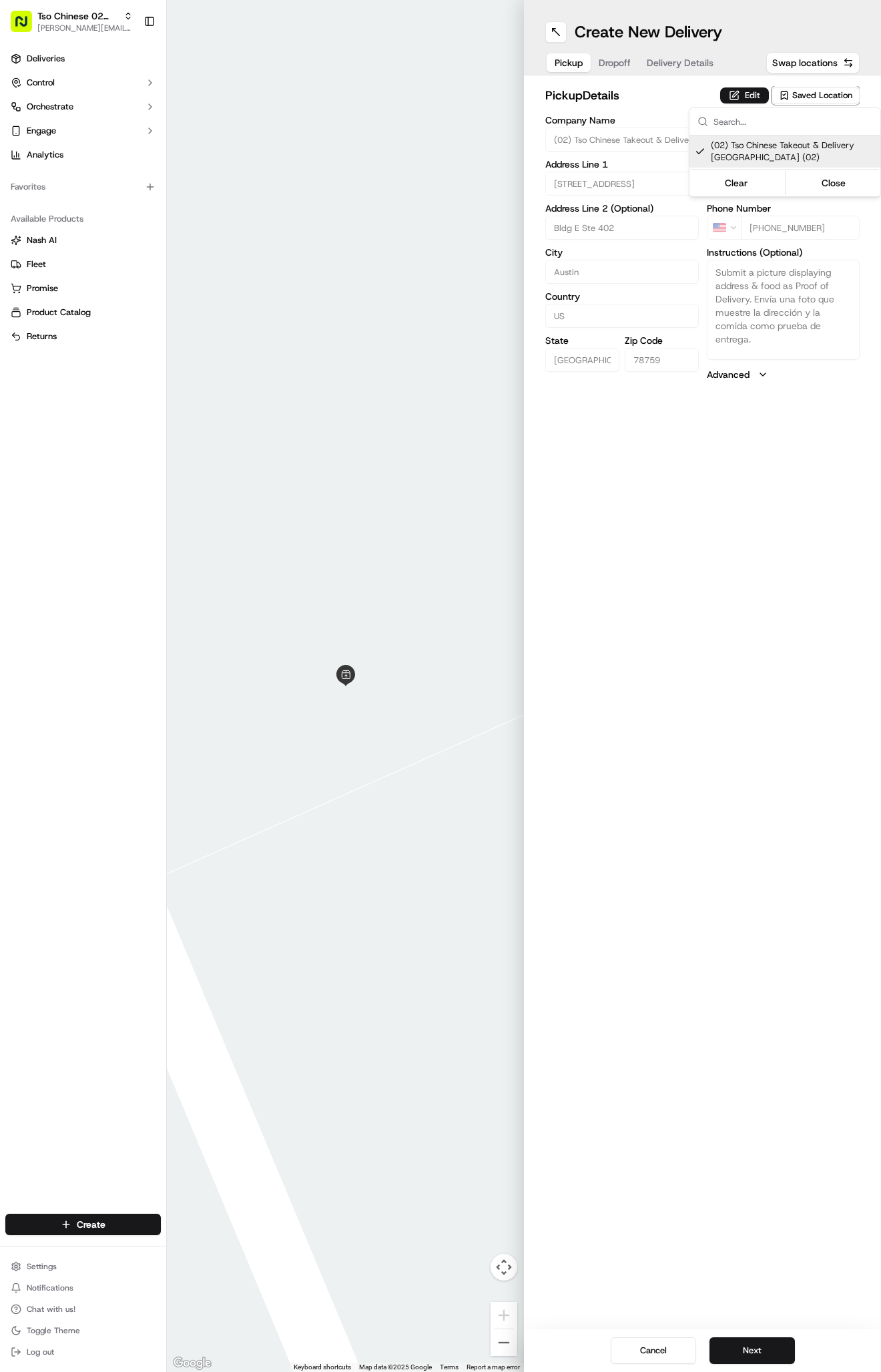
click at [684, 49] on html "Tso Chinese 02 Arbor antonia@tsochinese.com Toggle Sidebar Deliveries Control O…" at bounding box center [440, 686] width 881 height 1372
click at [684, 64] on span "Delivery Details" at bounding box center [680, 62] width 67 height 14
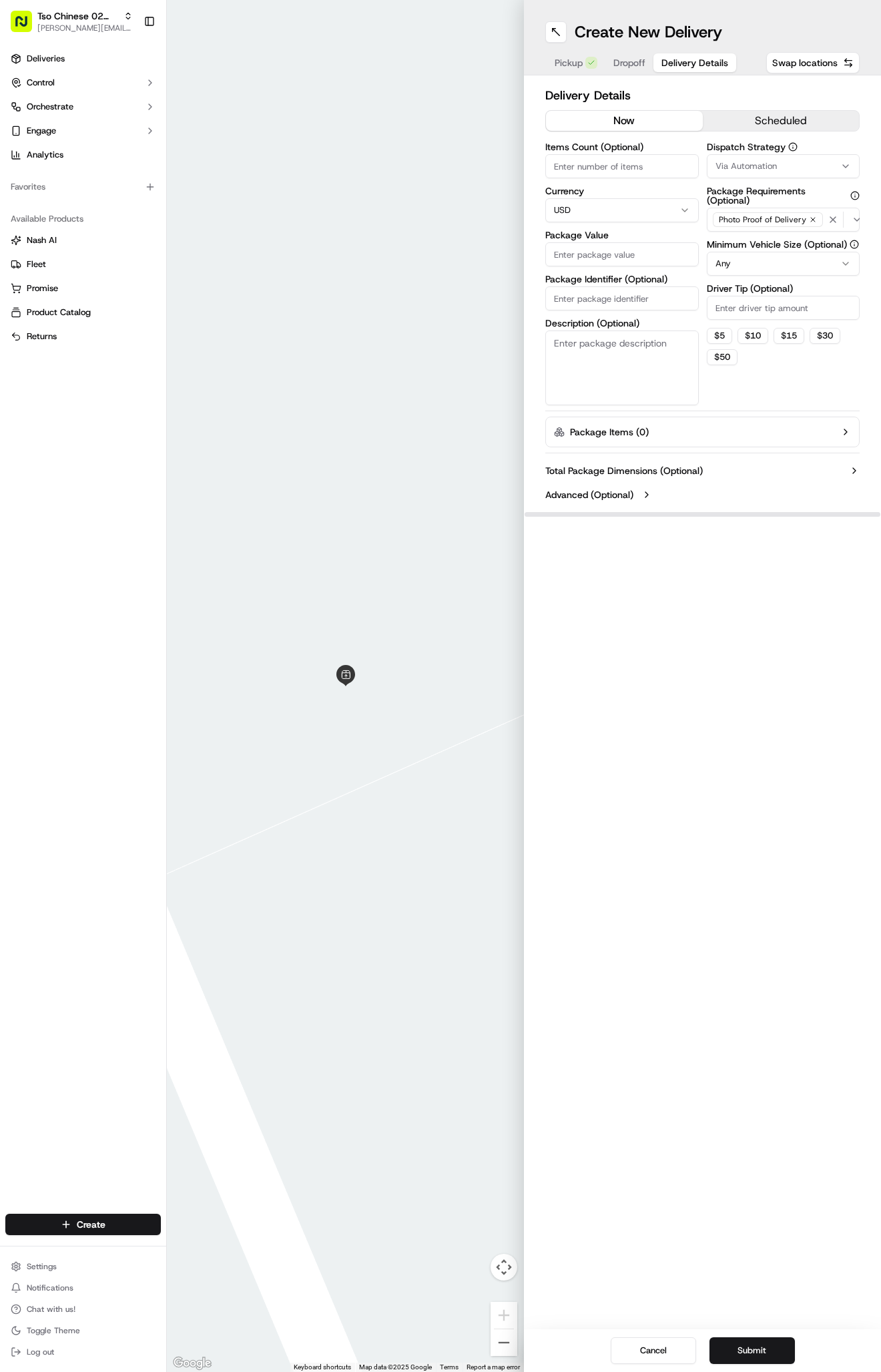
click at [750, 160] on button "Via Automation" at bounding box center [783, 167] width 154 height 24
click at [742, 245] on span "Tso Arbor Strategy" at bounding box center [793, 238] width 164 height 12
click at [738, 303] on html "Tso Chinese 02 Arbor antonia@tsochinese.com Toggle Sidebar Deliveries Control O…" at bounding box center [440, 686] width 881 height 1372
click at [738, 303] on input "Driver Tip (Optional)" at bounding box center [783, 308] width 154 height 24
type input "2"
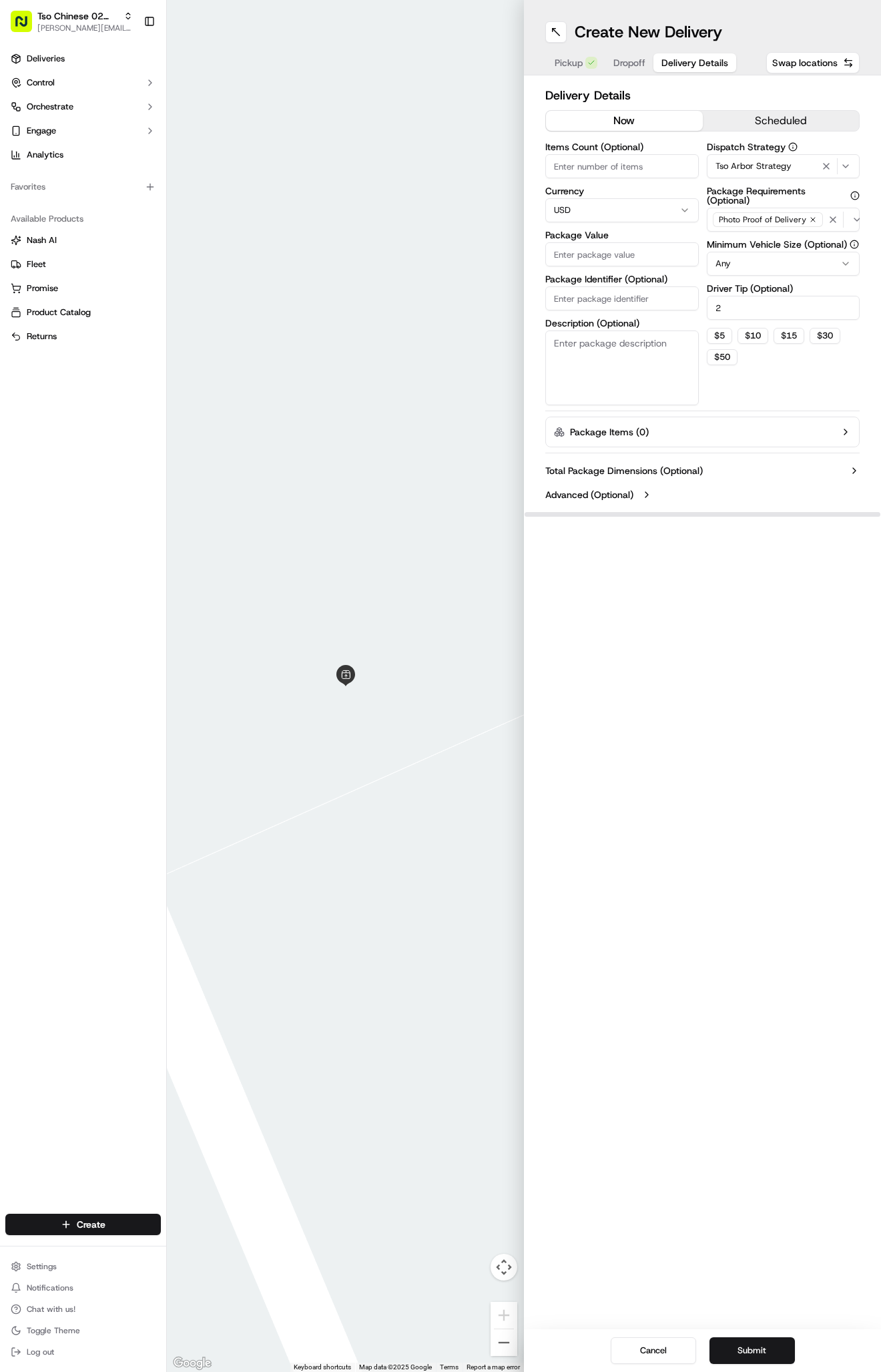
click at [594, 299] on input "Package Identifier (Optional)" at bounding box center [622, 298] width 154 height 24
paste input "VH9TEBP"
type input "VH9TEBP"
click at [626, 264] on input "Package Value" at bounding box center [622, 254] width 154 height 24
type input "27.82"
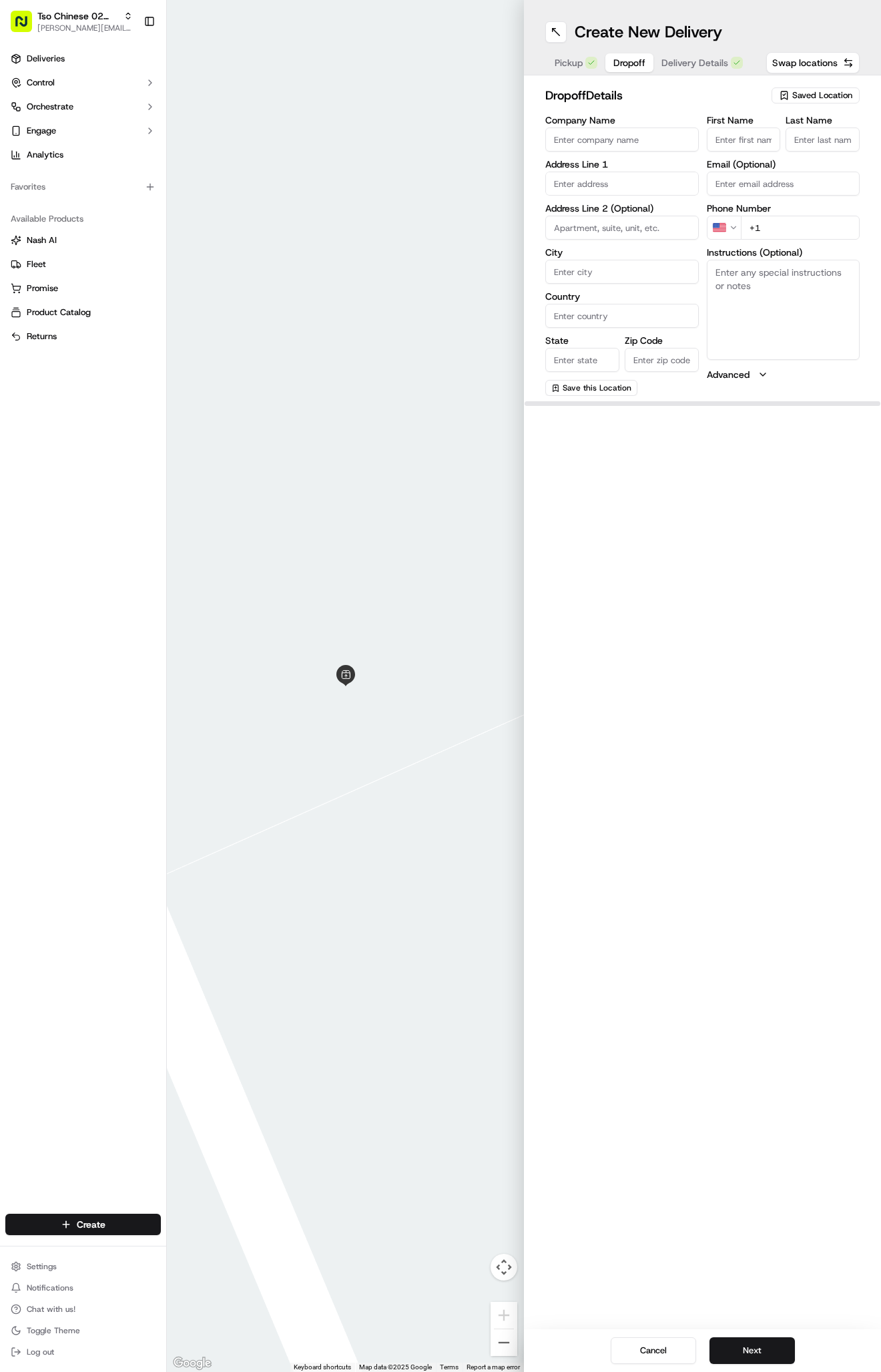
click at [632, 53] on button "Dropoff" at bounding box center [629, 62] width 48 height 18
click at [784, 314] on textarea "Instructions (Optional)" at bounding box center [783, 310] width 154 height 100
paste textarea "Enter thru center entrance, immediately turn left up the hill, 2nd bldg on your…"
type textarea "Enter thru center entrance, immediately turn left up the hill, 2nd bldg on your…"
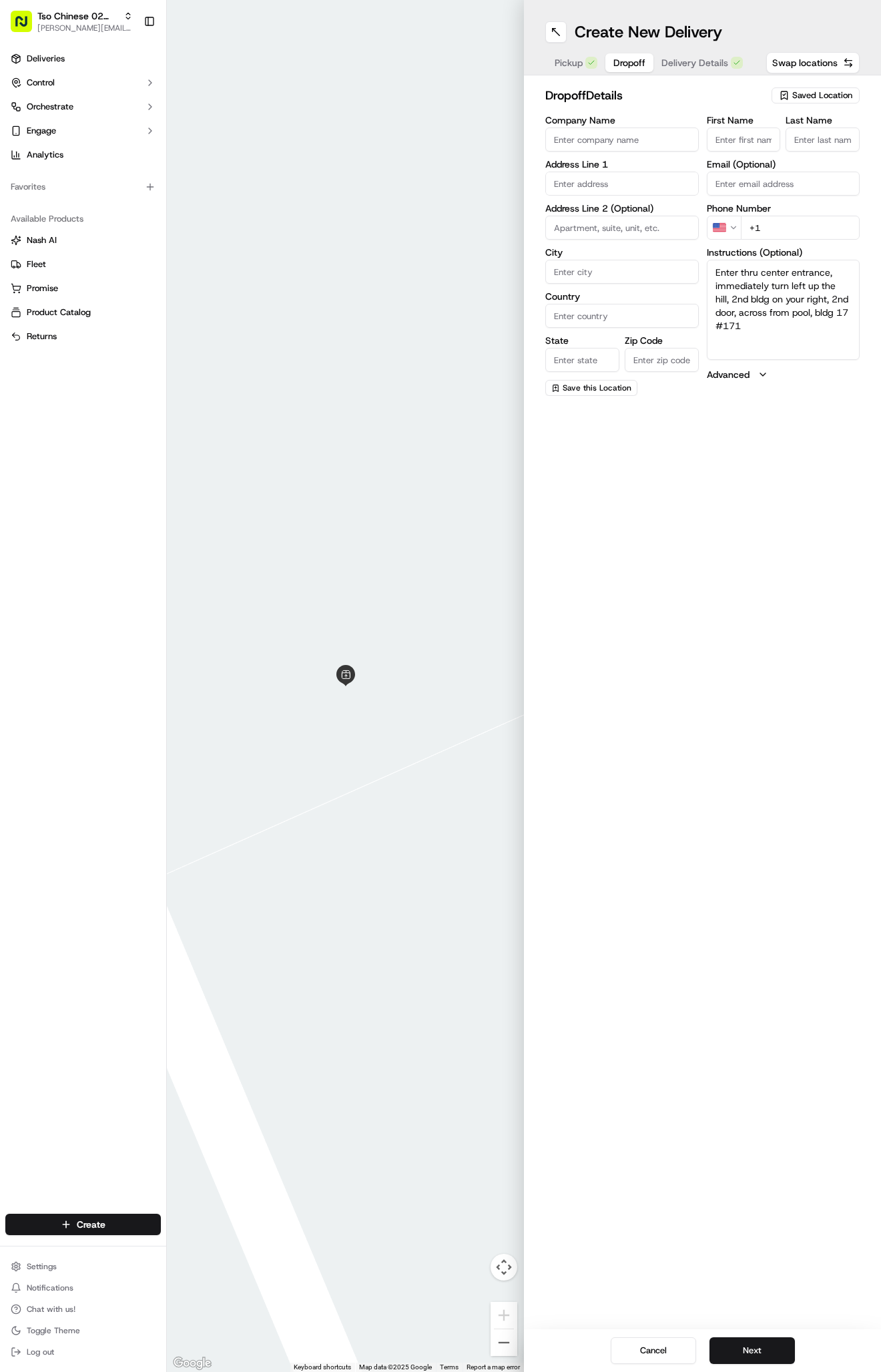
click at [592, 175] on input "text" at bounding box center [622, 183] width 154 height 24
paste input "8100 N Mopac Expy"
click at [622, 208] on div "8100 N Mopac Expy, Austin, TX" at bounding box center [622, 211] width 147 height 20
type input "8100 N Mopac Expy, Austin, TX 78759, USA"
type input "Austin"
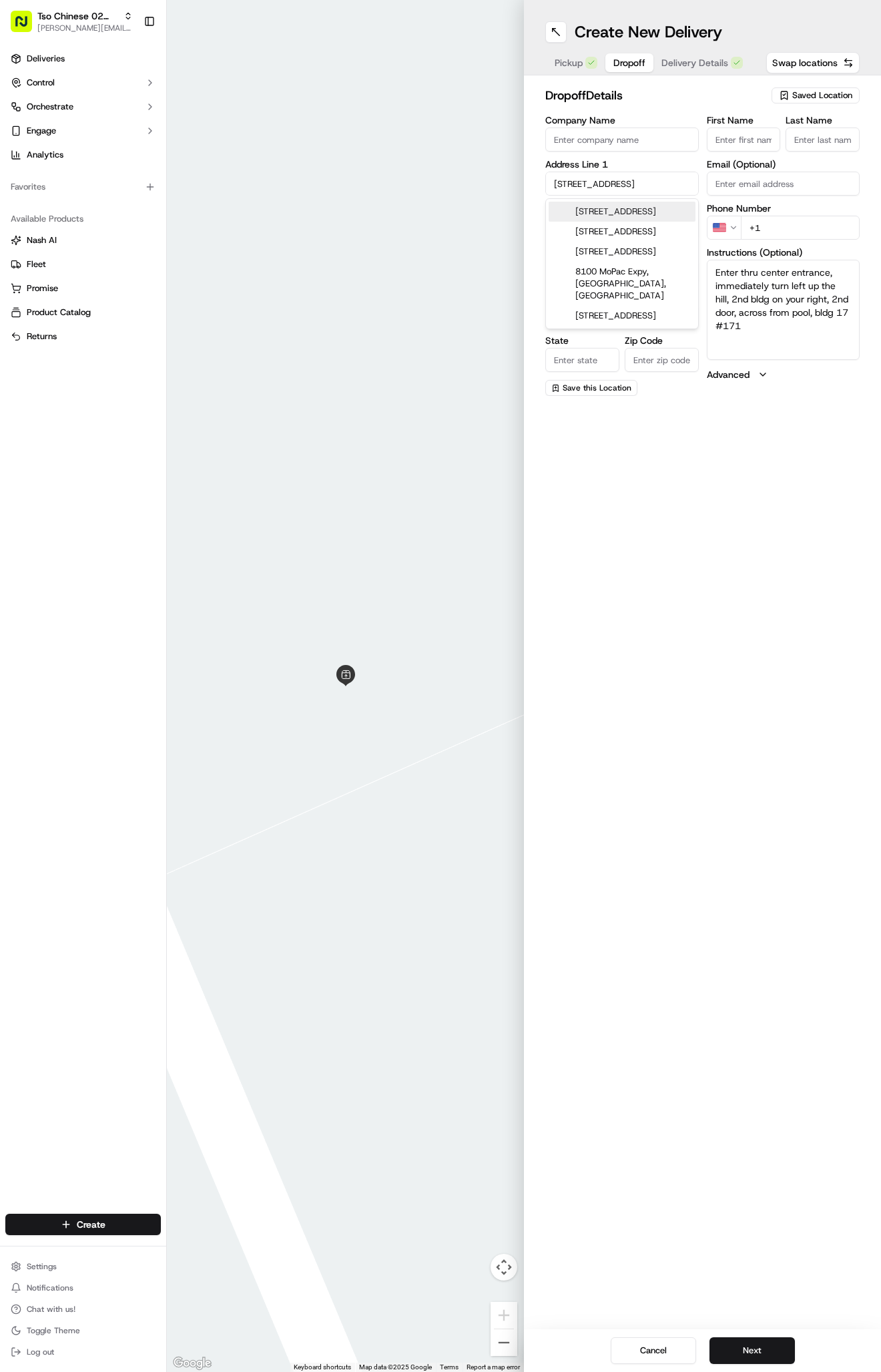
type input "United States"
type input "TX"
type input "78759"
type input "8100 North Mopac Expressway"
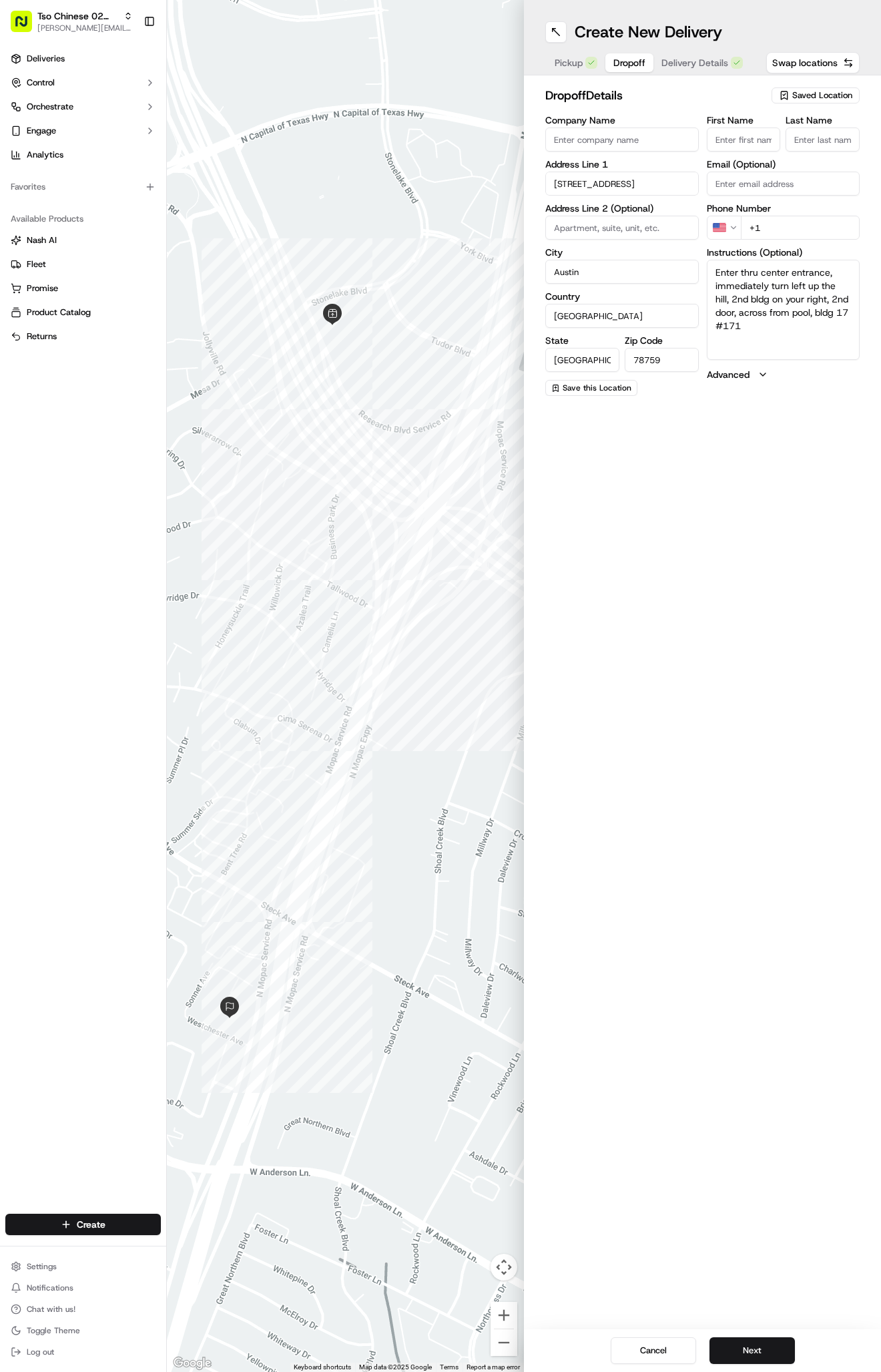
click at [827, 335] on textarea "Enter thru center entrance, immediately turn left up the hill, 2nd bldg on your…" at bounding box center [783, 310] width 154 height 100
paste textarea "Bldg 17 Apt 171"
type textarea "Enter thru center entrance, immediately turn left up the hill, 2nd bldg on your…"
paste input "Nathaniel Cronkrite"
type input "Nathaniel Cronkrite"
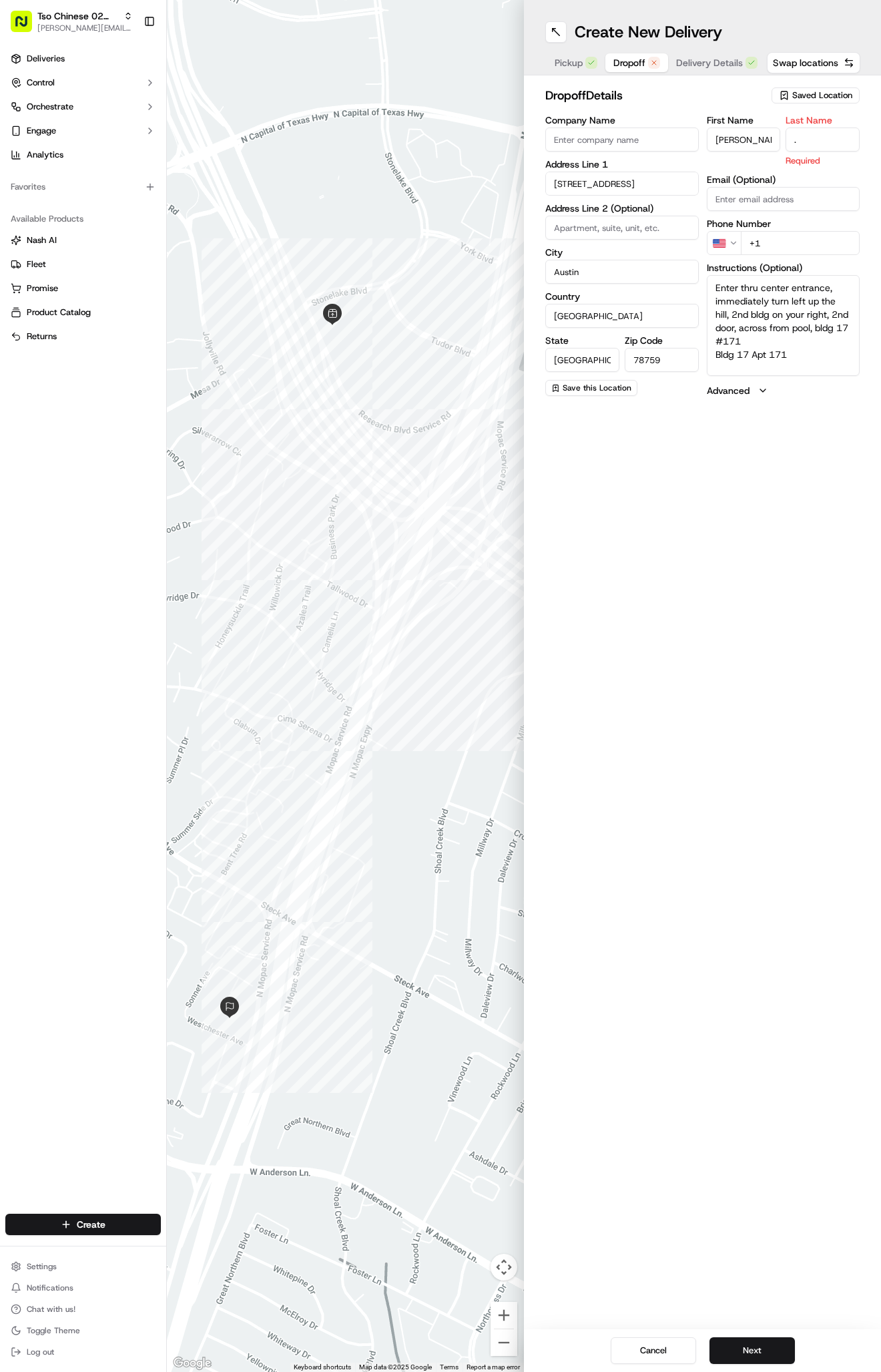
type input "."
paste input "737 287 2118"
type input "+1 737 287 2118"
click at [834, 363] on div "First Name Nathaniel Cronkrite Last Name . Email (Optional) Phone Number US +1 …" at bounding box center [783, 256] width 154 height 280
click at [833, 361] on div "First Name Nathaniel Cronkrite Last Name . Email (Optional) Phone Number US +1 …" at bounding box center [783, 256] width 154 height 280
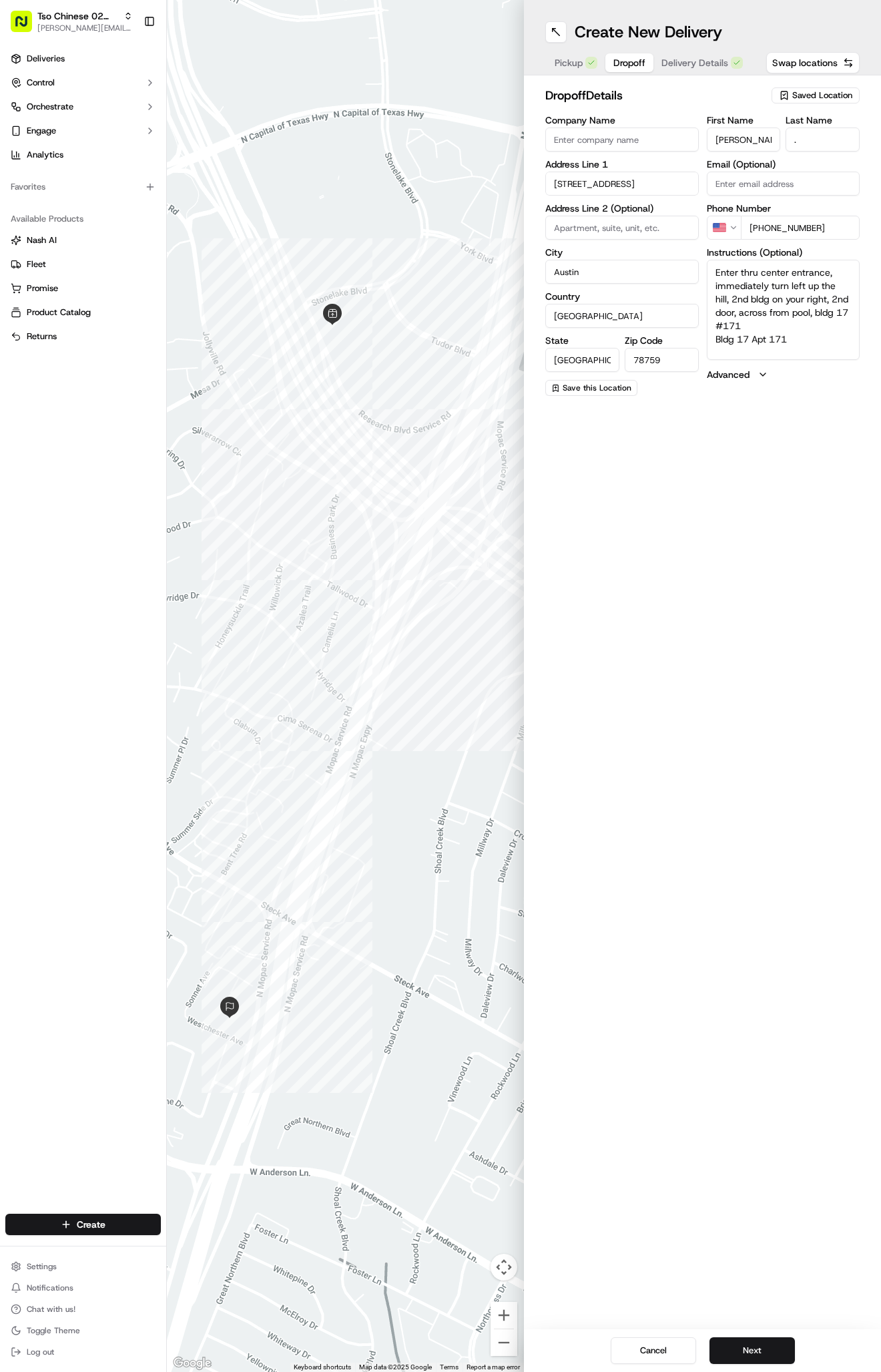
click at [831, 351] on textarea "Enter thru center entrance, immediately turn left up the hill, 2nd bldg on your…" at bounding box center [783, 310] width 154 height 100
paste textarea "Company: Bridges"
type textarea "Enter thru center entrance, immediately turn left up the hill, 2nd bldg on your…"
click at [719, 72] on div "Pickup Dropoff Delivery Details" at bounding box center [649, 63] width 207 height 24
click at [716, 63] on span "Delivery Details" at bounding box center [695, 62] width 67 height 14
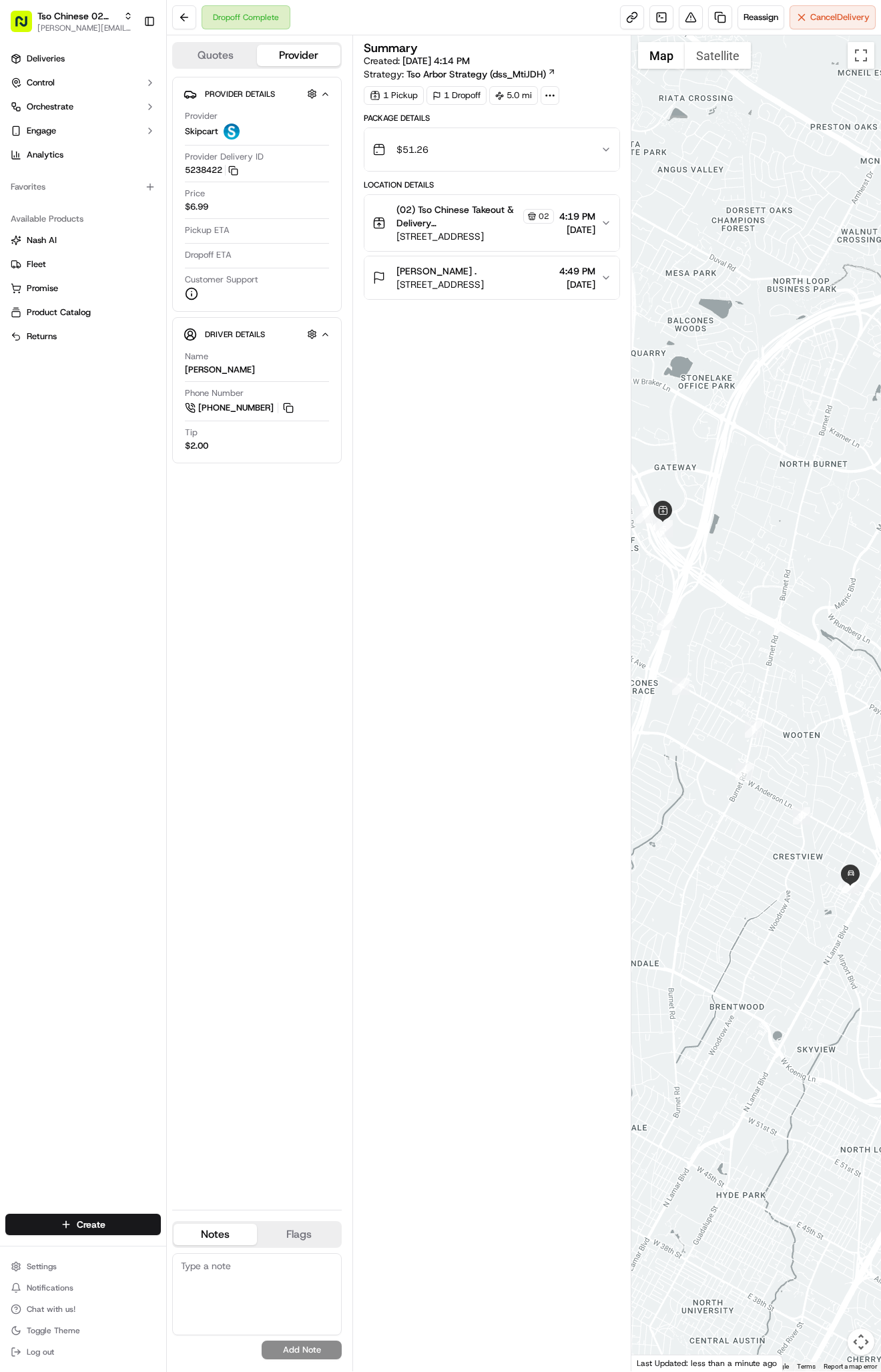
click at [78, 1205] on div "Create Settings Notifications Chat with us! Toggle Theme Log out" at bounding box center [83, 1288] width 166 height 169
click at [78, 1220] on html "Tso Chinese 02 Arbor antonia@tsochinese.com Toggle Sidebar Deliveries Control O…" at bounding box center [440, 686] width 881 height 1372
click at [206, 1250] on link "Delivery" at bounding box center [241, 1249] width 149 height 24
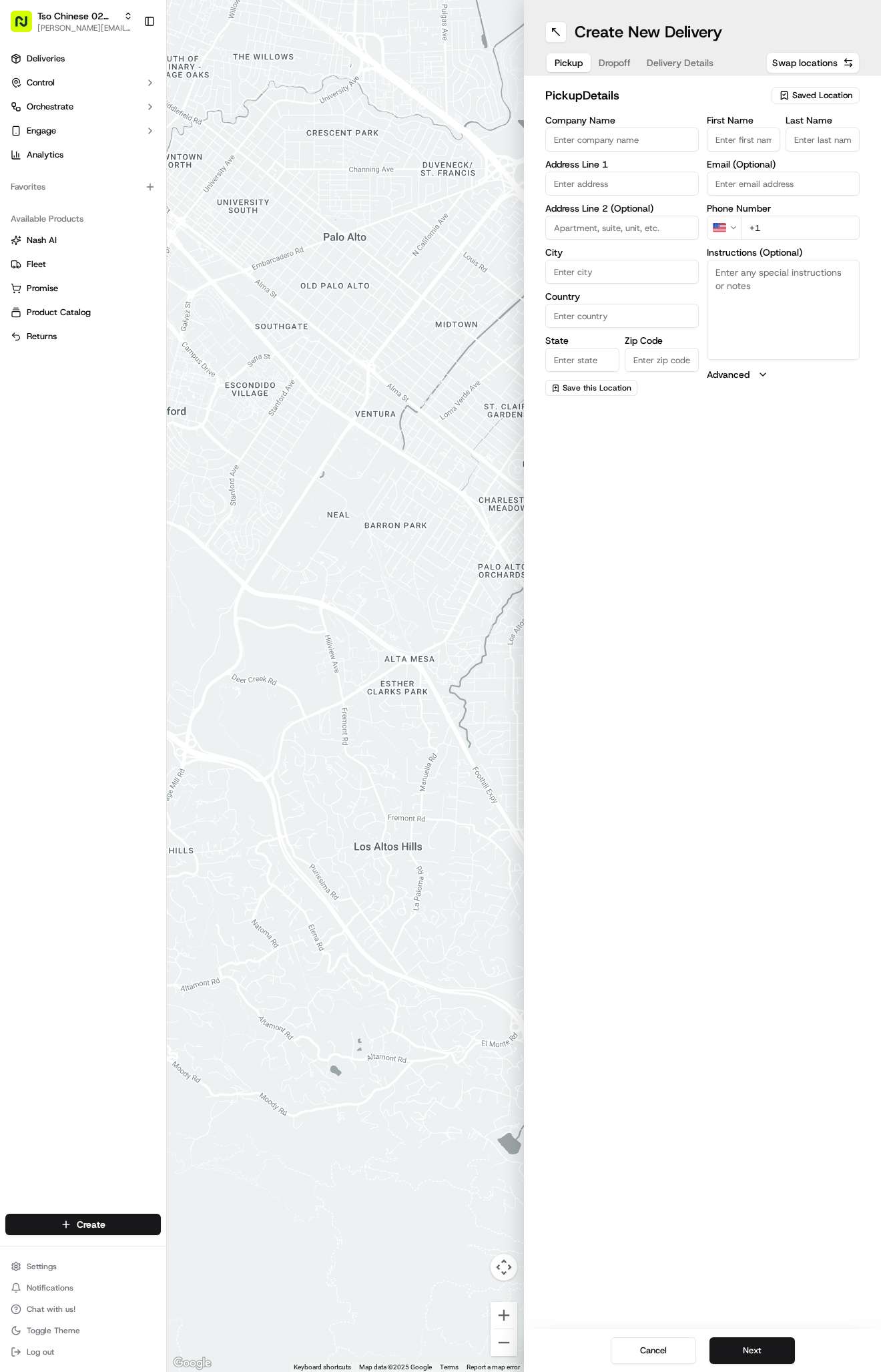
click at [817, 92] on span "Saved Location" at bounding box center [822, 95] width 60 height 12
click at [739, 150] on span "(02) Tso Chinese Takeout & Delivery [GEOGRAPHIC_DATA] (02)" at bounding box center [793, 151] width 164 height 24
type input "(02) Tso Chinese Takeout & Delivery [GEOGRAPHIC_DATA]"
type input "Bldg E Ste 402"
type input "Austin"
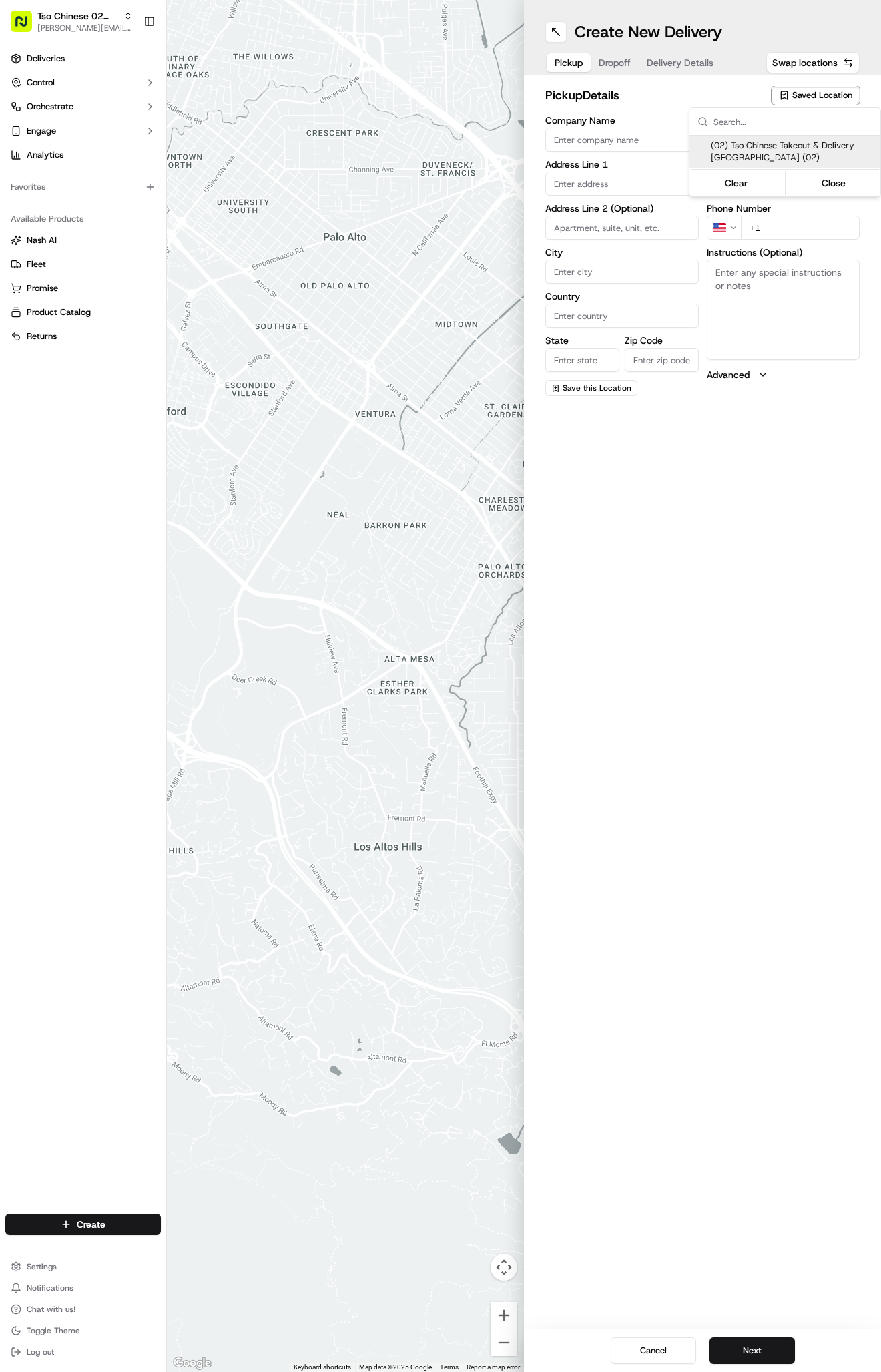
type input "US"
type input "TX"
type input "78759"
type input "Tso Chinese"
type input "Arboretum Crossing Manager"
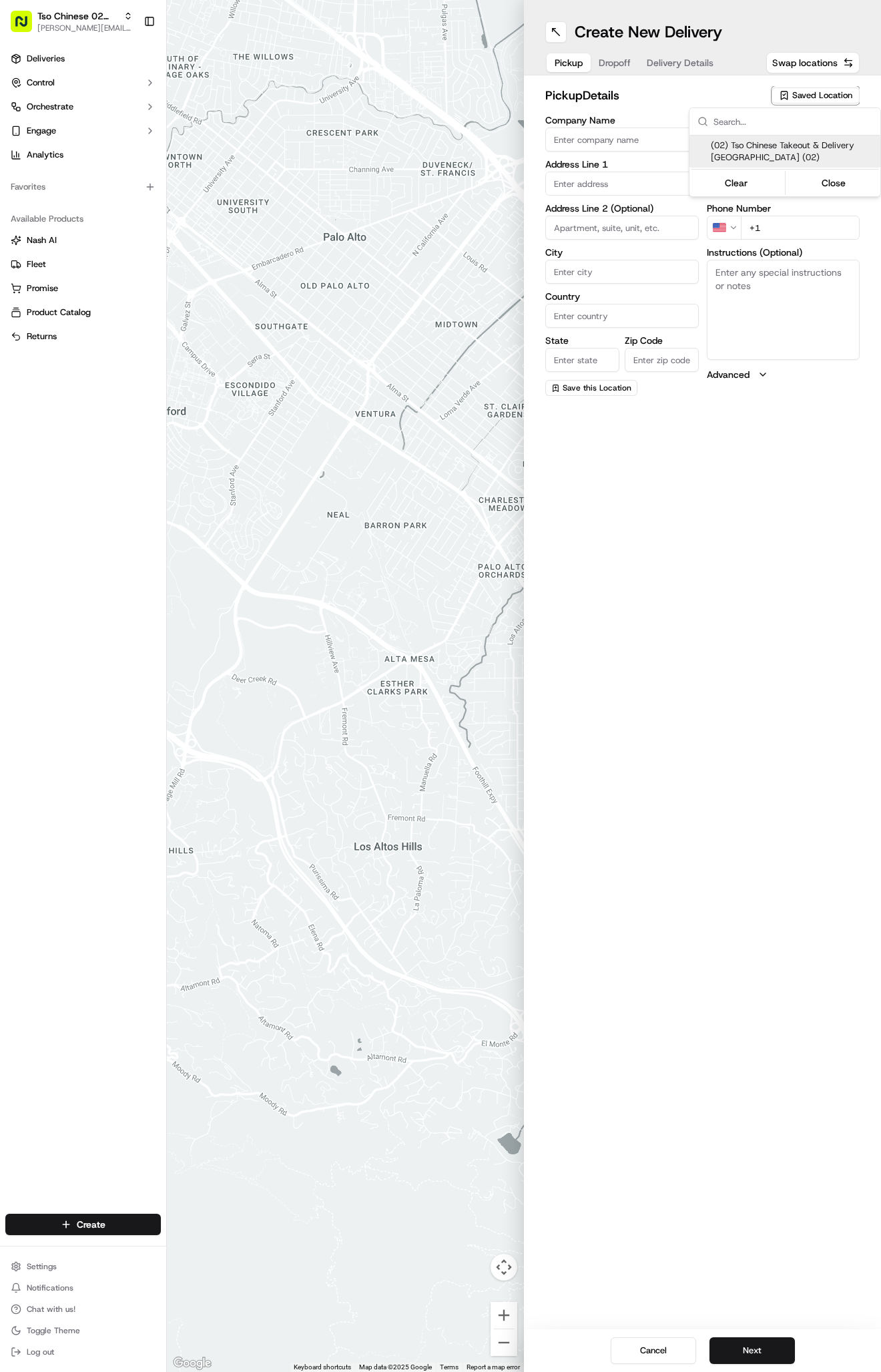
type input "arborstore@tsochinese.com"
type input "+1 512 344 9434"
type textarea "Submit a picture displaying address & food as Proof of Delivery. Envía una foto…"
type input "9333 Research Blvd"
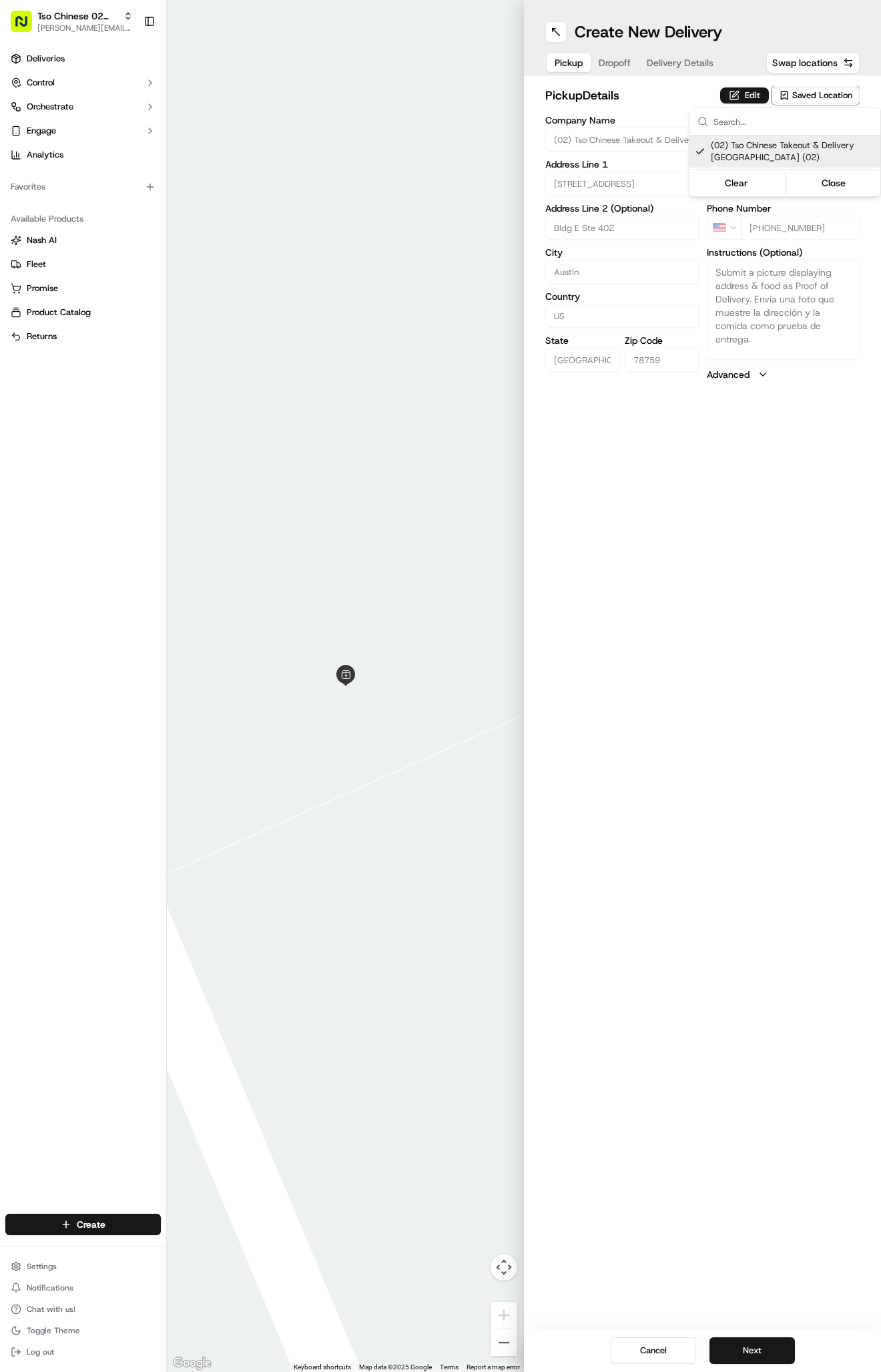
click at [660, 69] on html "Tso Chinese 02 Arbor antonia@tsochinese.com Toggle Sidebar Deliveries Control O…" at bounding box center [440, 686] width 881 height 1372
click at [661, 61] on span "Delivery Details" at bounding box center [680, 62] width 67 height 14
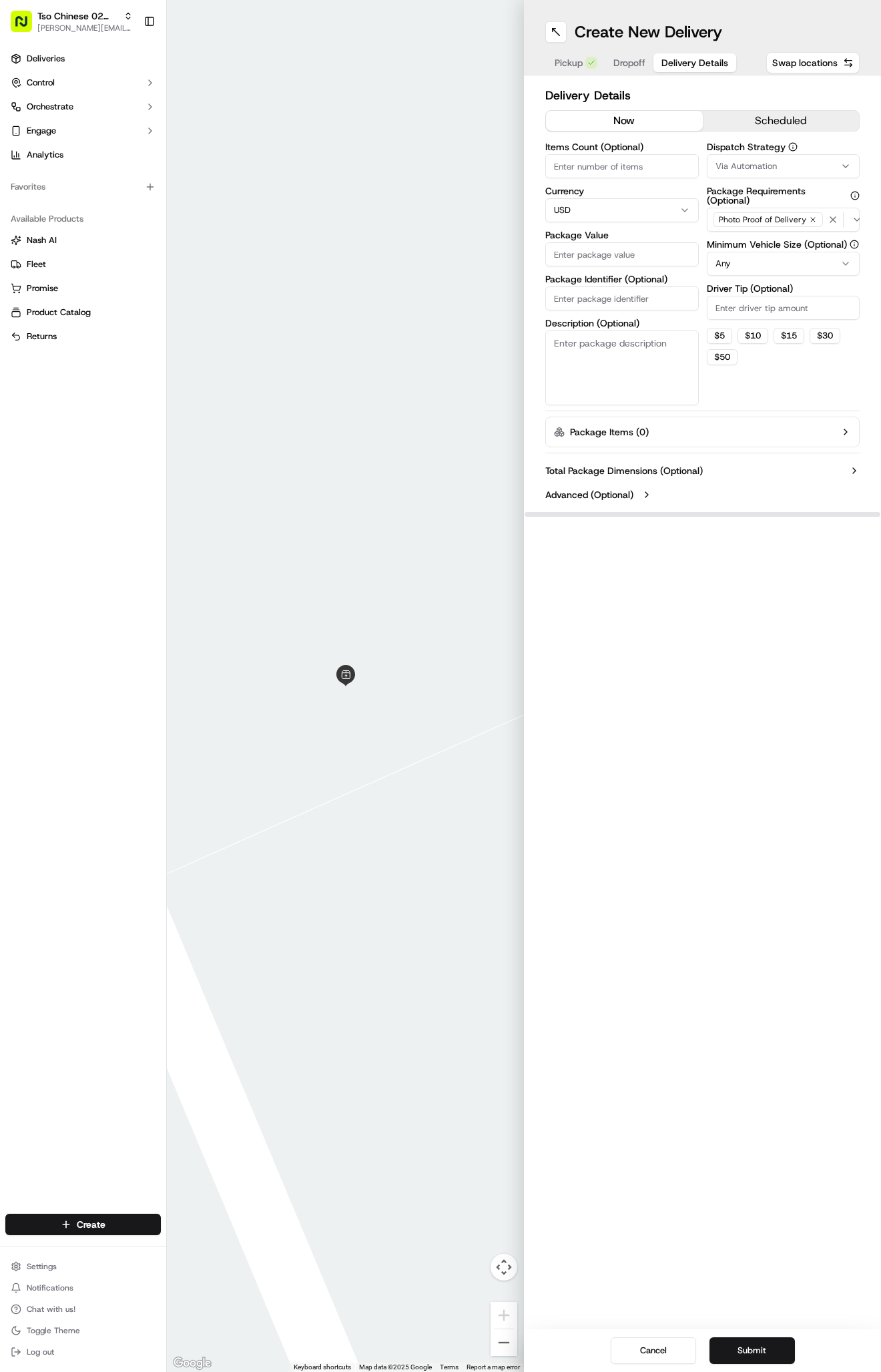
click at [777, 161] on div "Via Automation" at bounding box center [784, 166] width 147 height 12
click at [777, 236] on span "Tso Arbor Strategy" at bounding box center [793, 238] width 164 height 12
click at [755, 313] on html "Tso Chinese 02 Arbor antonia@tsochinese.com Toggle Sidebar Deliveries Control O…" at bounding box center [440, 686] width 881 height 1372
click at [755, 313] on input "Driver Tip (Optional)" at bounding box center [783, 308] width 154 height 24
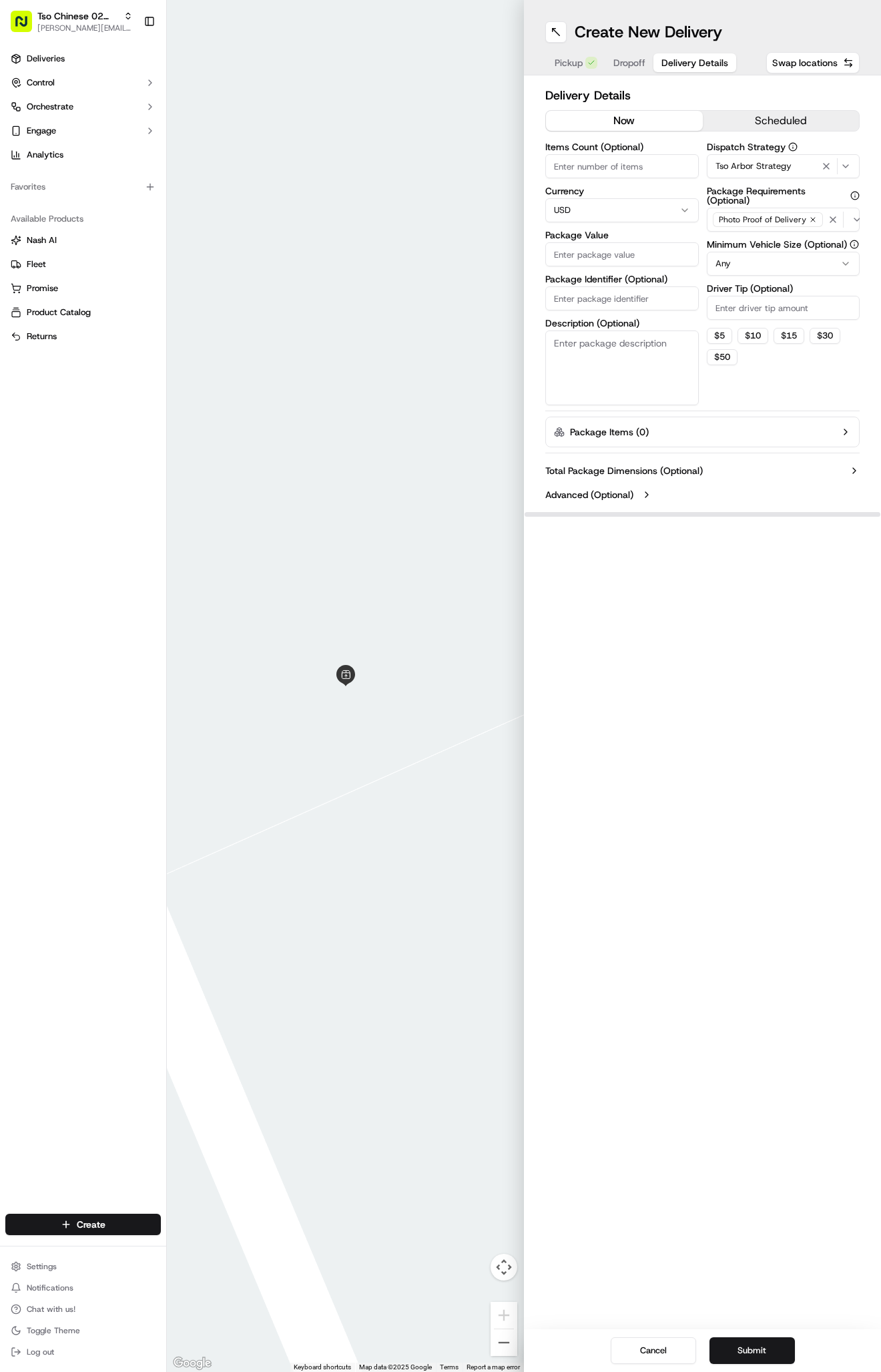
click at [755, 313] on input "Driver Tip (Optional)" at bounding box center [783, 308] width 154 height 24
type input "2"
click at [597, 286] on div "Package Identifier (Optional)" at bounding box center [622, 292] width 154 height 36
click at [601, 282] on label "Package Identifier (Optional)" at bounding box center [622, 279] width 154 height 10
click at [601, 286] on input "Package Identifier (Optional)" at bounding box center [622, 298] width 154 height 24
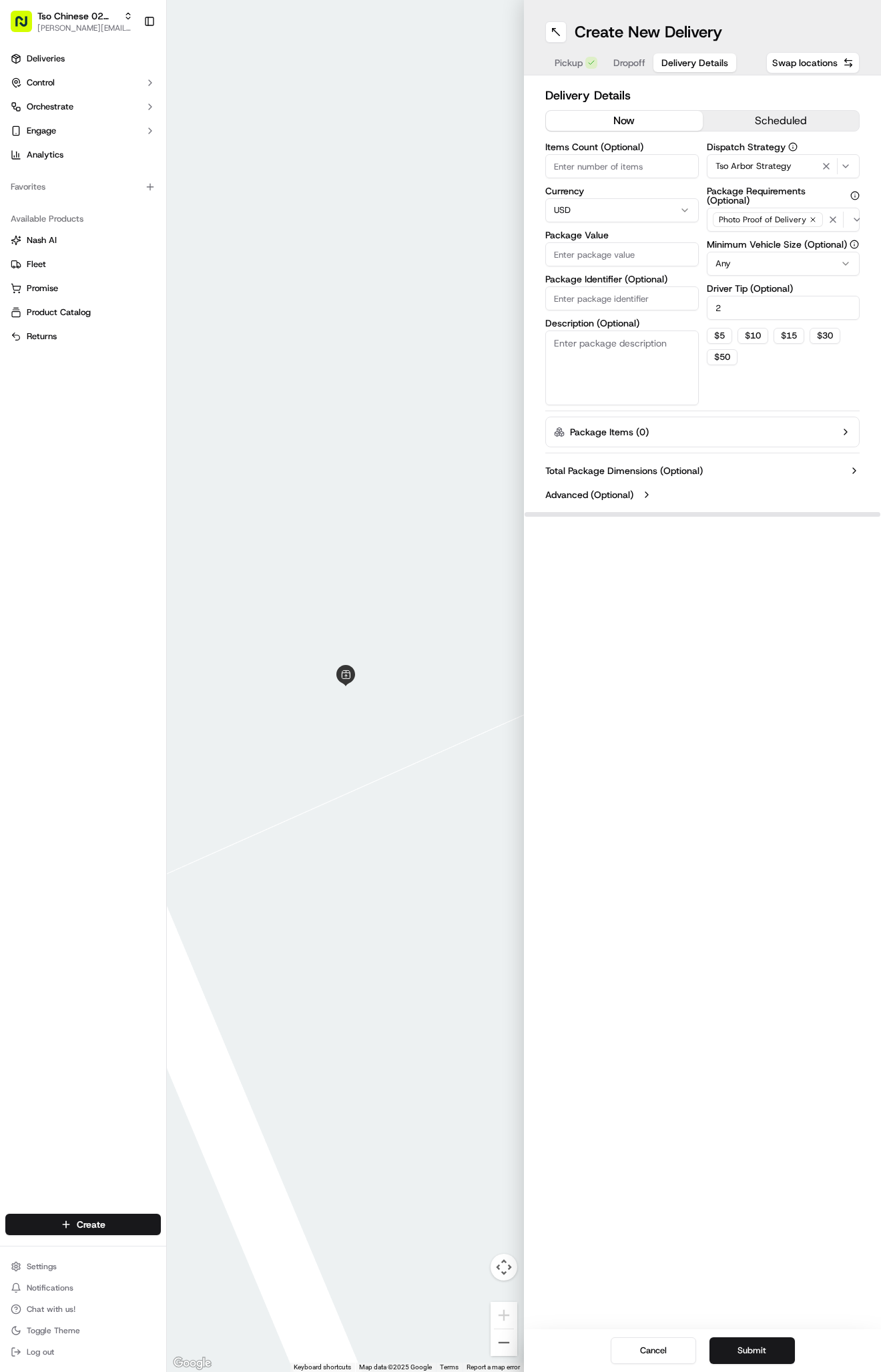
paste input "TLVFZAH"
type input "TLVFZAH"
click at [610, 253] on input "Package Value" at bounding box center [622, 254] width 154 height 24
type input "55.53"
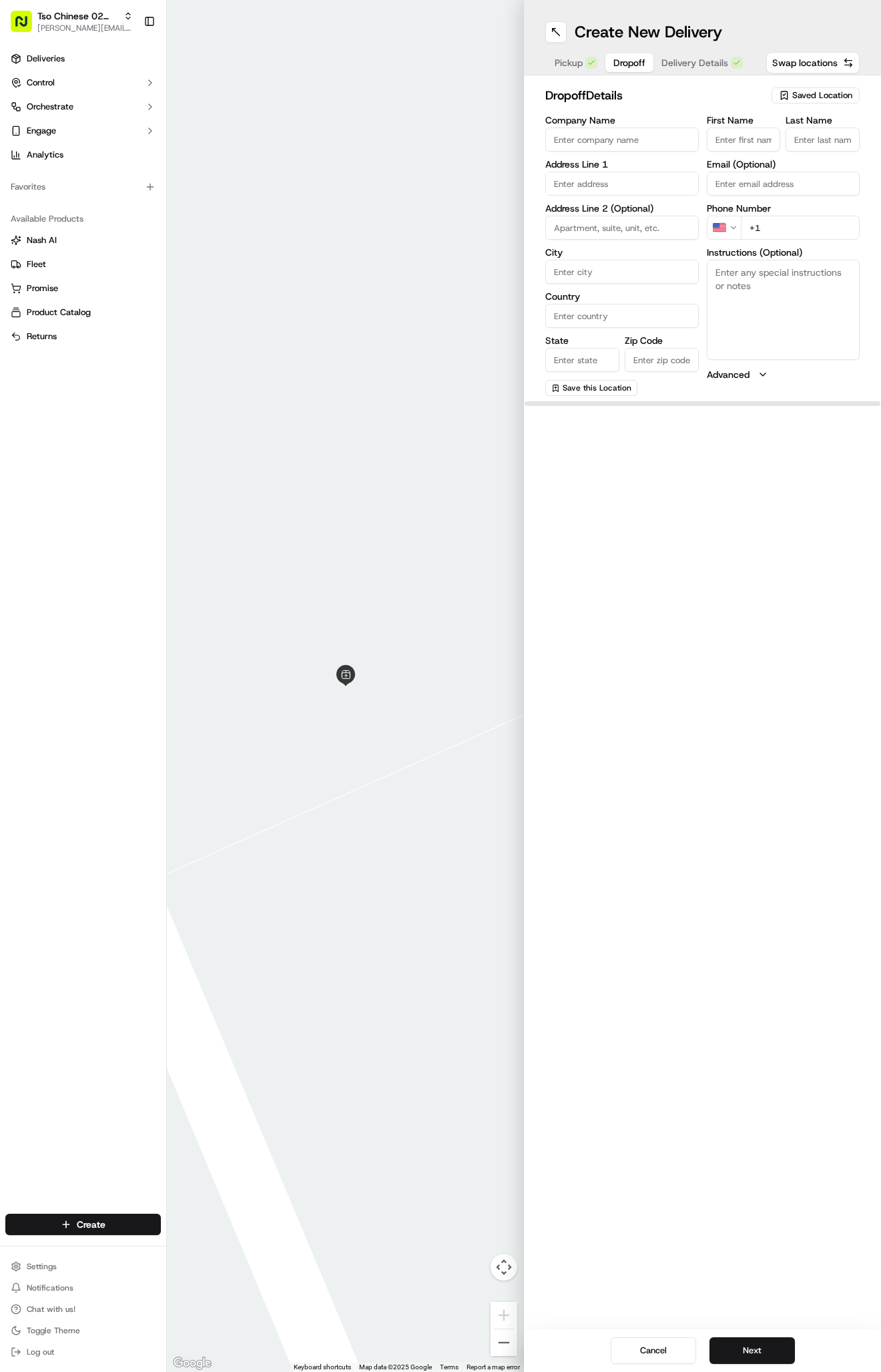
click at [636, 68] on span "Dropoff" at bounding box center [629, 62] width 32 height 14
click at [767, 321] on textarea "Instructions (Optional)" at bounding box center [783, 310] width 154 height 100
click at [766, 321] on textarea "Instructions (Optional)" at bounding box center [783, 310] width 154 height 100
paste textarea "Leave bag on doorstep. Sleeping child."
type textarea "Leave bag on doorstep. Sleeping child."
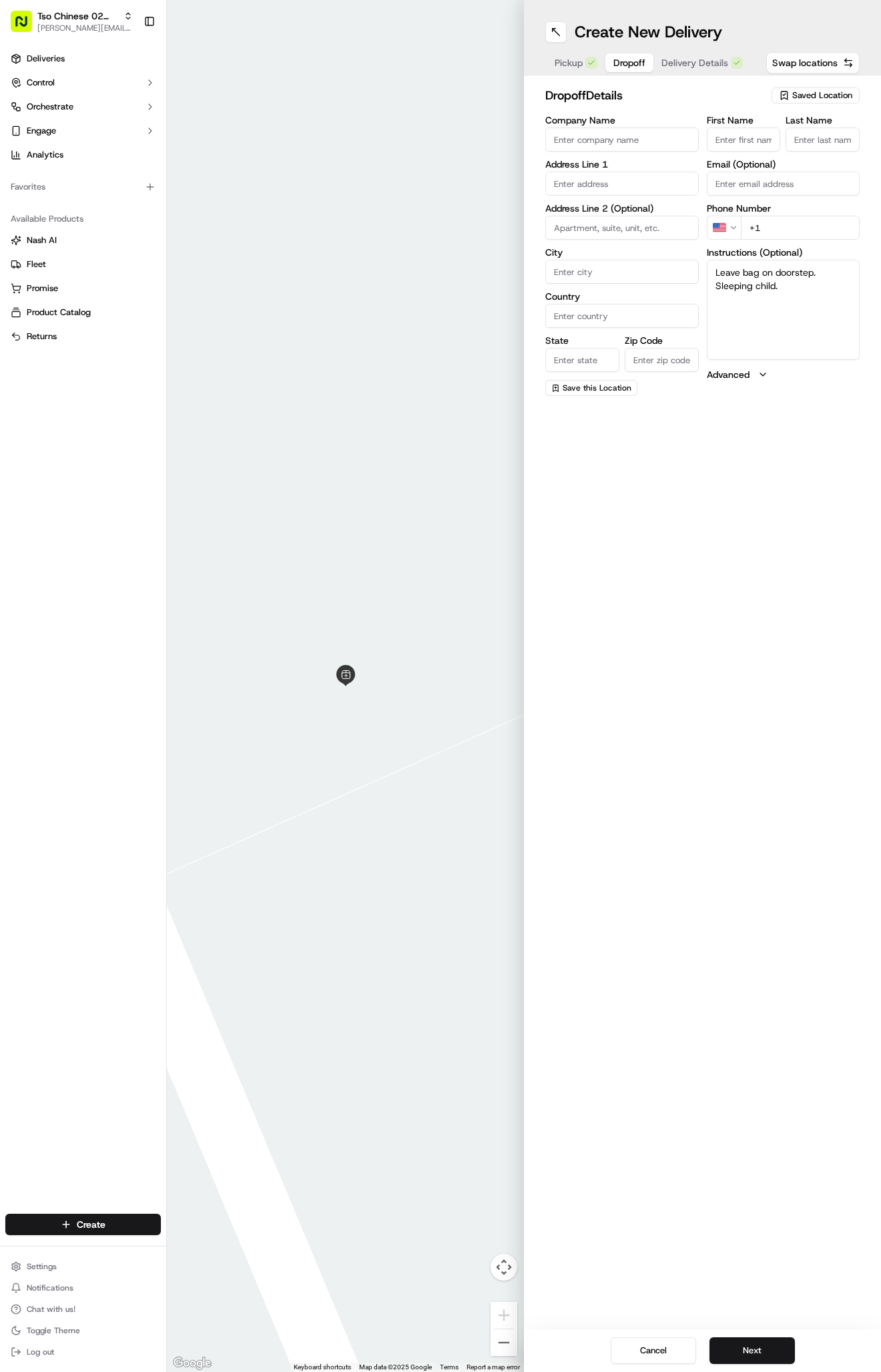
click at [789, 242] on div "First Name Last Name Email (Optional) Phone Number US +1 Instructions (Optional…" at bounding box center [783, 256] width 154 height 280
paste input "512 762 9354"
type input "+1 512 762 9354"
click at [639, 179] on input "text" at bounding box center [622, 183] width 154 height 24
paste input "8506a Cima Oak Ln"
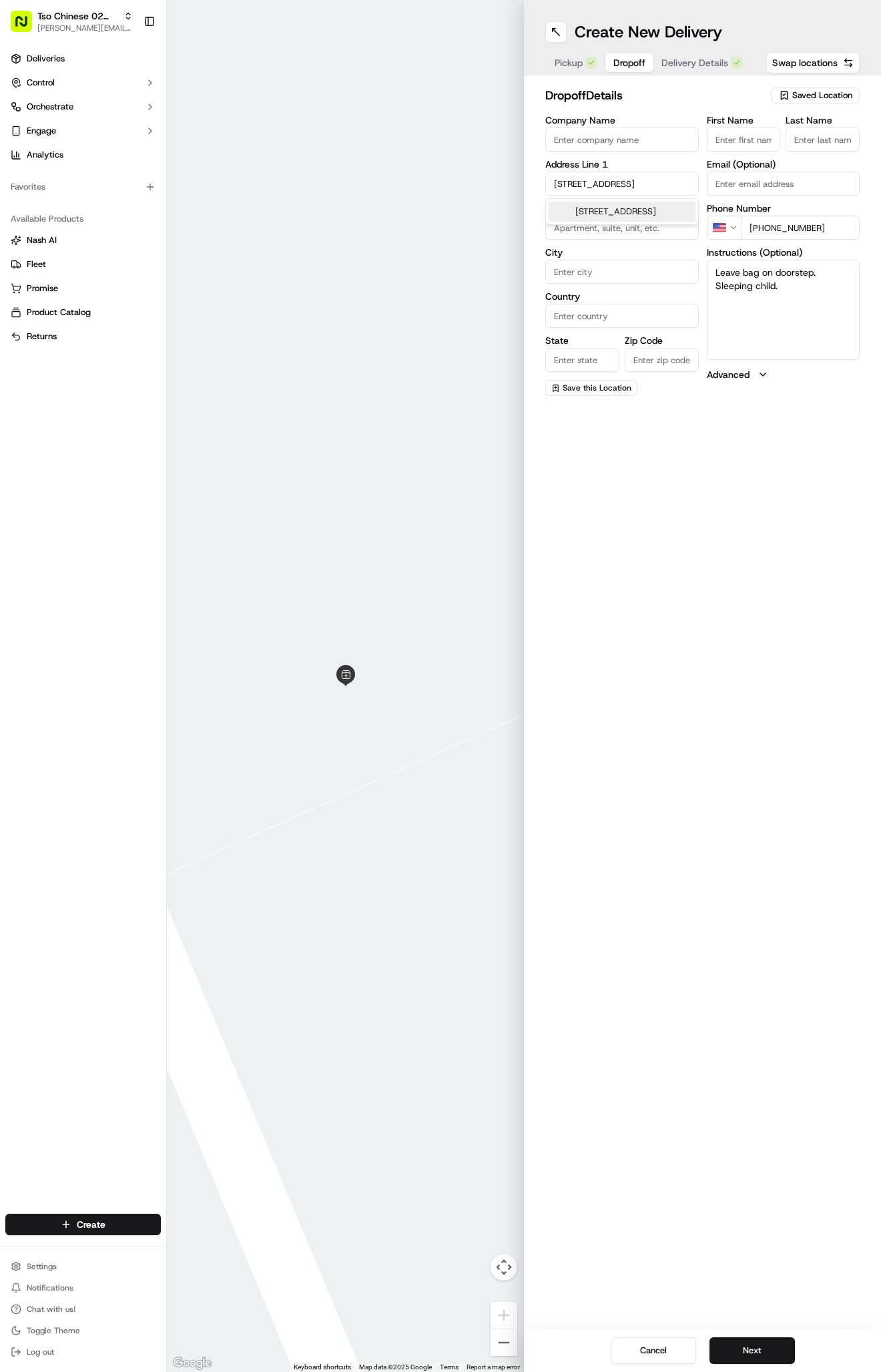
click at [661, 211] on div "8506a Cima Oak Ln, Austin, TX" at bounding box center [622, 211] width 147 height 20
type input "8506A Cima Oak Ln, Austin, TX 78759, USA"
type input "Austin"
type input "United States"
type input "TX"
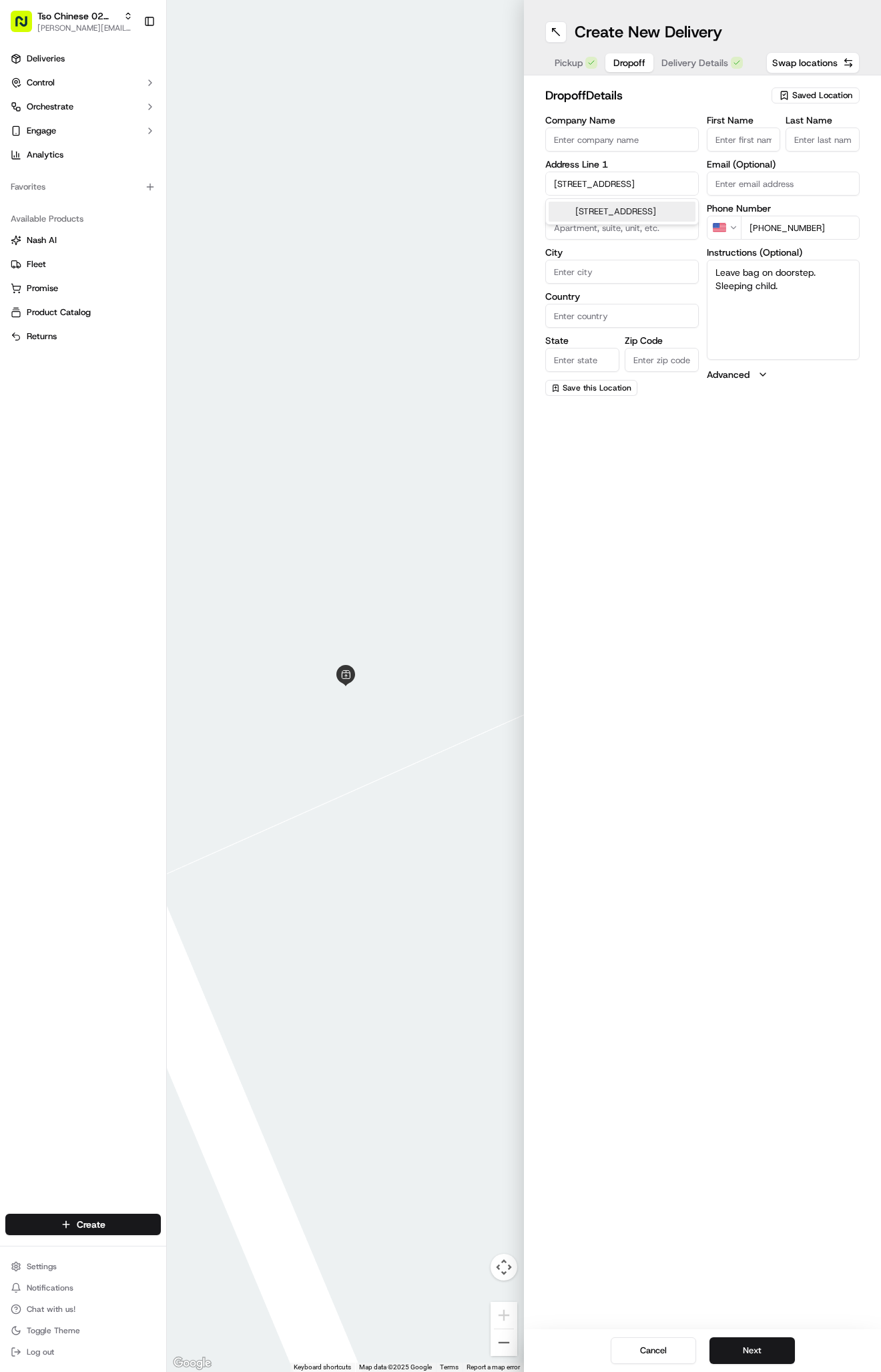
type input "78759"
type input "8506A Cima Oak Lane"
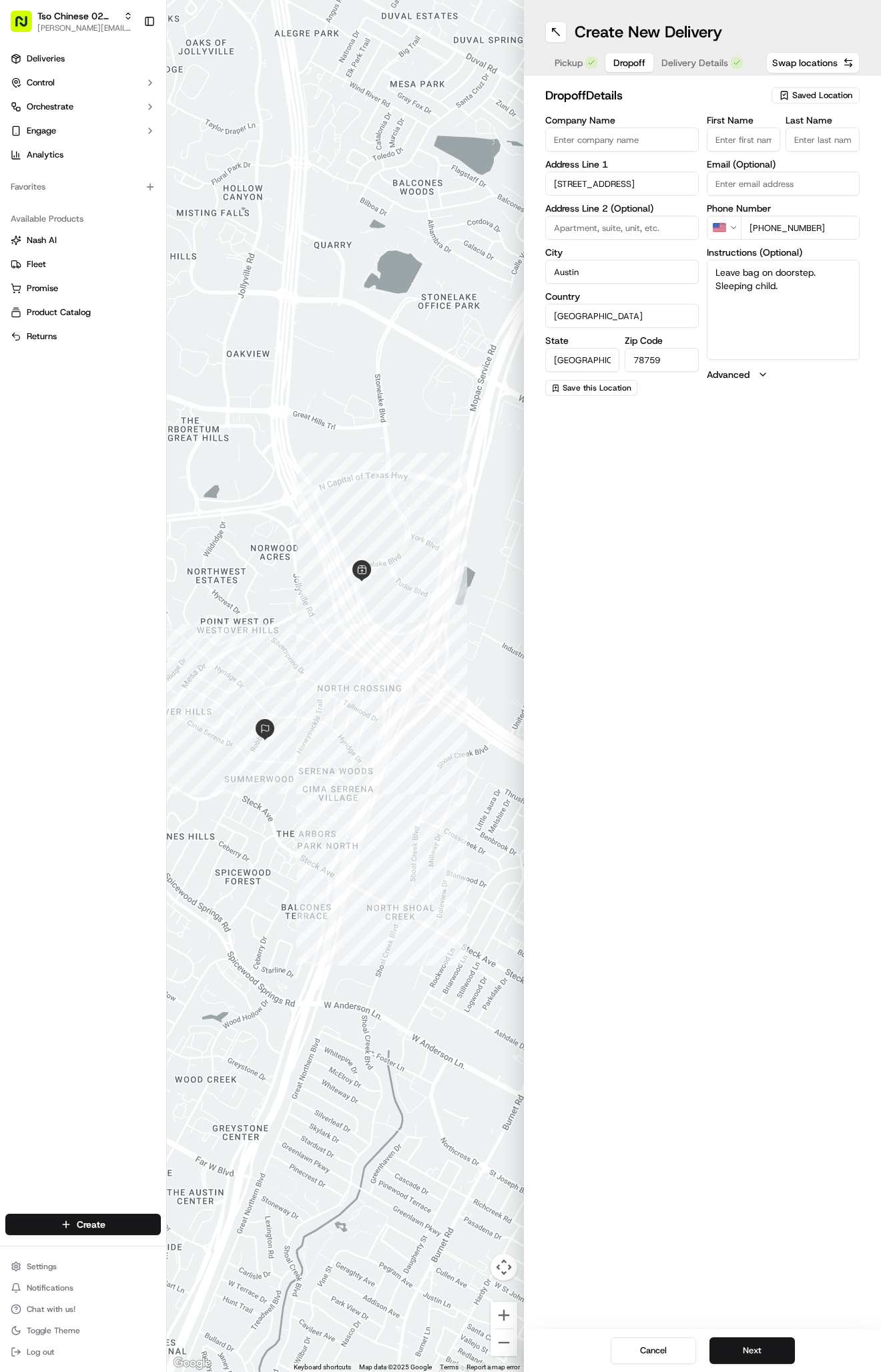
paste input "Ashley Poulin"
type input "Ashley Poulin"
type input "."
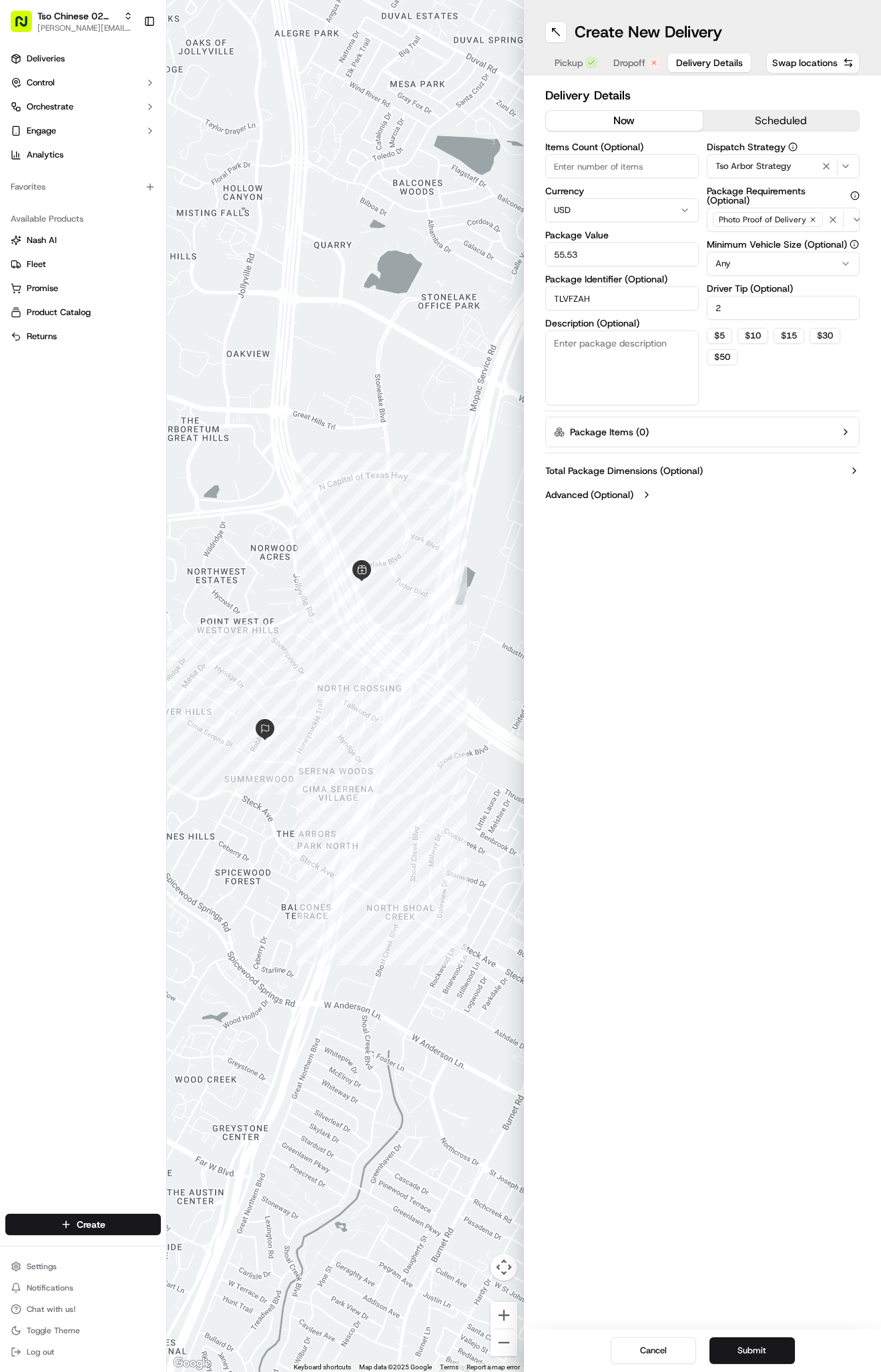
click at [716, 69] on button "Delivery Details" at bounding box center [710, 62] width 83 height 18
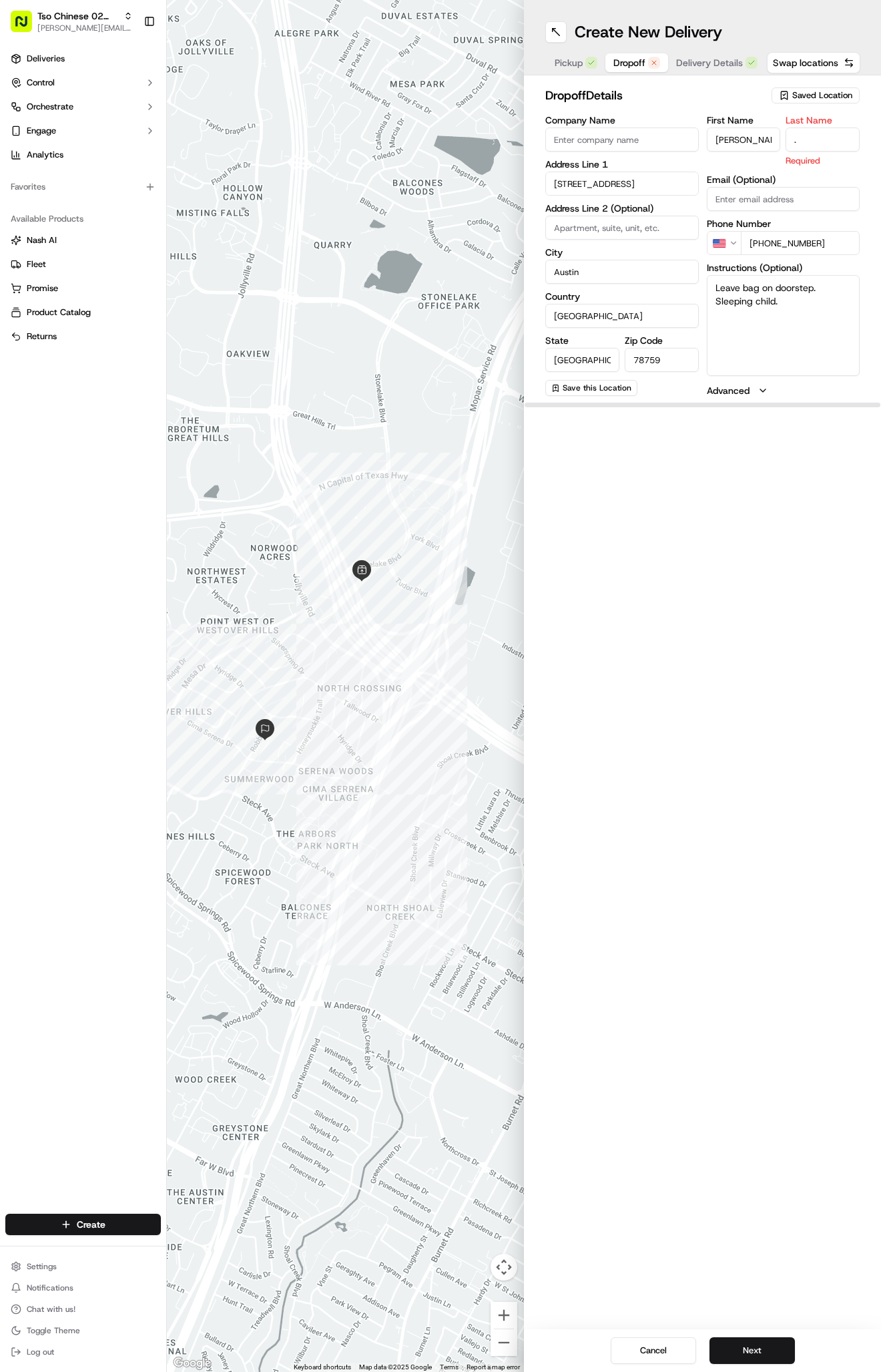
click at [636, 71] on button "Dropoff" at bounding box center [636, 62] width 63 height 18
click at [746, 1355] on button "Next" at bounding box center [752, 1350] width 85 height 27
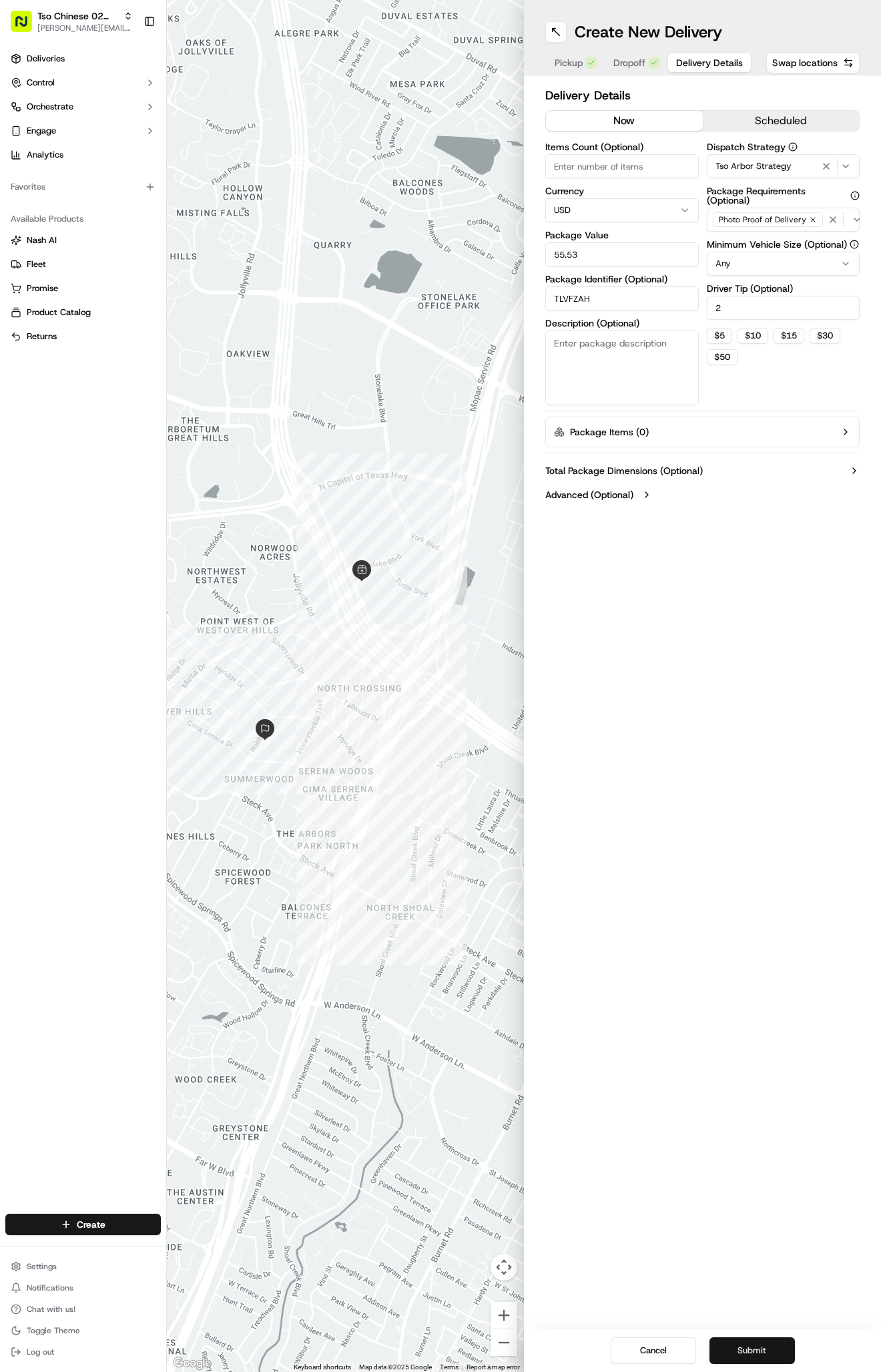
click at [746, 1355] on button "Submit" at bounding box center [752, 1350] width 85 height 27
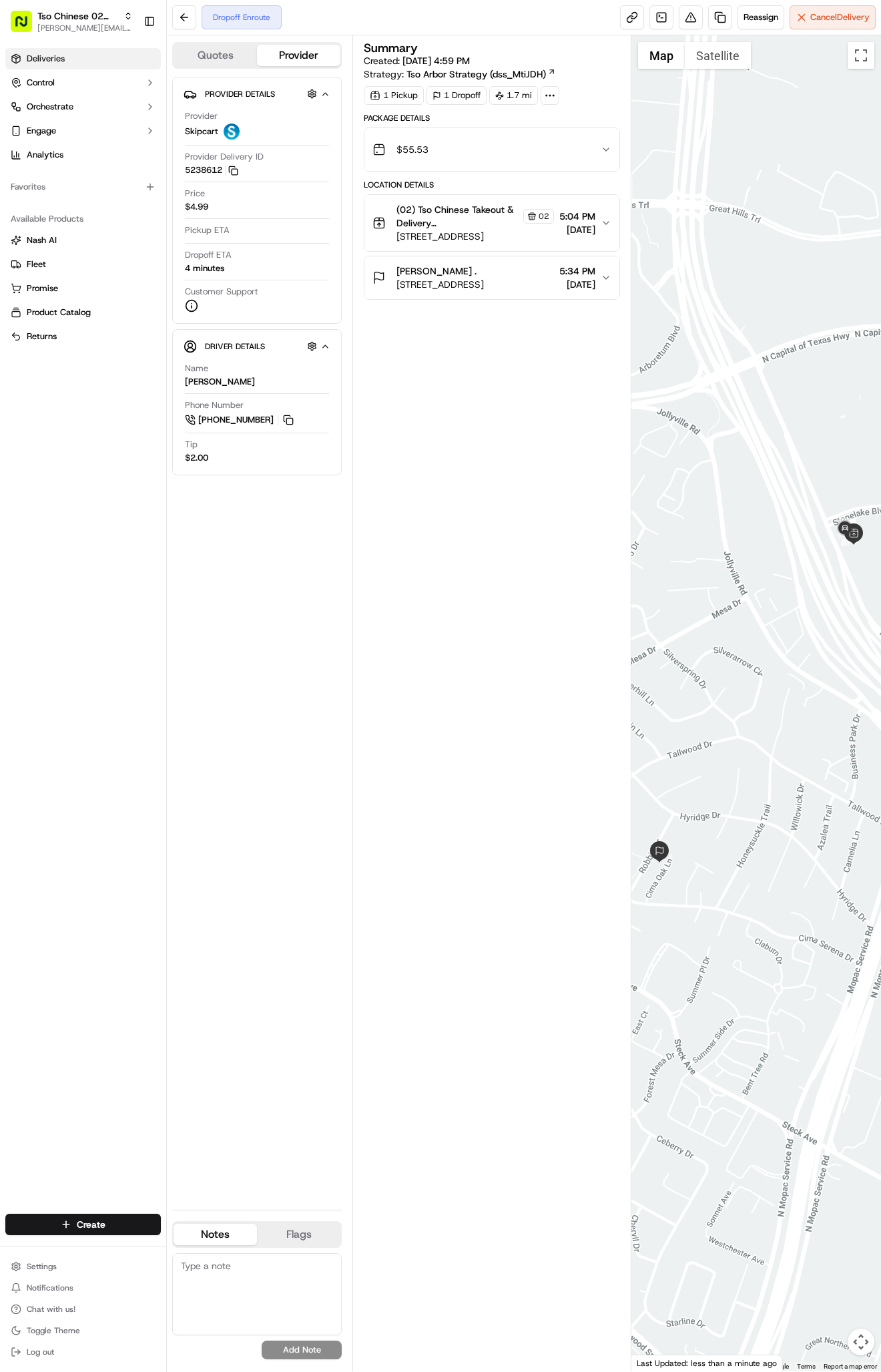
click at [52, 60] on span "Deliveries" at bounding box center [46, 58] width 38 height 12
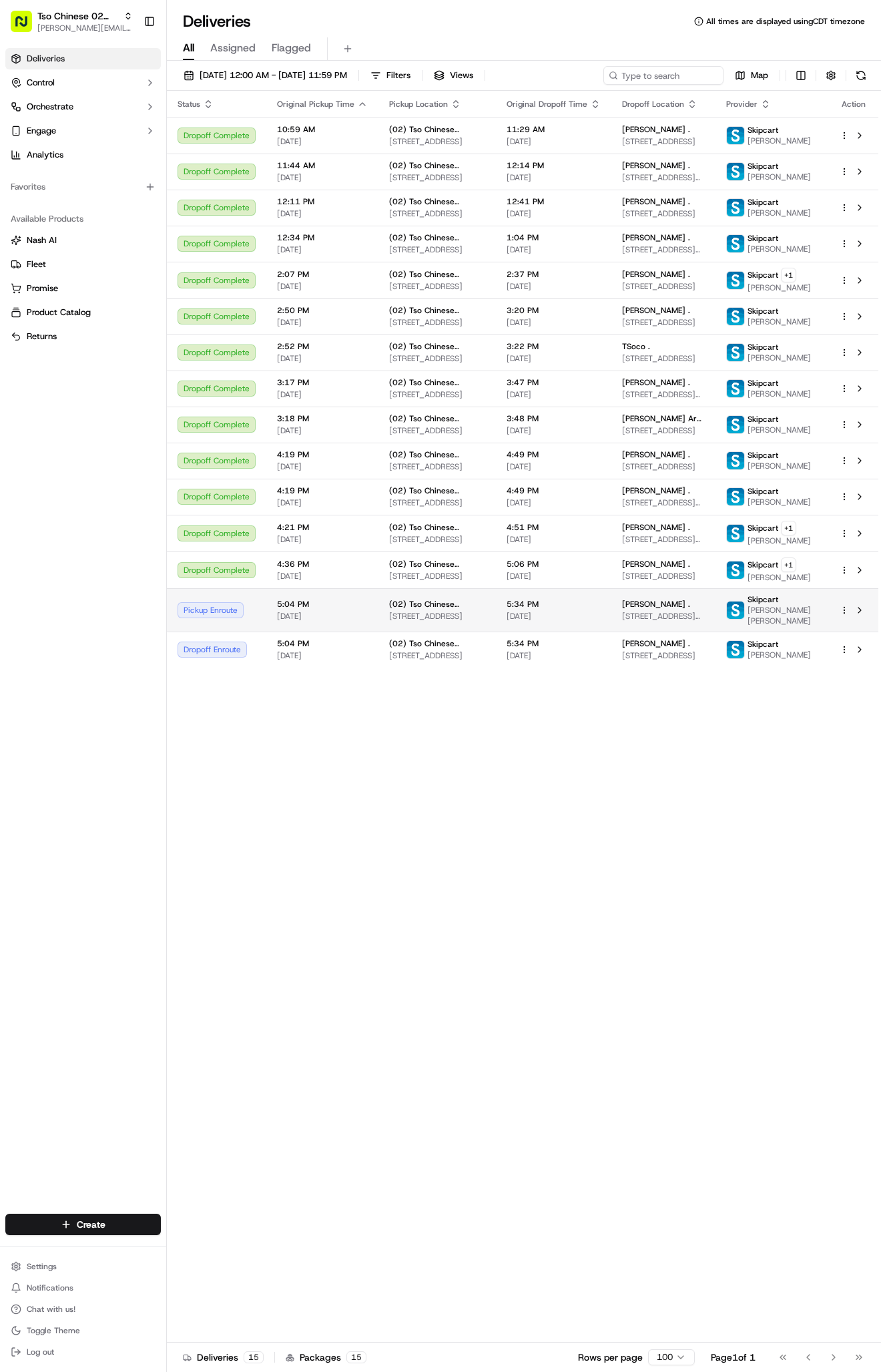
click at [572, 621] on span "09/19/2025" at bounding box center [554, 616] width 94 height 10
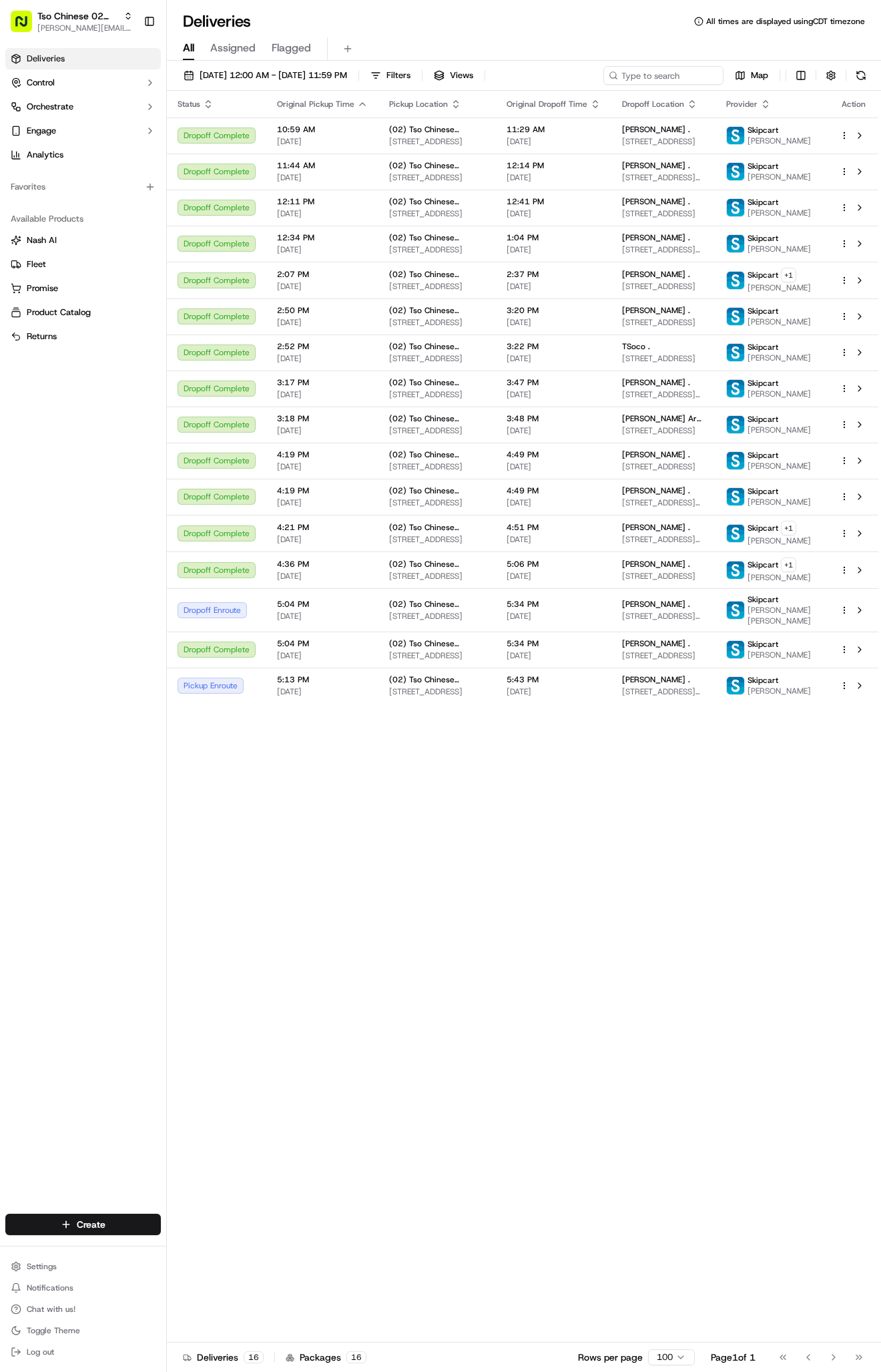
click at [82, 1237] on div "Create" at bounding box center [83, 1225] width 166 height 32
click at [88, 1217] on html "Tso Chinese 02 Arbor antonia@tsochinese.com Toggle Sidebar Deliveries Control O…" at bounding box center [440, 686] width 881 height 1372
click at [211, 1247] on link "Delivery" at bounding box center [241, 1249] width 149 height 24
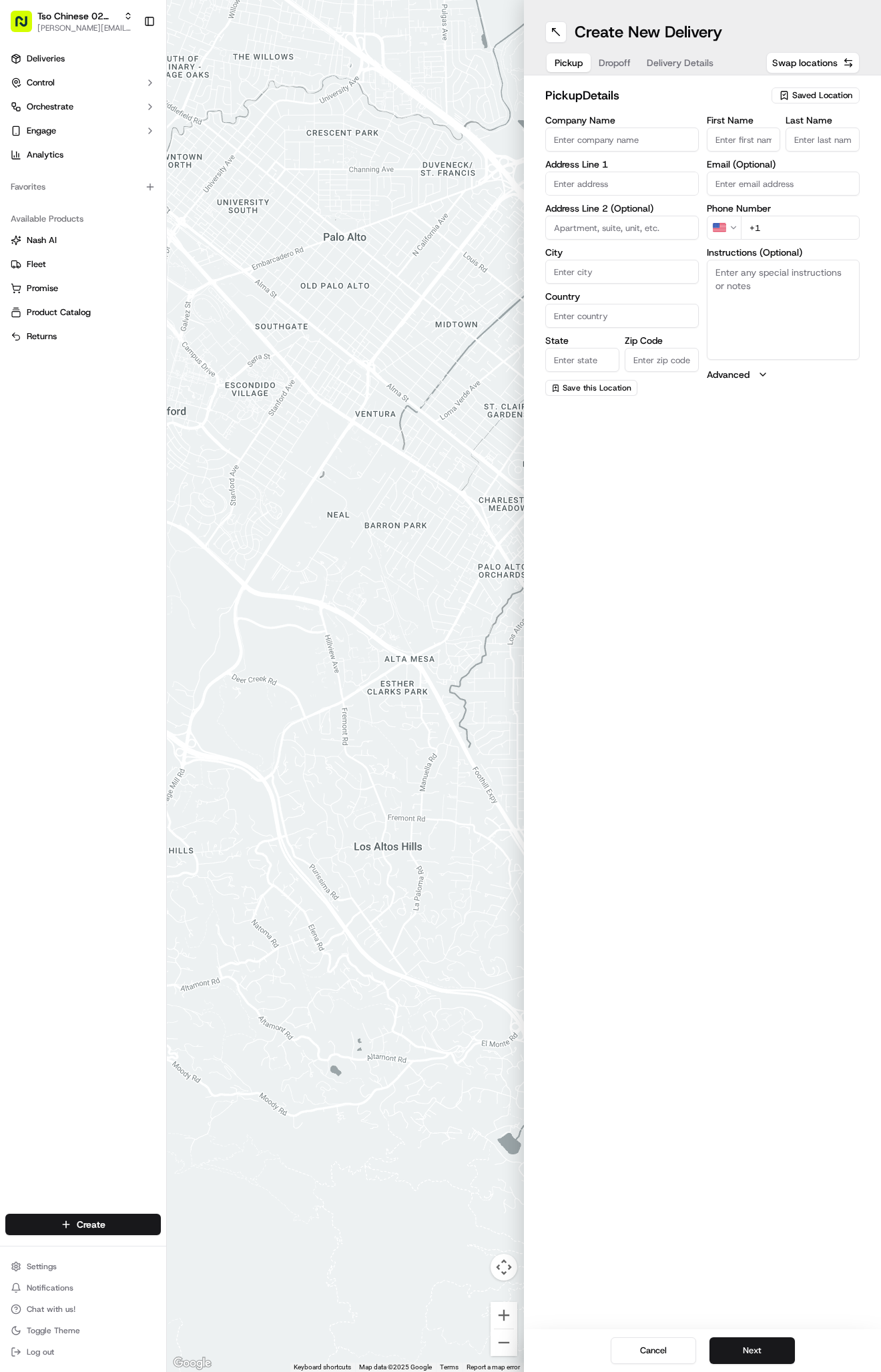
click at [776, 94] on div "Saved Location" at bounding box center [816, 96] width 88 height 16
click at [792, 145] on span "(02) Tso Chinese Takeout & Delivery Arboretum Crossing (02)" at bounding box center [793, 151] width 164 height 24
type input "(02) Tso Chinese Takeout & Delivery Arboretum Crossing"
type input "Bldg E Ste 402"
type input "Austin"
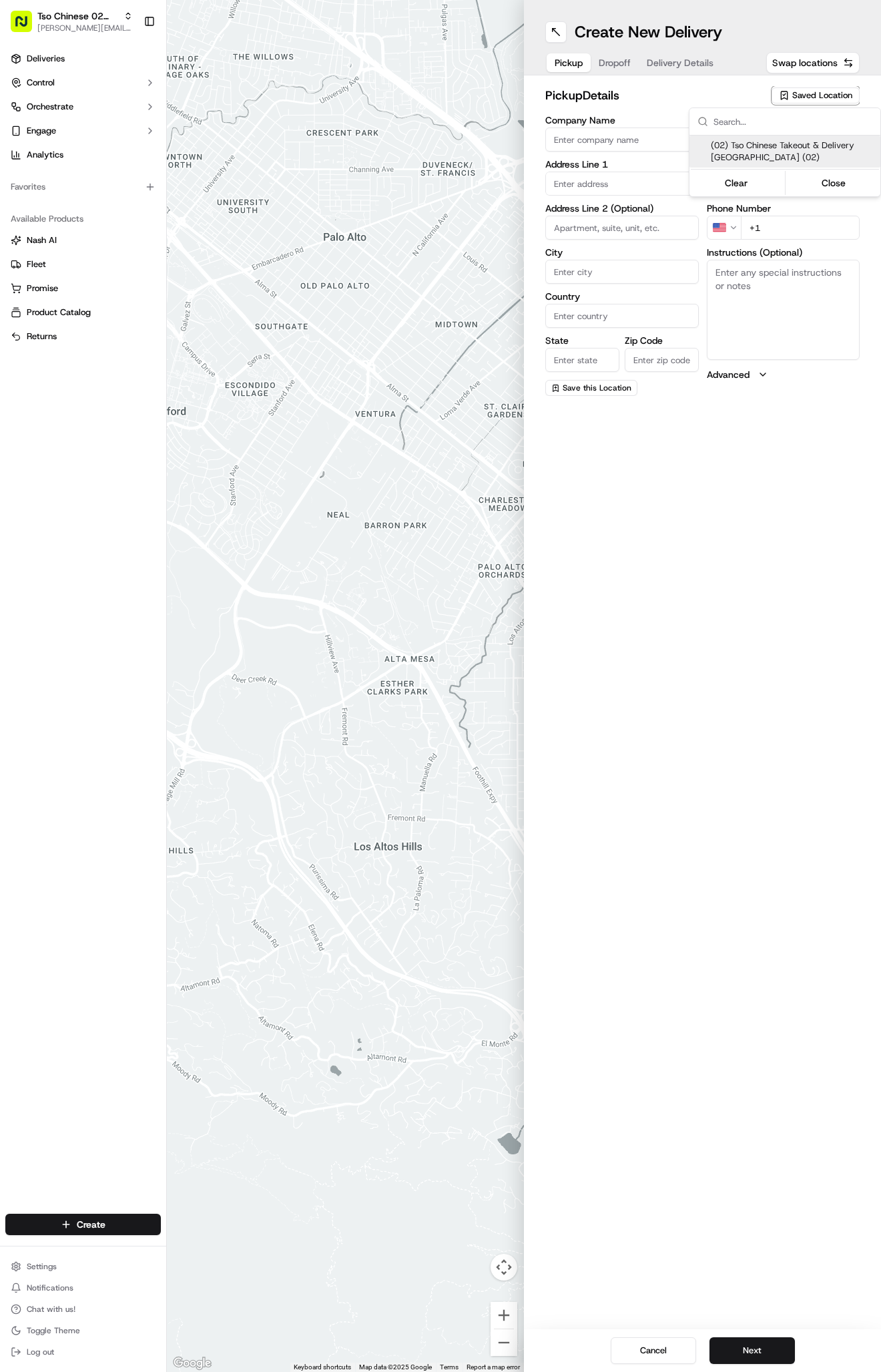
type input "US"
type input "TX"
type input "78759"
type input "Tso Chinese"
type input "Arboretum Crossing Manager"
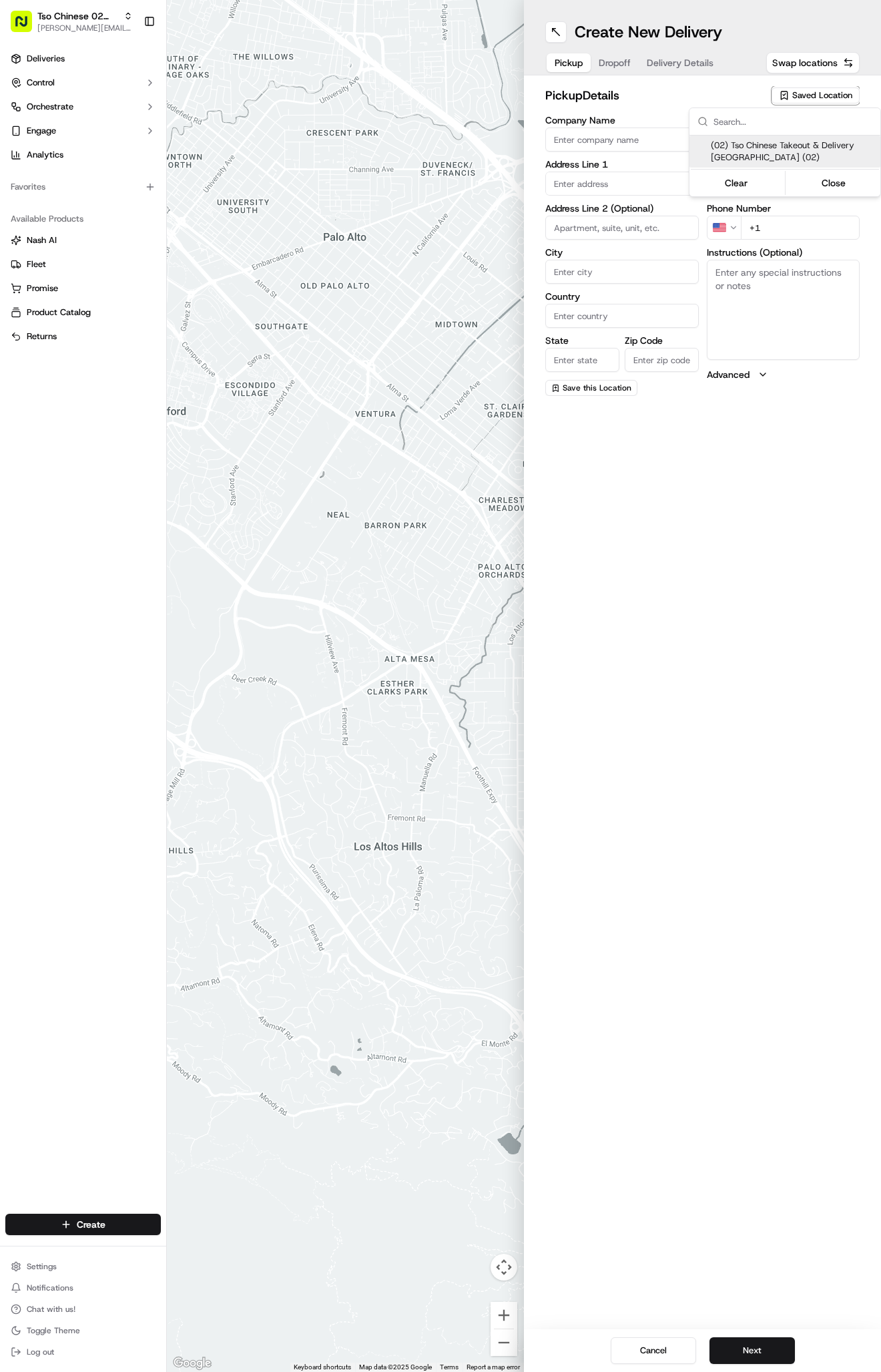
type input "arborstore@tsochinese.com"
type input "+1 512 344 9434"
type textarea "Submit a picture displaying address & food as Proof of Delivery. Envía una foto…"
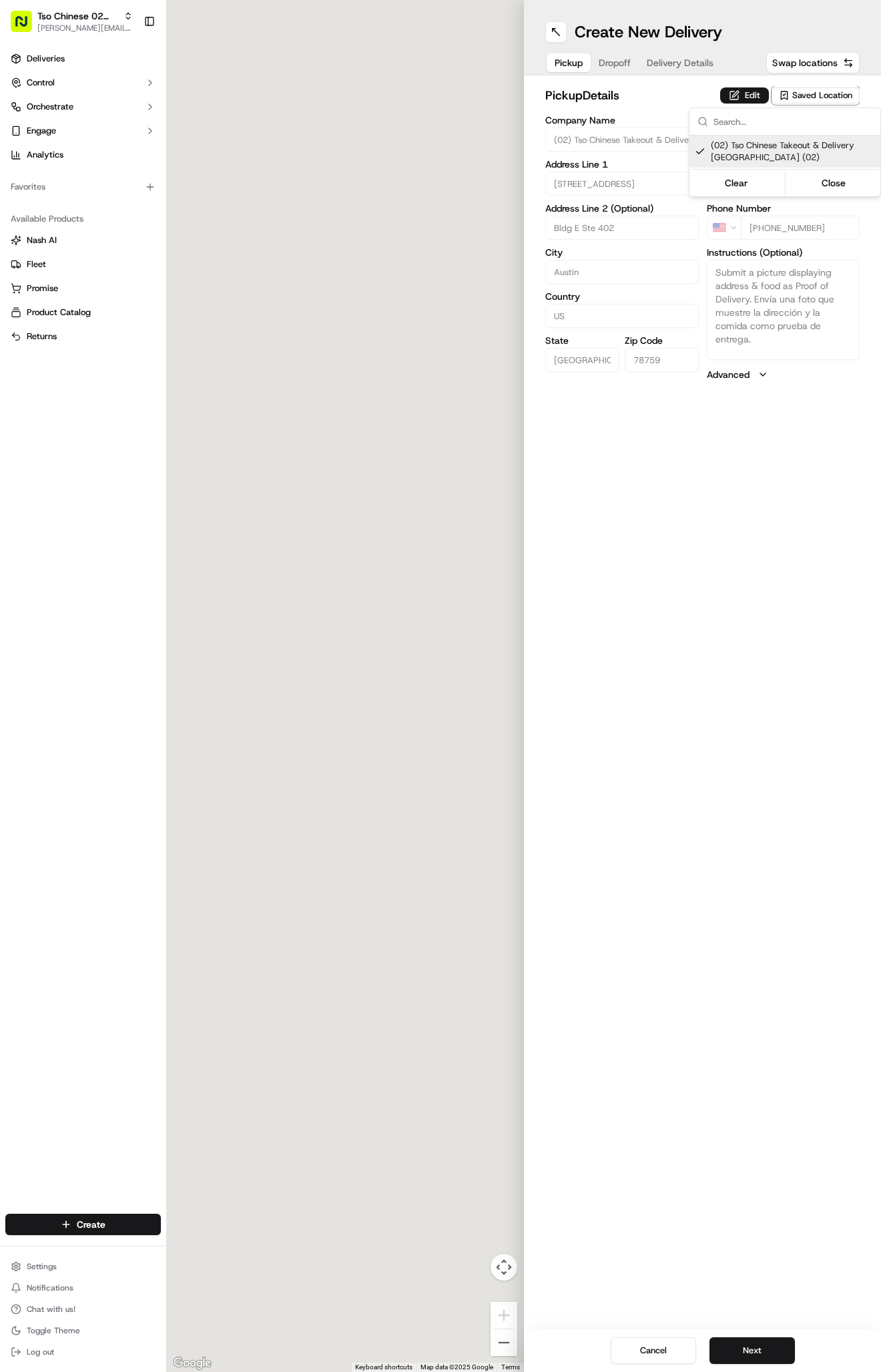
type input "9333 Research Blvd"
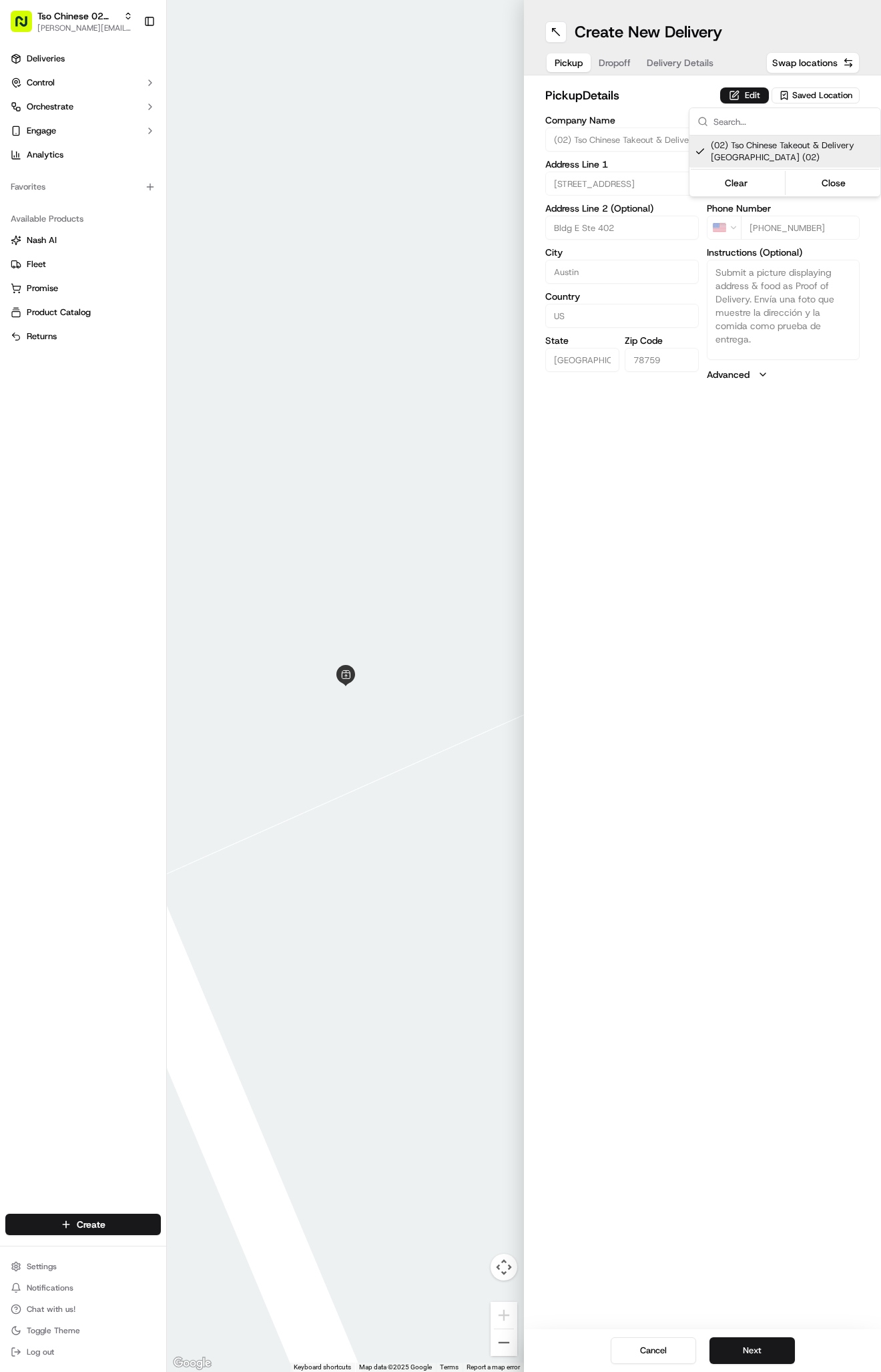
click at [688, 76] on html "Tso Chinese 02 Arbor antonia@tsochinese.com Toggle Sidebar Deliveries Control O…" at bounding box center [440, 686] width 881 height 1372
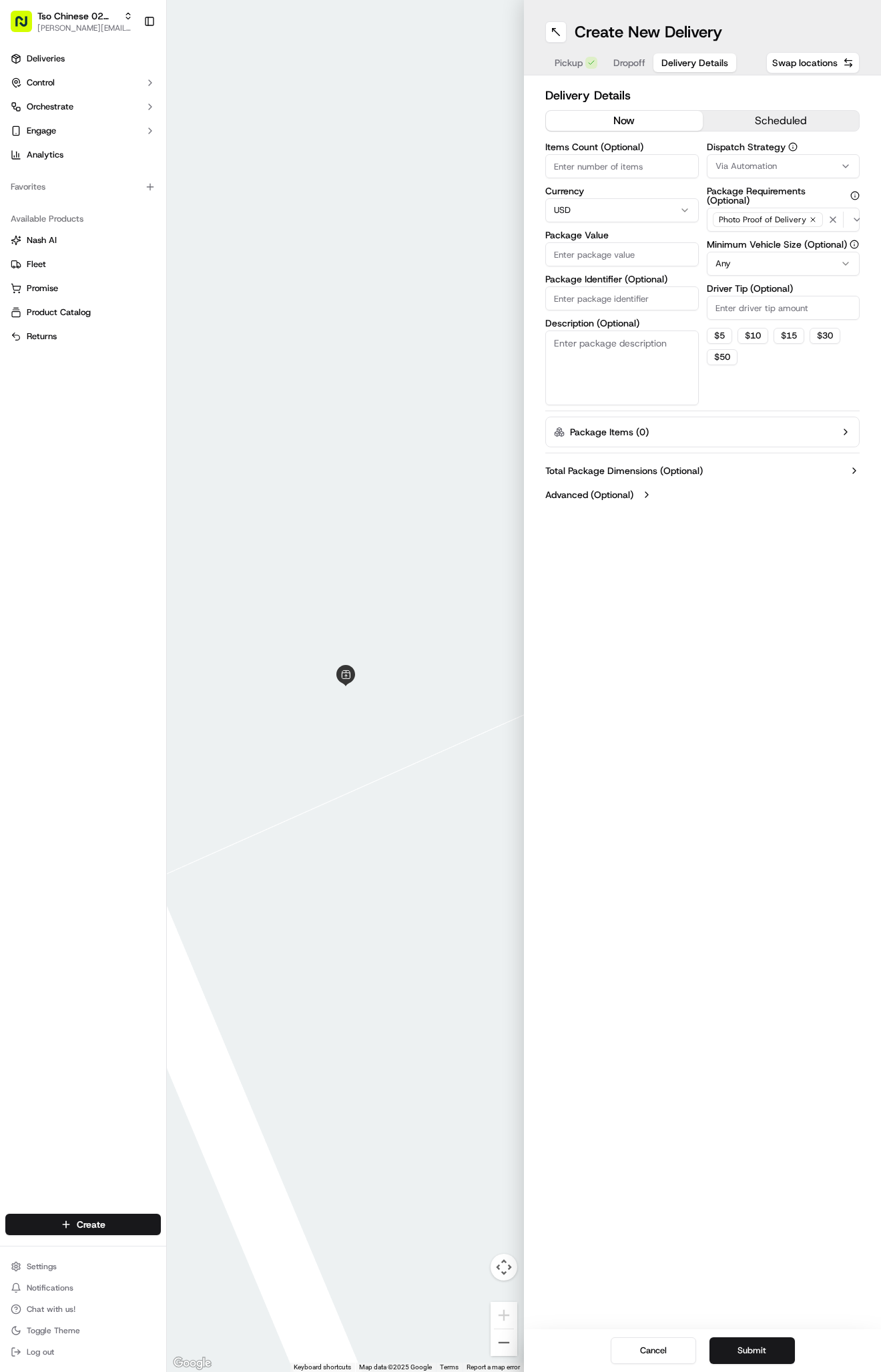
click at [687, 68] on span "Delivery Details" at bounding box center [695, 62] width 67 height 14
click at [747, 174] on button "Via Automation" at bounding box center [783, 167] width 154 height 24
click at [759, 243] on span "Tso Arbor Strategy" at bounding box center [793, 238] width 164 height 12
click at [751, 304] on html "Tso Chinese 02 Arbor antonia@tsochinese.com Toggle Sidebar Deliveries Control O…" at bounding box center [440, 686] width 881 height 1372
click at [751, 314] on input "Driver Tip (Optional)" at bounding box center [783, 308] width 154 height 24
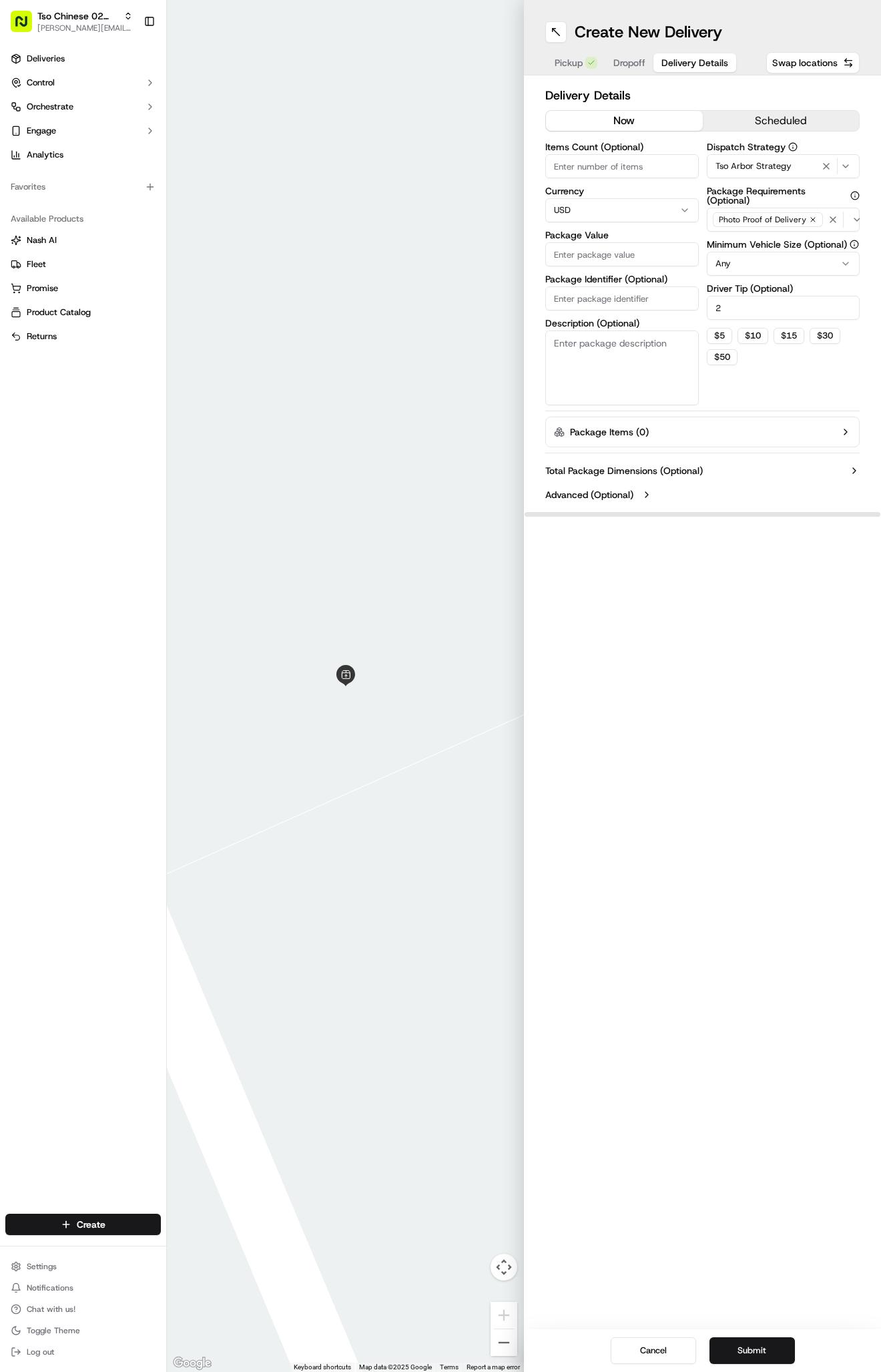
type input "2"
click at [581, 296] on input "Package Identifier (Optional)" at bounding box center [622, 298] width 154 height 24
paste input "5GLIGB6"
type input "5GLIGB6"
click at [581, 265] on input "Package Value" at bounding box center [622, 254] width 154 height 24
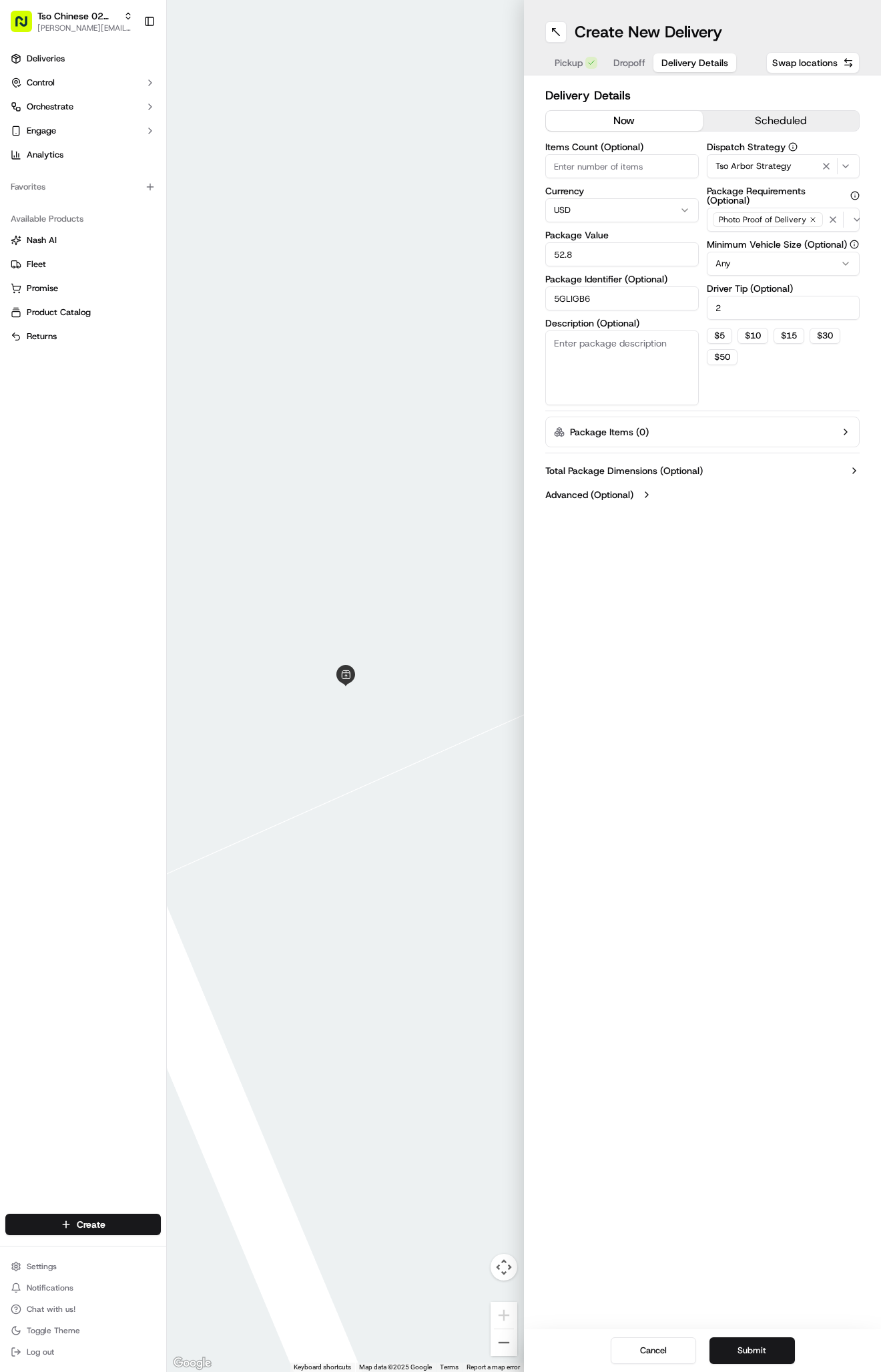
type input "52.83"
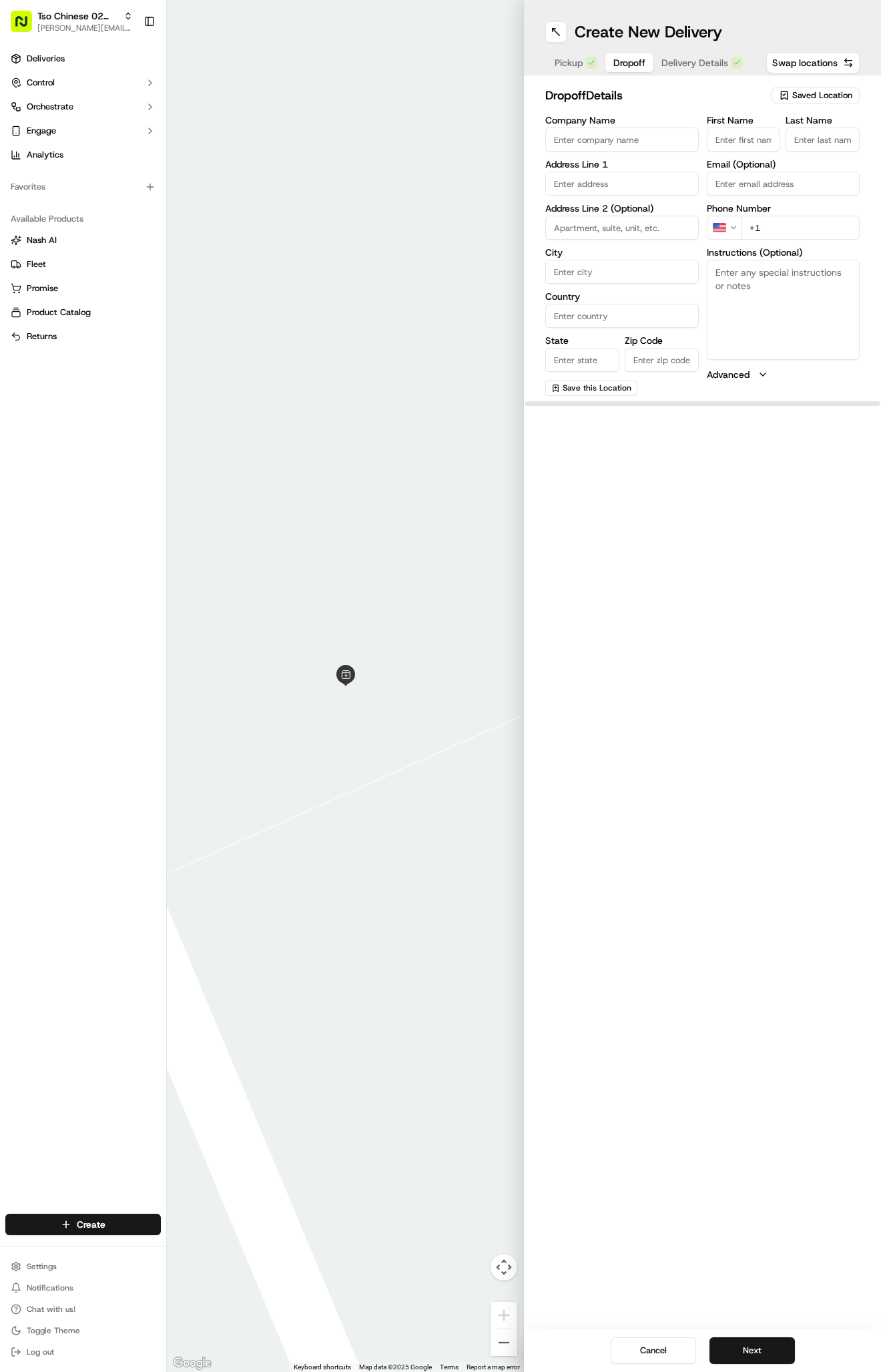
click at [621, 63] on span "Dropoff" at bounding box center [629, 62] width 32 height 14
click at [805, 339] on textarea "Instructions (Optional)" at bounding box center [783, 310] width 154 height 100
paste textarea "Gate code to complex is 1836*, please feel free to call at (760) 449-6359 if st…"
type textarea "Gate code to complex is 1836*, please feel free to call at (760) 449-6359 if st…"
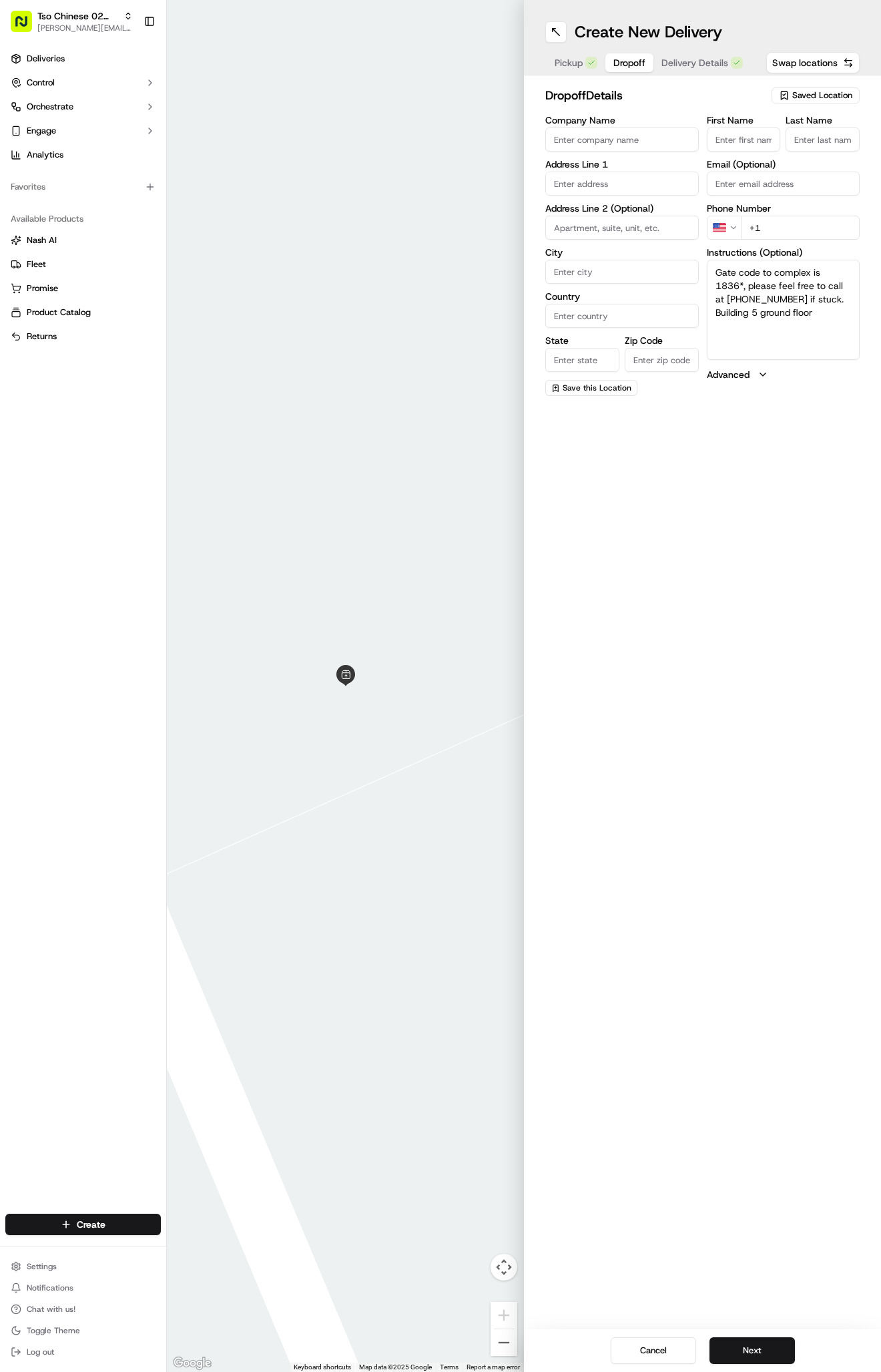
click at [621, 187] on input "text" at bounding box center [622, 183] width 154 height 24
paste input "9801 Stonelake Boulevard"
click at [635, 212] on div "9801 Stonelake Boulevard, Austin, TX" at bounding box center [622, 218] width 147 height 32
type input "Arboretum at Stonelake Apartments, 9801 Stonelake Blvd, Austin, TX 78759, USA"
type input "Austin"
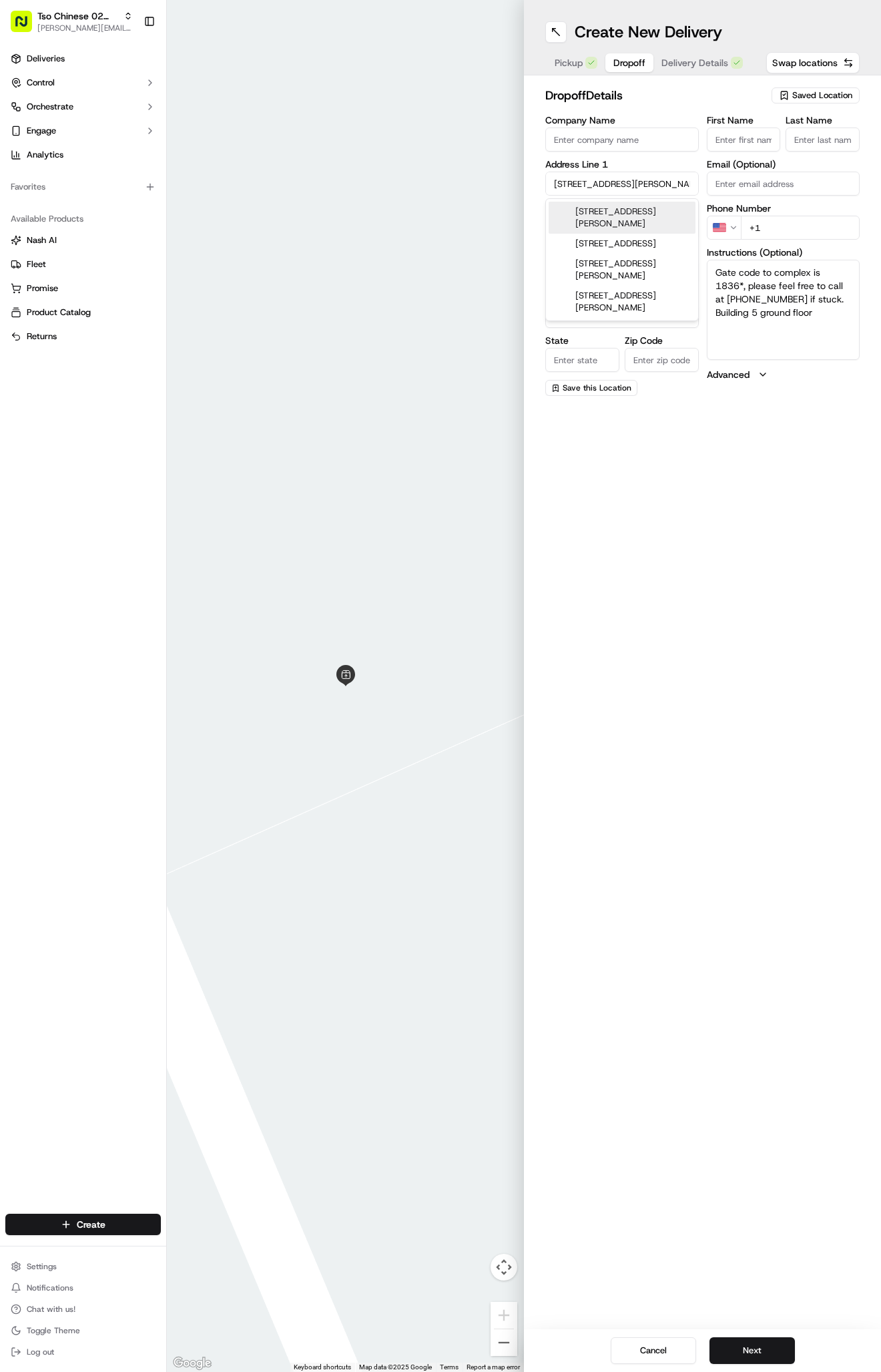
type input "United States"
type input "TX"
type input "78759"
type input "9801 Stonelake Boulevard"
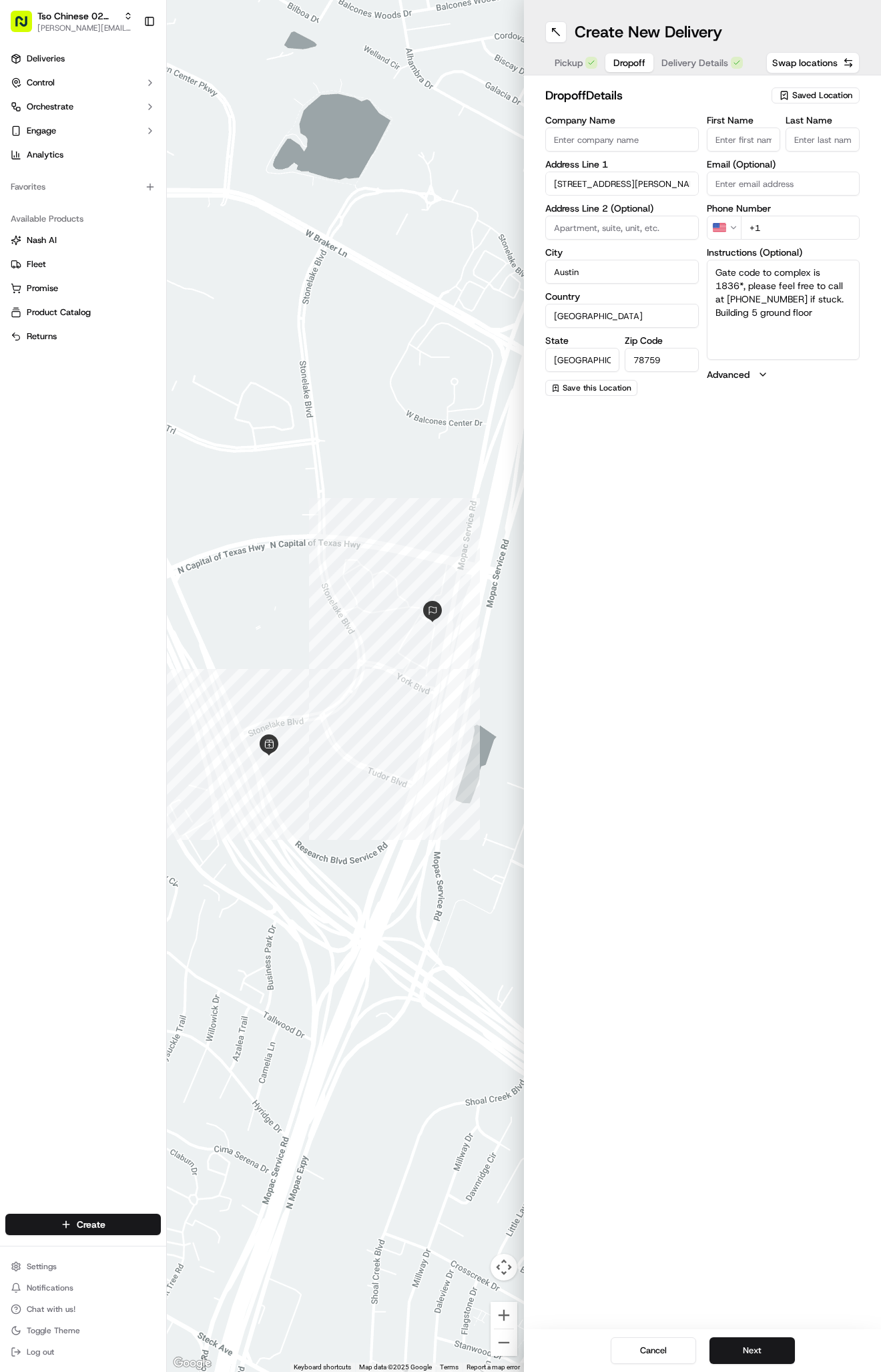
click at [787, 350] on textarea "Gate code to complex is 1836*, please feel free to call at (760) 449-6359 if st…" at bounding box center [783, 310] width 154 height 100
paste textarea "apt# 517"
type textarea "Gate code to complex is 1836*, please feel free to call at (760) 449-6359 if st…"
click at [719, 127] on div "First Name" at bounding box center [743, 133] width 74 height 36
paste input "Matt Kabrel"
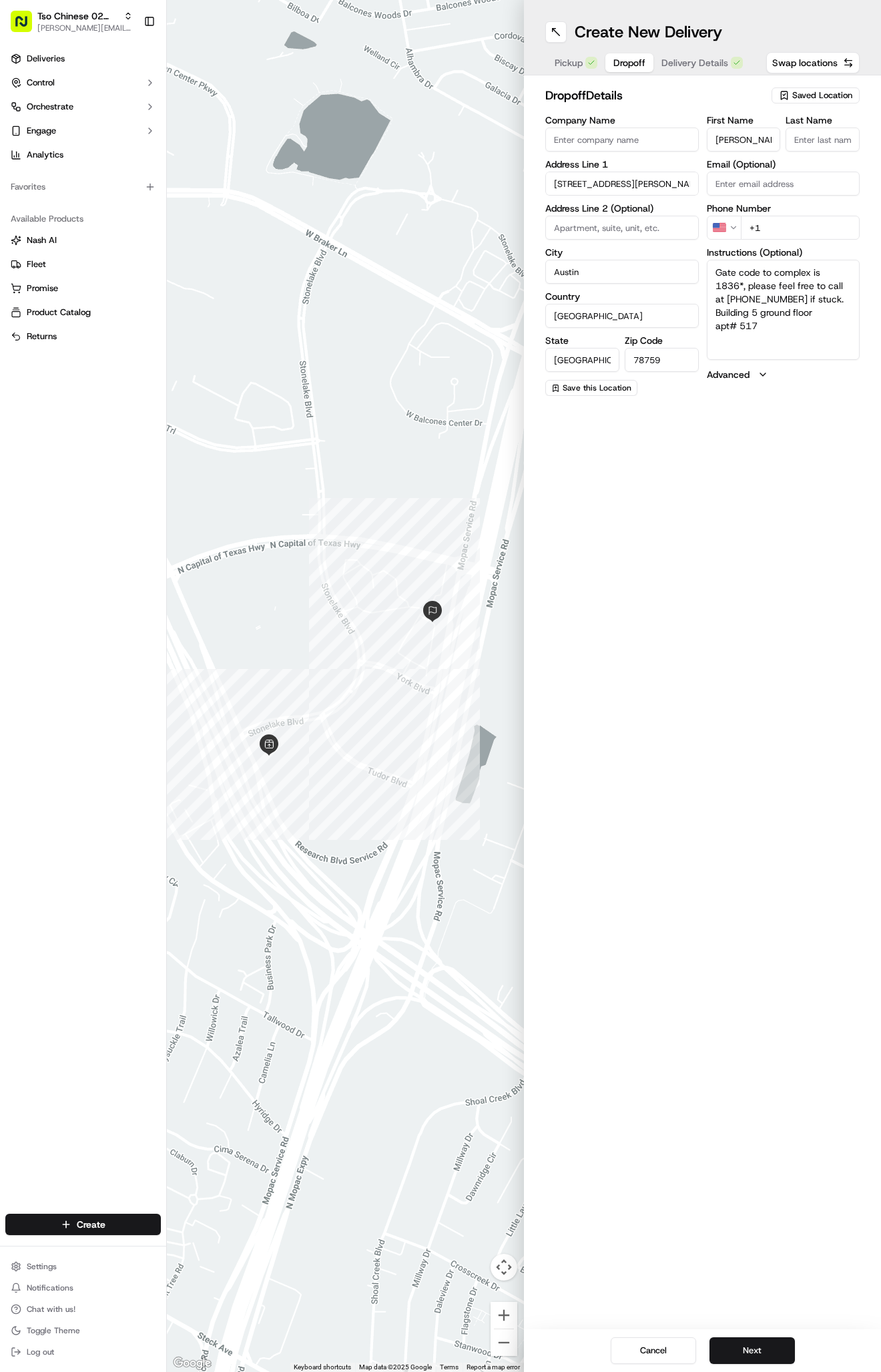
type input "Matt Kabrel"
type input "."
click at [791, 260] on div "First Name Matt Kabrel Last Name . Required Email (Optional) Phone Number US +1…" at bounding box center [783, 257] width 154 height 282
paste input "7 604496359"
click at [747, 224] on input "+7 604496359" at bounding box center [801, 228] width 119 height 24
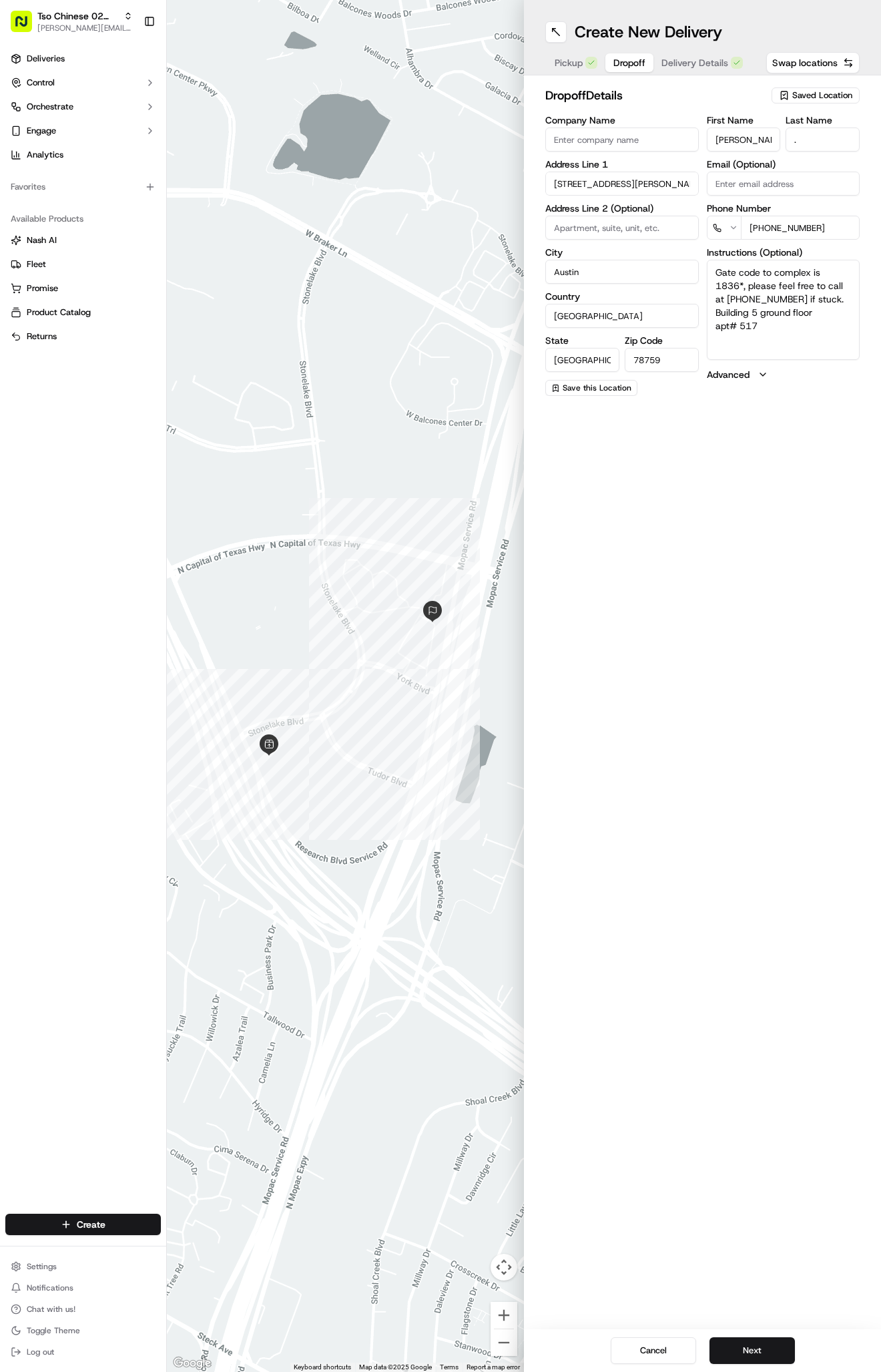
click at [754, 229] on input "+7 604496359" at bounding box center [801, 228] width 119 height 24
type input "+1 760 449 6359"
click at [695, 64] on span "Delivery Details" at bounding box center [695, 62] width 67 height 14
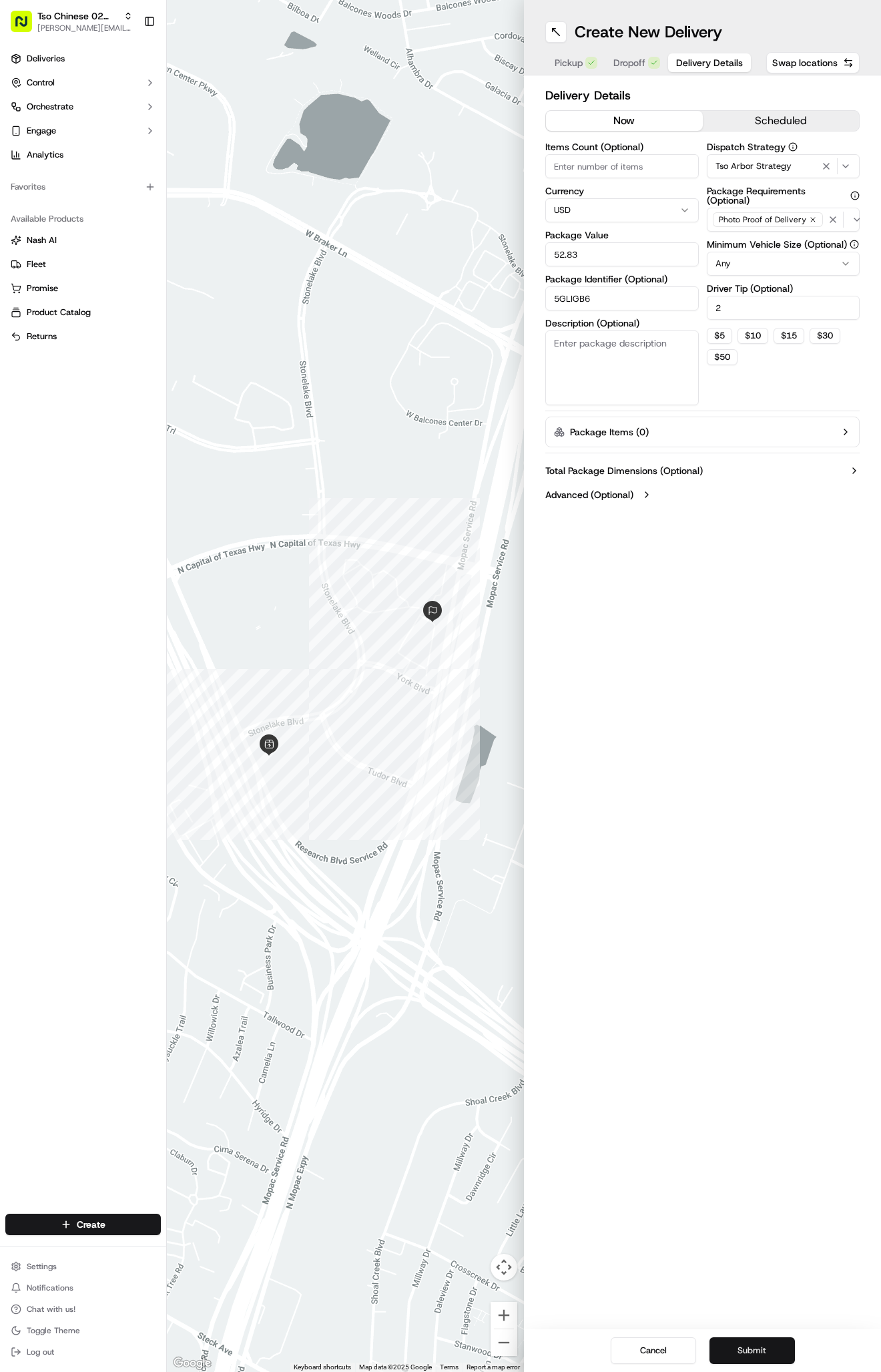
click at [754, 1343] on button "Submit" at bounding box center [752, 1350] width 85 height 27
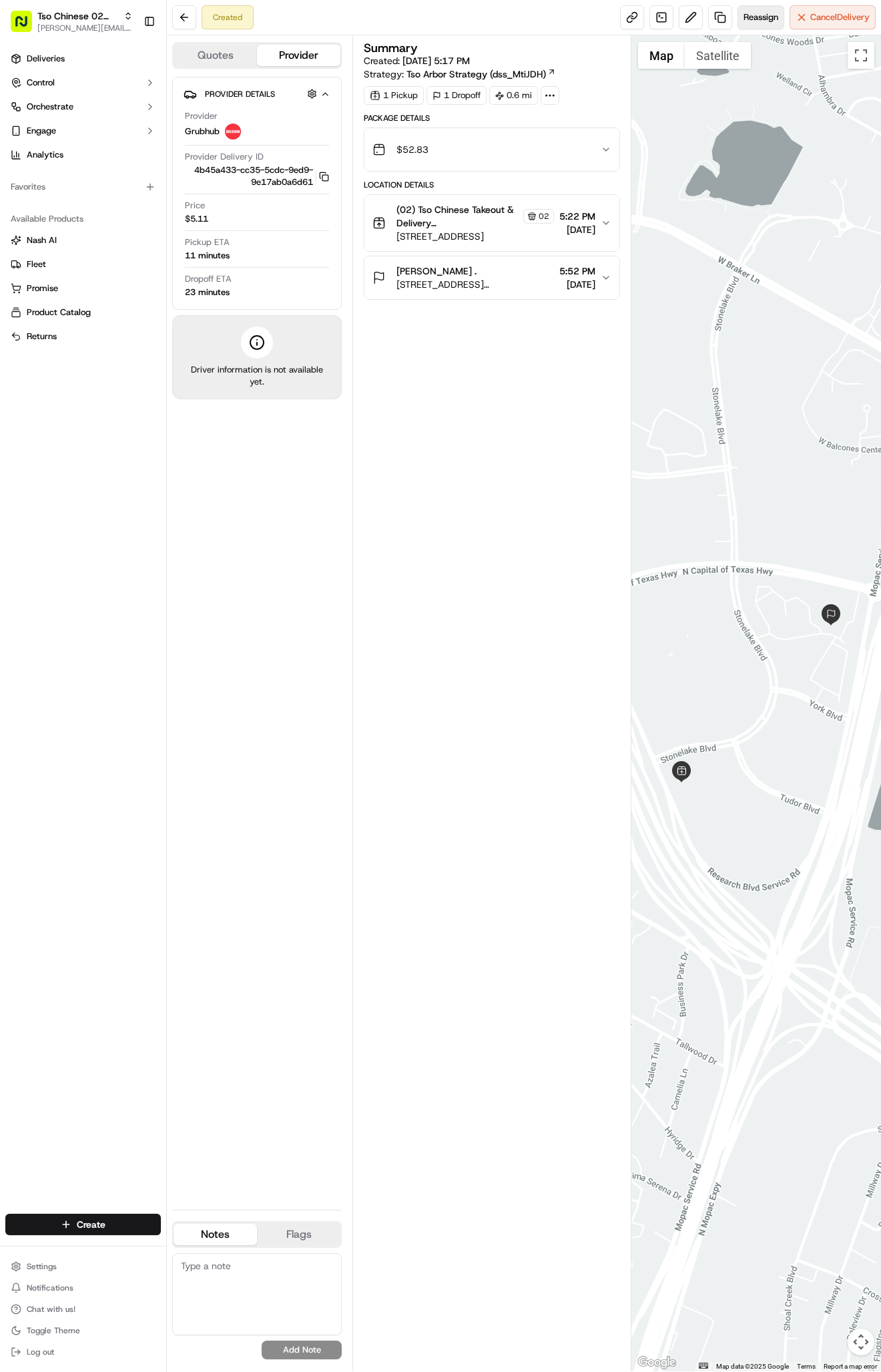
click at [762, 15] on span "Reassign" at bounding box center [761, 17] width 35 height 12
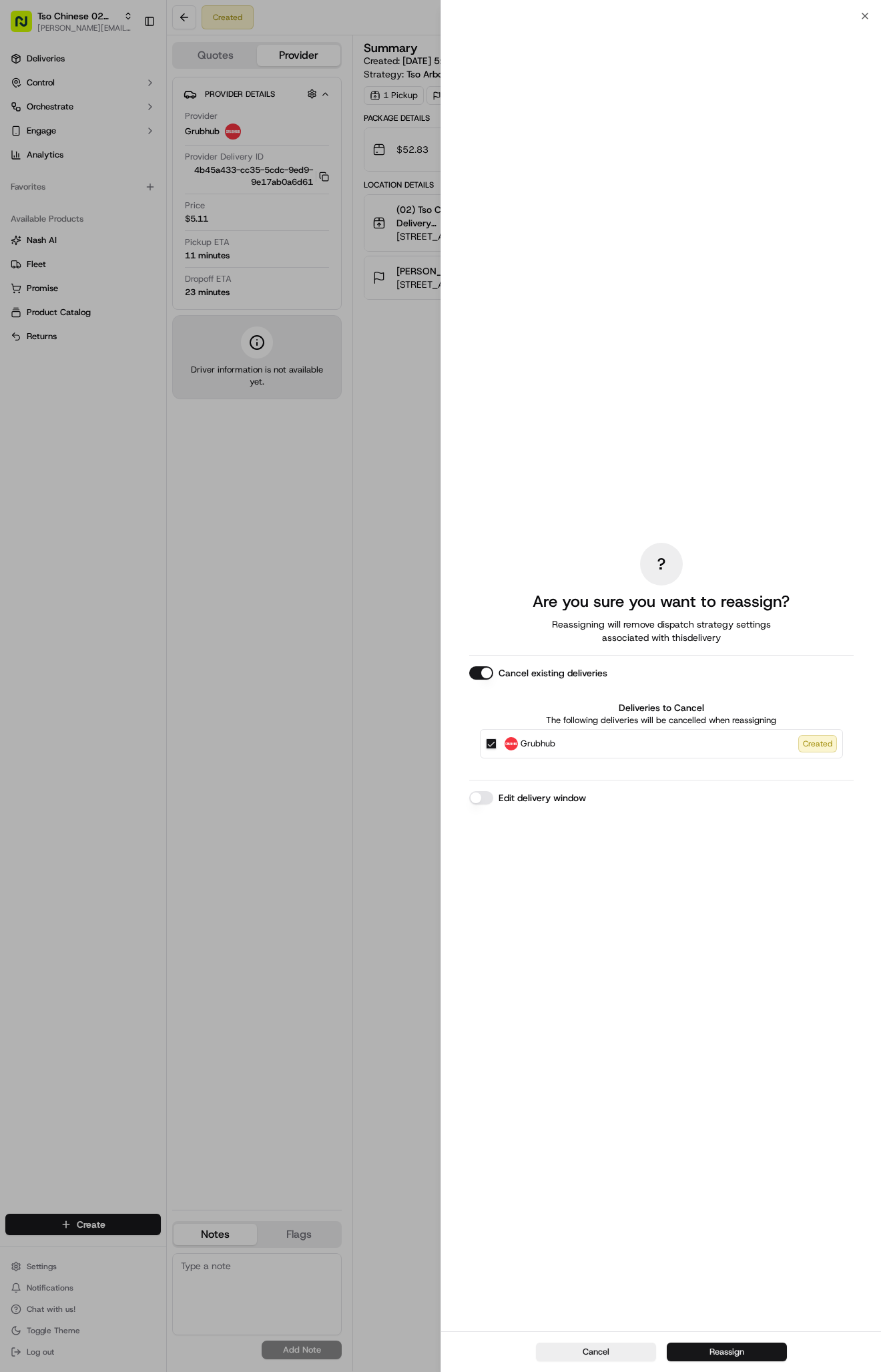
click at [709, 1349] on button "Reassign" at bounding box center [726, 1351] width 120 height 18
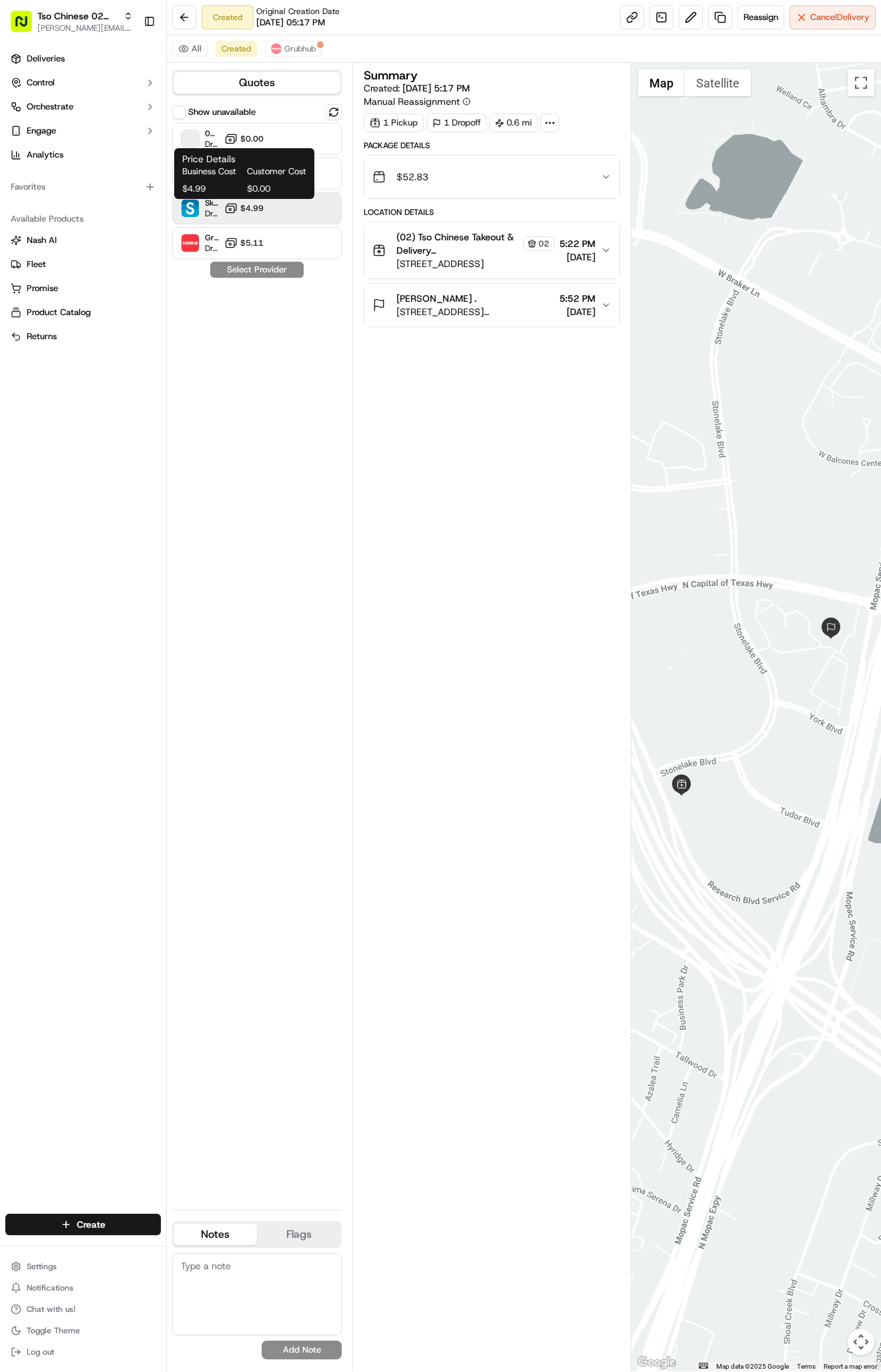
click at [253, 208] on span "$4.99" at bounding box center [252, 208] width 23 height 10
click at [260, 264] on button "Assign Provider" at bounding box center [256, 269] width 95 height 16
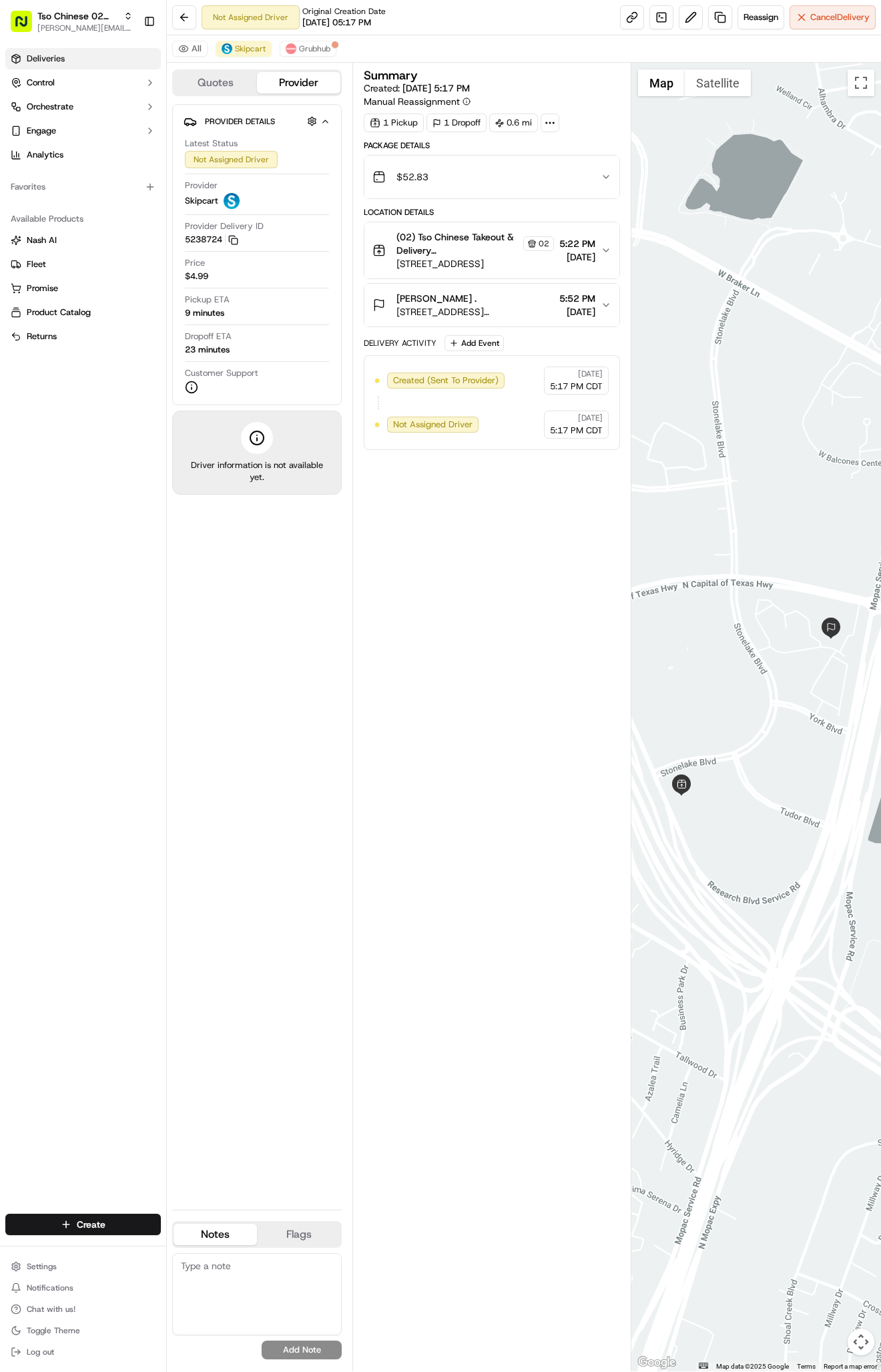
click at [62, 65] on link "Deliveries" at bounding box center [83, 58] width 155 height 22
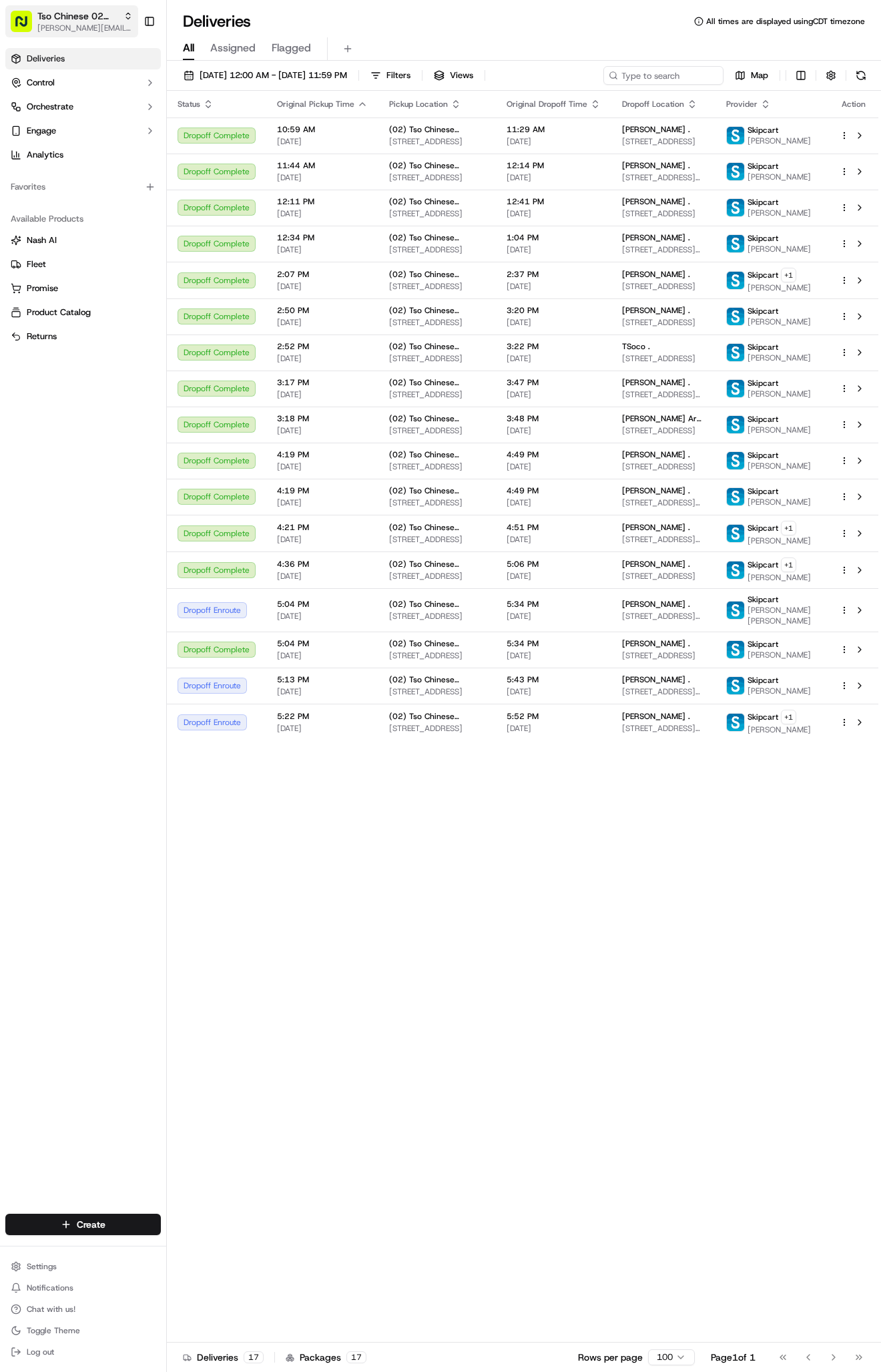
click at [86, 22] on span "Tso Chinese 02 Arbor" at bounding box center [77, 16] width 80 height 14
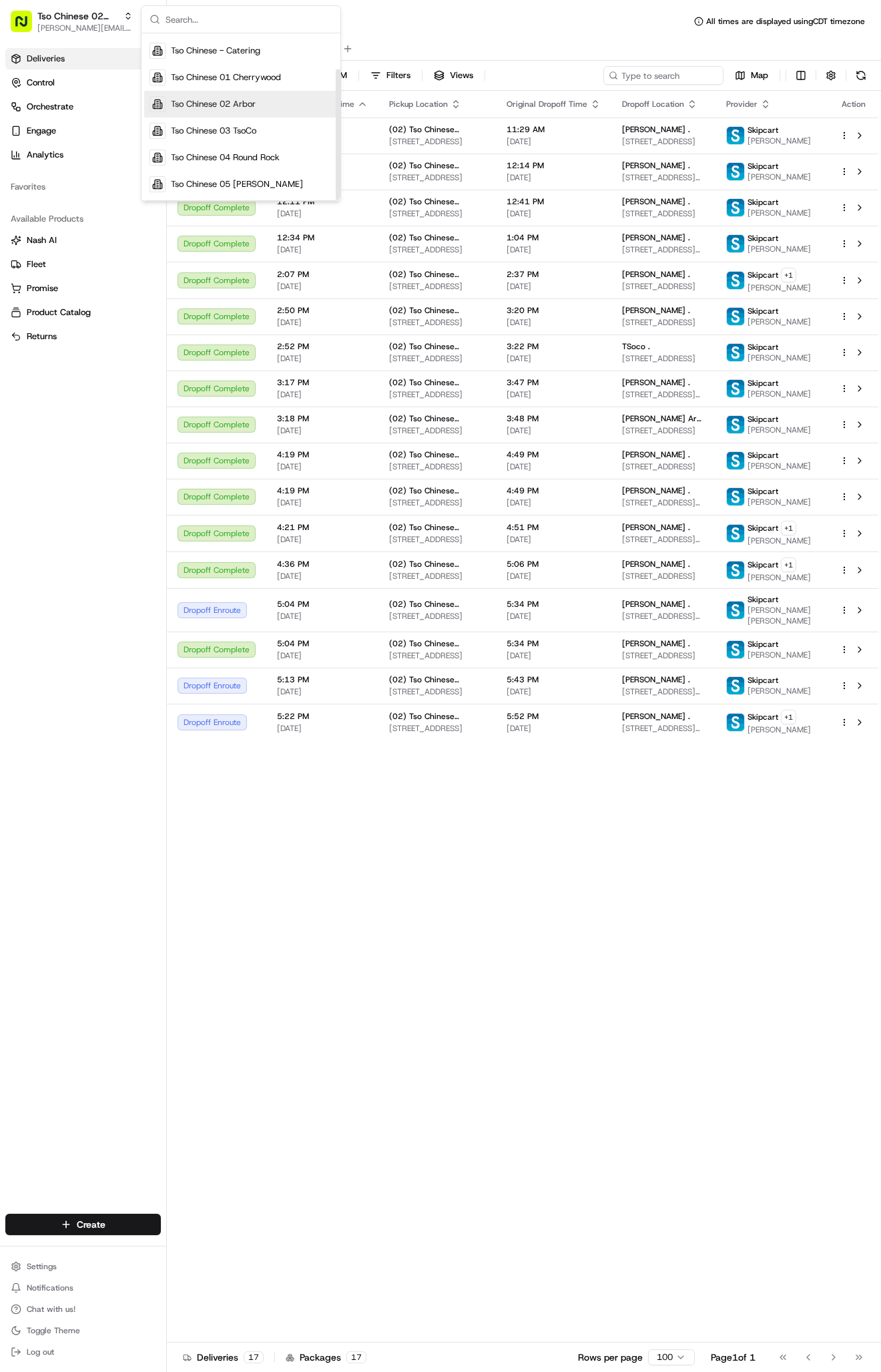
scroll to position [45, 0]
click at [265, 131] on div "Tso Chinese 03 TsoCo" at bounding box center [241, 131] width 194 height 27
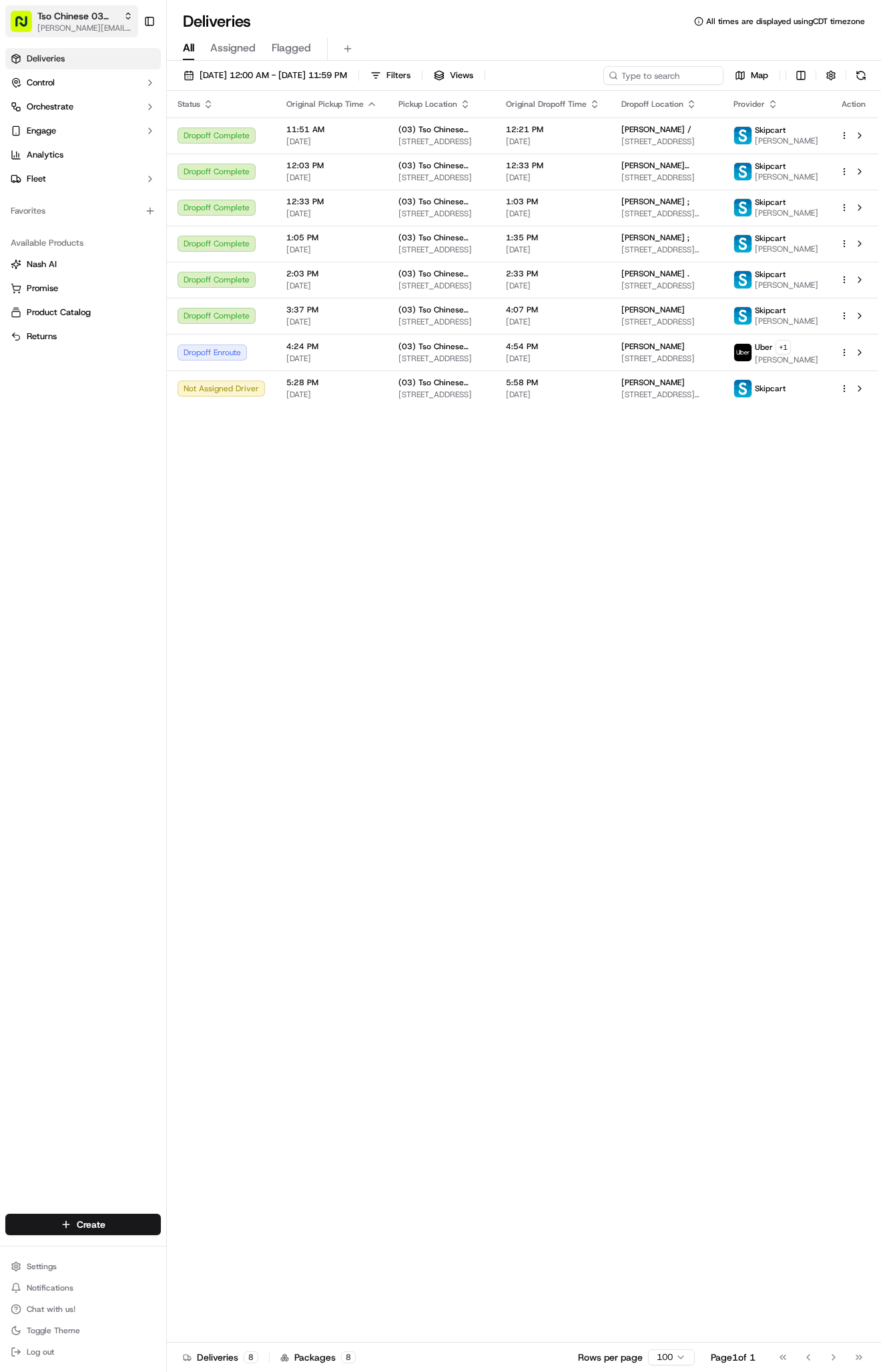
click at [61, 25] on span "antonia@tsochinese.com" at bounding box center [85, 27] width 96 height 10
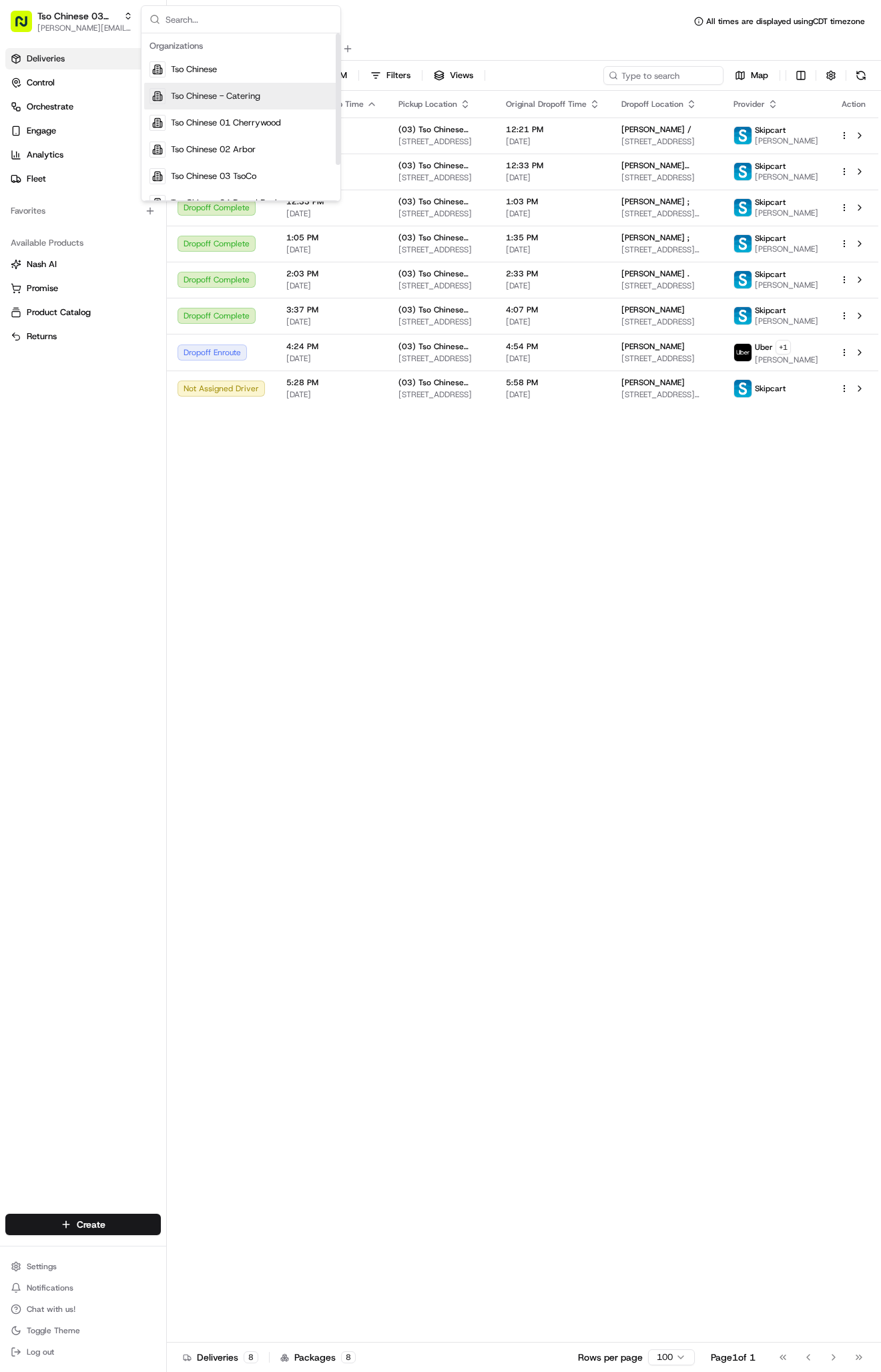
click at [235, 93] on span "Tso Chinese - Catering" at bounding box center [215, 96] width 89 height 12
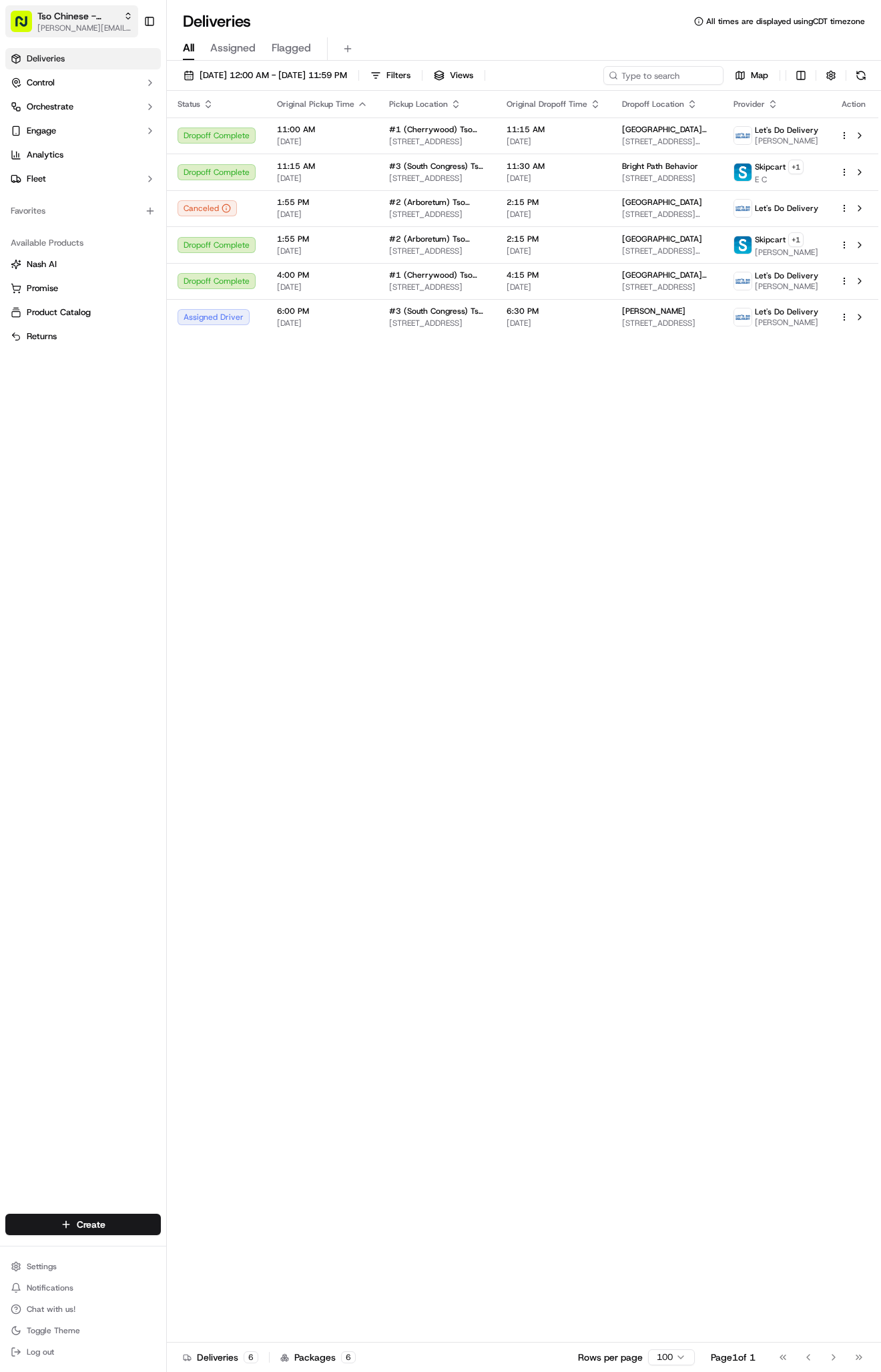
click at [84, 25] on span "antonia@tsochinese.com" at bounding box center [85, 27] width 96 height 10
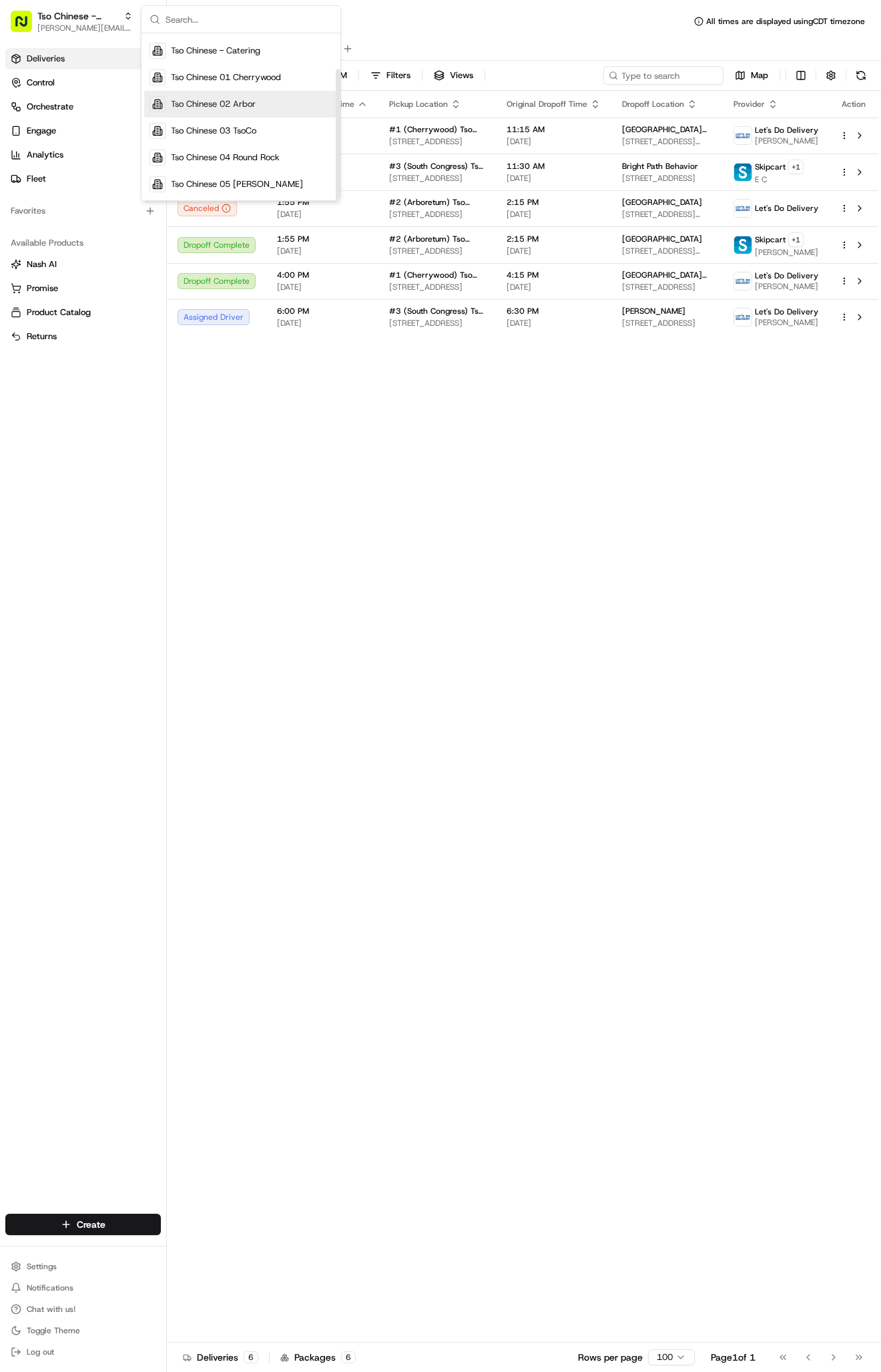
click at [183, 100] on span "Tso Chinese 02 Arbor" at bounding box center [213, 104] width 84 height 12
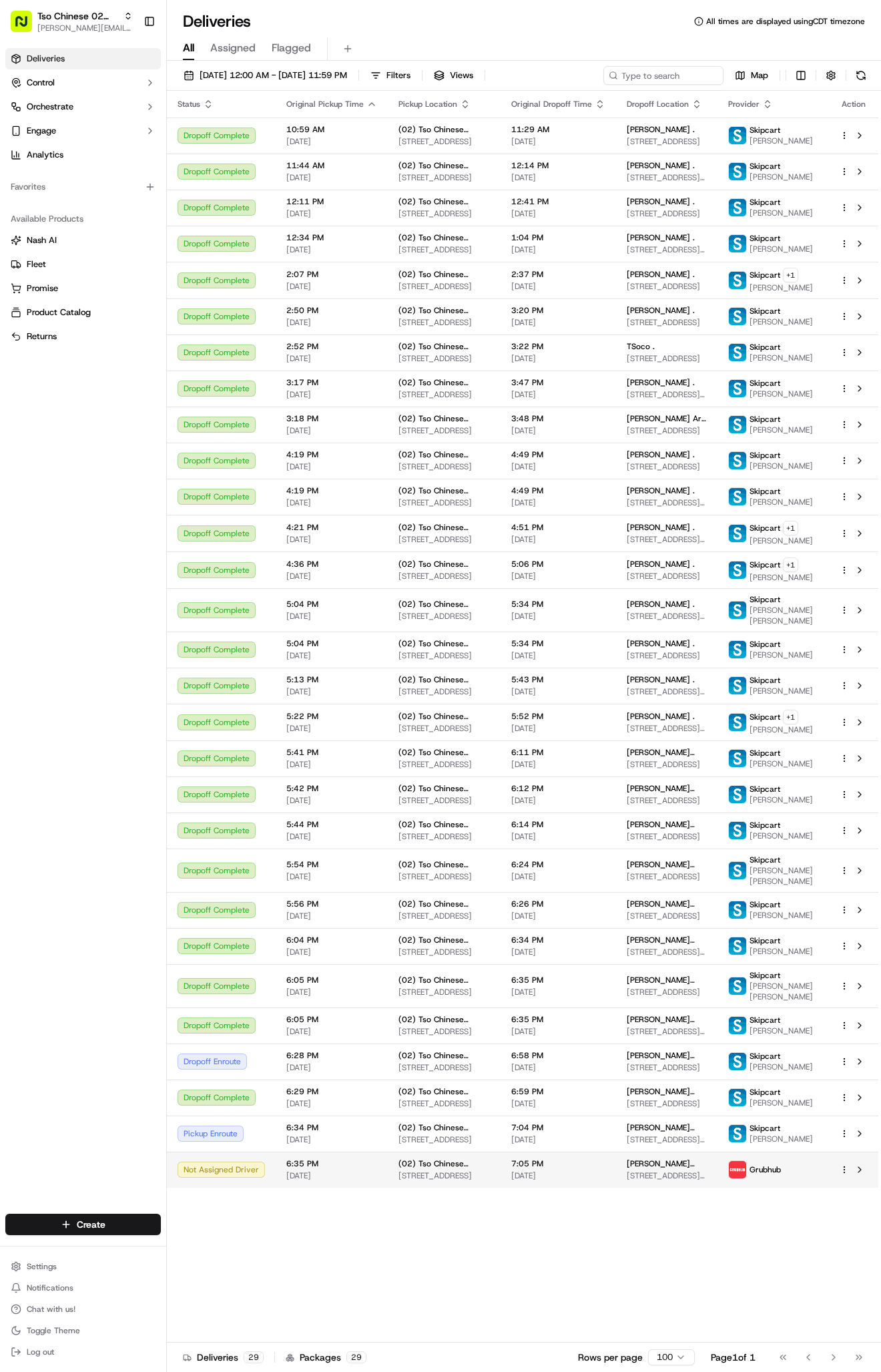
click at [844, 1288] on html "Tso Chinese 02 Arbor antonia@tsochinese.com Toggle Sidebar Deliveries Control O…" at bounding box center [440, 686] width 881 height 1372
click at [783, 1148] on div "Reassign R" at bounding box center [808, 1158] width 146 height 22
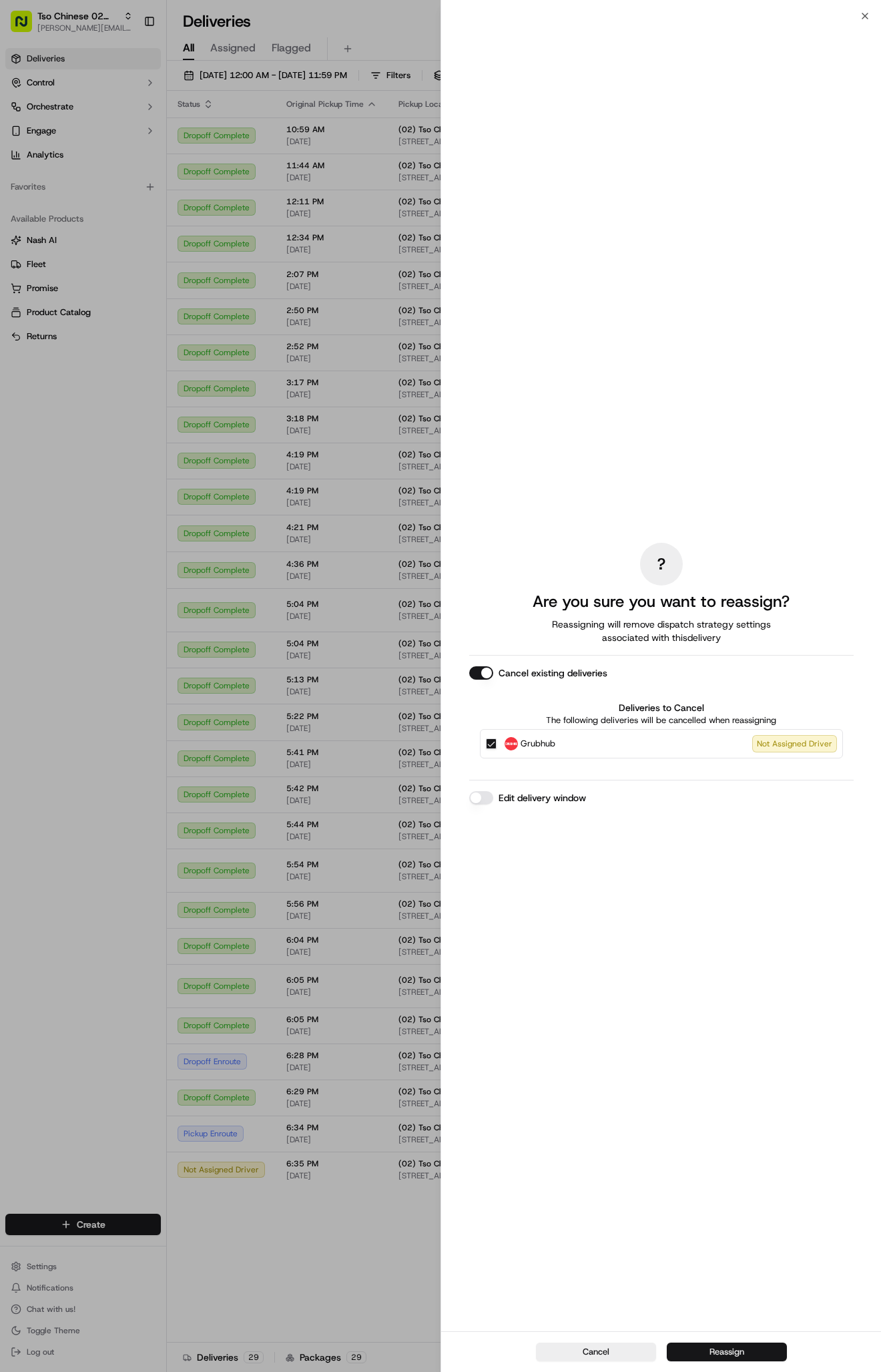
click at [706, 1359] on button "Reassign" at bounding box center [726, 1351] width 120 height 18
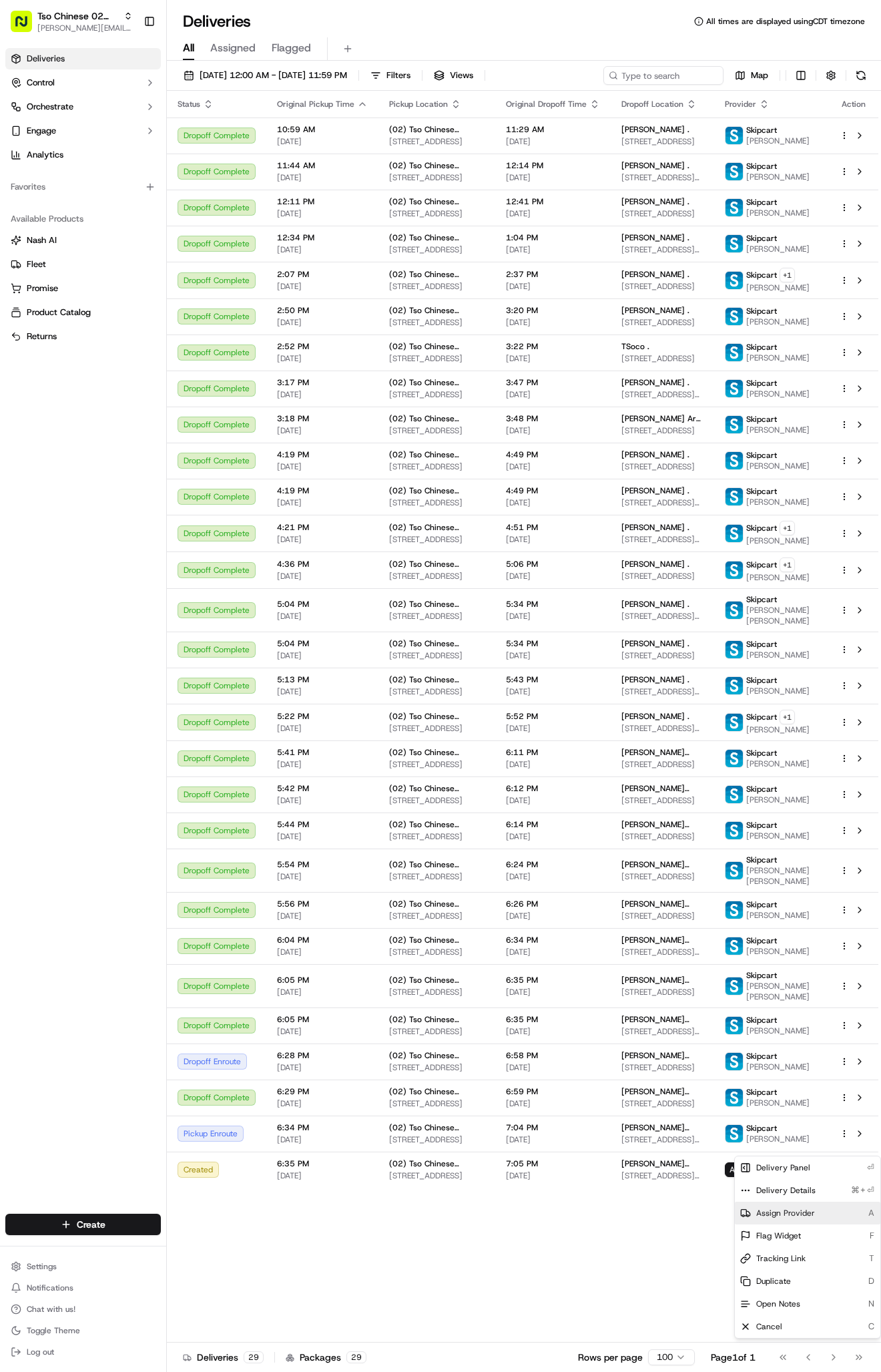
click at [781, 1210] on span "Assign Provider" at bounding box center [785, 1213] width 59 height 10
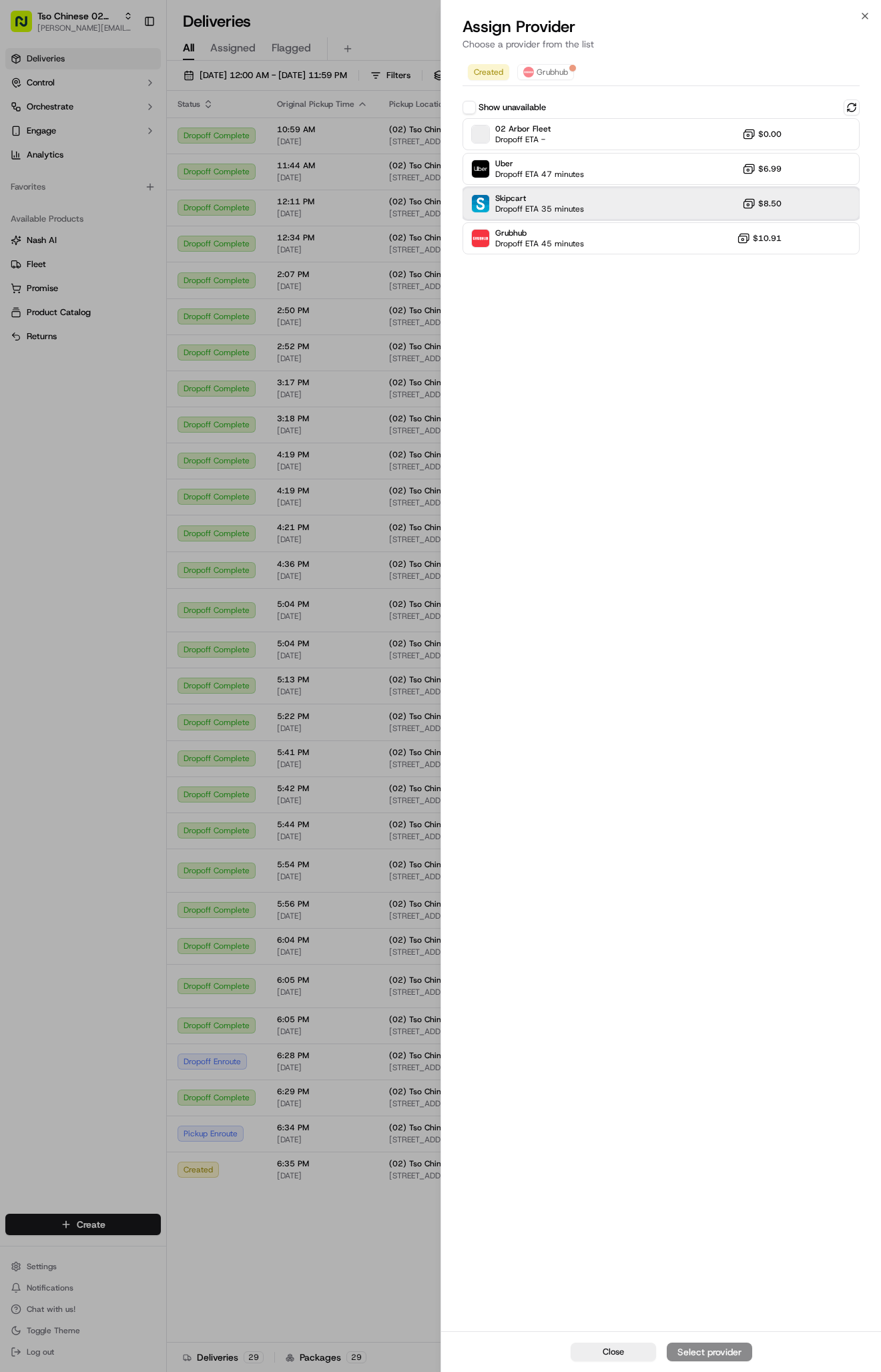
click at [722, 208] on div "Skipcart Dropoff ETA 35 minutes $8.50" at bounding box center [661, 203] width 397 height 32
click at [703, 1358] on div "Assign Provider" at bounding box center [710, 1351] width 65 height 14
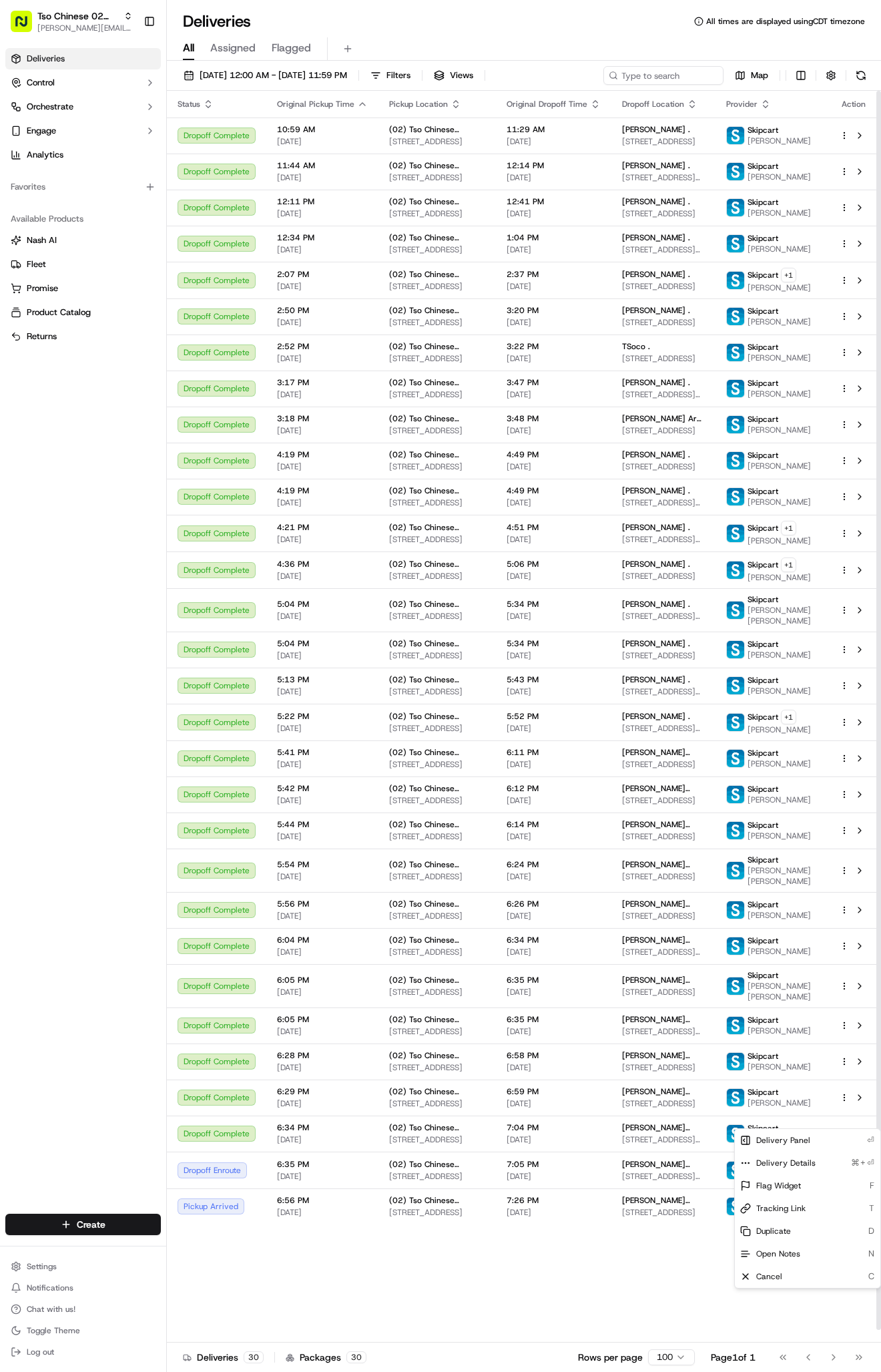
click at [113, 1021] on div "Deliveries Control Orchestrate Engage Analytics Favorites Available Products Na…" at bounding box center [83, 623] width 166 height 1160
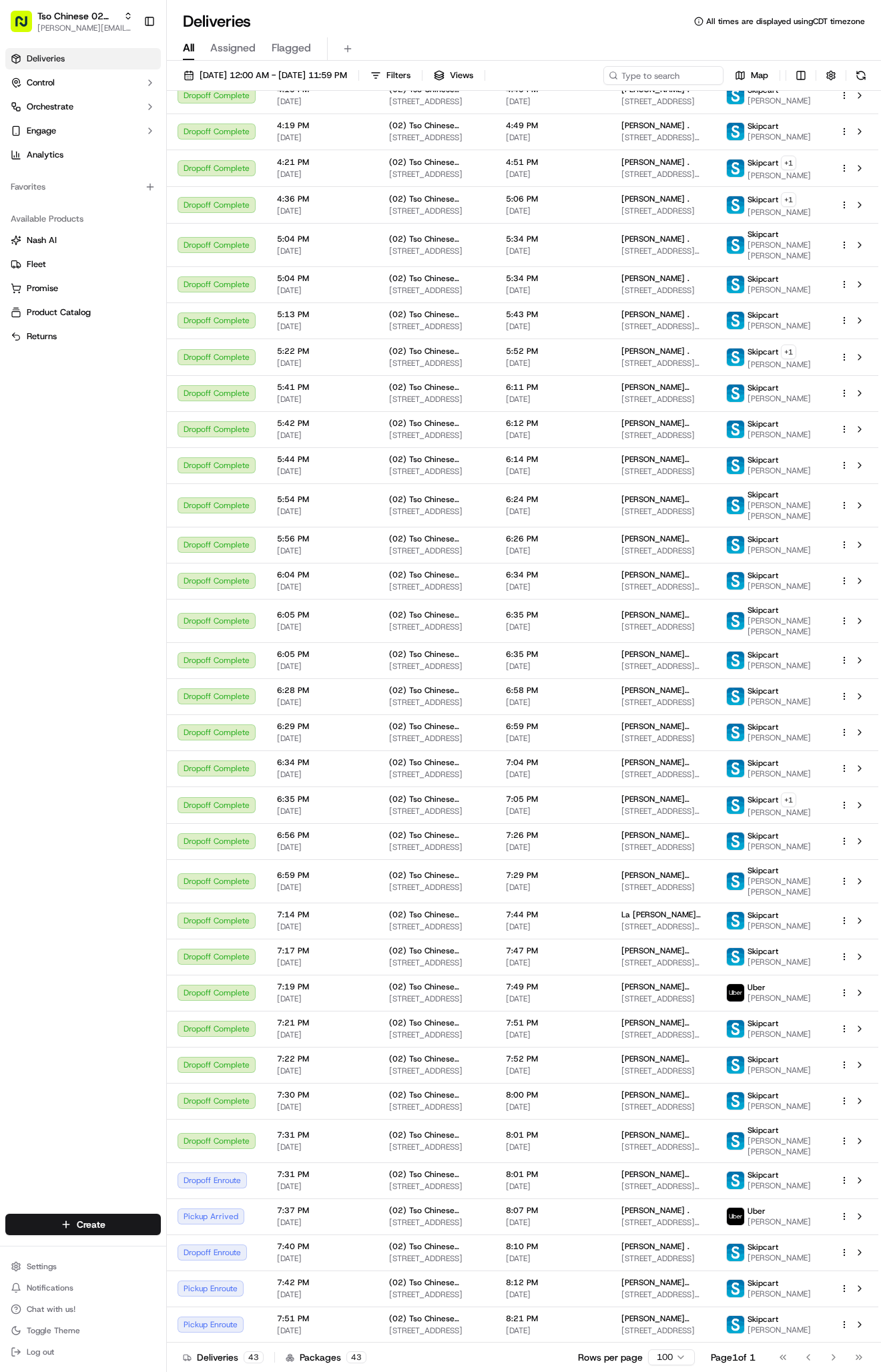
scroll to position [525, 0]
click at [600, 958] on span "09/19/2025" at bounding box center [553, 962] width 94 height 10
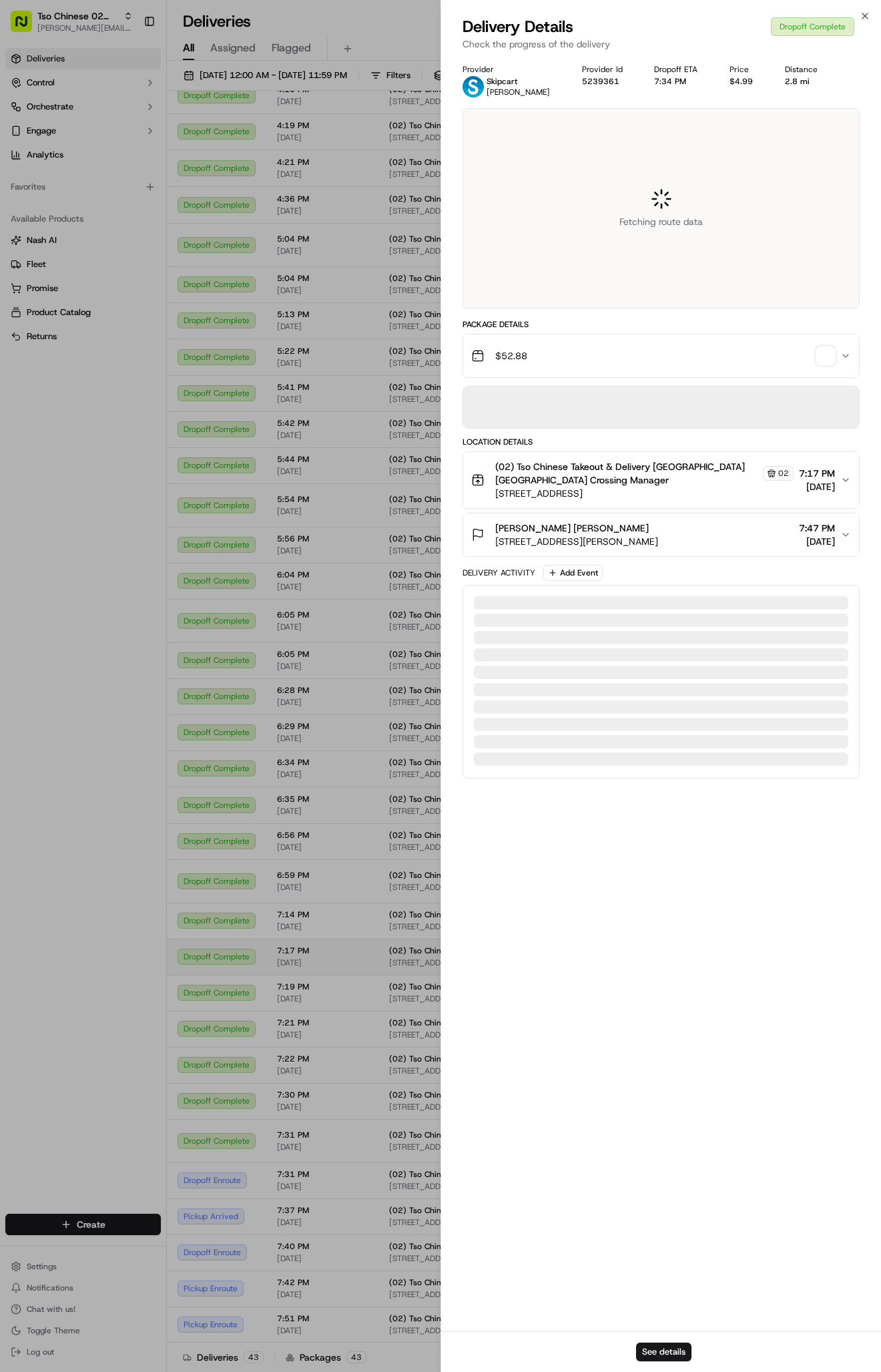
click at [603, 938] on div at bounding box center [440, 686] width 881 height 1372
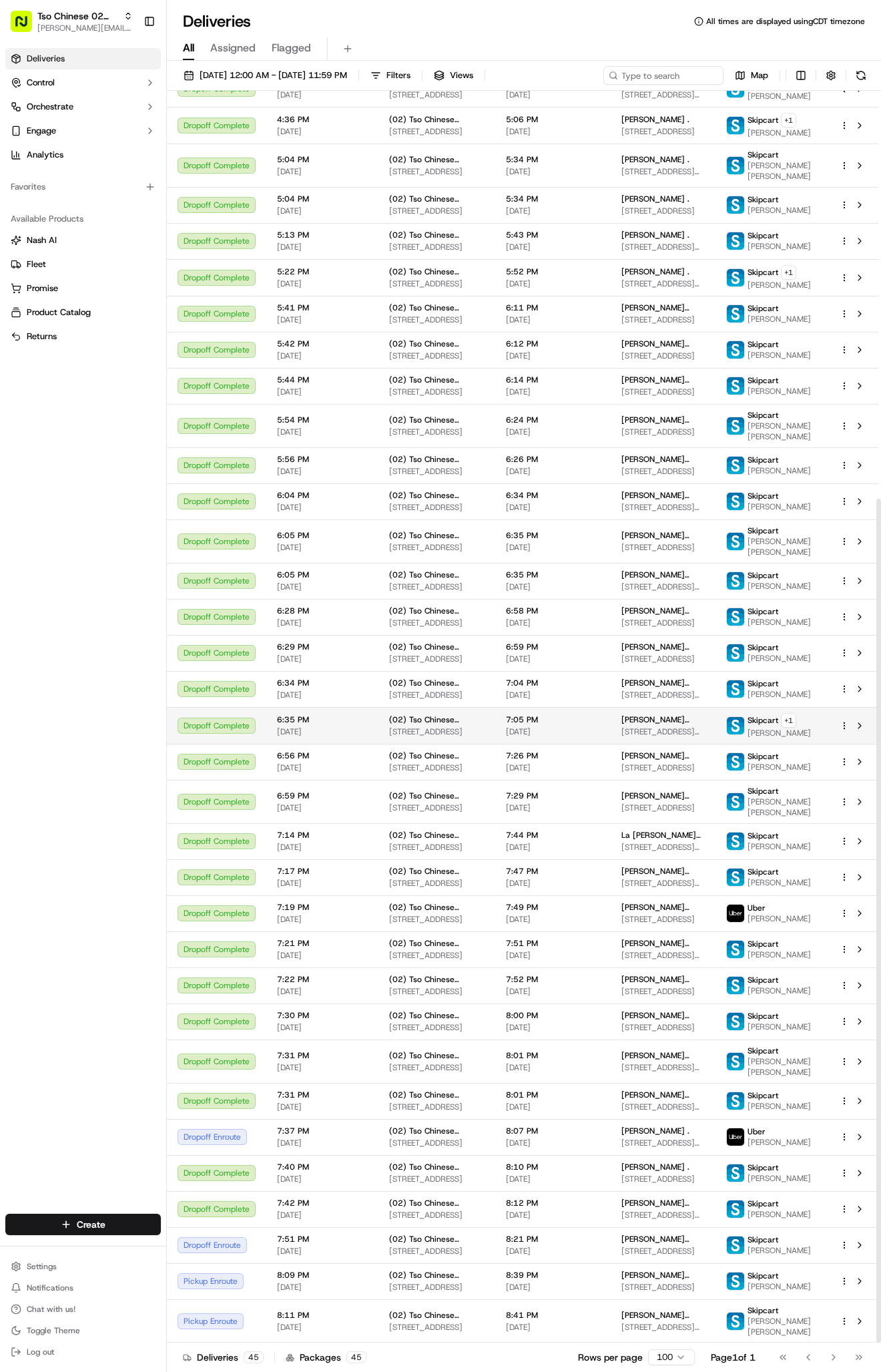
scroll to position [605, 0]
click at [92, 3] on div "Tso Chinese 02 Arbor antonia@tsochinese.com Toggle Sidebar" at bounding box center [83, 22] width 166 height 43
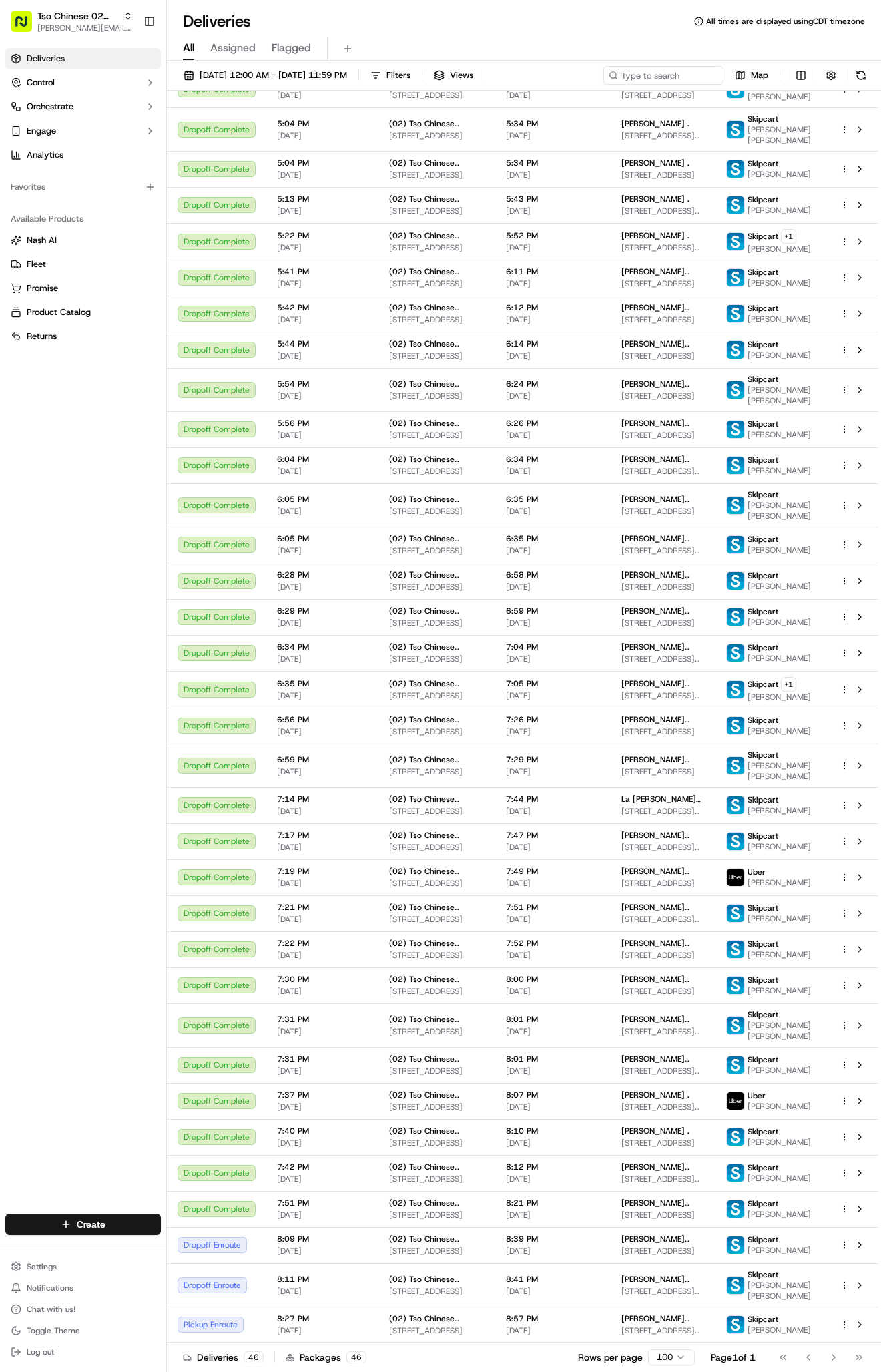
scroll to position [641, 0]
